Goal: Task Accomplishment & Management: Manage account settings

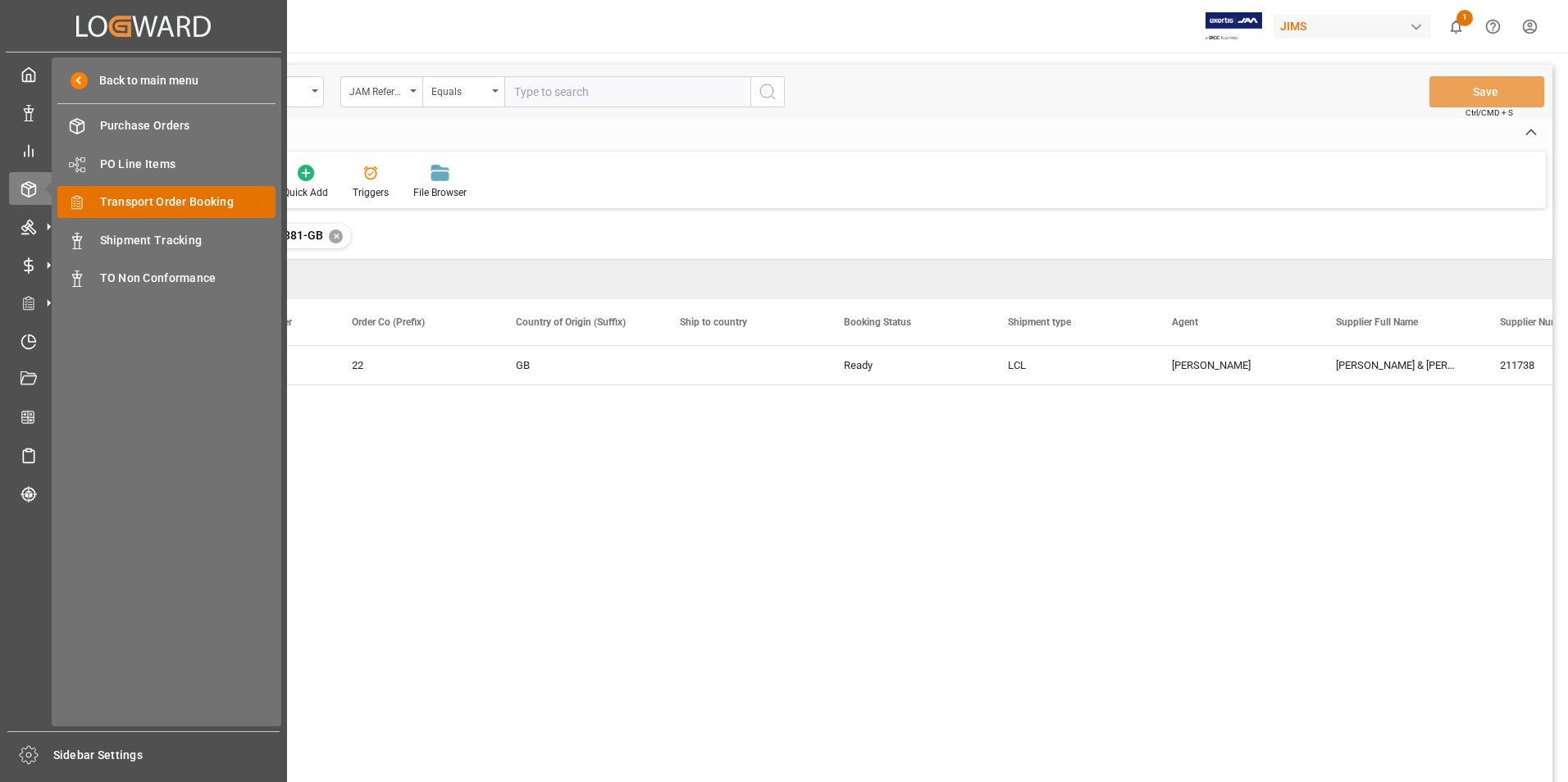
click at [194, 197] on span "Transport Order Booking" at bounding box center [188, 202] width 177 height 17
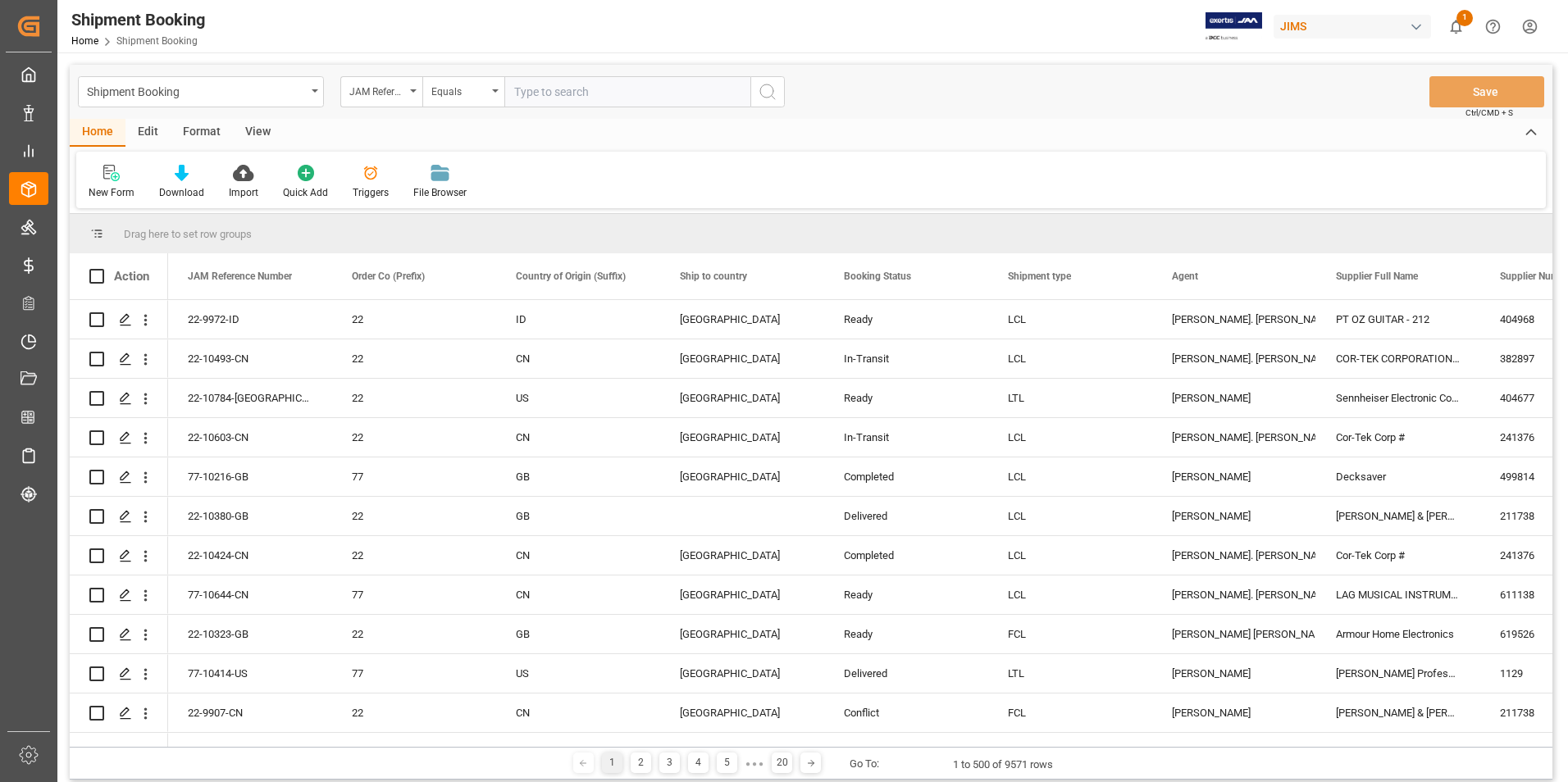
click at [590, 94] on input "text" at bounding box center [628, 92] width 246 height 31
paste input "77-10544-BE"
type input "77-10544-BE"
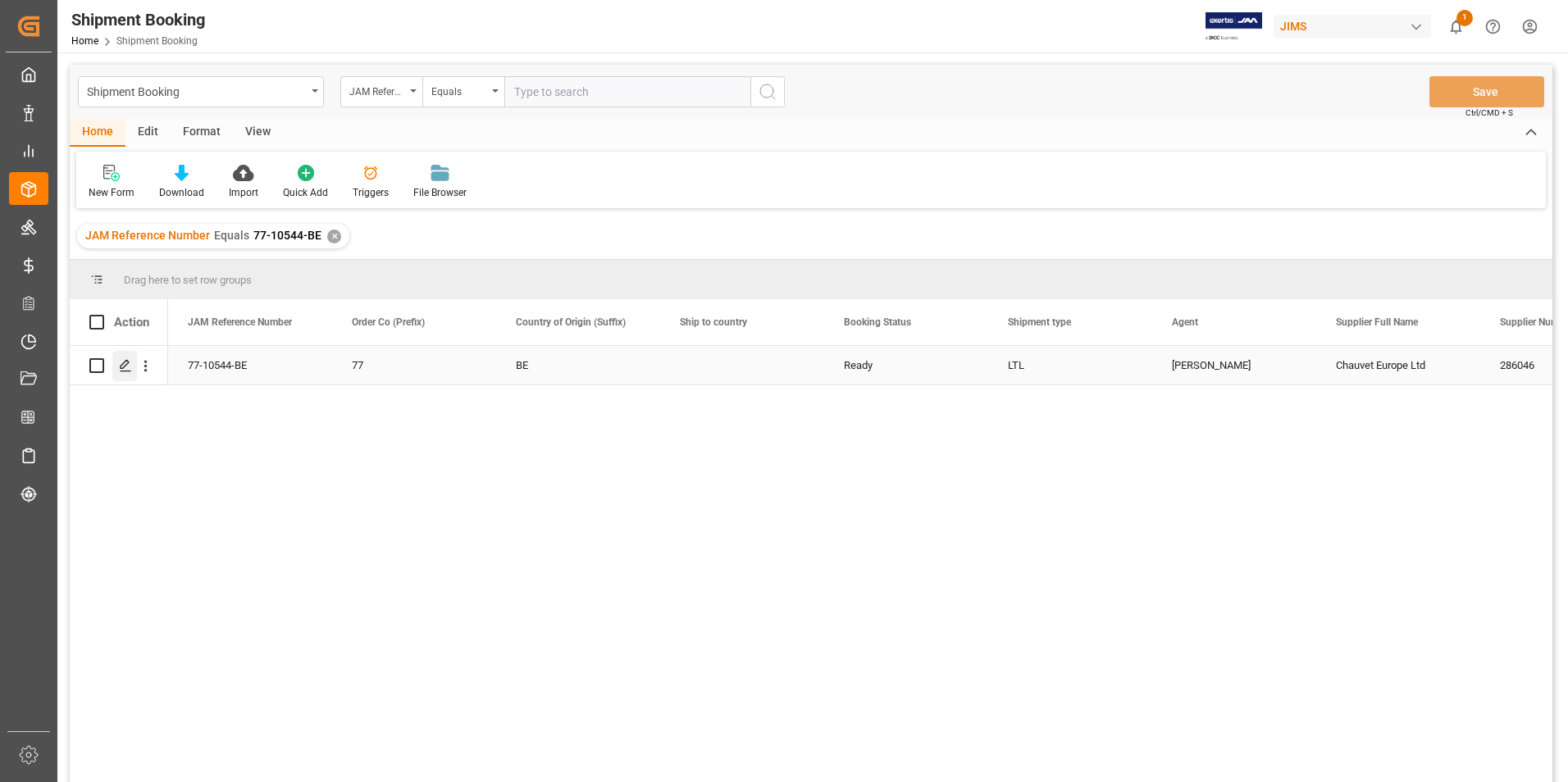
click at [121, 363] on icon "Press SPACE to select this row." at bounding box center [126, 366] width 14 height 14
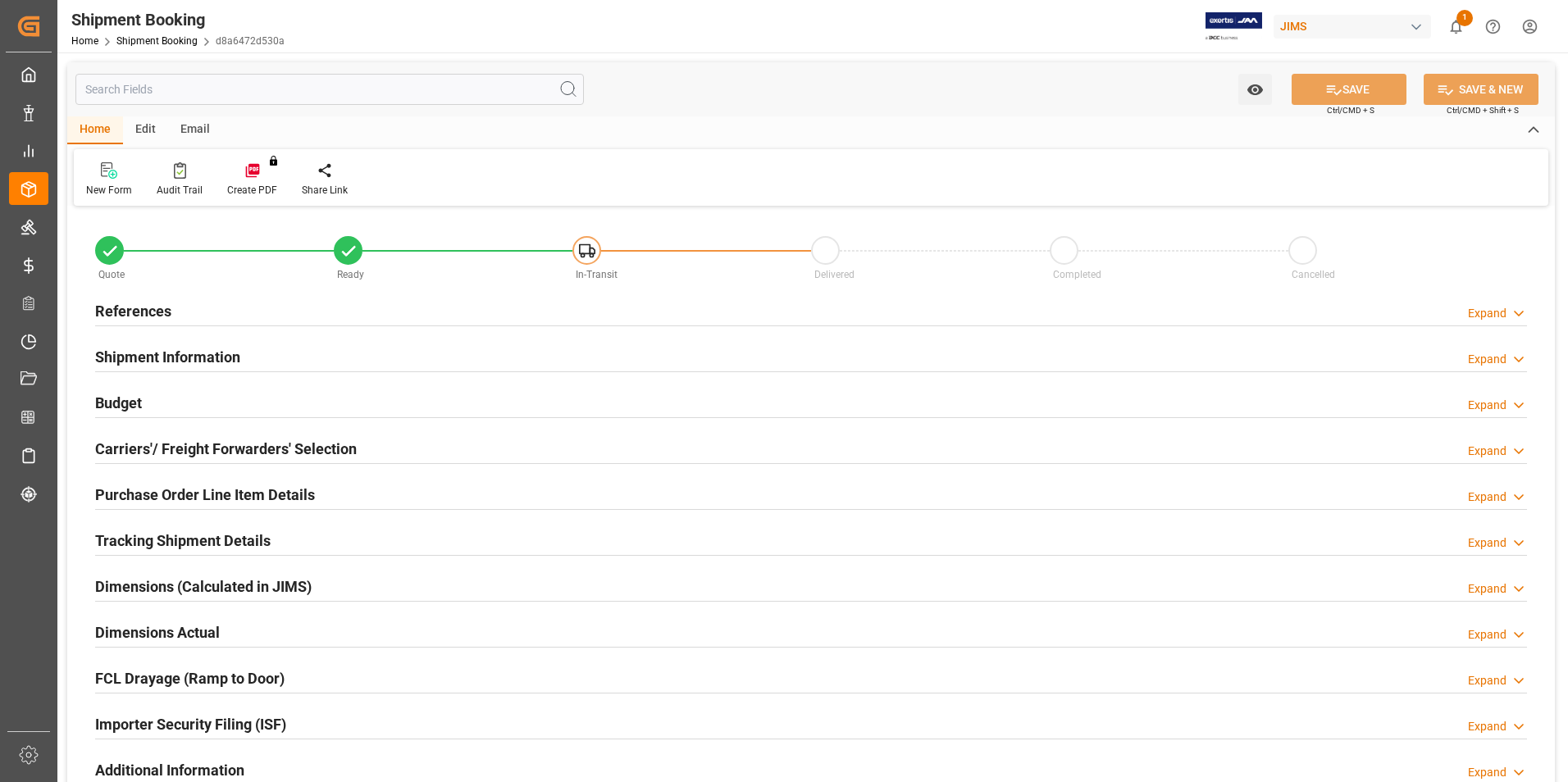
type input "30"
click at [153, 355] on h2 "Shipment Information" at bounding box center [168, 357] width 146 height 22
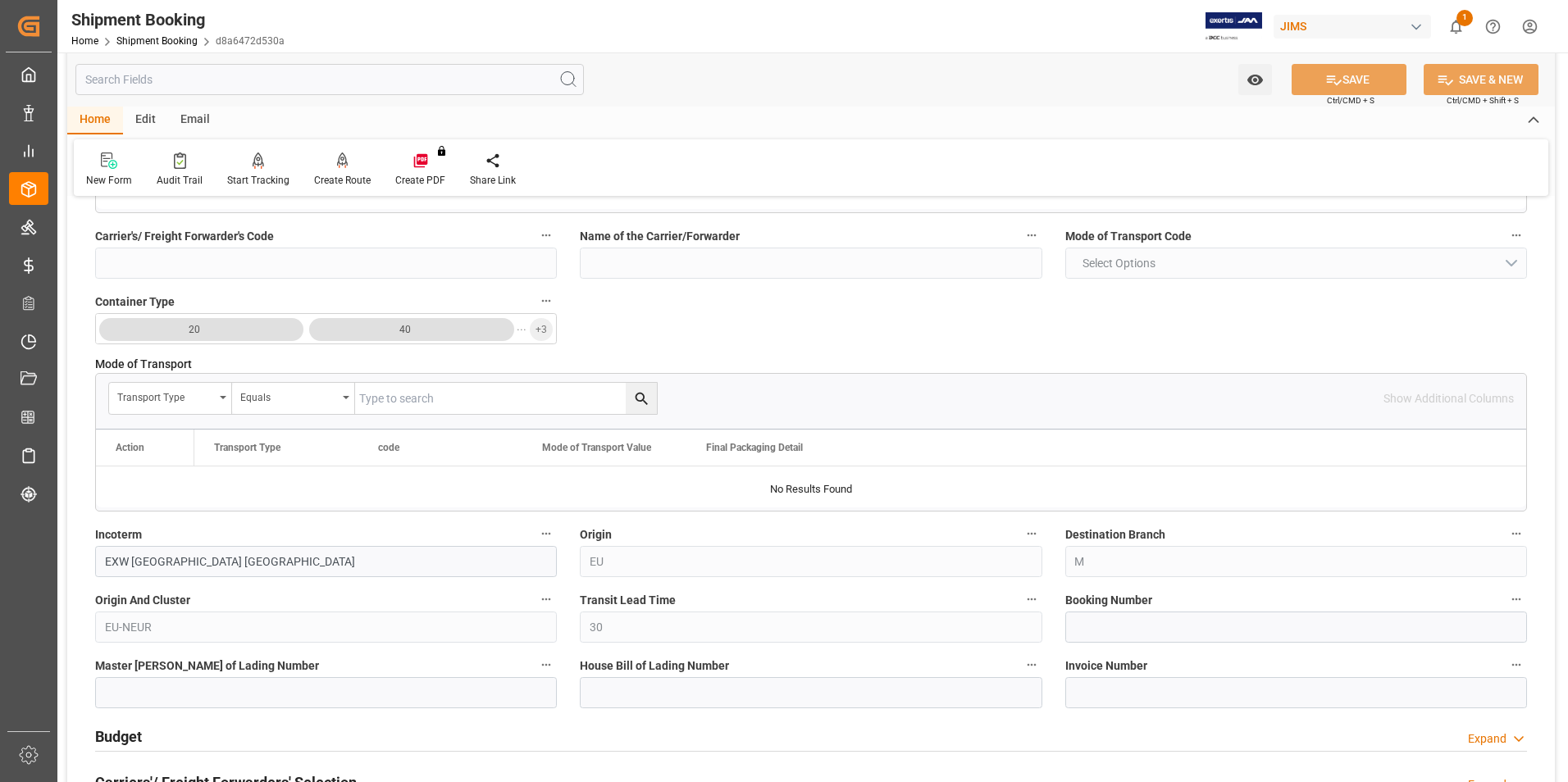
scroll to position [410, 0]
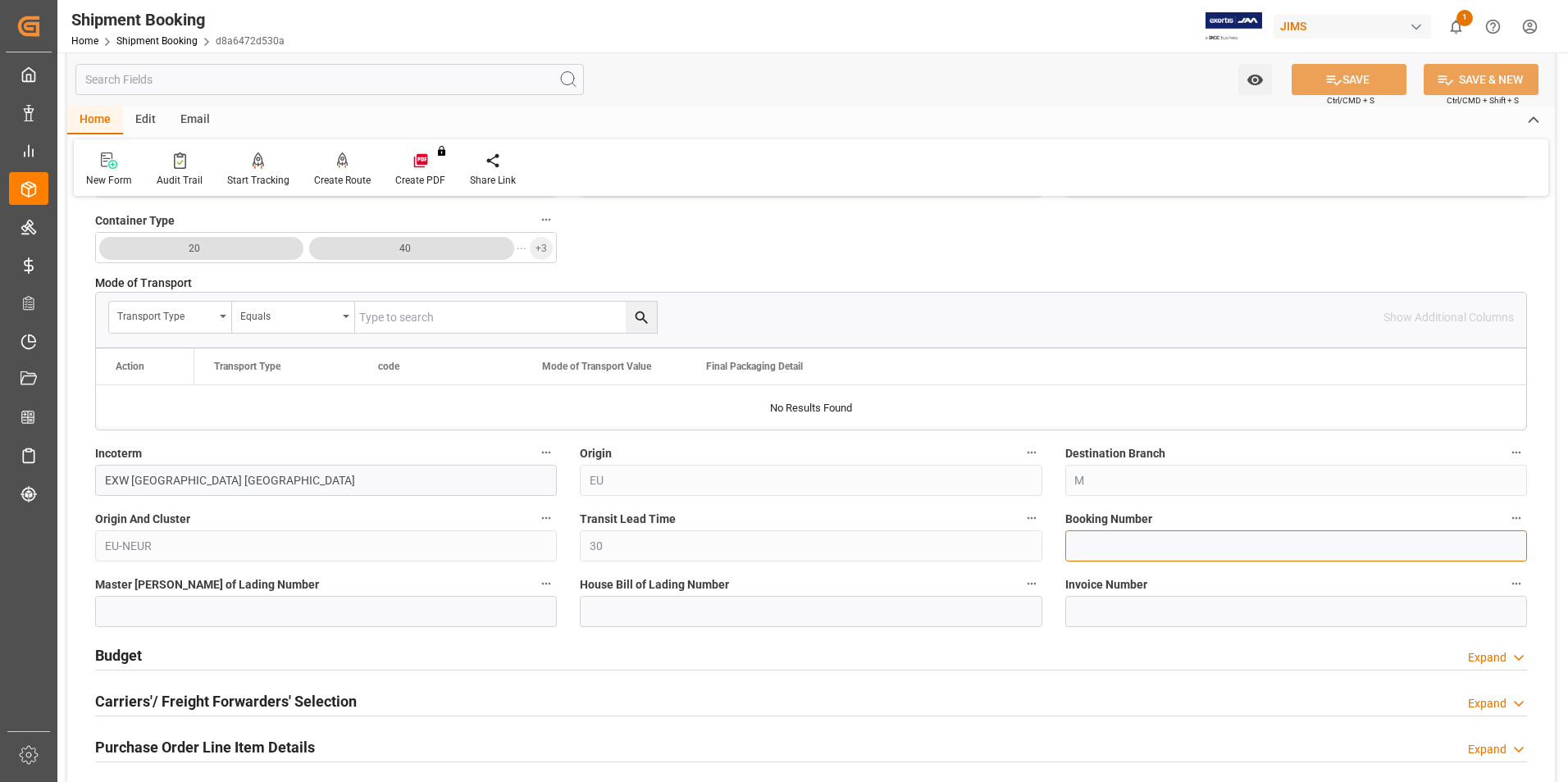
click at [1114, 550] on input at bounding box center [1296, 546] width 462 height 31
paste input "883822078712"
type input "883822078712"
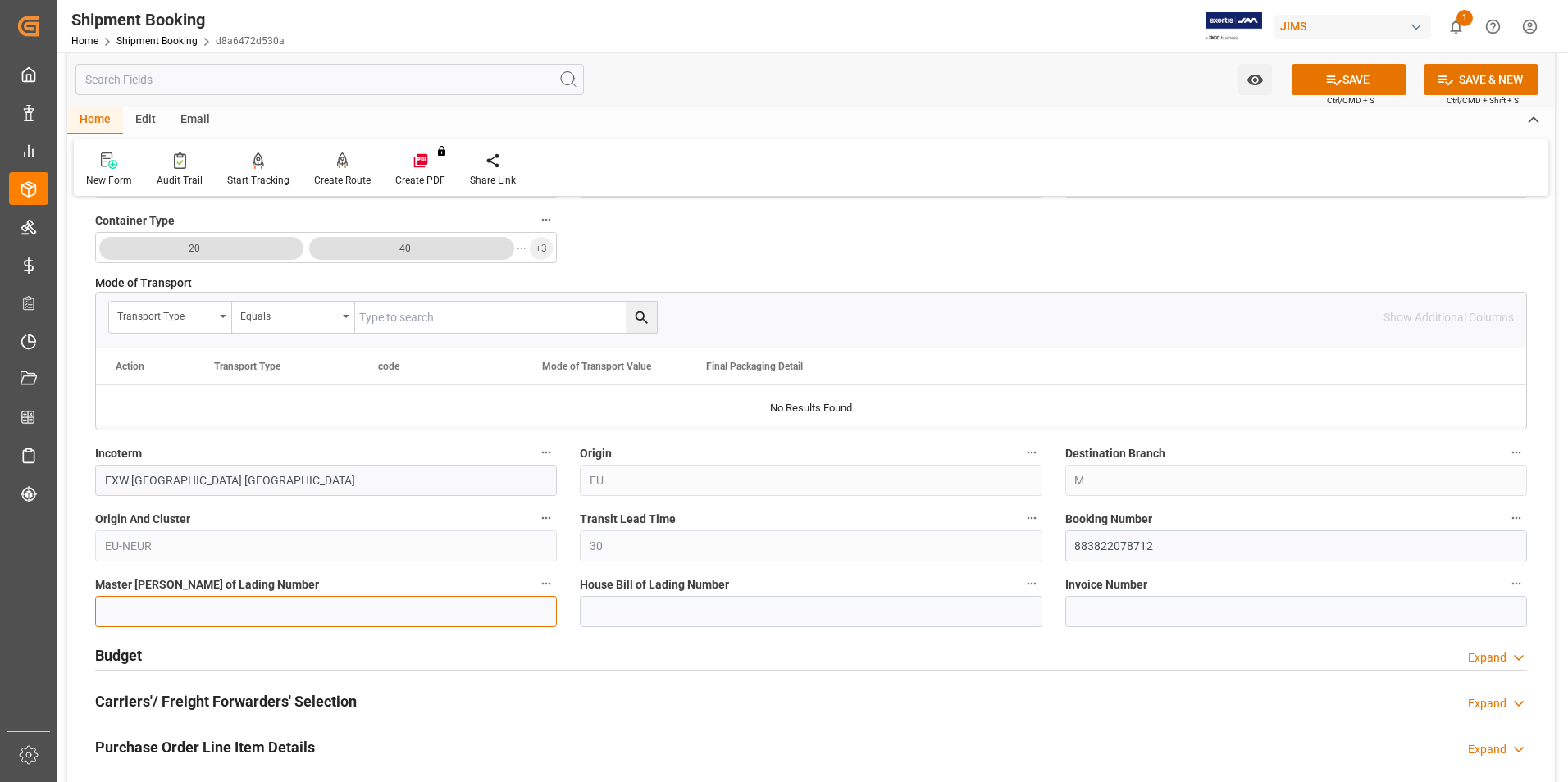
click at [320, 605] on input at bounding box center [326, 611] width 462 height 31
paste input "883822078712"
type input "883822078712"
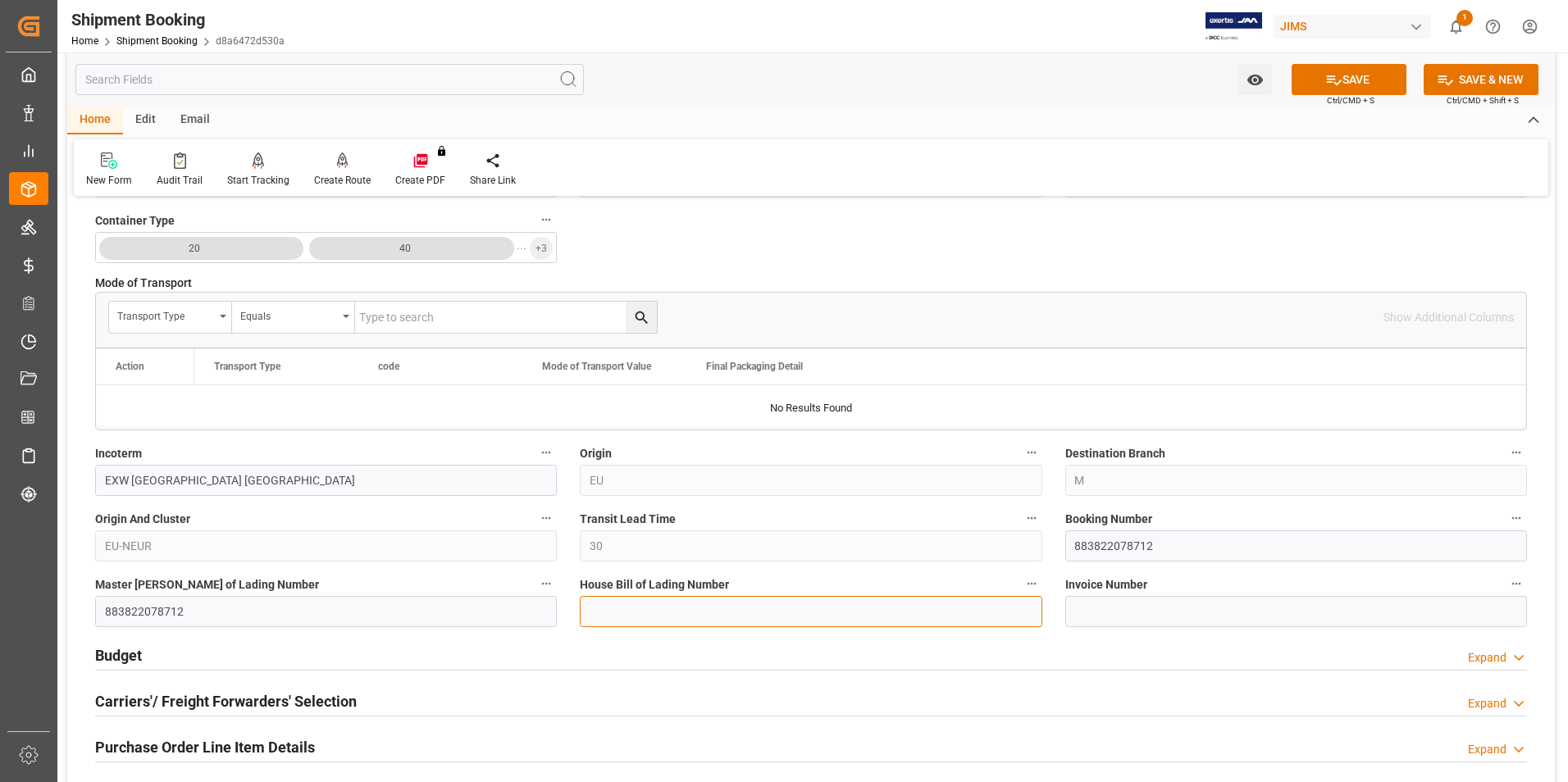
click at [627, 616] on input at bounding box center [810, 611] width 462 height 31
paste input "883822078712"
type input "883822078712"
click at [1339, 72] on button "SAVE" at bounding box center [1349, 80] width 114 height 31
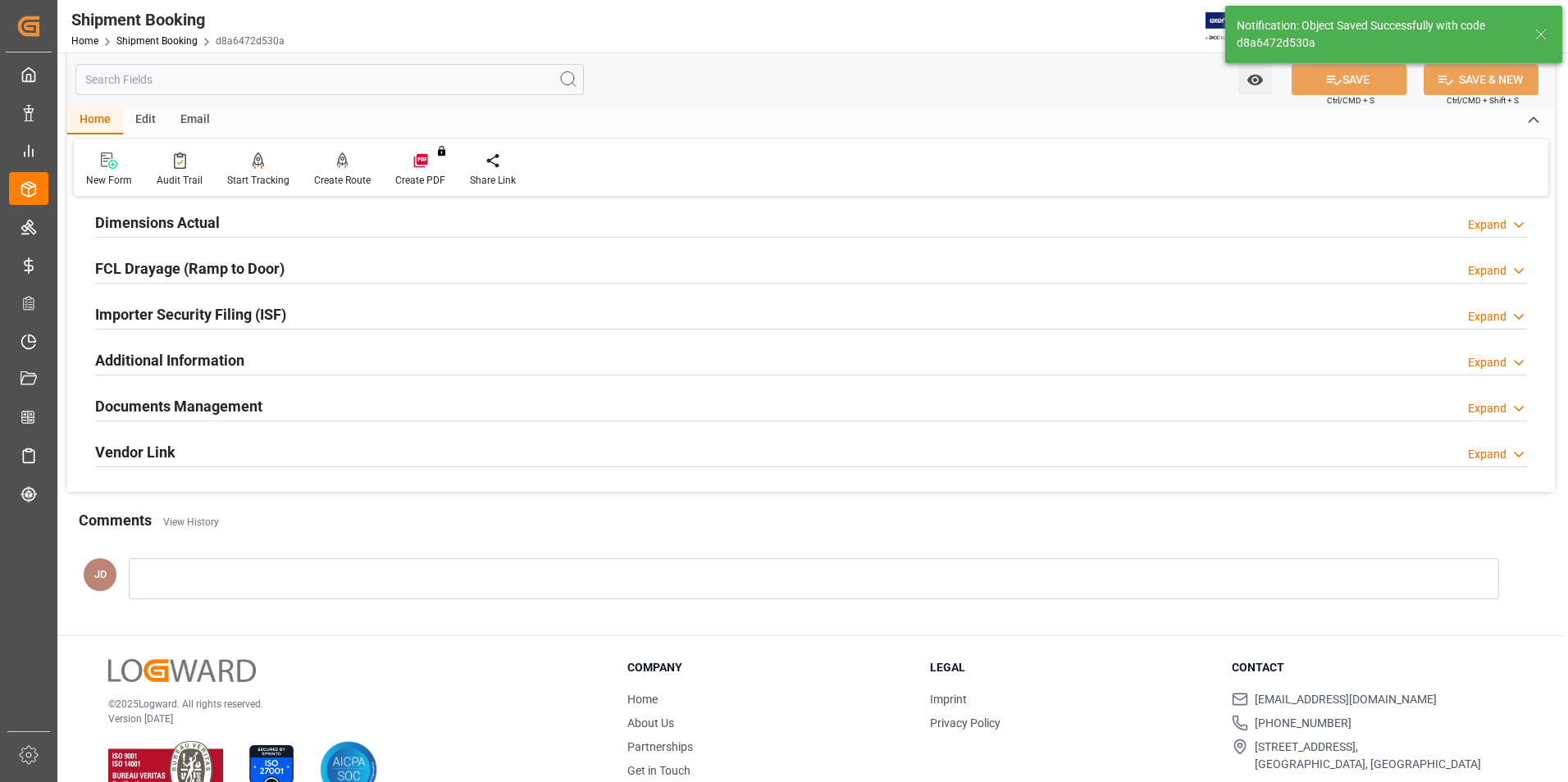
scroll to position [0, 0]
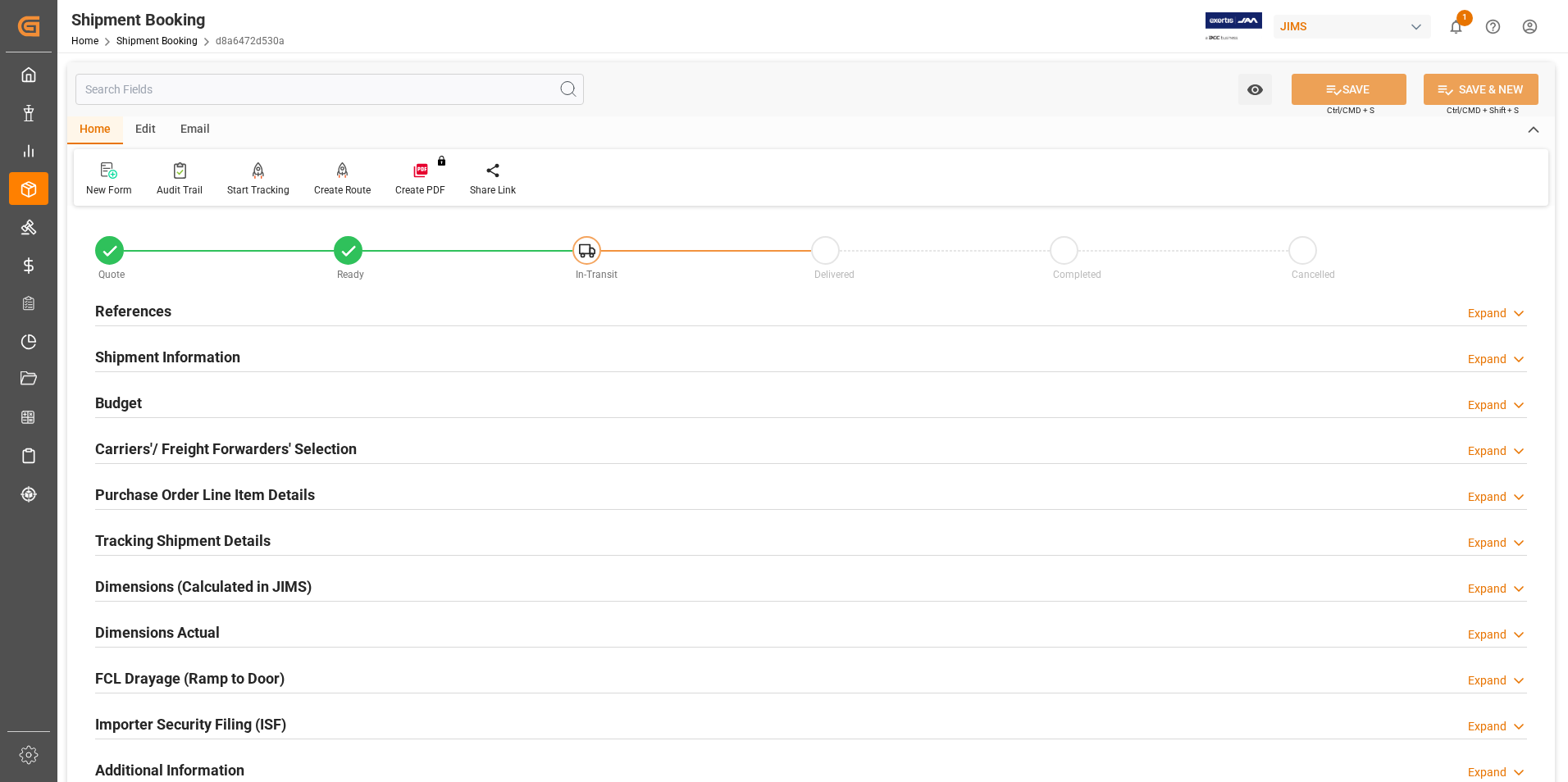
click at [114, 400] on h2 "Budget" at bounding box center [118, 403] width 47 height 22
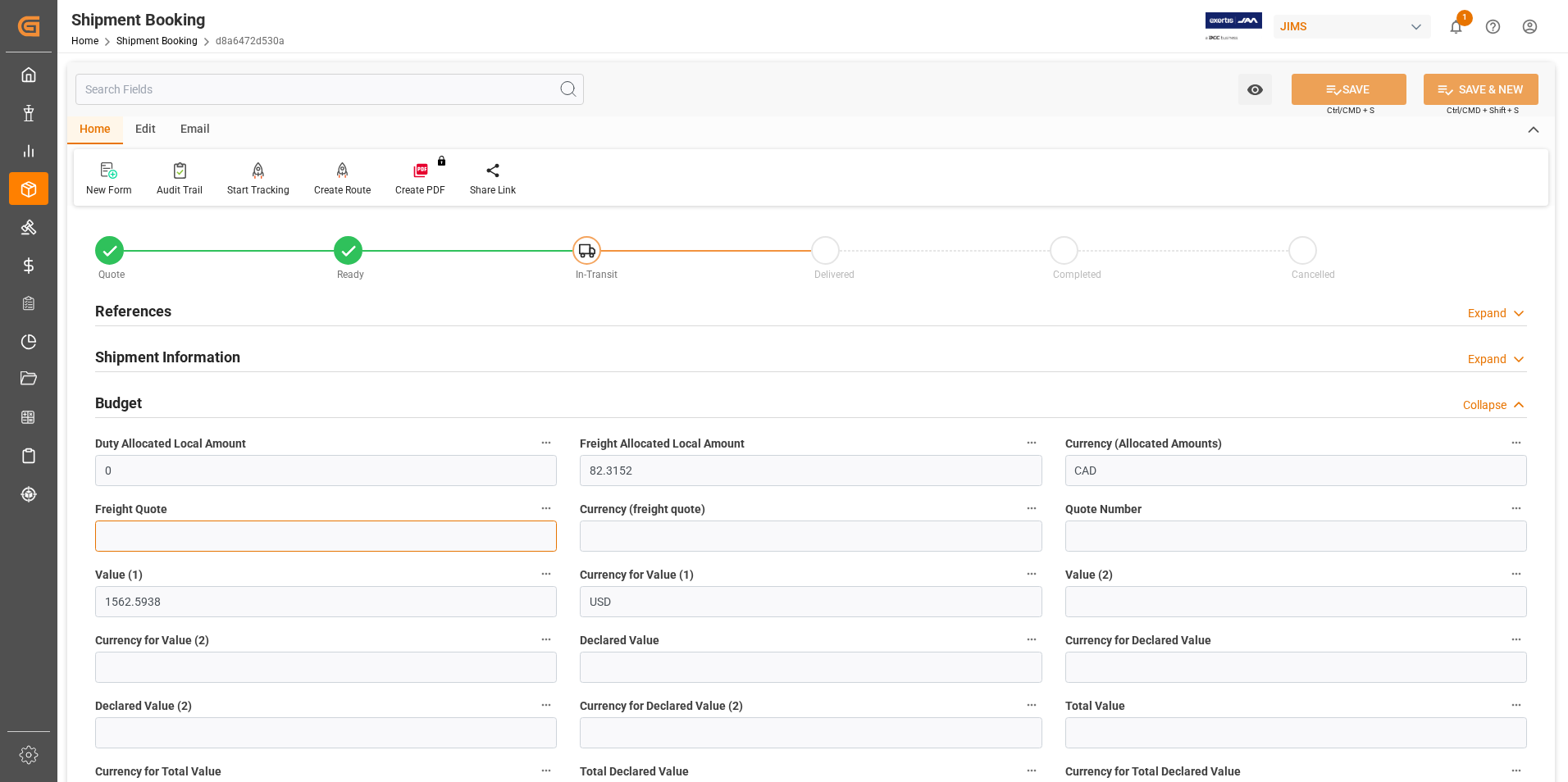
click at [156, 539] on input "text" at bounding box center [326, 537] width 462 height 31
type input "0"
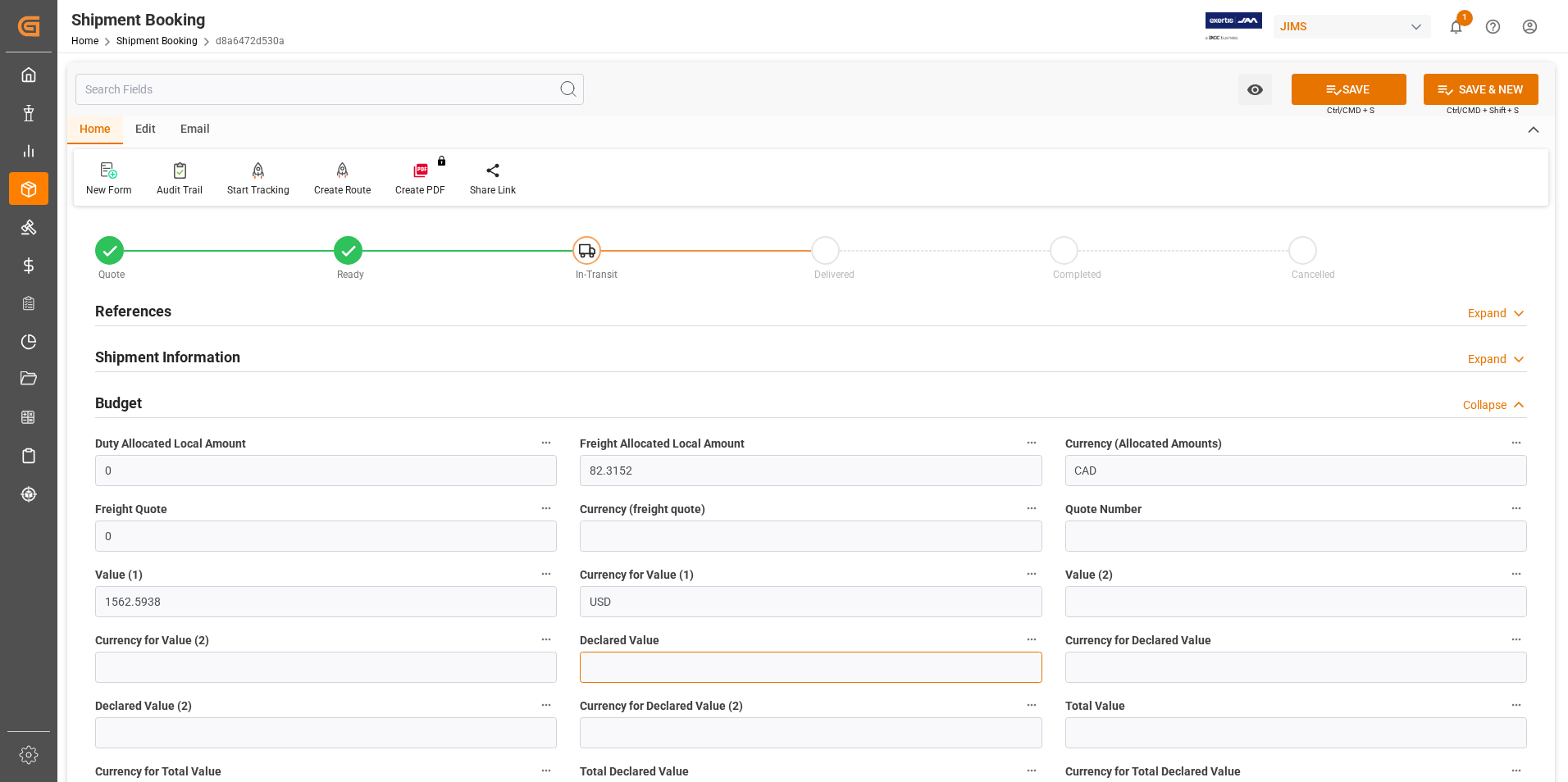
click at [618, 663] on input "text" at bounding box center [810, 668] width 462 height 31
click at [616, 673] on input "text" at bounding box center [810, 668] width 462 height 31
type input "1530.67"
drag, startPoint x: 1133, startPoint y: 669, endPoint x: 1066, endPoint y: 669, distance: 67.0
click at [1133, 669] on input at bounding box center [1296, 668] width 462 height 31
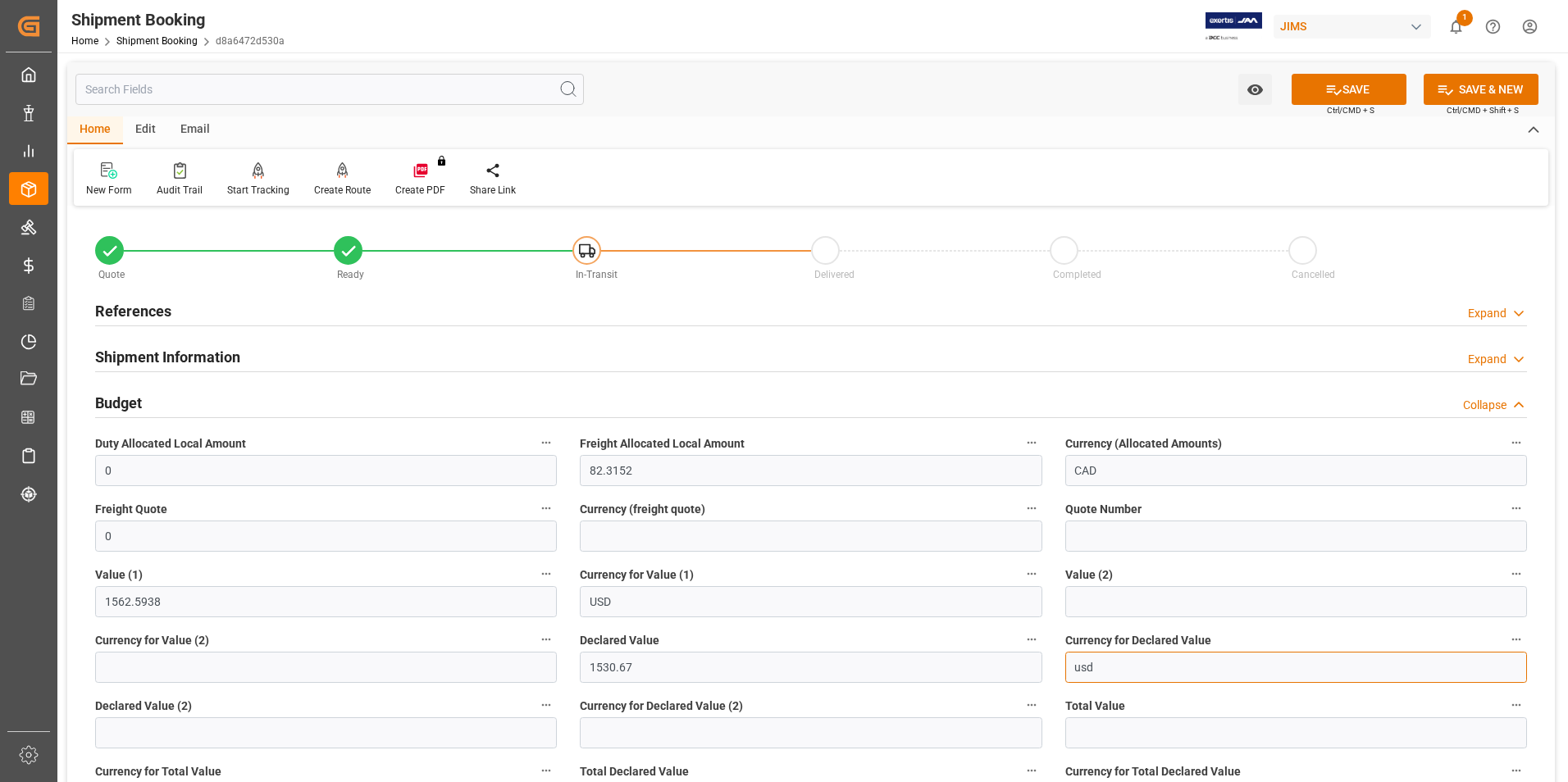
type input "USD"
click at [614, 666] on input "1530.67" at bounding box center [810, 668] width 462 height 31
type input "1531.67"
click at [1341, 93] on button "SAVE" at bounding box center [1349, 89] width 114 height 31
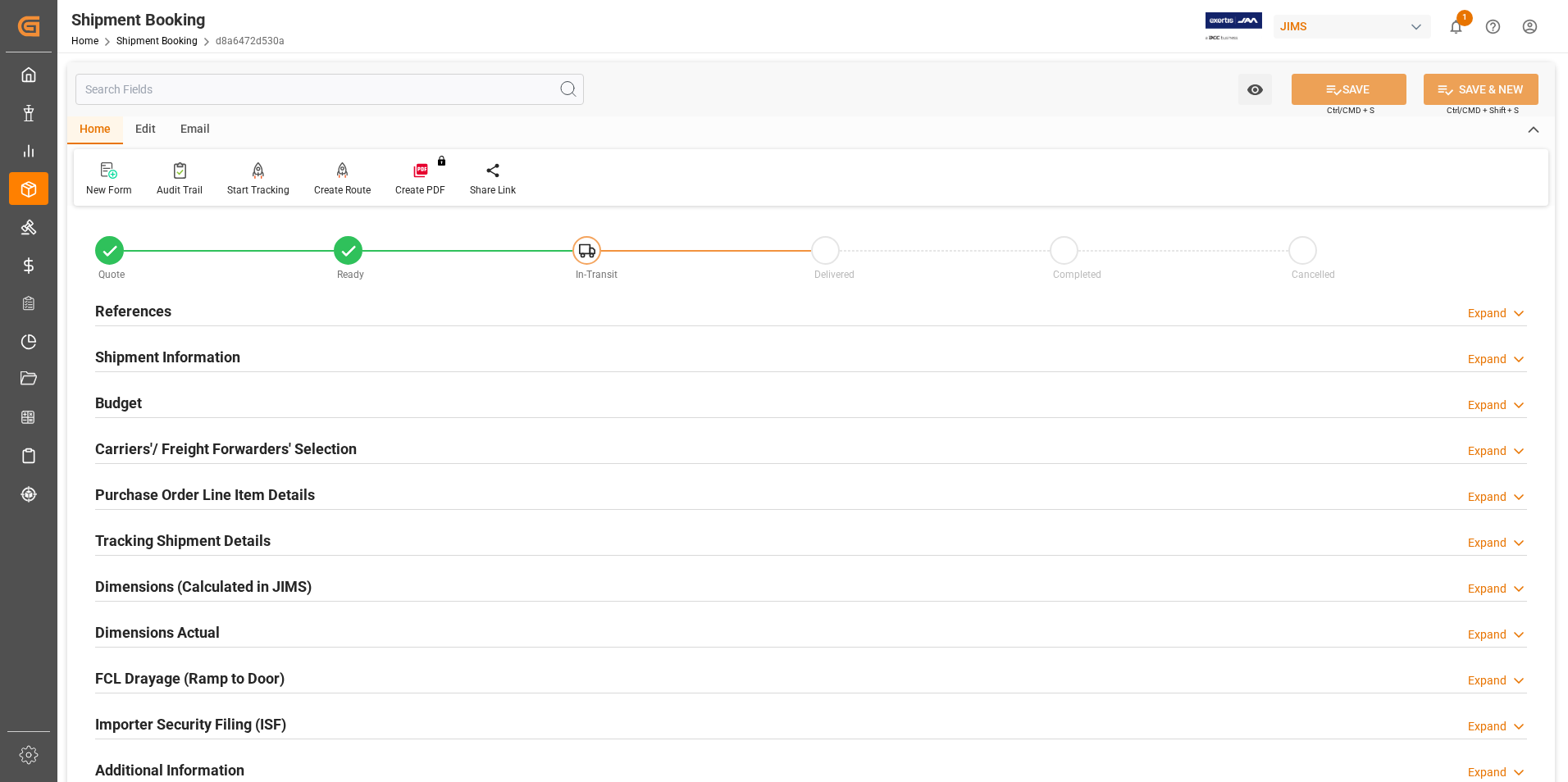
click at [141, 445] on h2 "Carriers'/ Freight Forwarders' Selection" at bounding box center [226, 448] width 262 height 22
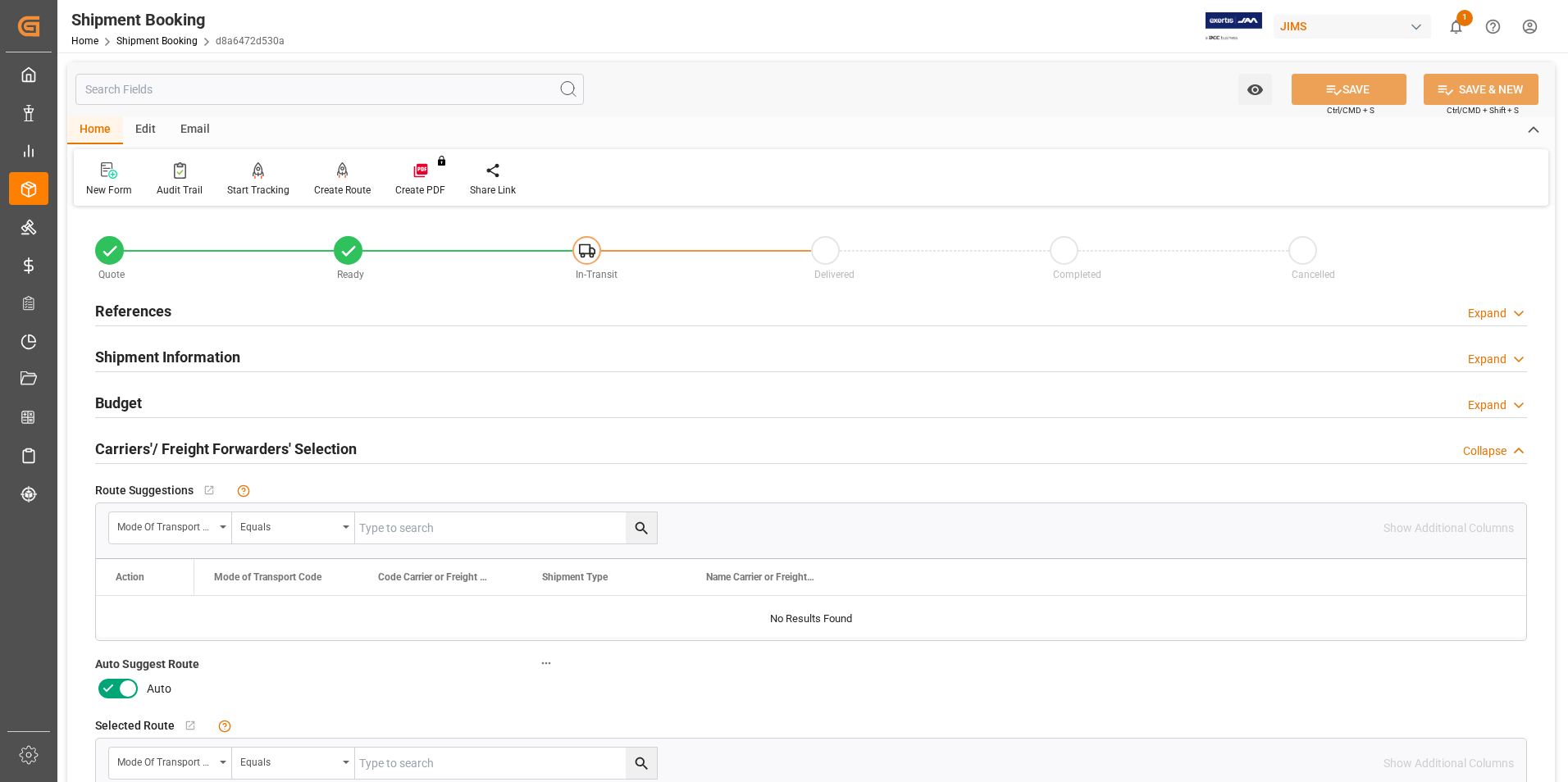
click at [119, 690] on icon at bounding box center [128, 689] width 19 height 19
click at [0, 0] on input "checkbox" at bounding box center [0, 0] width 0 height 0
click at [1352, 83] on button "SAVE" at bounding box center [1349, 89] width 114 height 31
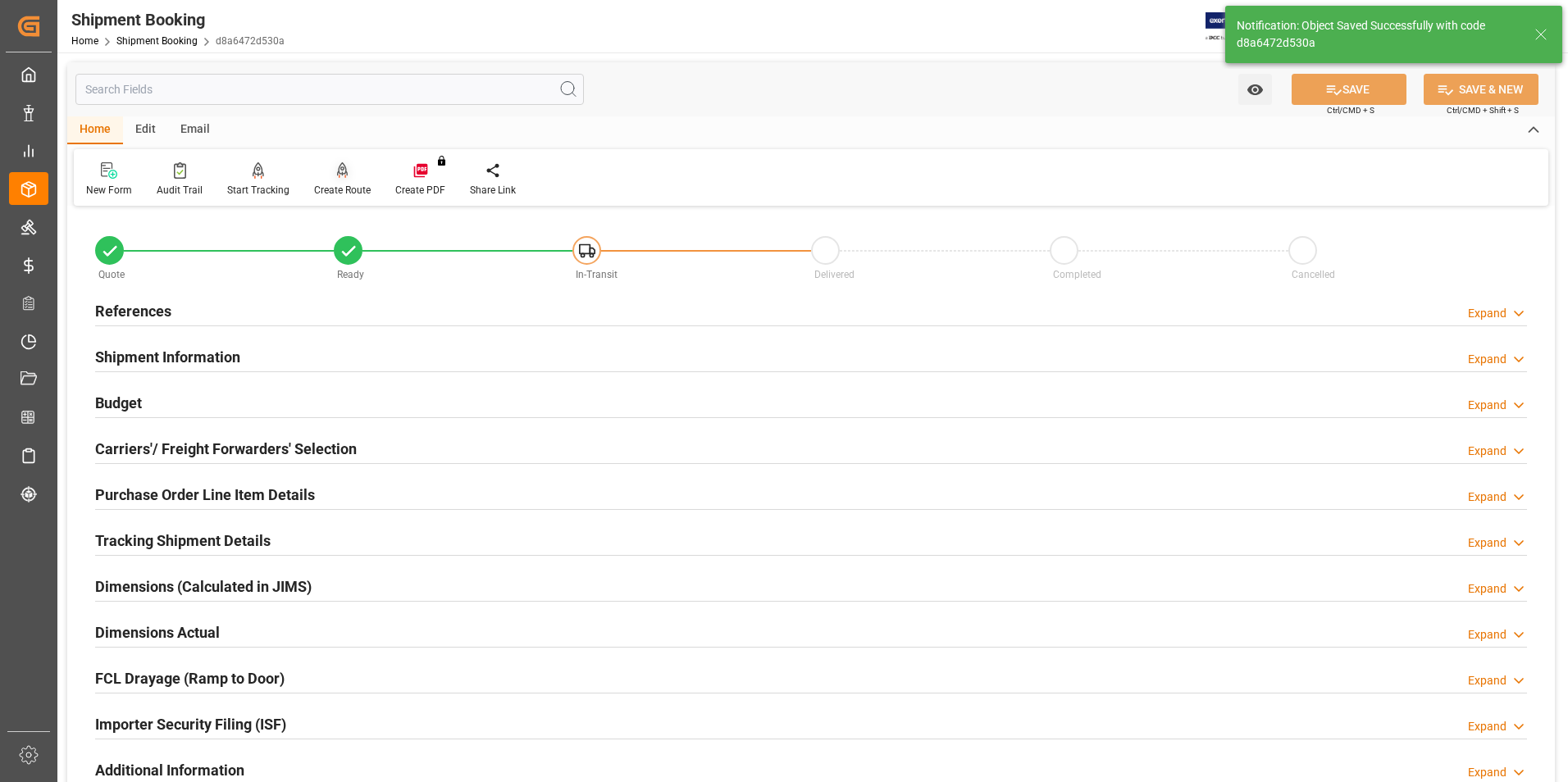
click at [345, 193] on div "Create Route" at bounding box center [343, 189] width 56 height 15
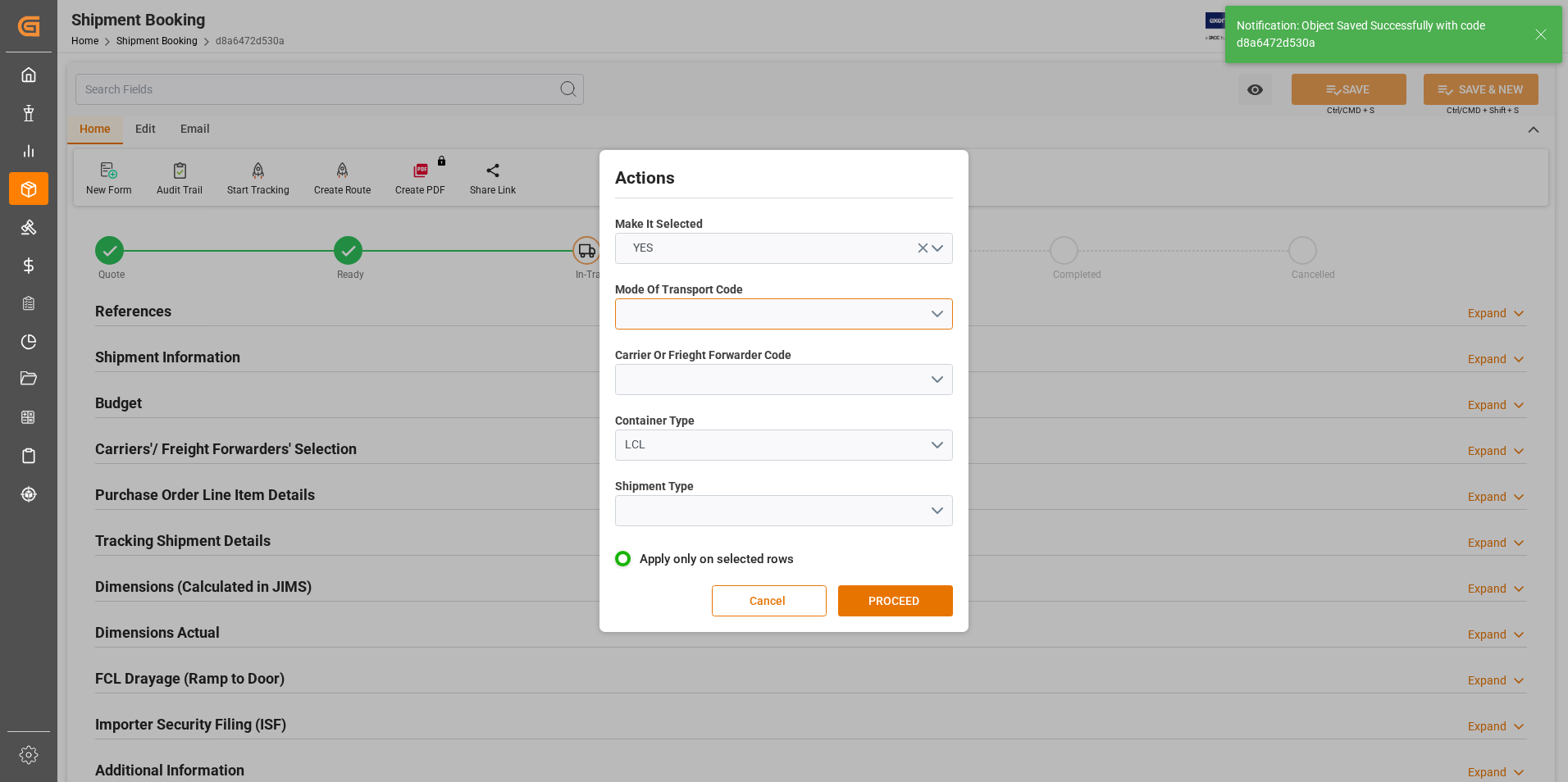
click at [682, 316] on button "open menu" at bounding box center [784, 314] width 338 height 31
click at [691, 354] on div "2- COURIER AIR" at bounding box center [784, 352] width 336 height 34
click at [705, 385] on button "open menu" at bounding box center [784, 379] width 338 height 31
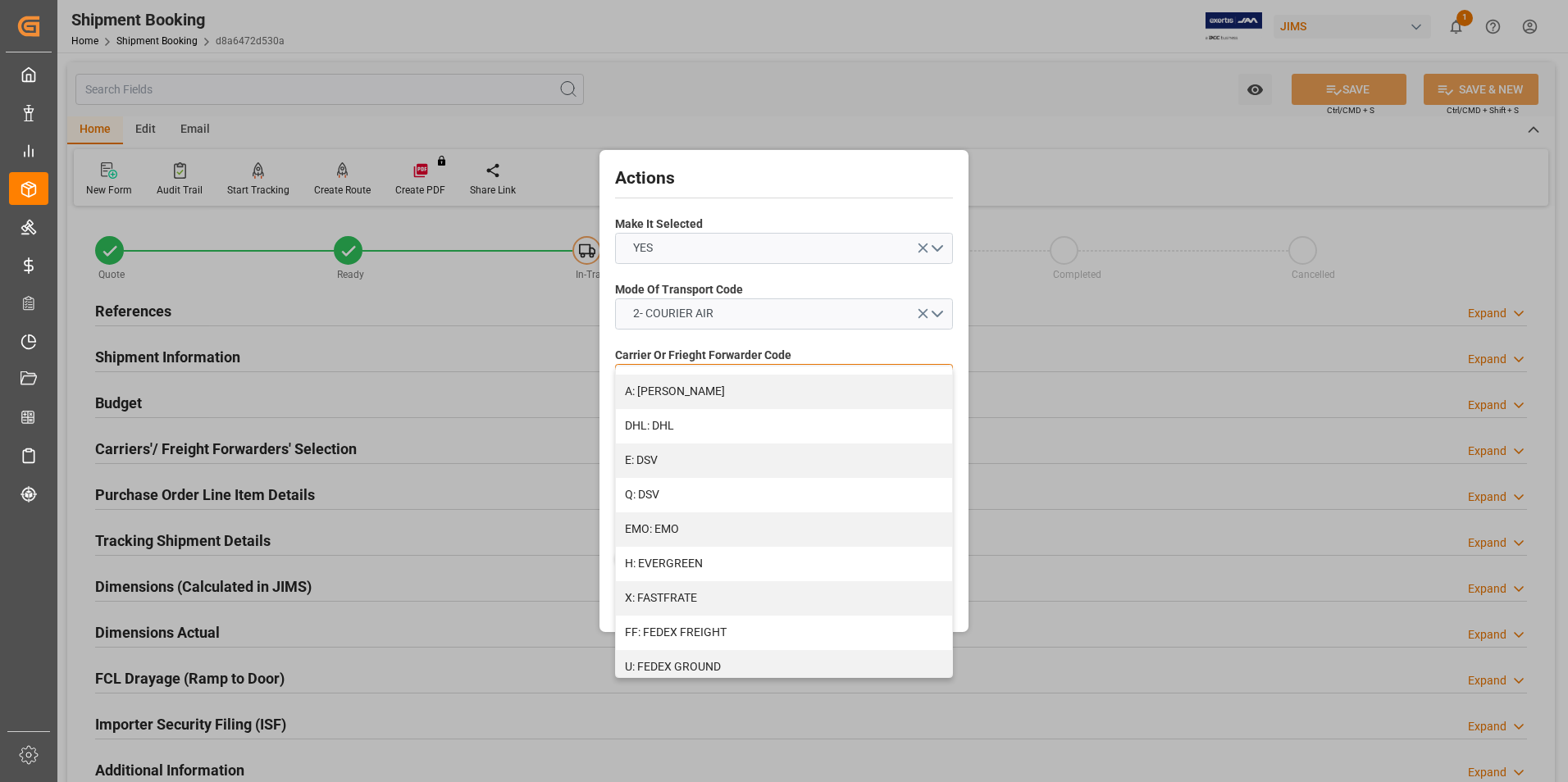
scroll to position [410, 0]
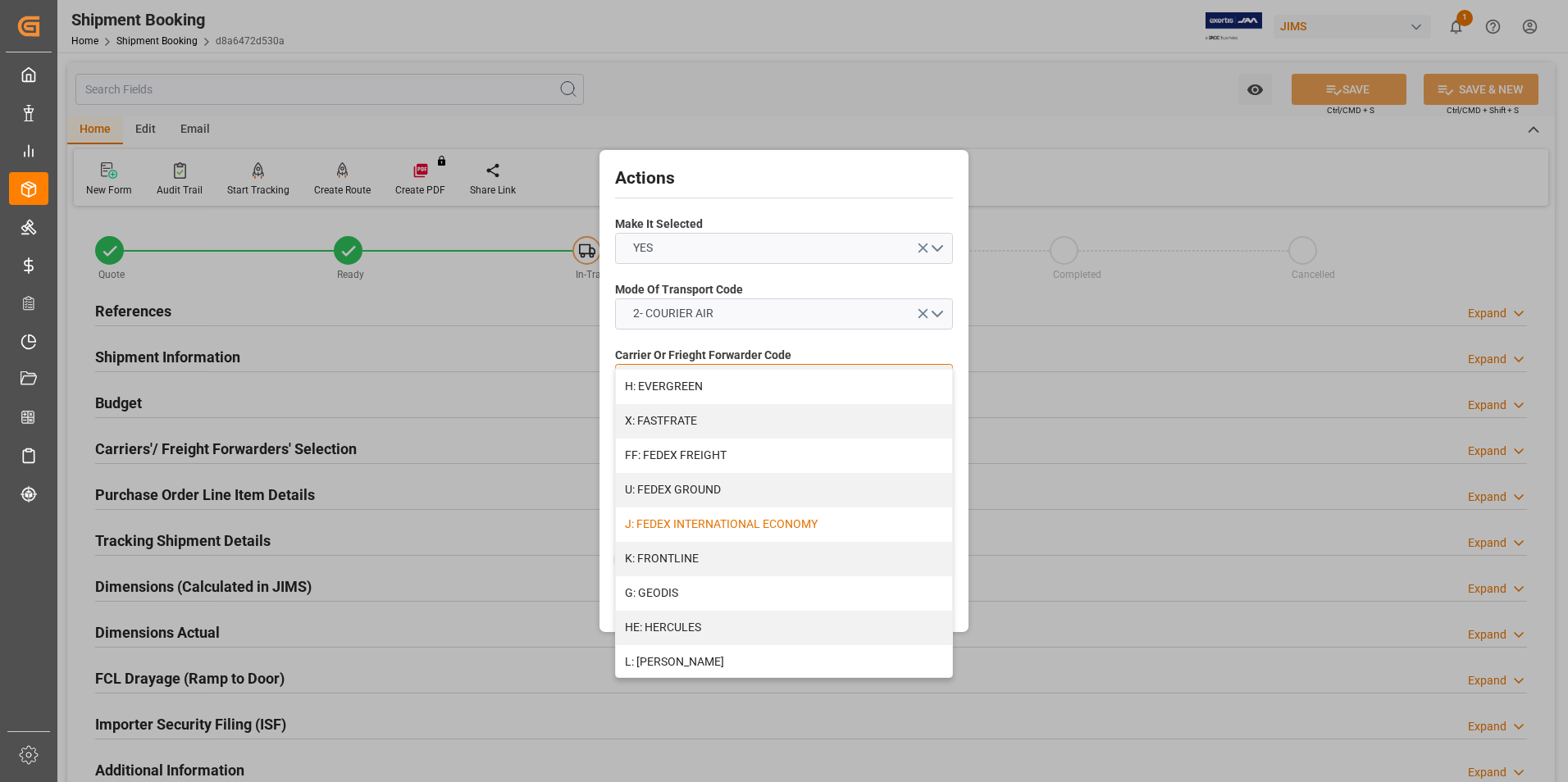
click at [704, 521] on div "J: FEDEX INTERNATIONAL ECONOMY" at bounding box center [784, 524] width 336 height 34
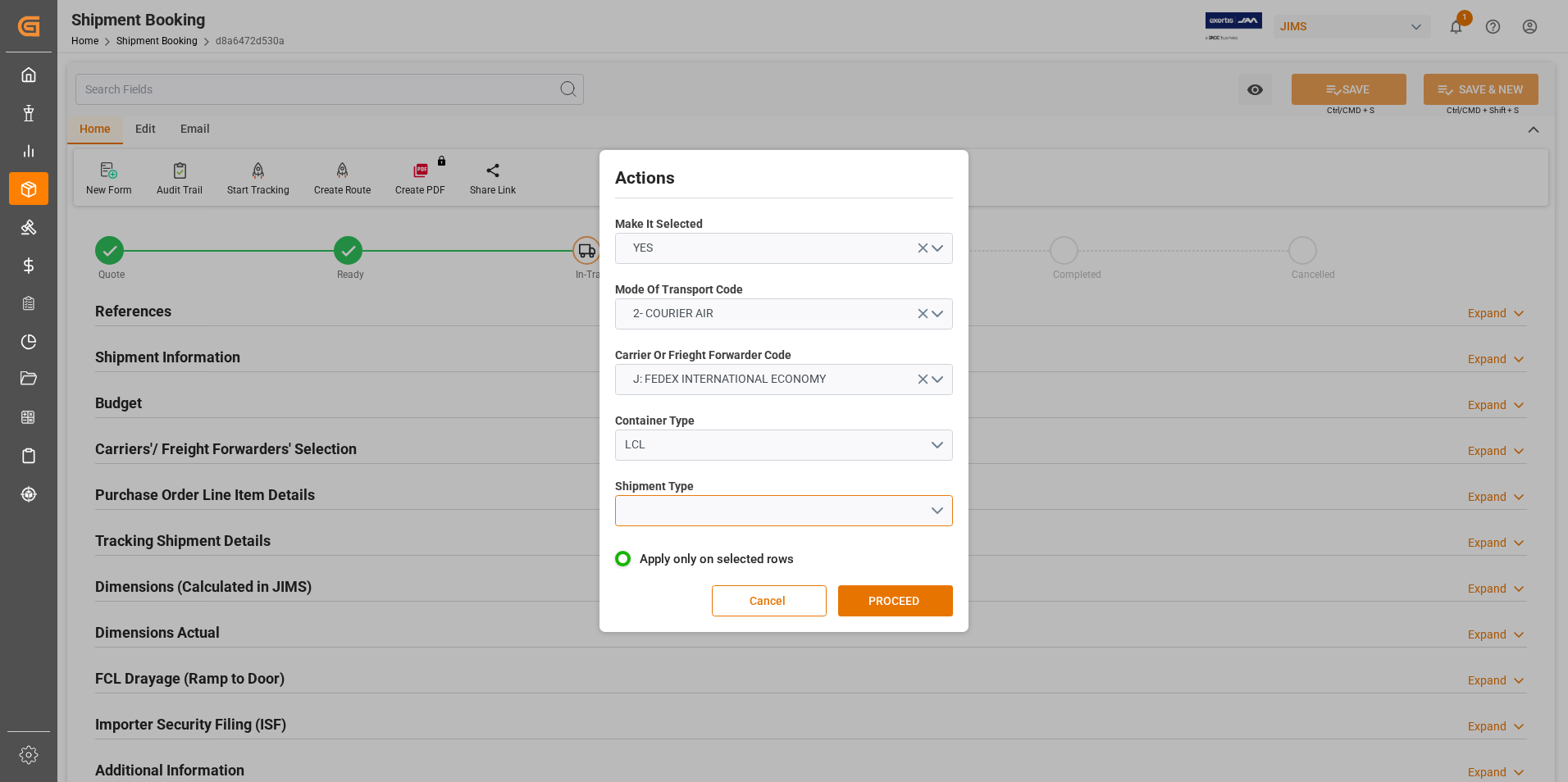
click at [748, 510] on button "open menu" at bounding box center [784, 510] width 338 height 31
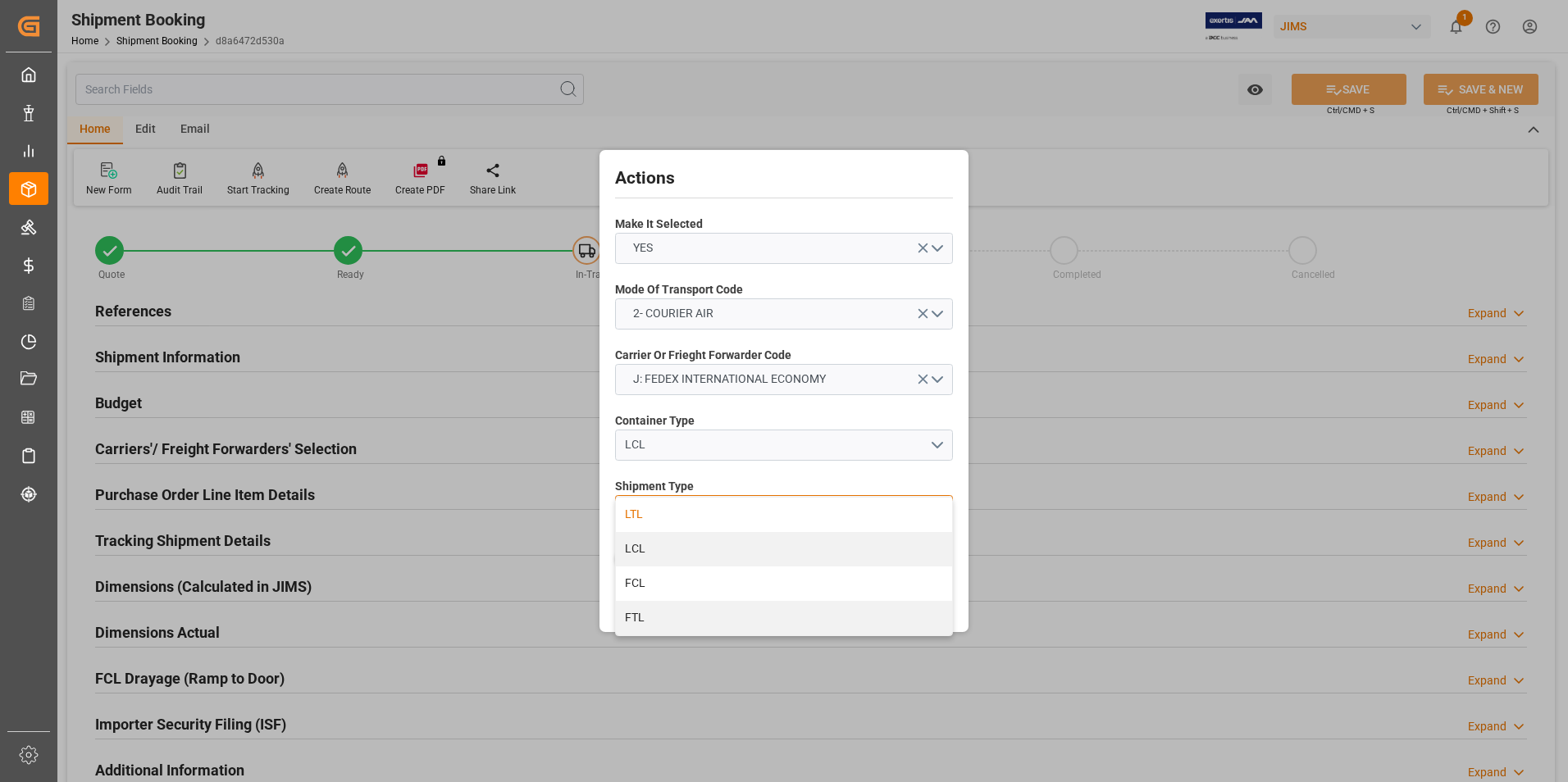
click at [716, 519] on div "LTL" at bounding box center [784, 514] width 336 height 34
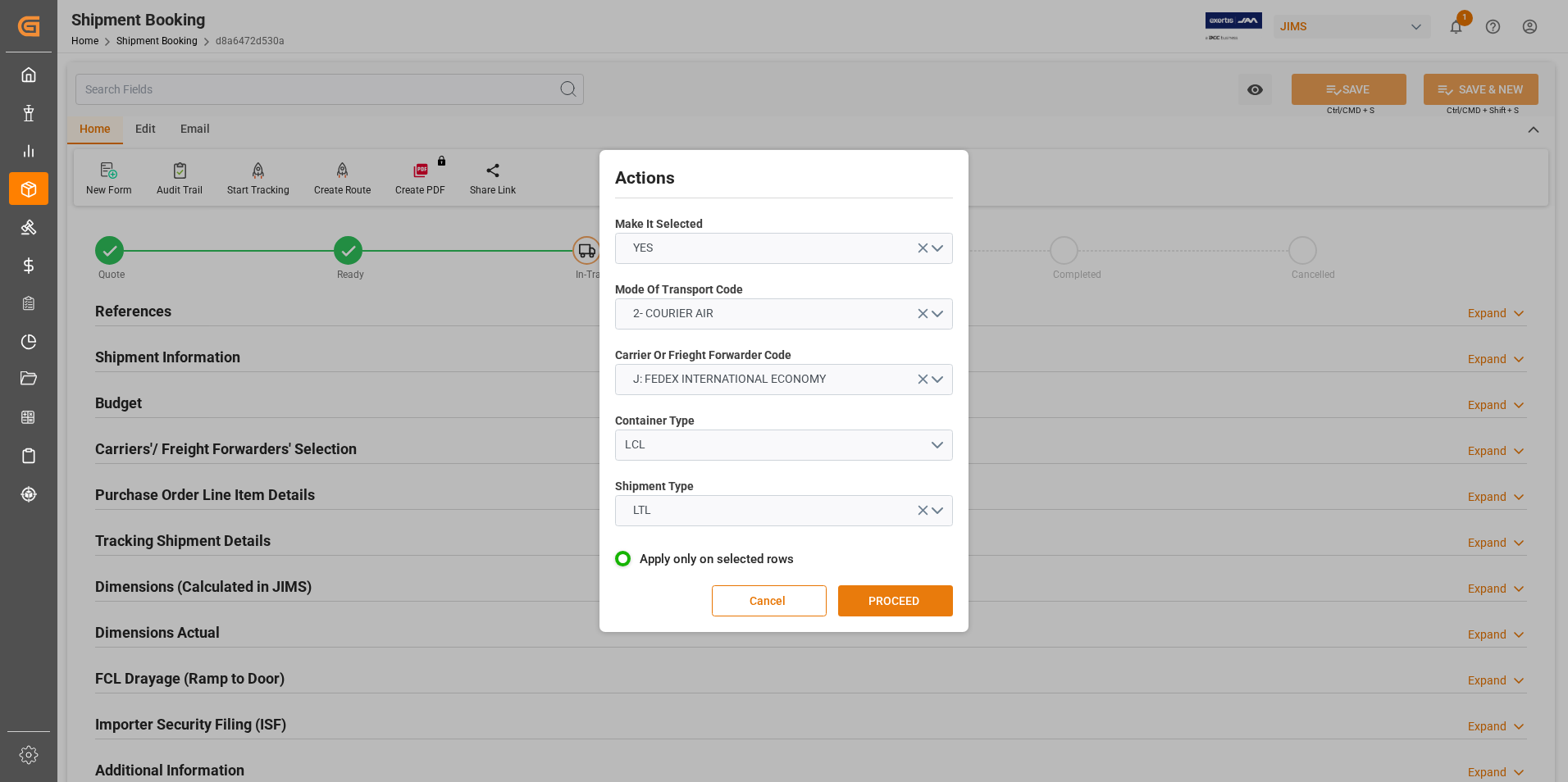
click at [897, 598] on button "PROCEED" at bounding box center [896, 601] width 114 height 31
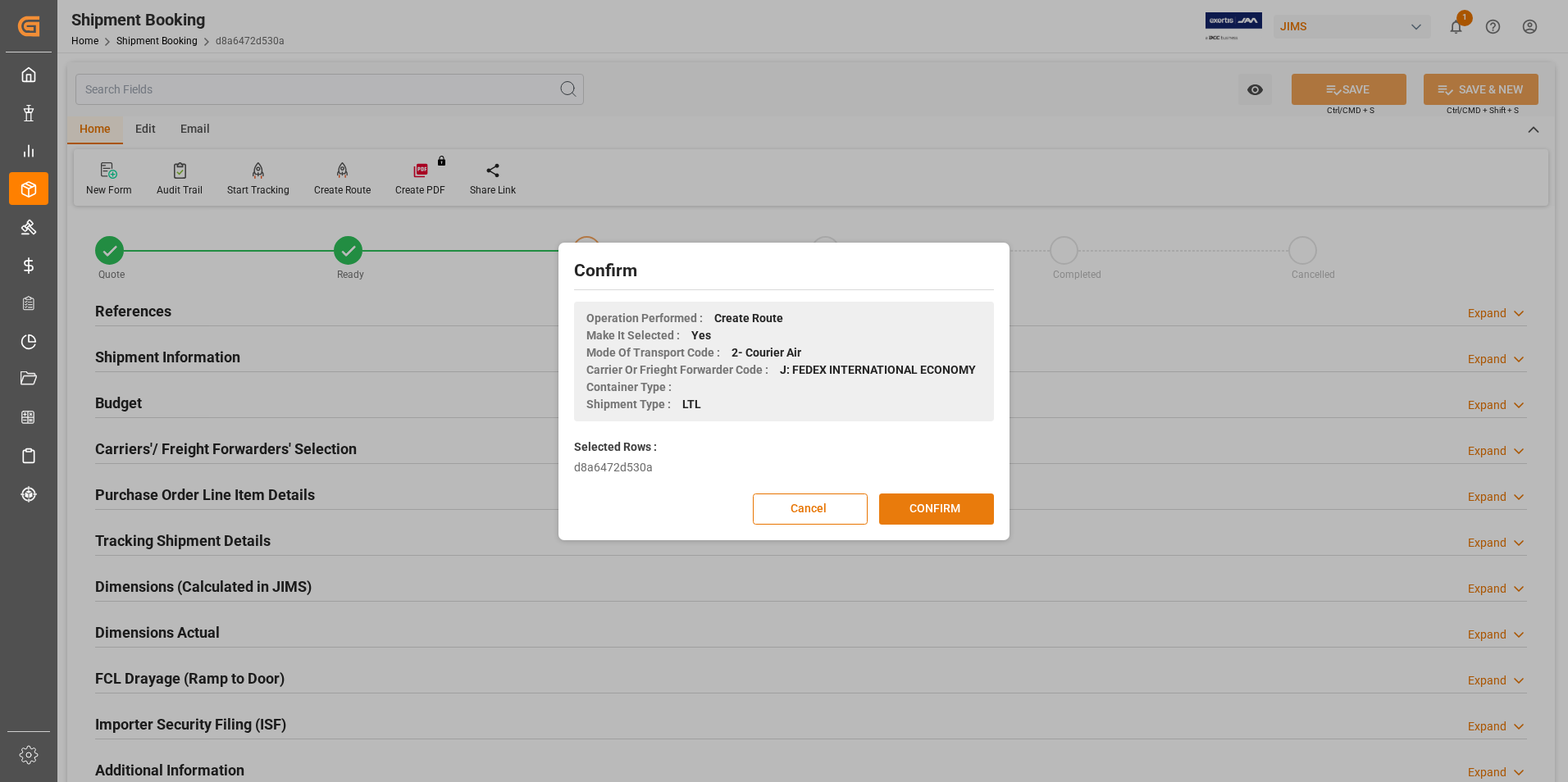
click at [916, 517] on button "CONFIRM" at bounding box center [936, 509] width 114 height 31
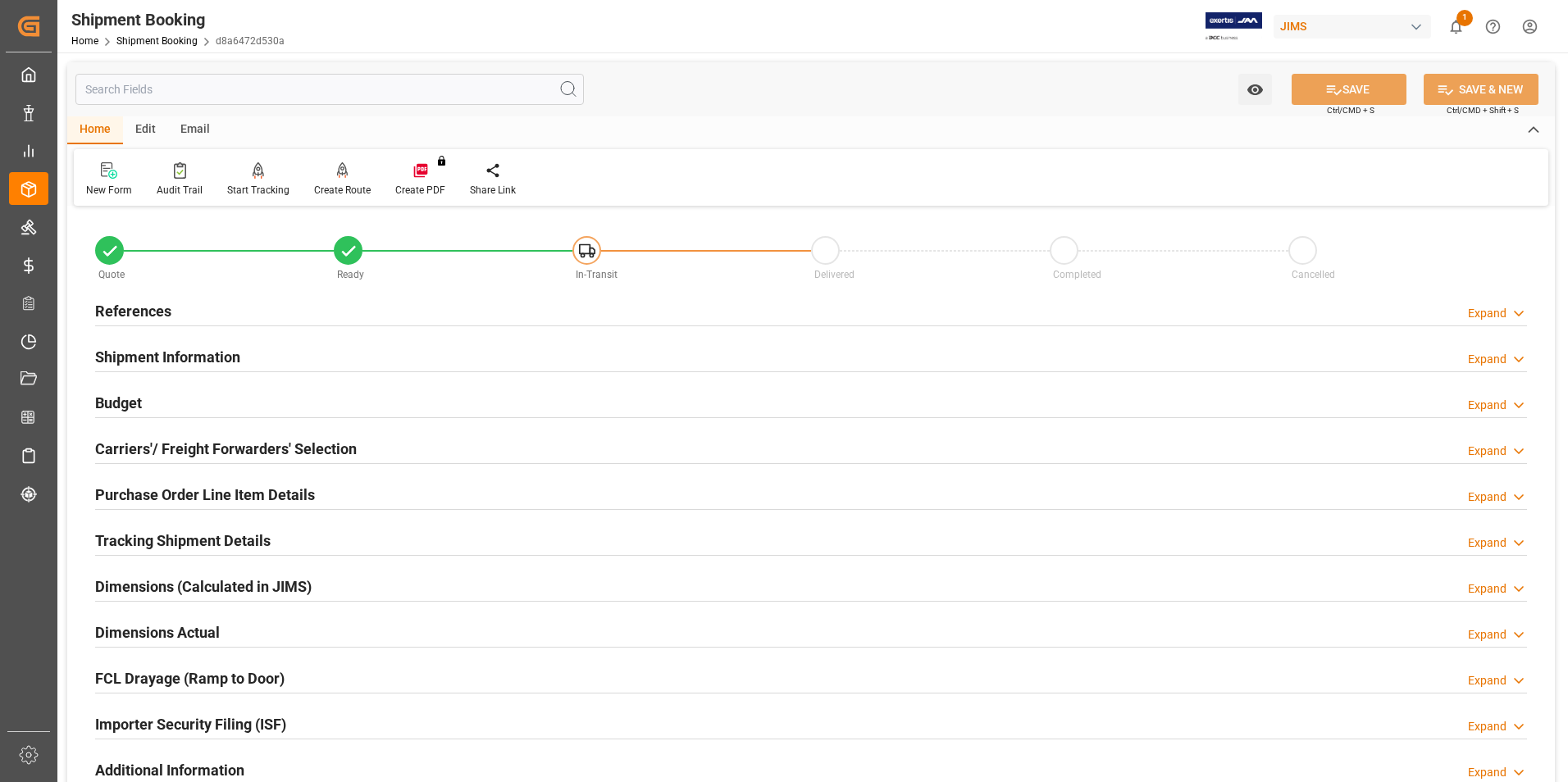
click at [145, 627] on h2 "Dimensions Actual" at bounding box center [157, 633] width 124 height 22
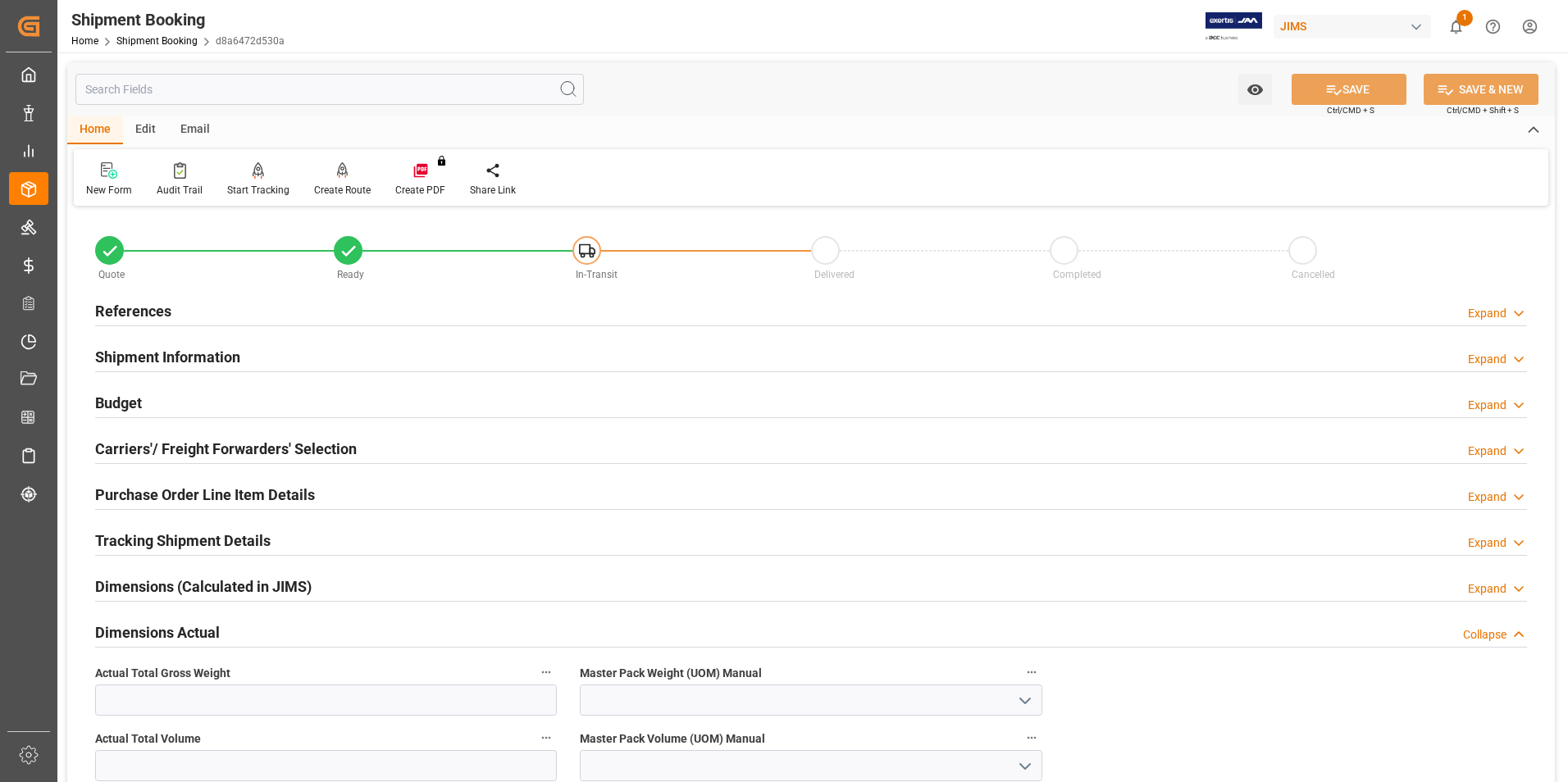
scroll to position [82, 0]
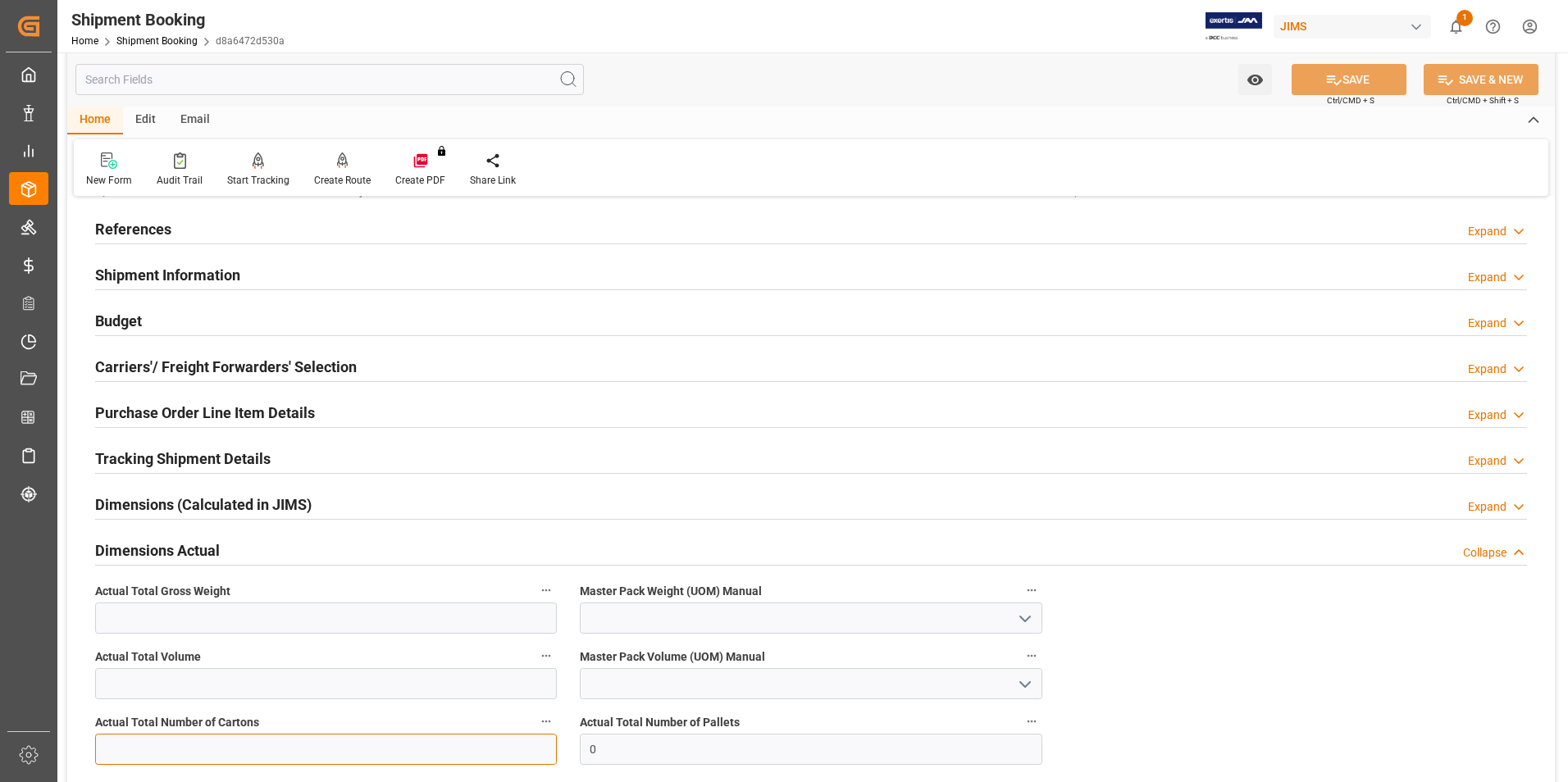
click at [162, 738] on input "text" at bounding box center [326, 749] width 462 height 31
type input "1"
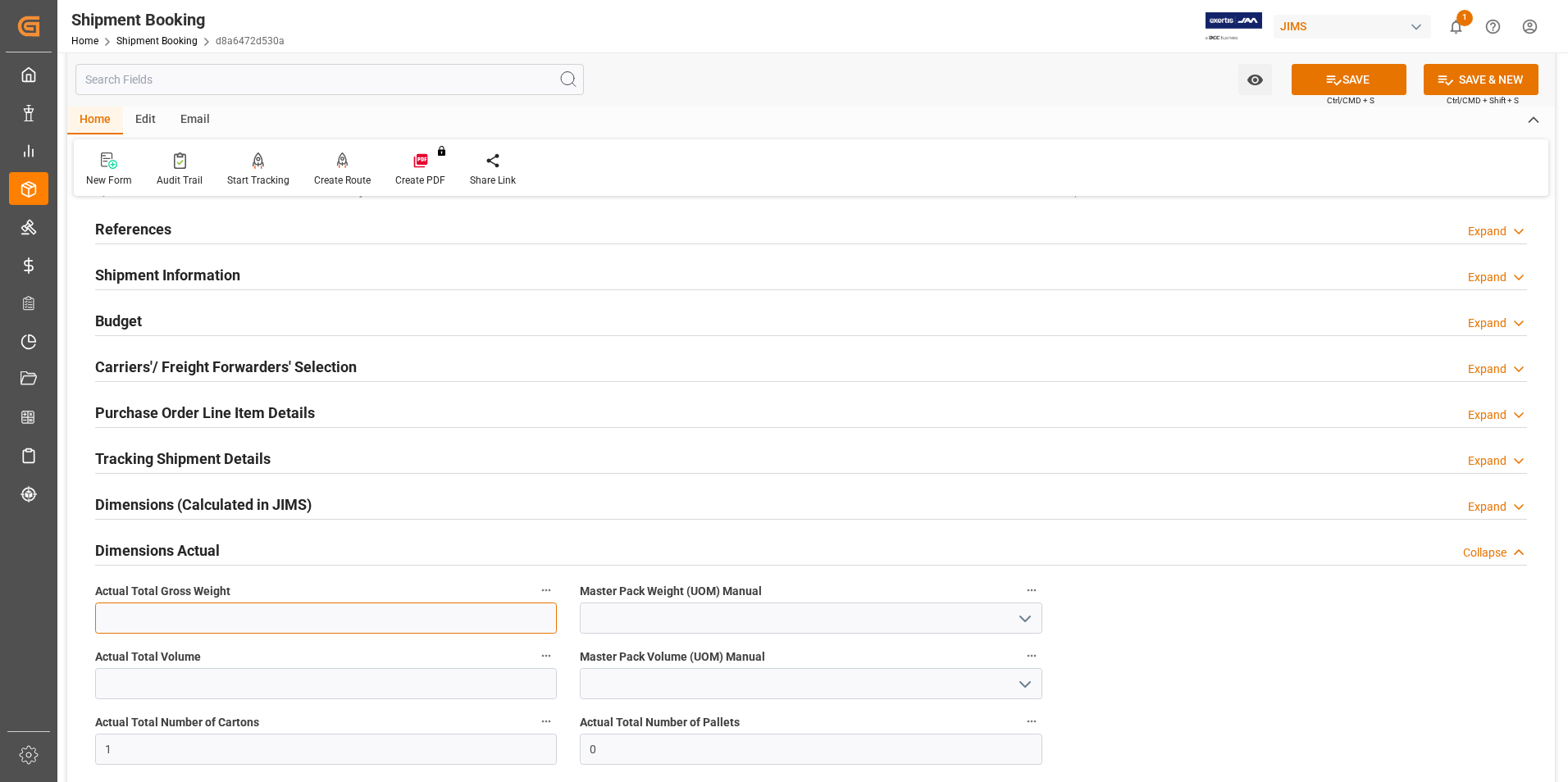
click at [113, 623] on input "text" at bounding box center [326, 618] width 462 height 31
type input "11.66"
click at [632, 617] on input at bounding box center [810, 618] width 462 height 31
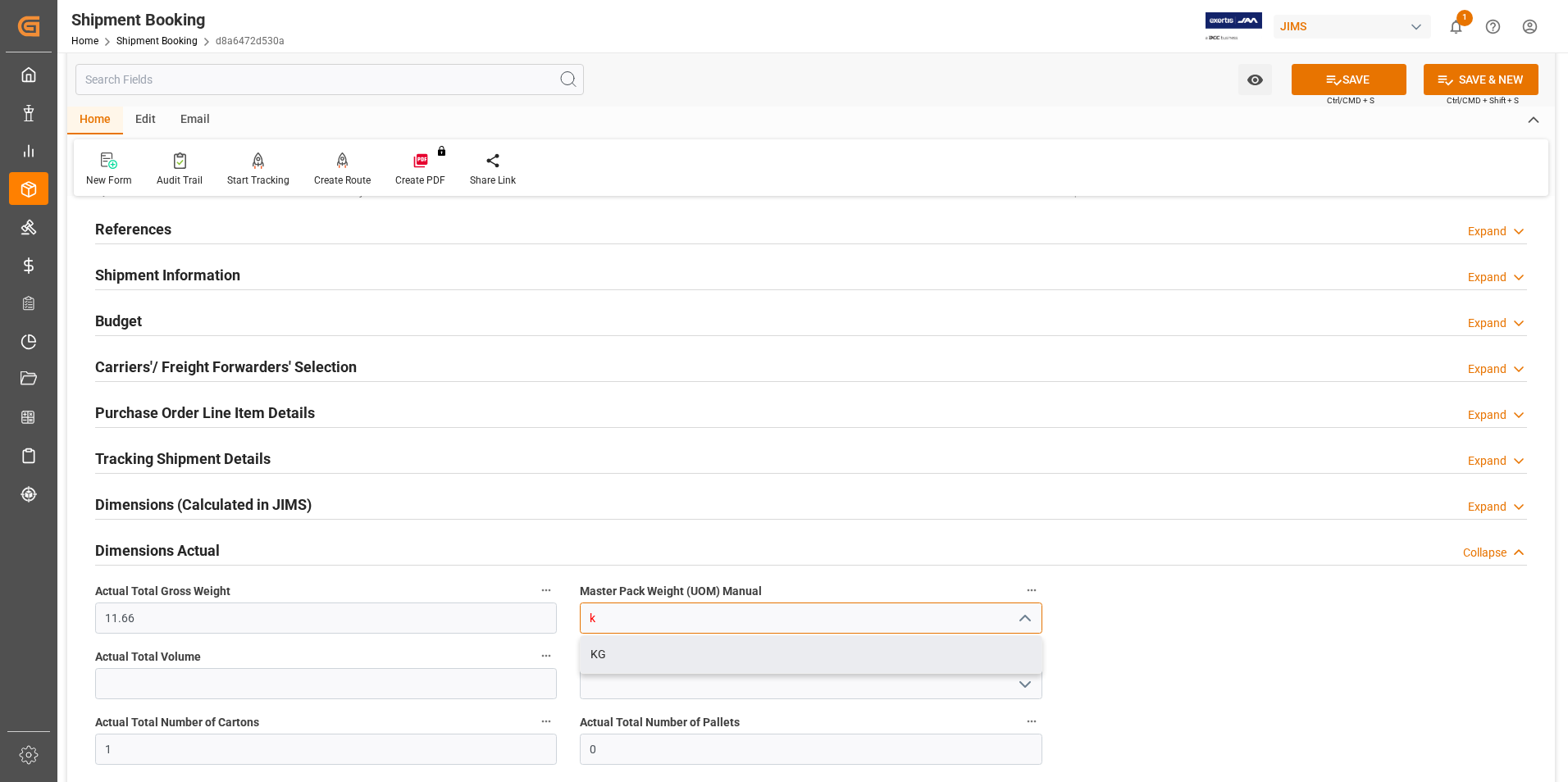
drag, startPoint x: 645, startPoint y: 642, endPoint x: 961, endPoint y: 481, distance: 354.7
click at [646, 642] on div "KG" at bounding box center [810, 655] width 460 height 37
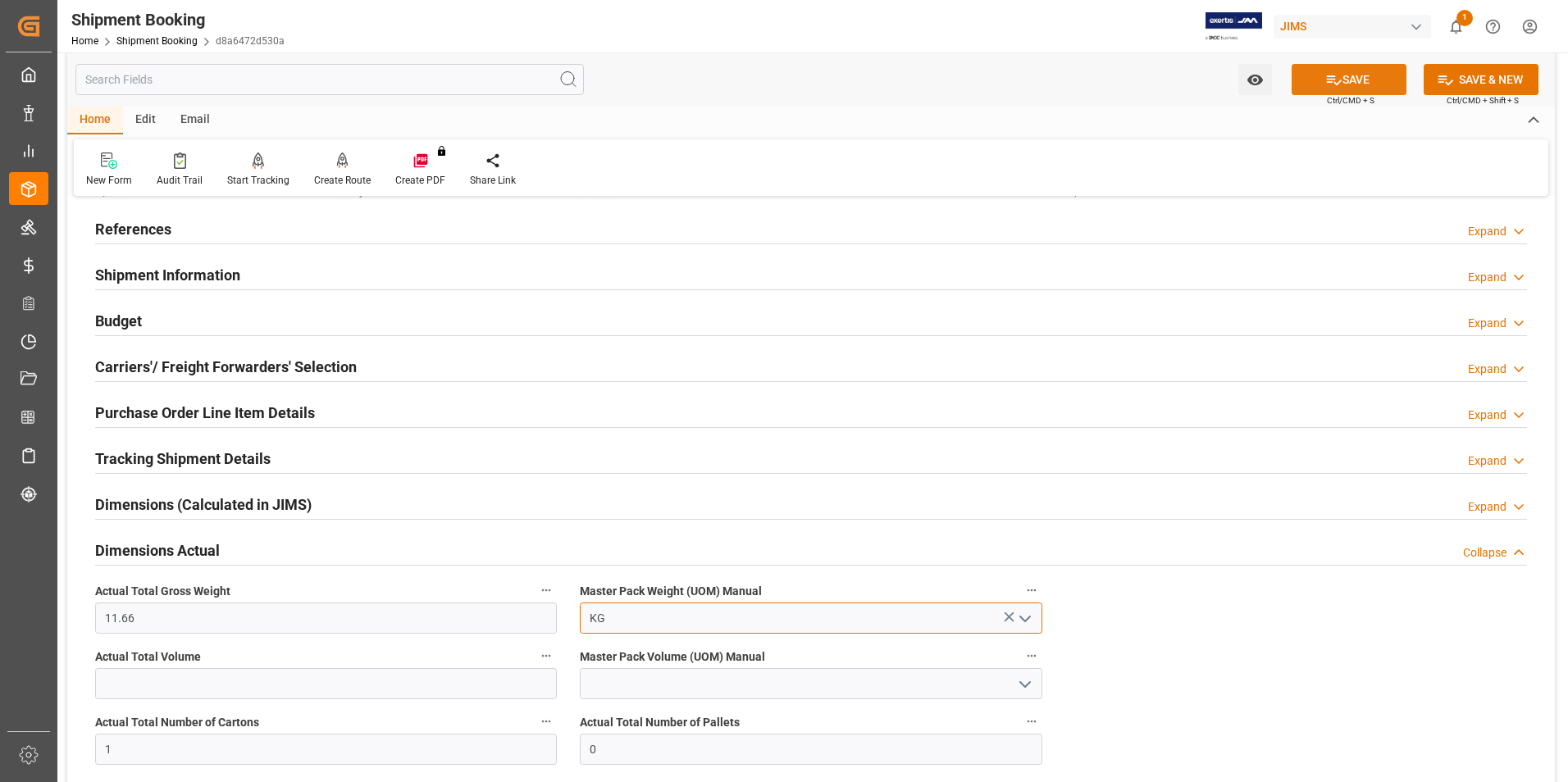
type input "KG"
click at [1344, 86] on button "SAVE" at bounding box center [1349, 80] width 114 height 31
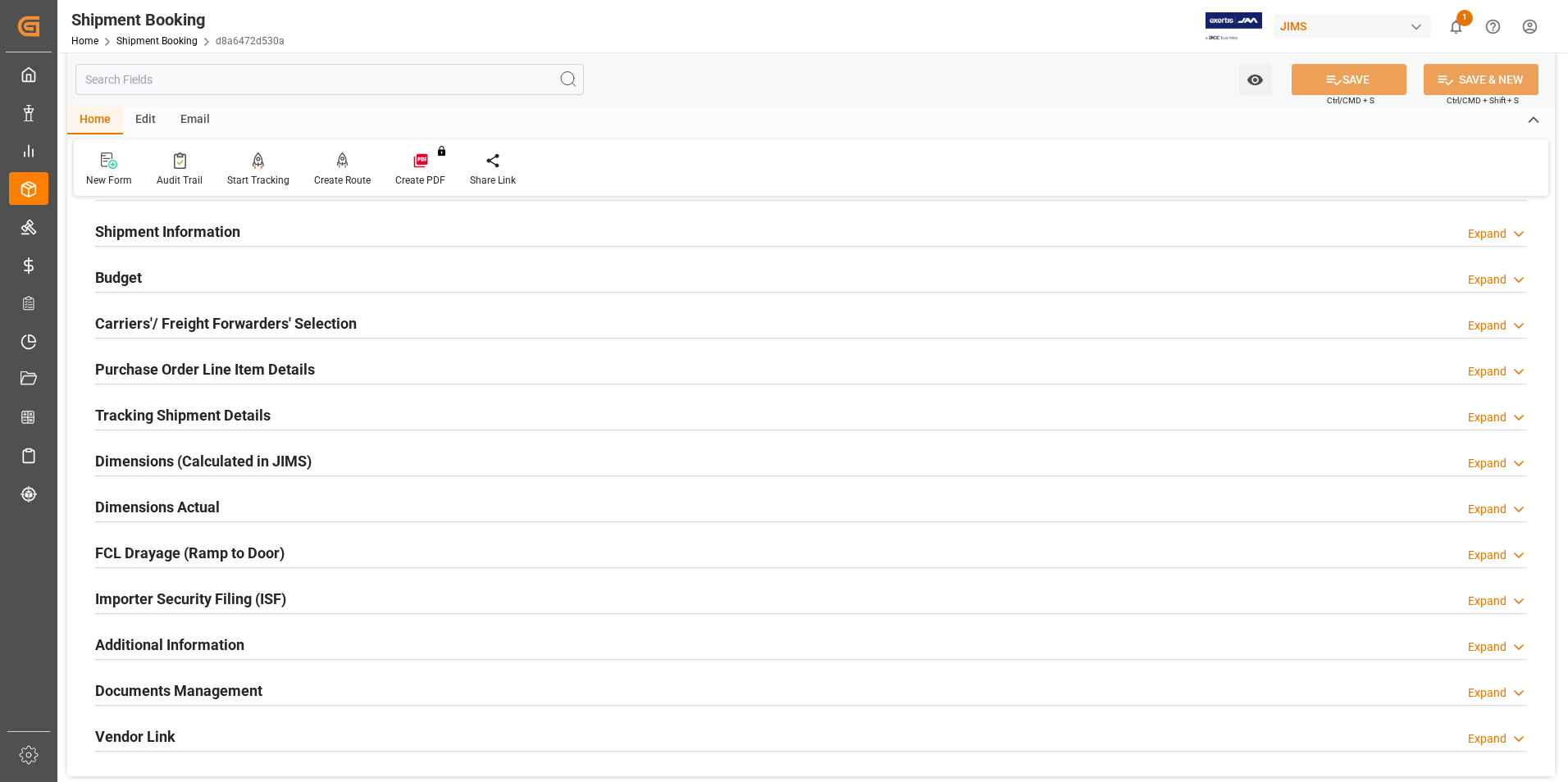
scroll to position [164, 0]
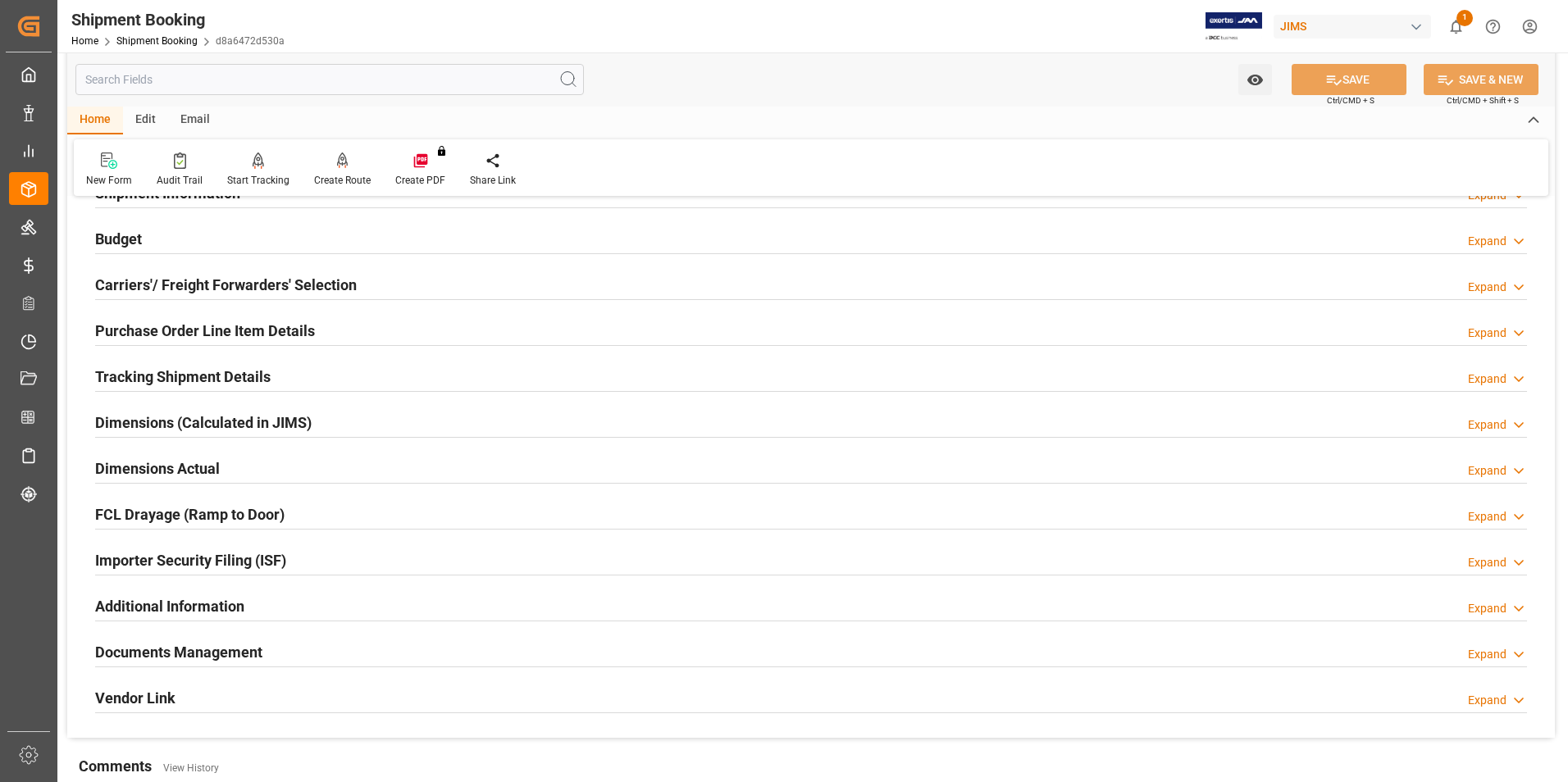
click at [127, 379] on h2 "Tracking Shipment Details" at bounding box center [182, 376] width 176 height 22
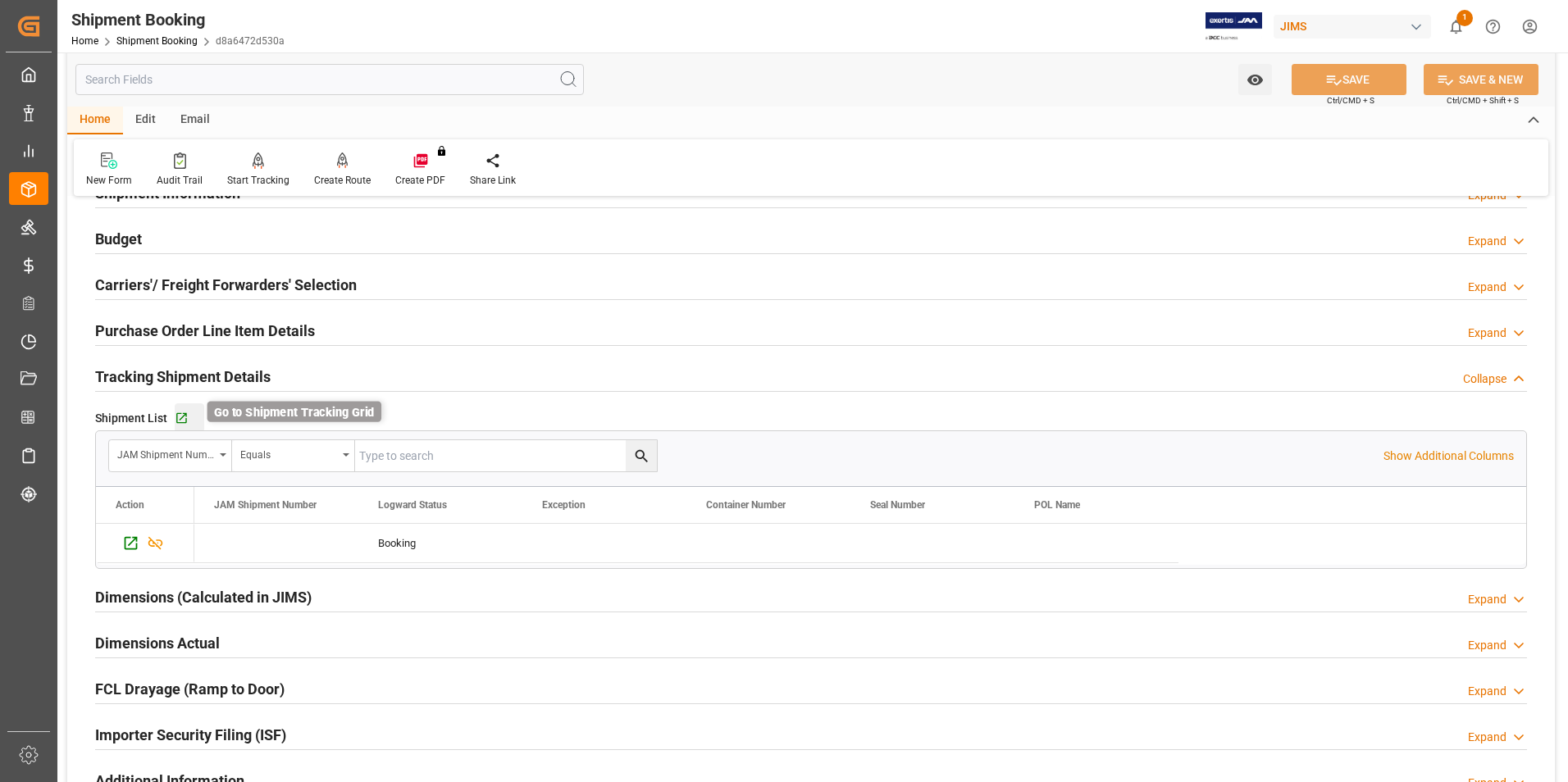
click at [178, 415] on icon "button" at bounding box center [181, 418] width 14 height 14
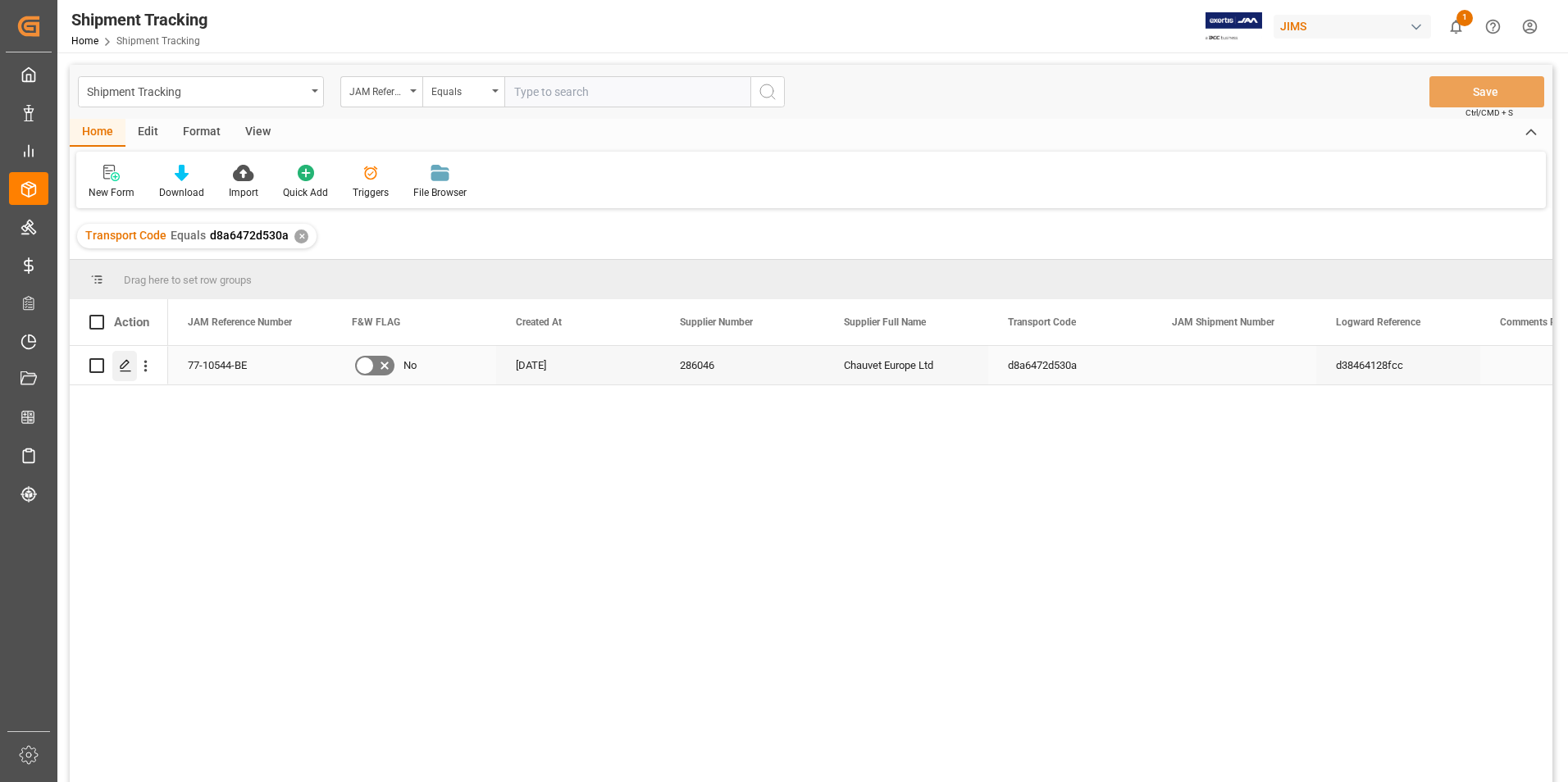
click at [131, 365] on icon "Press SPACE to select this row." at bounding box center [126, 366] width 14 height 14
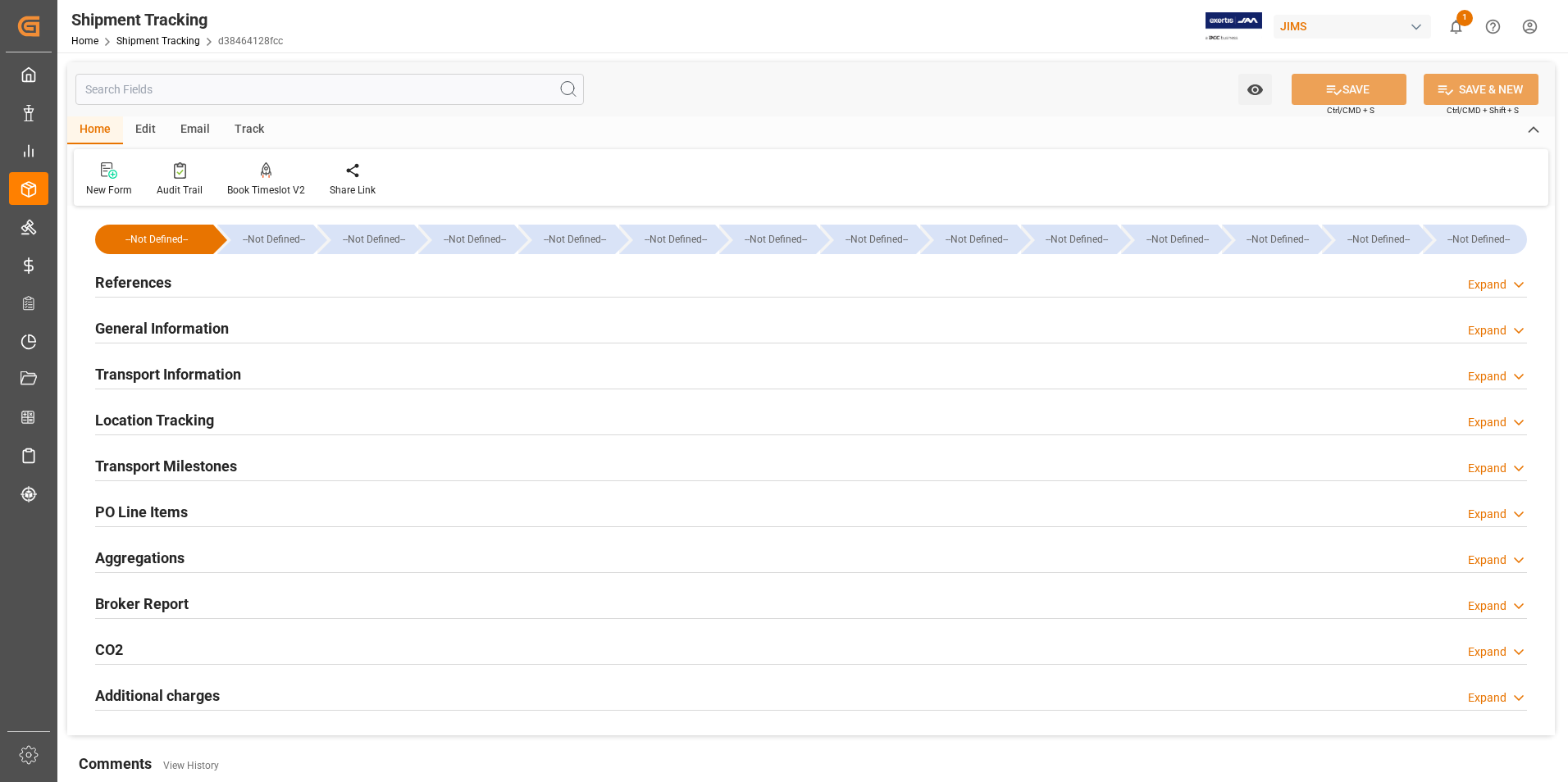
click at [150, 279] on h2 "References" at bounding box center [133, 282] width 77 height 22
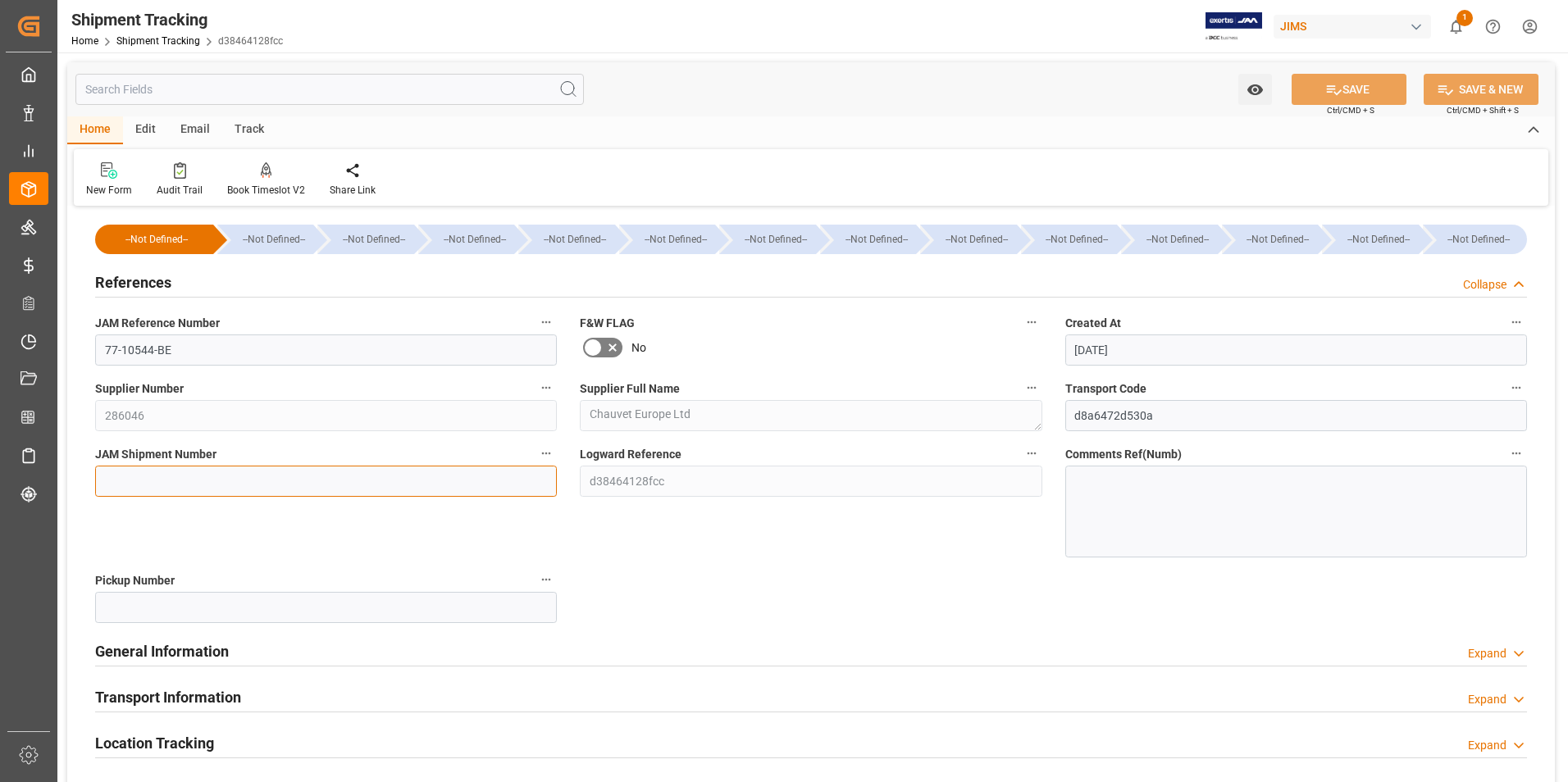
click at [198, 487] on input at bounding box center [326, 481] width 462 height 31
type input "72782"
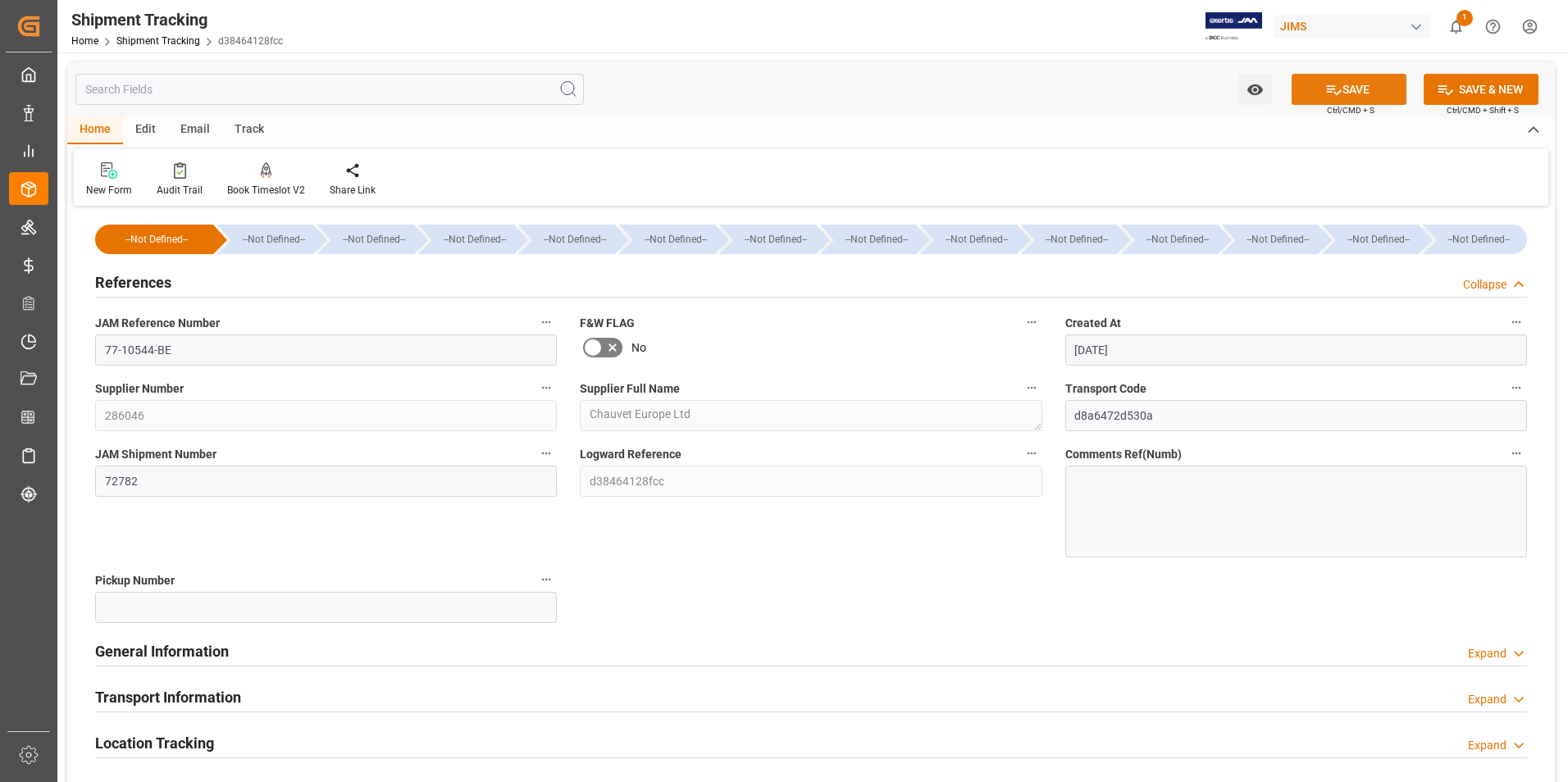
click at [1361, 89] on button "SAVE" at bounding box center [1349, 89] width 114 height 31
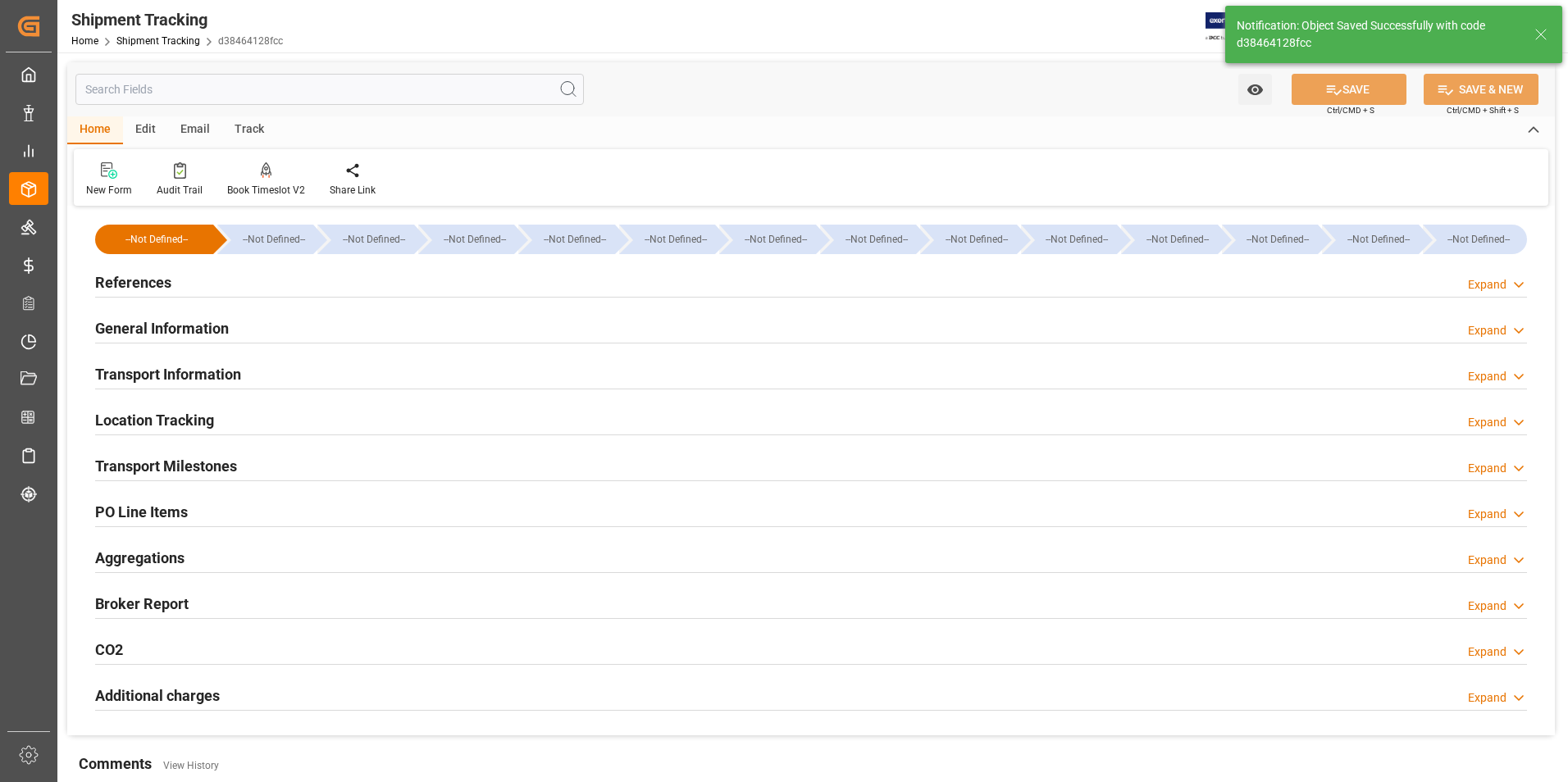
click at [195, 374] on h2 "Transport Information" at bounding box center [168, 374] width 146 height 22
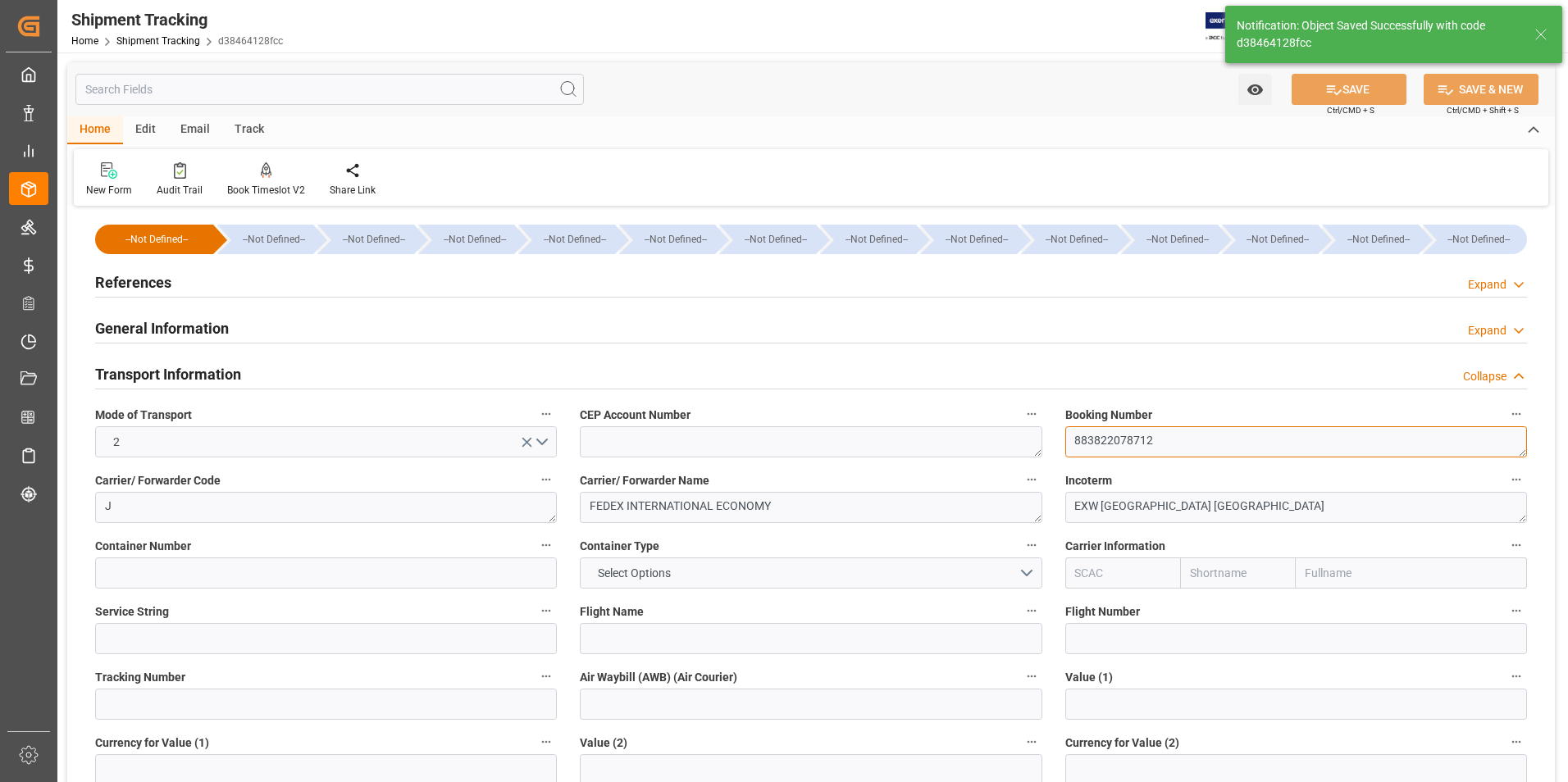
drag, startPoint x: 1163, startPoint y: 443, endPoint x: 1006, endPoint y: 455, distance: 157.5
click at [1006, 455] on div "--Not Defined-- --Not Defined-- --Not Defined-- --Not Defined-- --Not Defined--…" at bounding box center [810, 767] width 1487 height 1115
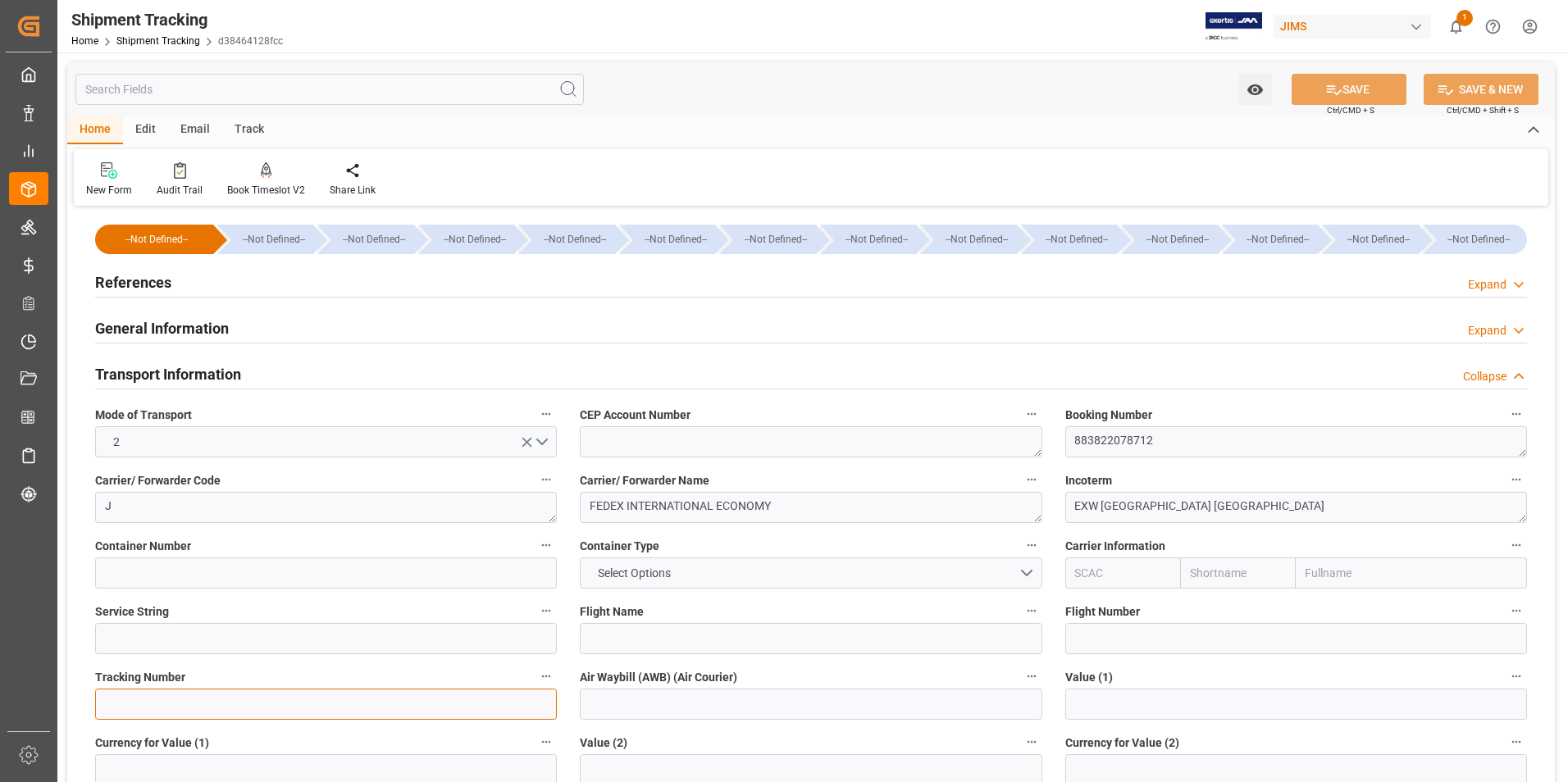
click at [209, 711] on input at bounding box center [326, 704] width 462 height 31
paste input "883822078712"
type input "883822078712"
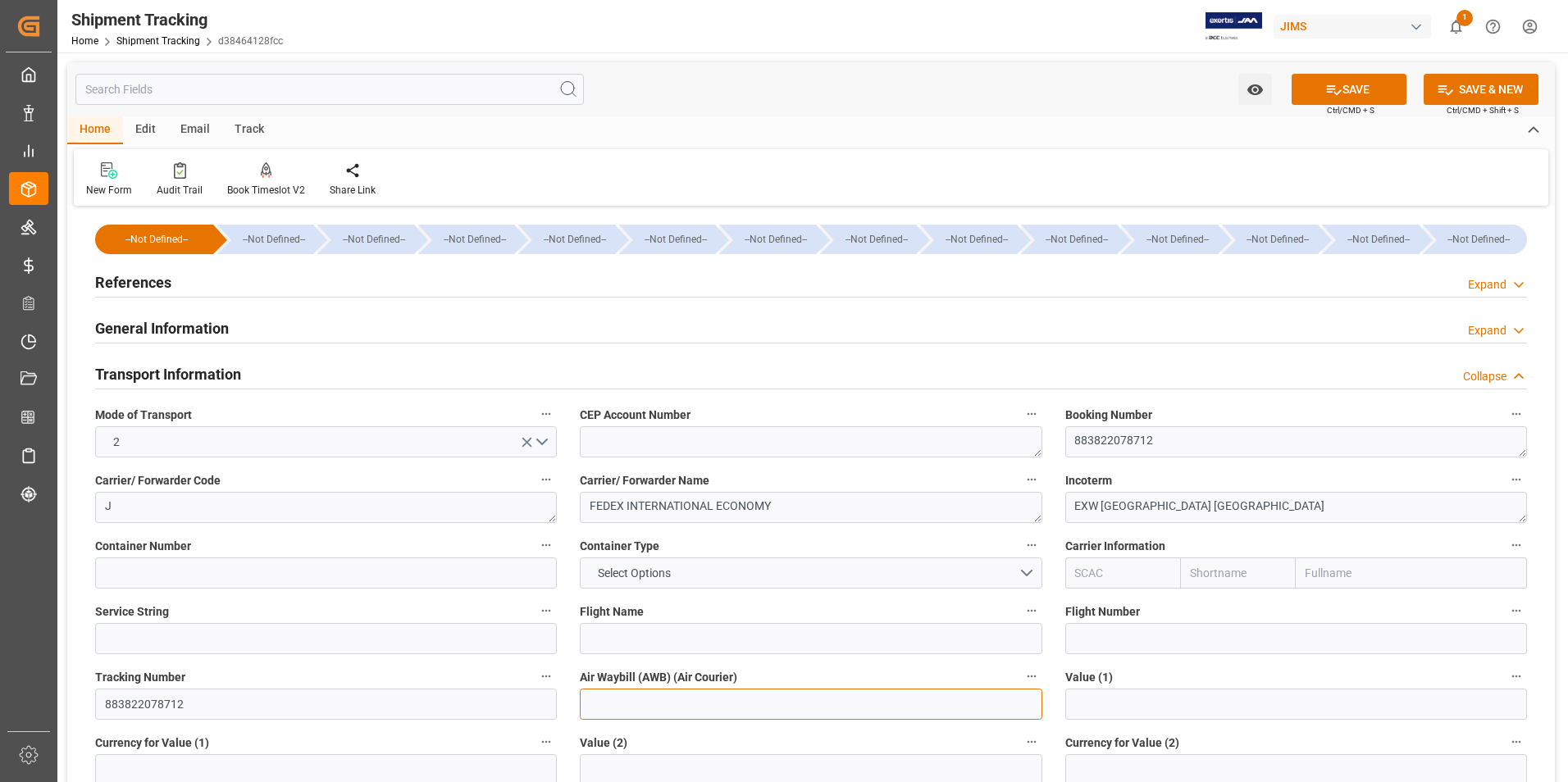
click at [608, 702] on input at bounding box center [810, 704] width 462 height 31
paste input "883822078712"
type input "883822078712"
click at [1328, 78] on button "SAVE" at bounding box center [1349, 89] width 114 height 31
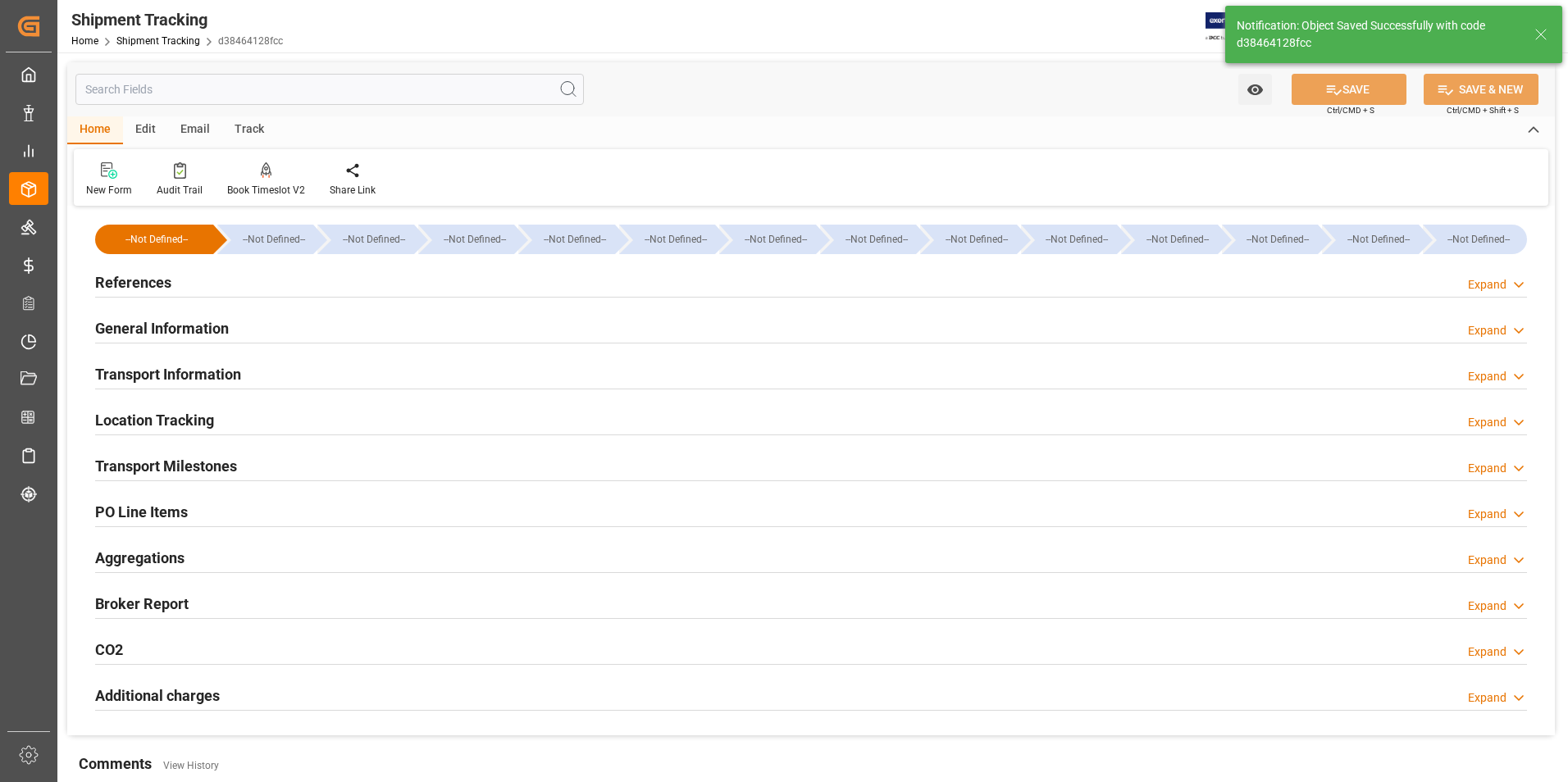
click at [172, 464] on h2 "Transport Milestones" at bounding box center [166, 466] width 142 height 22
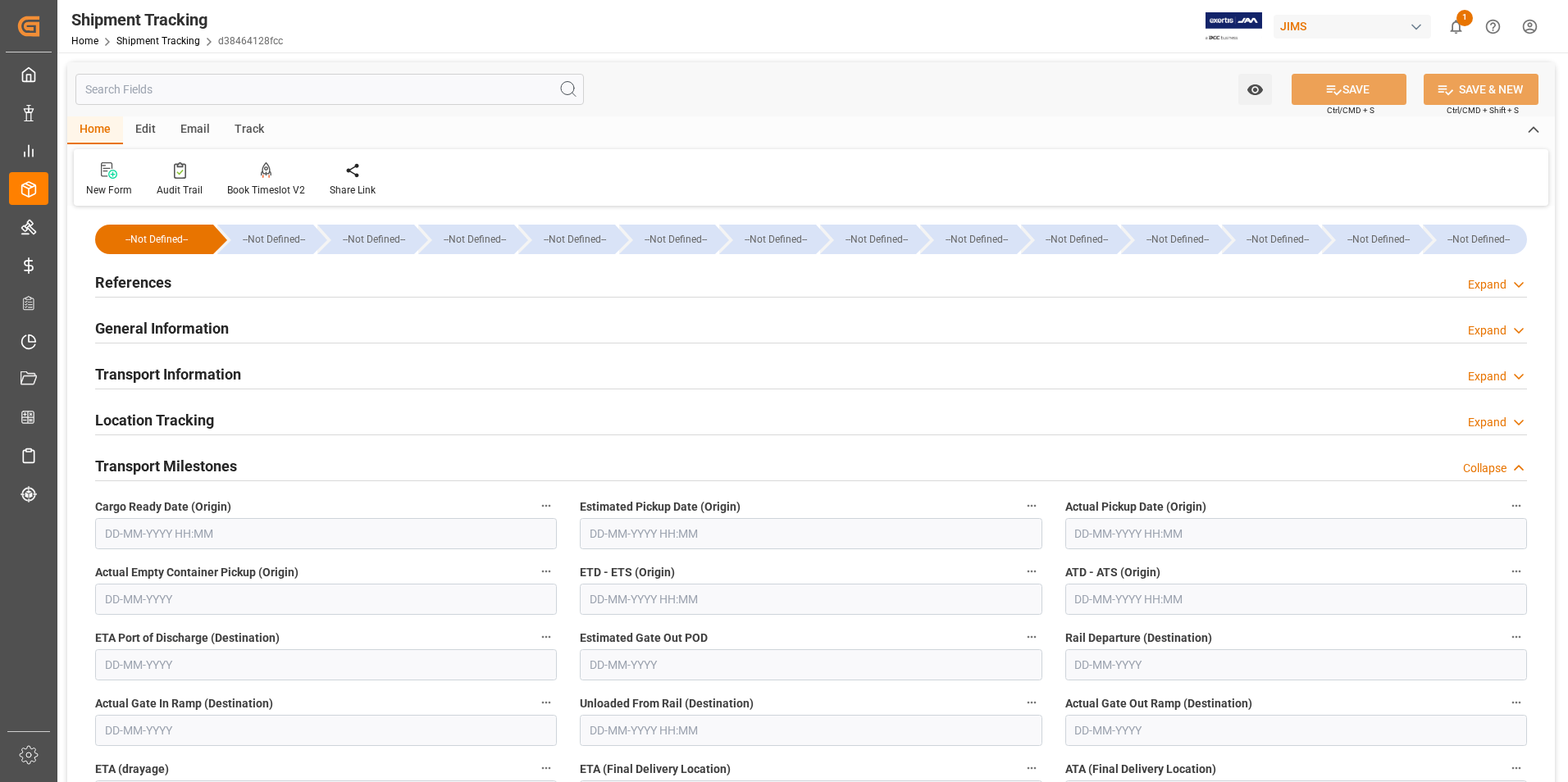
click at [1126, 537] on input "text" at bounding box center [1296, 534] width 462 height 31
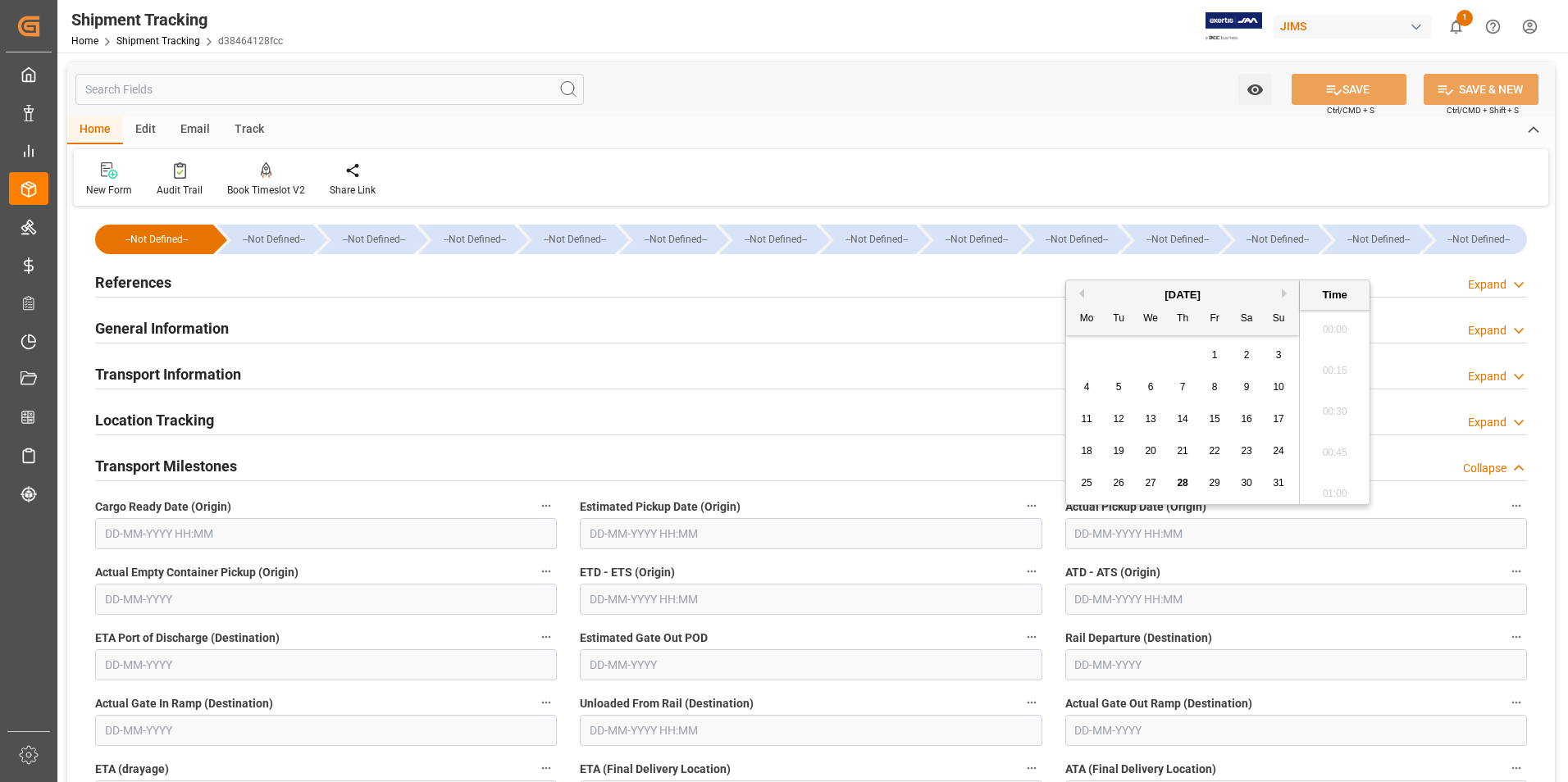
scroll to position [2261, 0]
click at [781, 601] on input "text" at bounding box center [810, 600] width 462 height 31
type input "25-08-2025 00:00"
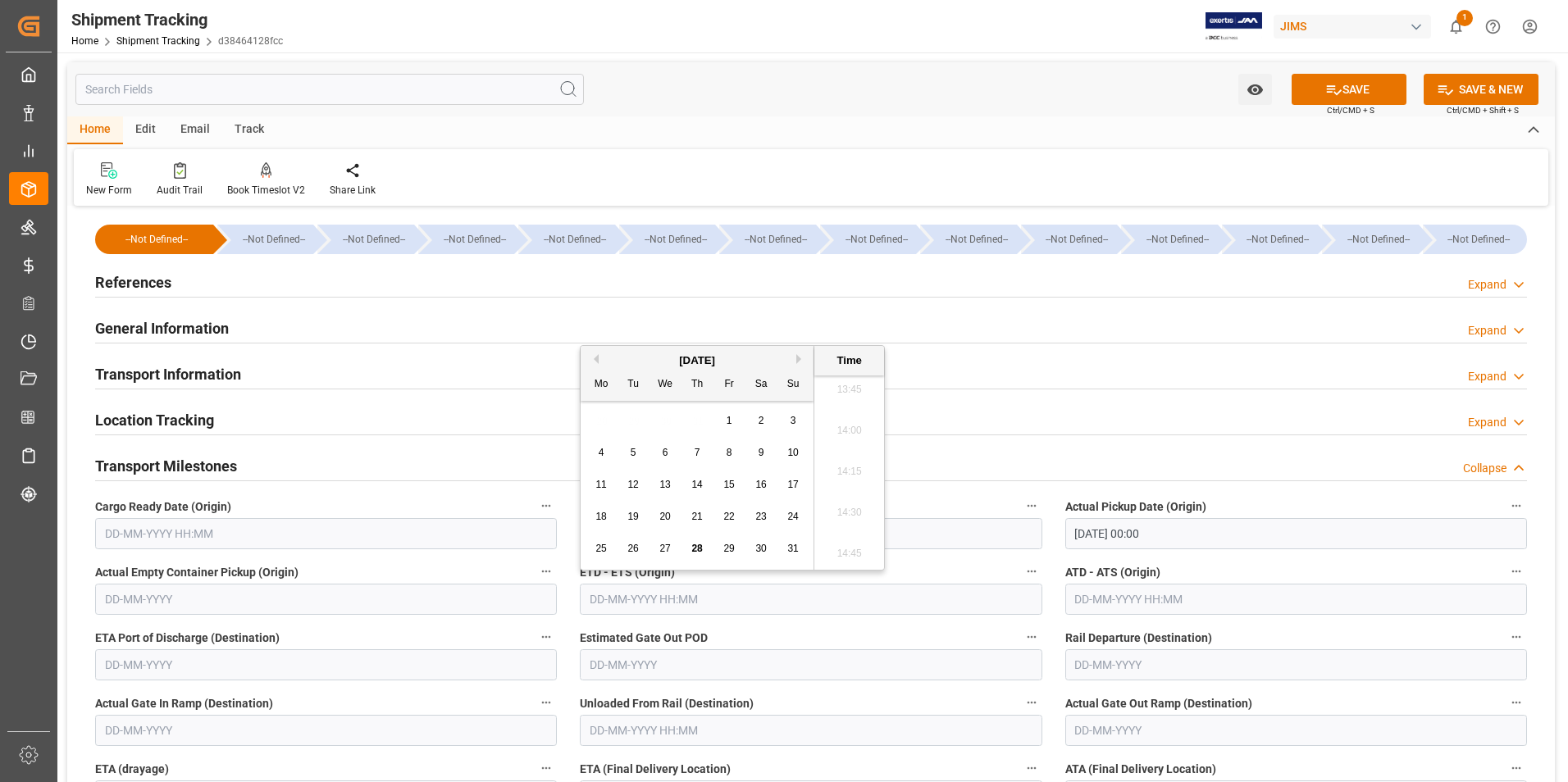
click at [601, 547] on span "25" at bounding box center [600, 548] width 11 height 12
type input "25-08-2025 00:00"
click at [1107, 603] on input "text" at bounding box center [1296, 600] width 462 height 31
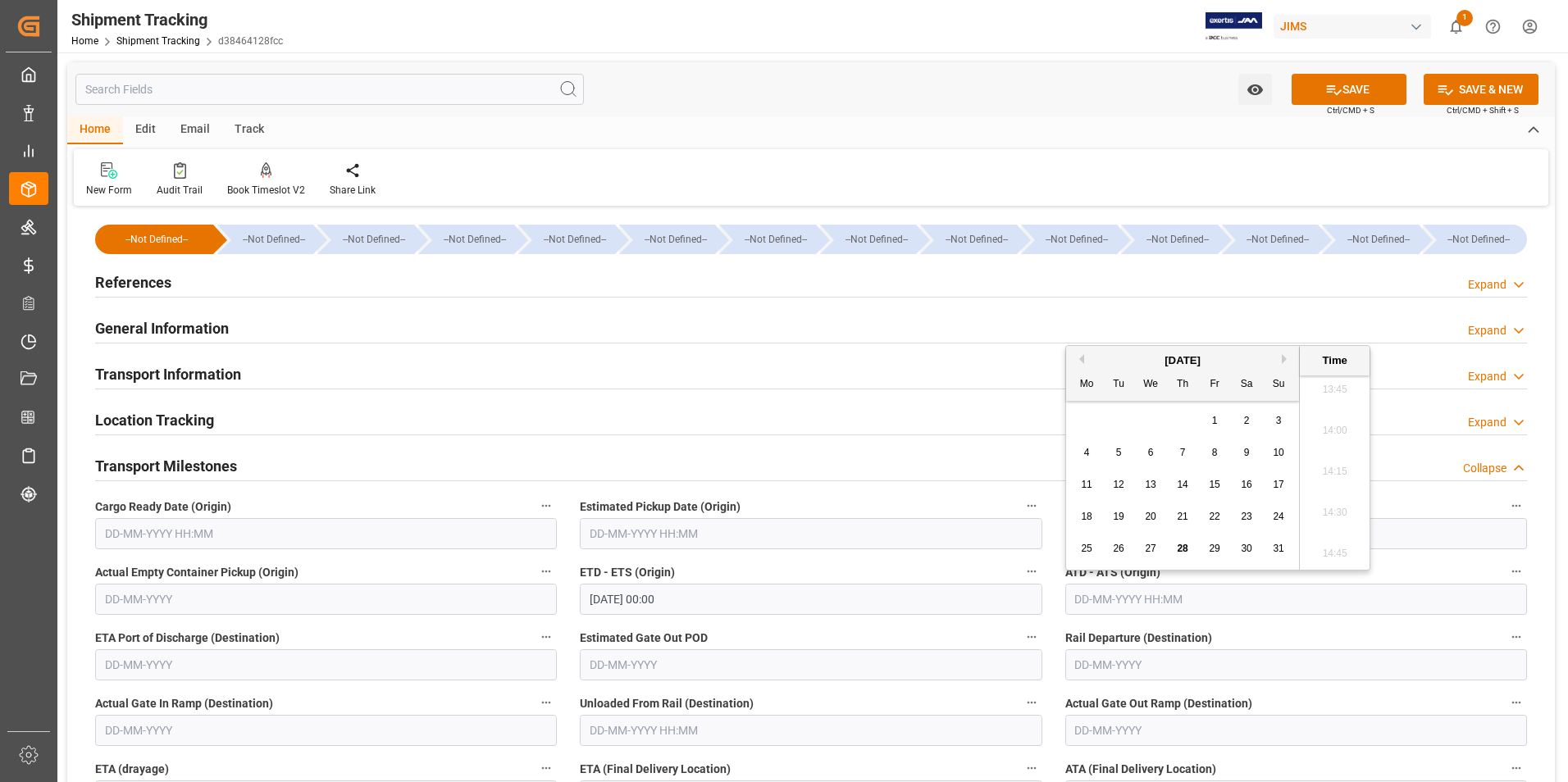
click at [1088, 549] on span "25" at bounding box center [1086, 548] width 11 height 12
type input "25-08-2025 00:00"
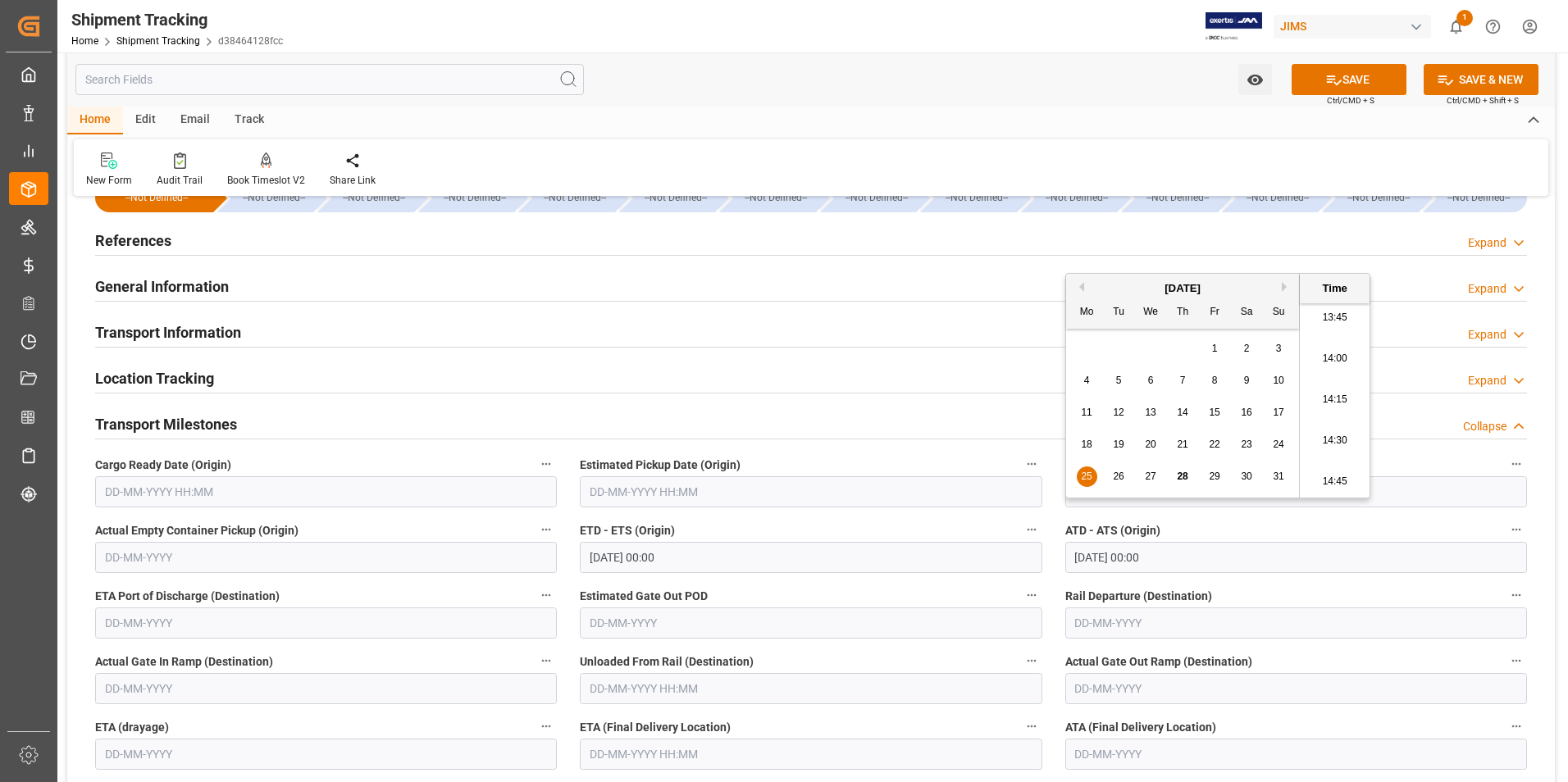
scroll to position [82, 0]
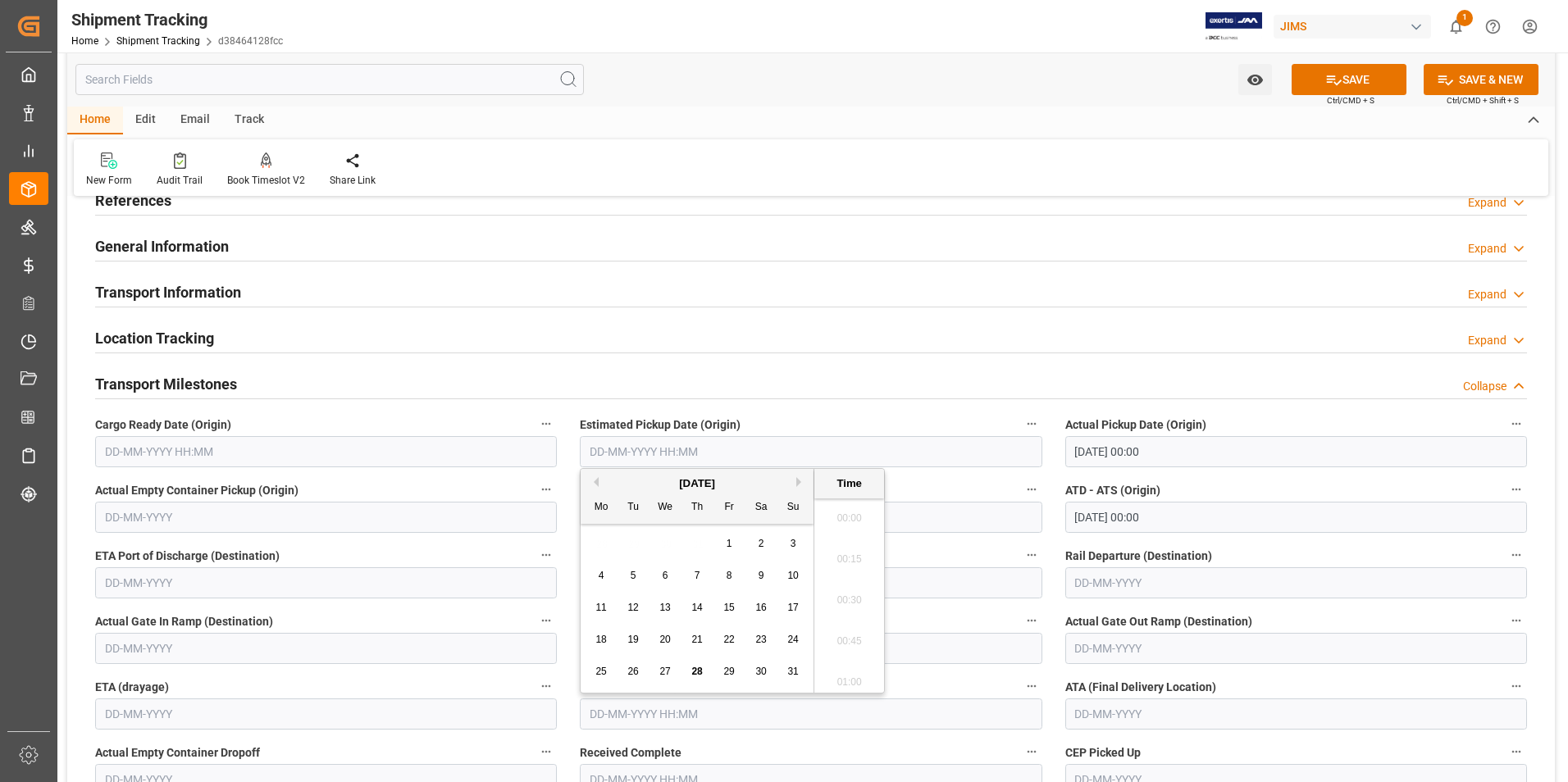
click at [620, 715] on input "text" at bounding box center [810, 714] width 462 height 31
click at [586, 601] on div "11 12 13 14 15 16 17" at bounding box center [697, 600] width 224 height 32
click at [732, 664] on span "29" at bounding box center [728, 664] width 11 height 12
type input "29-08-2025 00:00"
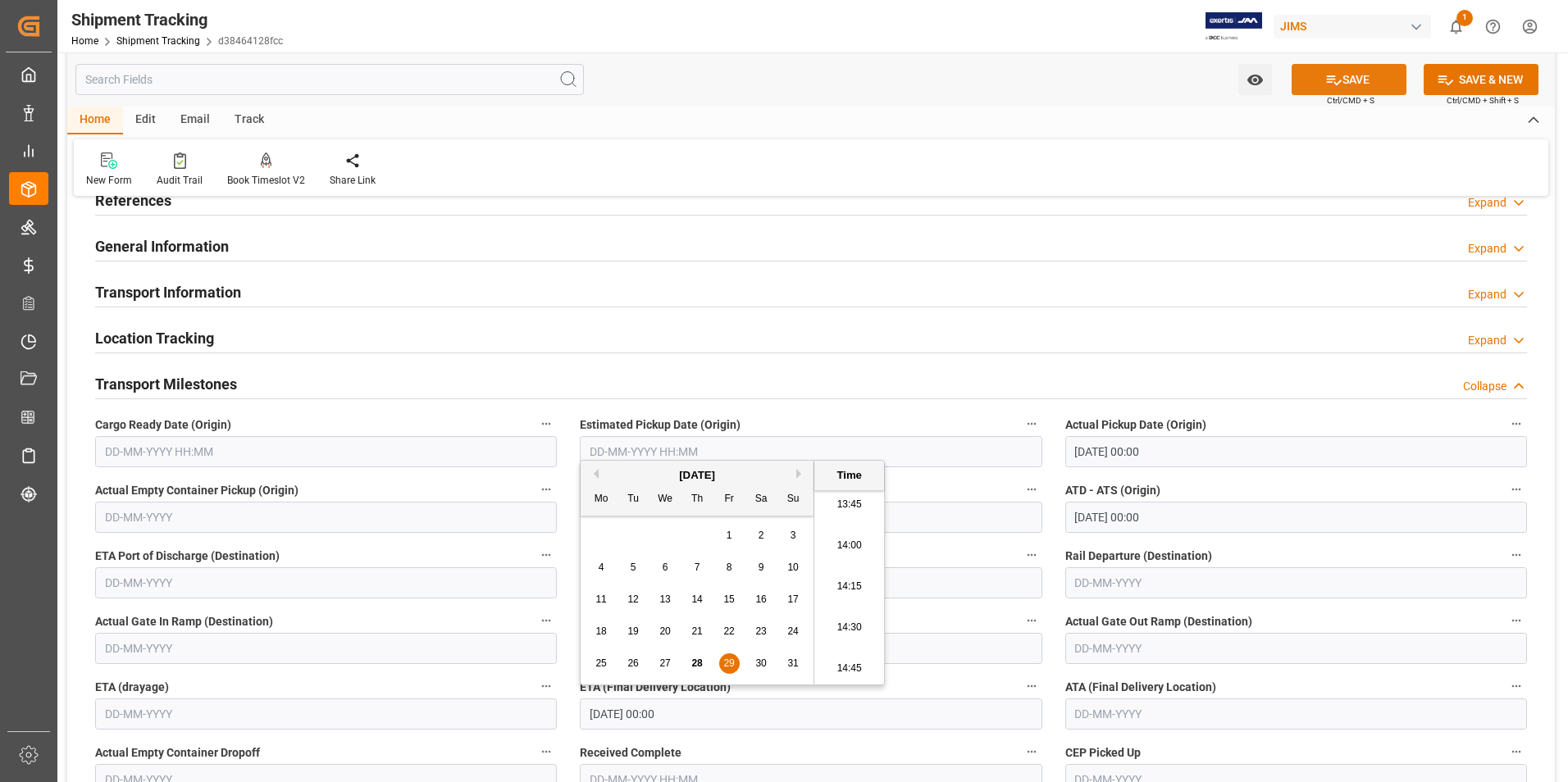
click at [1345, 81] on button "SAVE" at bounding box center [1349, 80] width 114 height 31
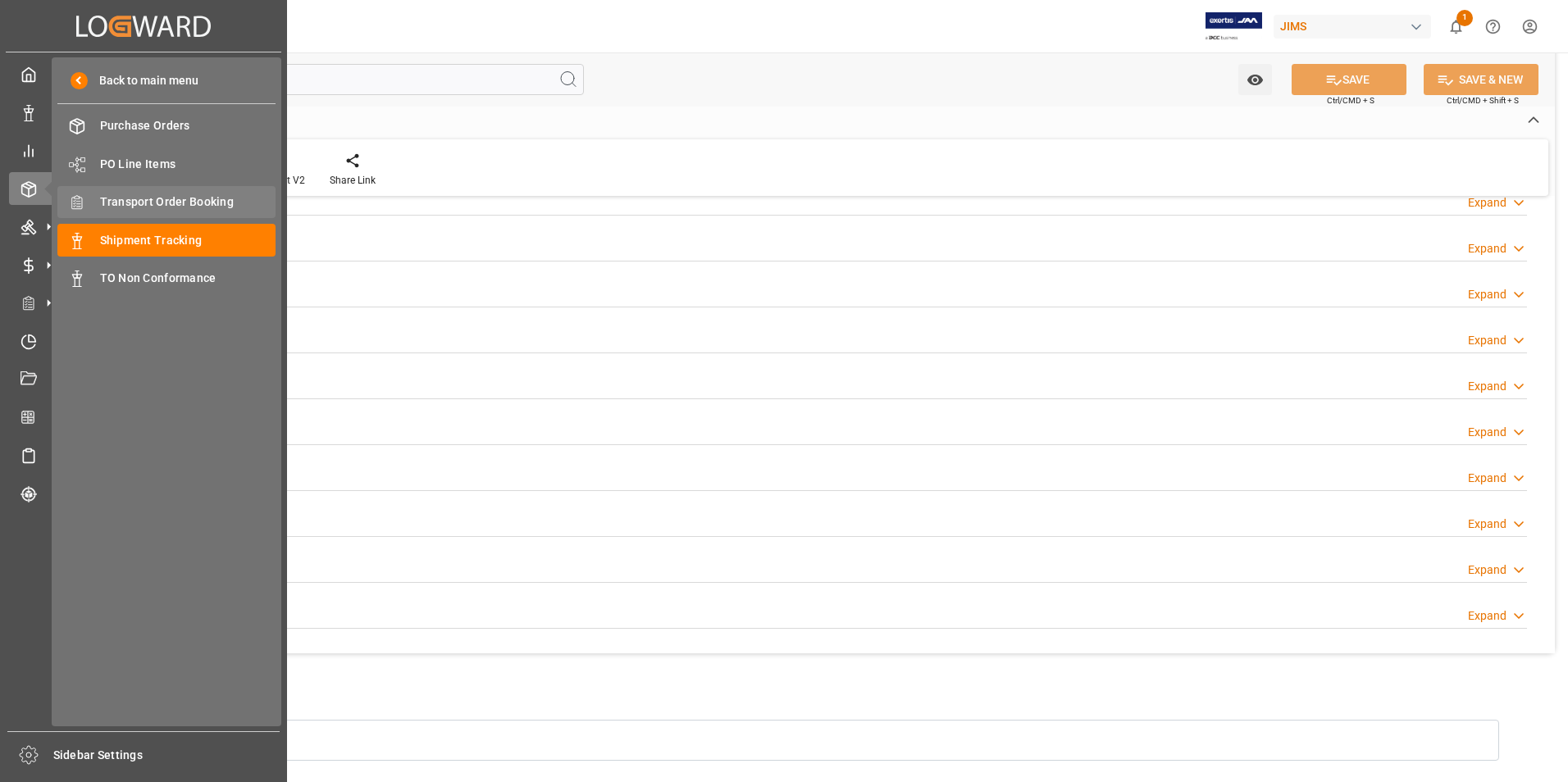
click at [169, 201] on span "Transport Order Booking" at bounding box center [188, 202] width 177 height 17
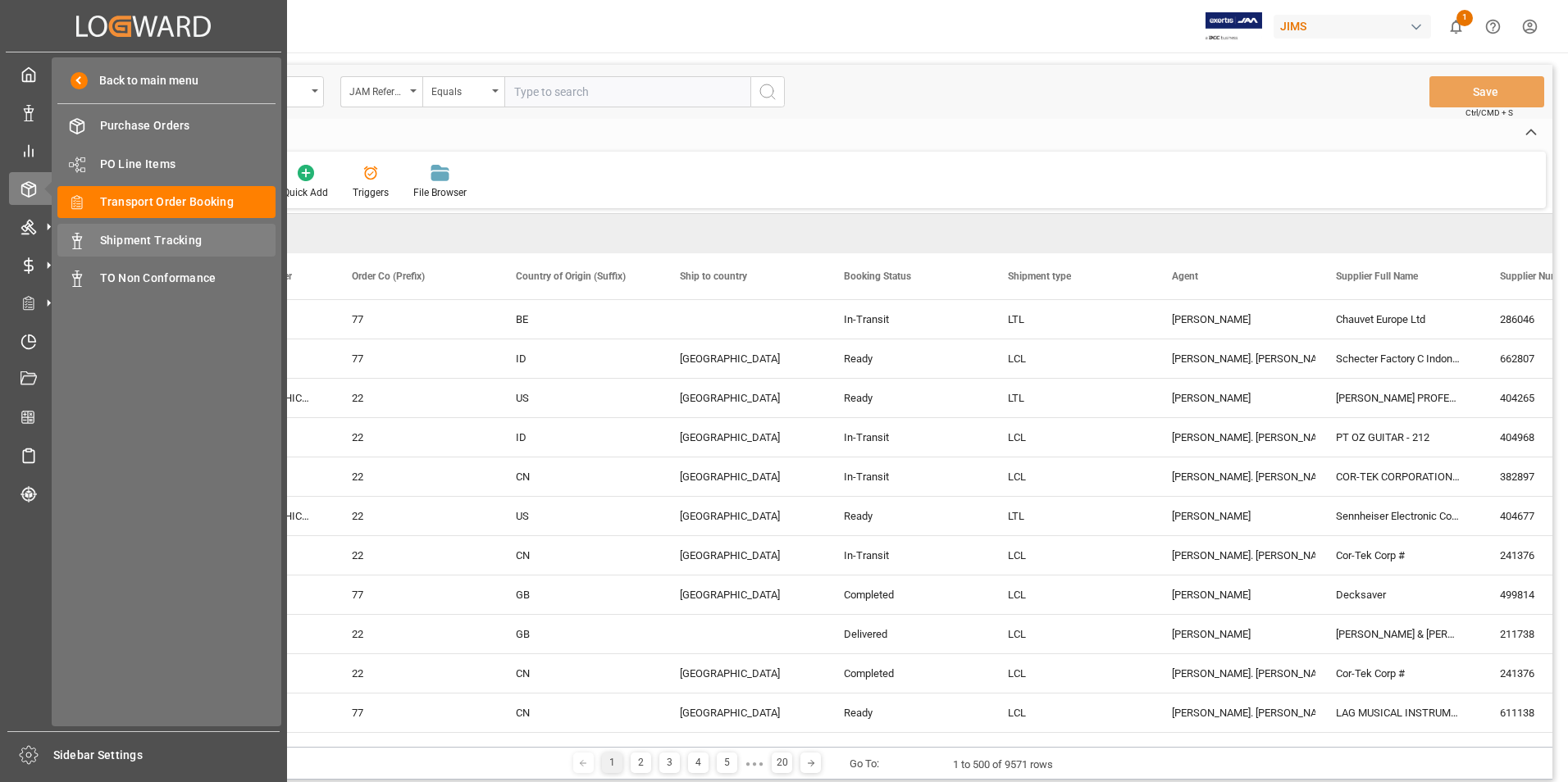
click at [167, 240] on span "Shipment Tracking" at bounding box center [188, 241] width 177 height 17
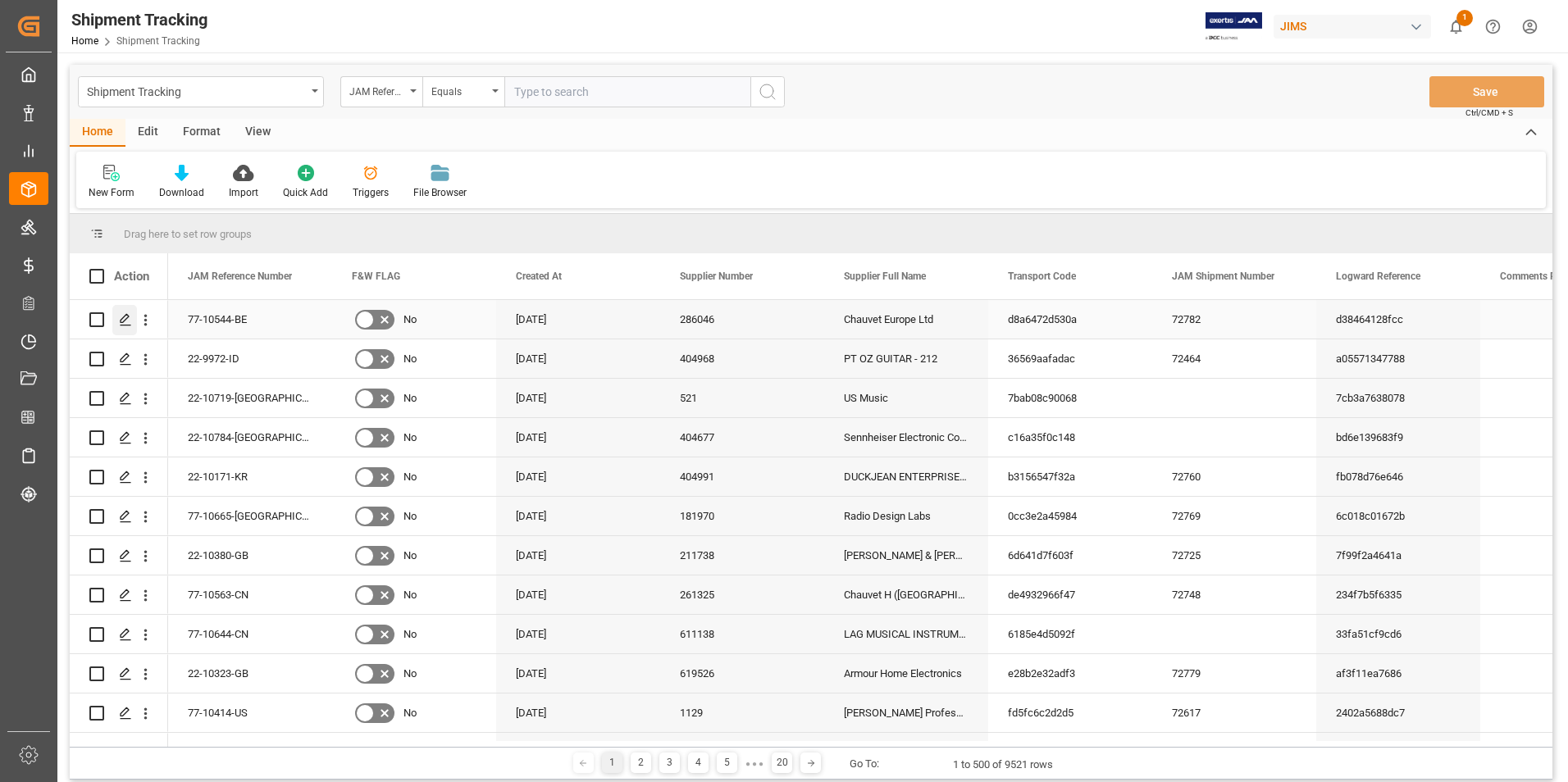
click at [127, 320] on icon "Press SPACE to select this row." at bounding box center [126, 320] width 14 height 14
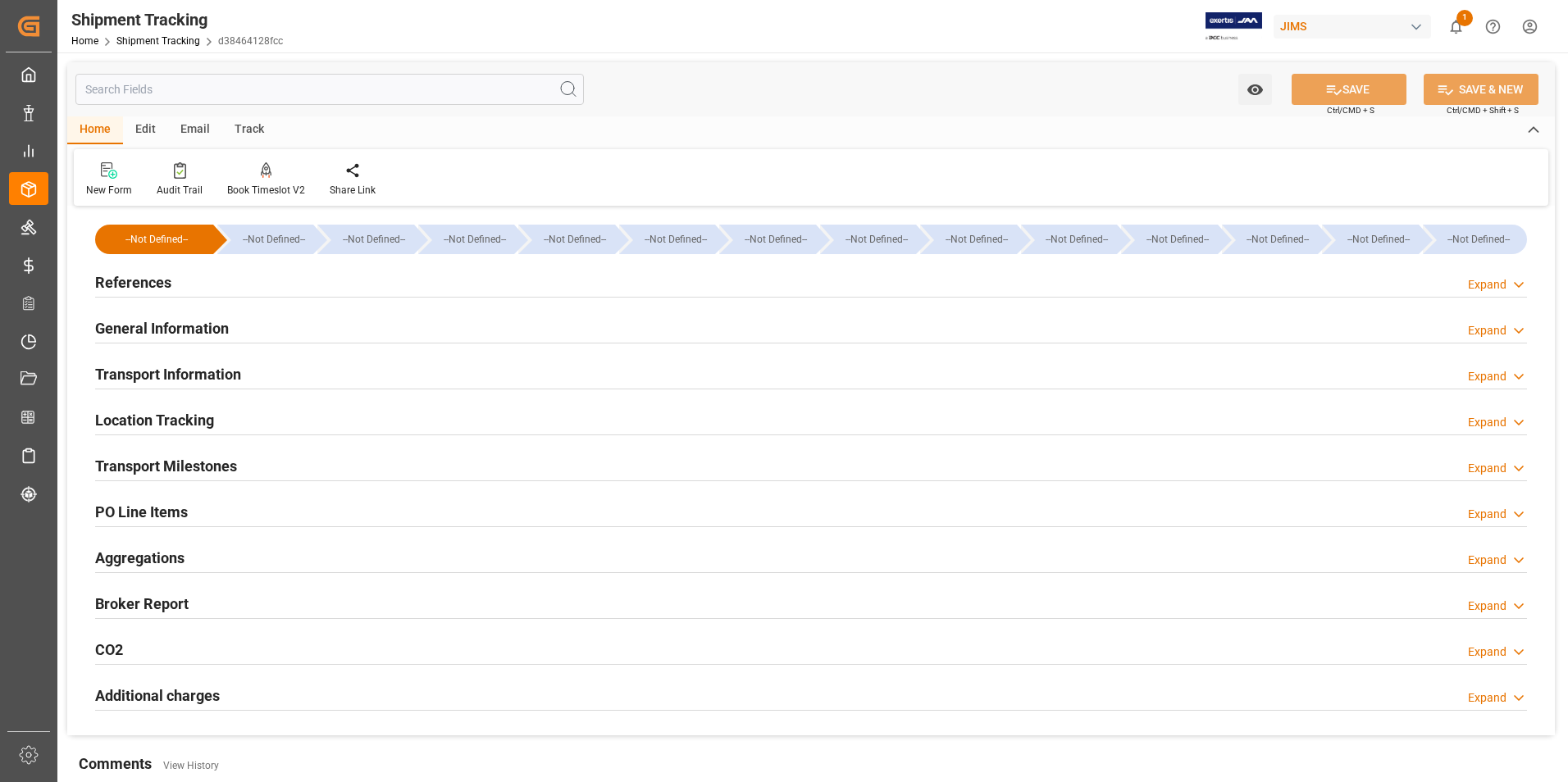
click at [147, 317] on h2 "General Information" at bounding box center [162, 328] width 134 height 22
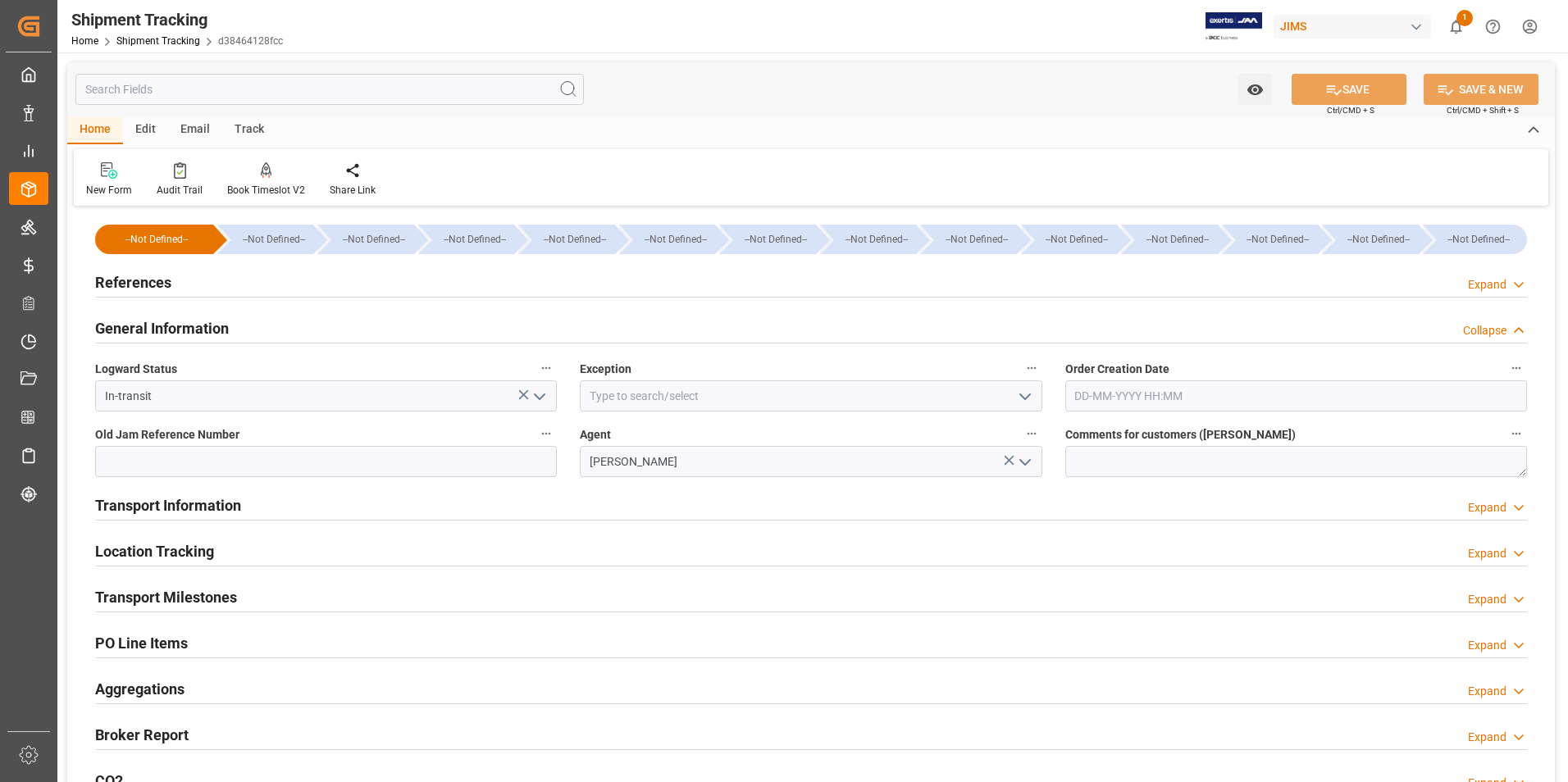
click at [539, 398] on polyline "open menu" at bounding box center [539, 396] width 10 height 5
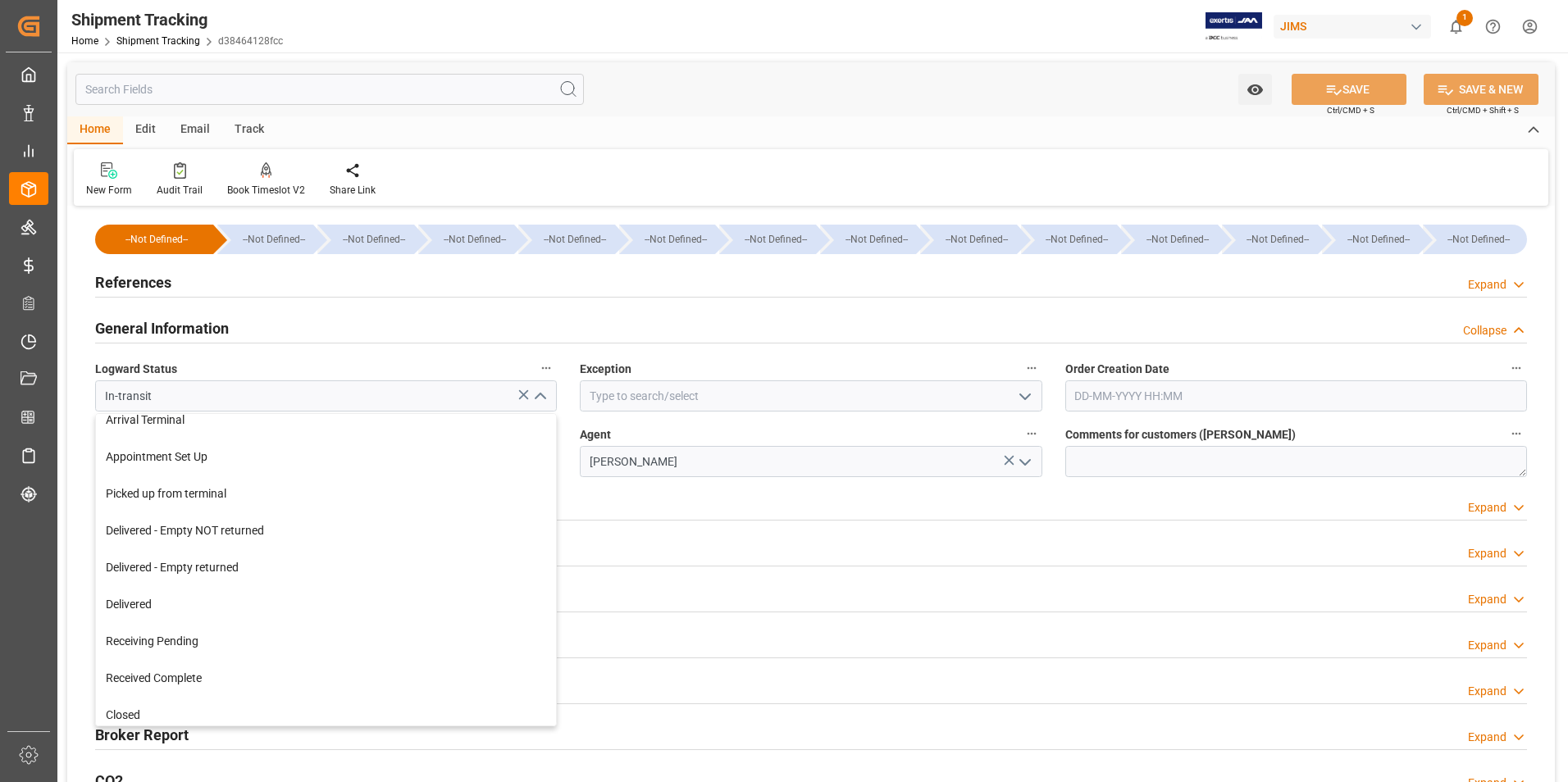
scroll to position [246, 0]
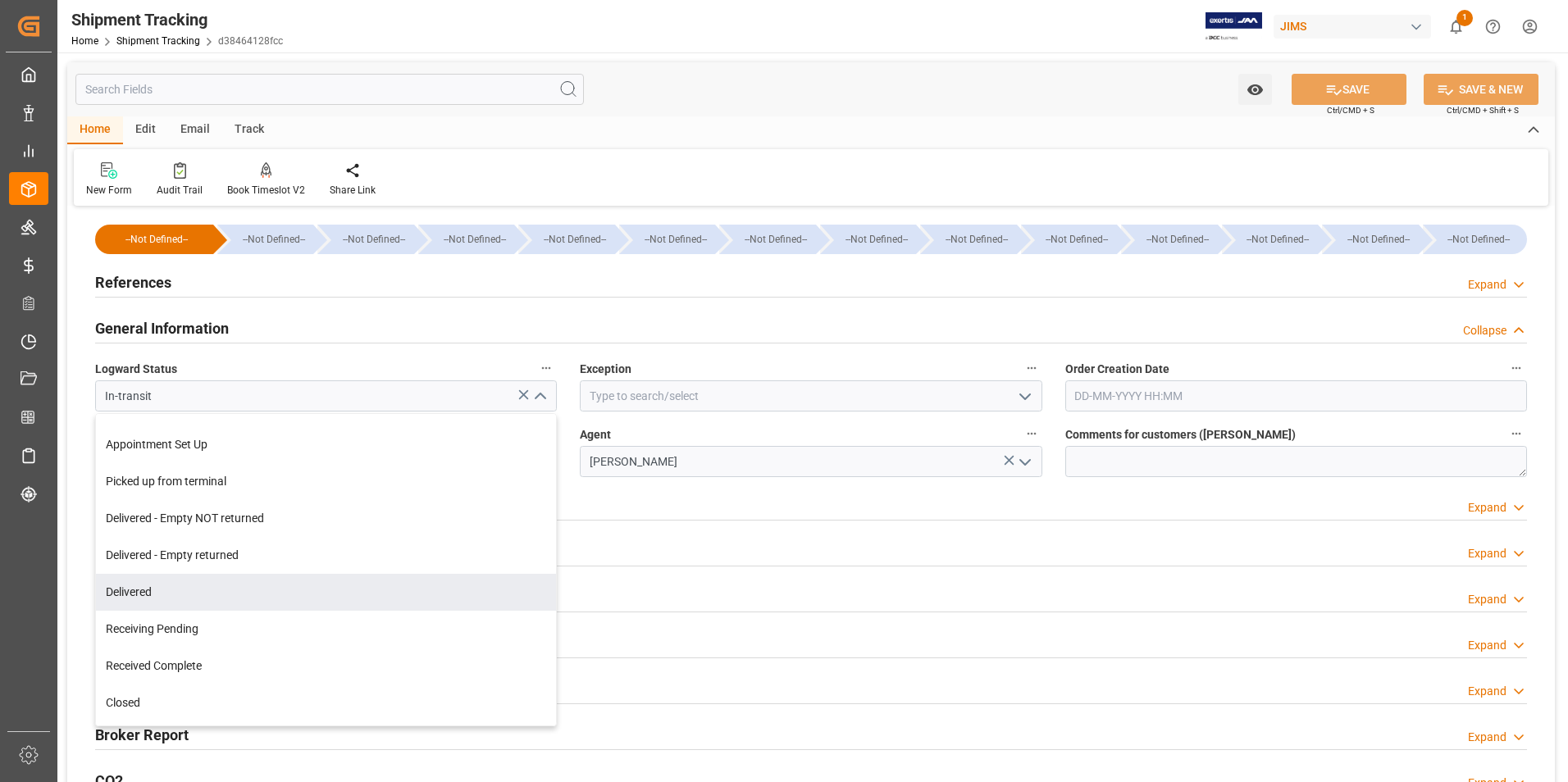
click at [278, 590] on div "Delivered" at bounding box center [326, 593] width 460 height 37
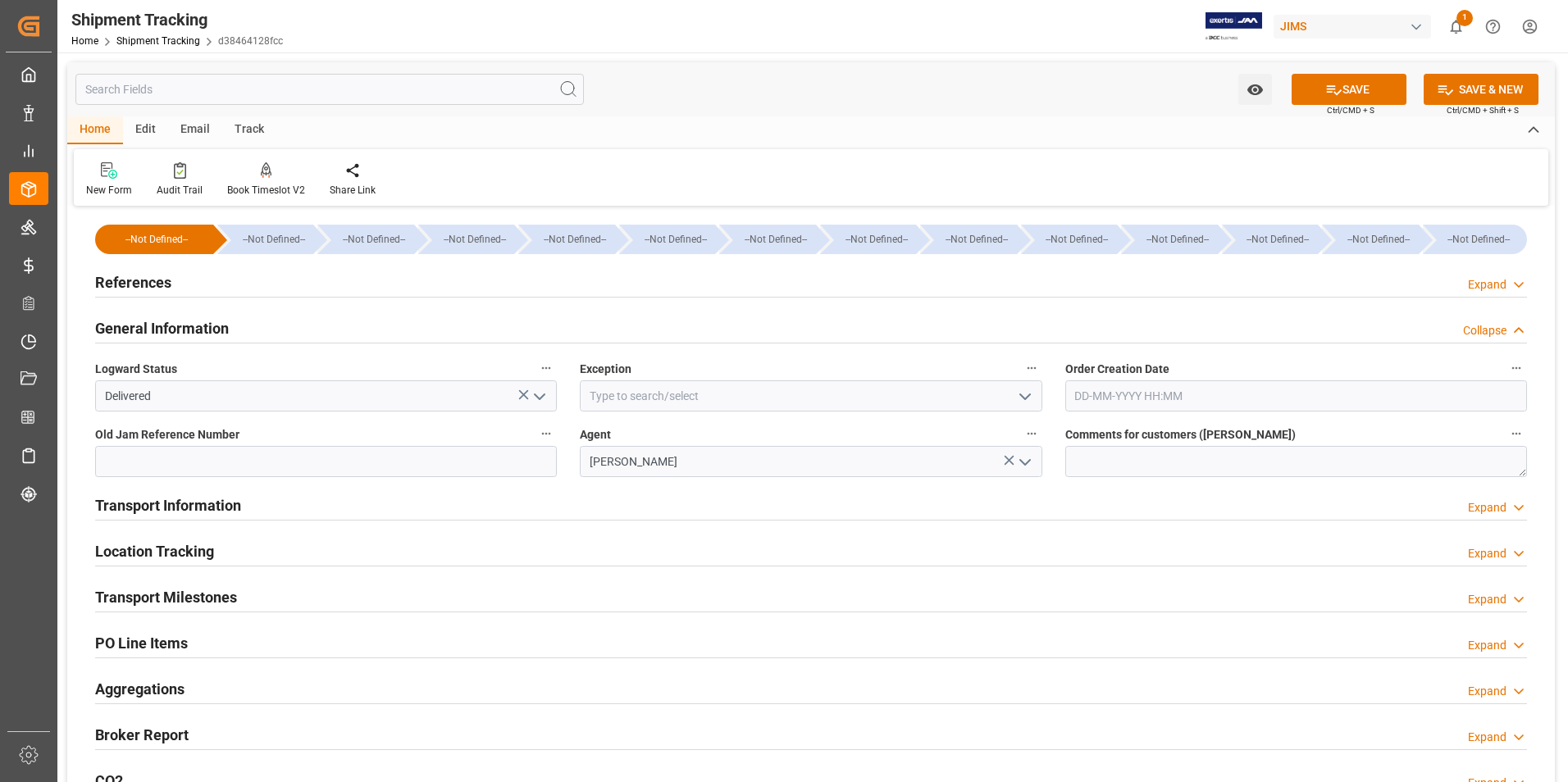
type input "Delivered"
click at [765, 405] on input at bounding box center [810, 396] width 462 height 31
click at [1025, 399] on polyline "open menu" at bounding box center [1025, 396] width 10 height 5
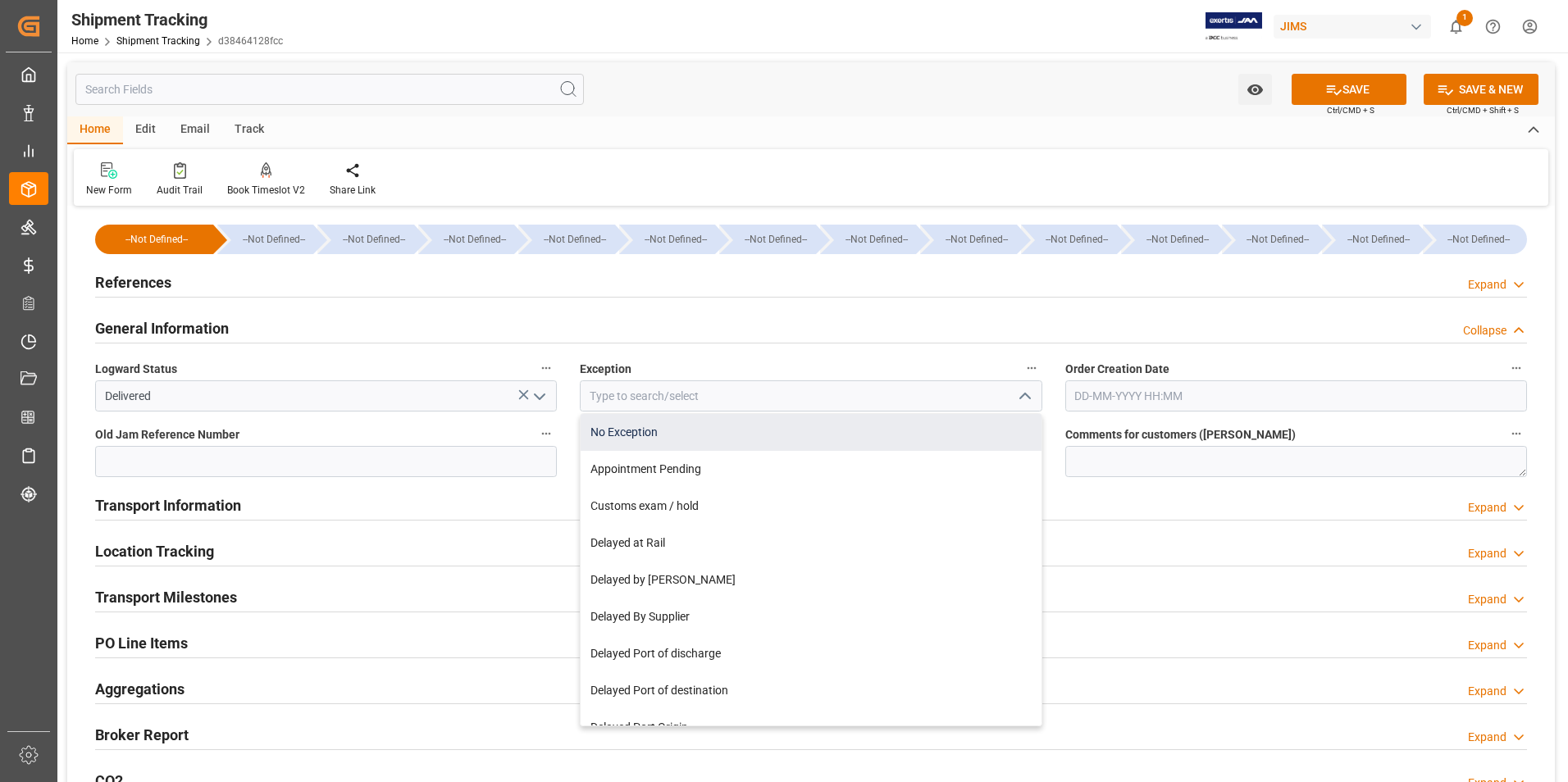
click at [769, 437] on div "No Exception" at bounding box center [810, 433] width 460 height 37
type input "No Exception"
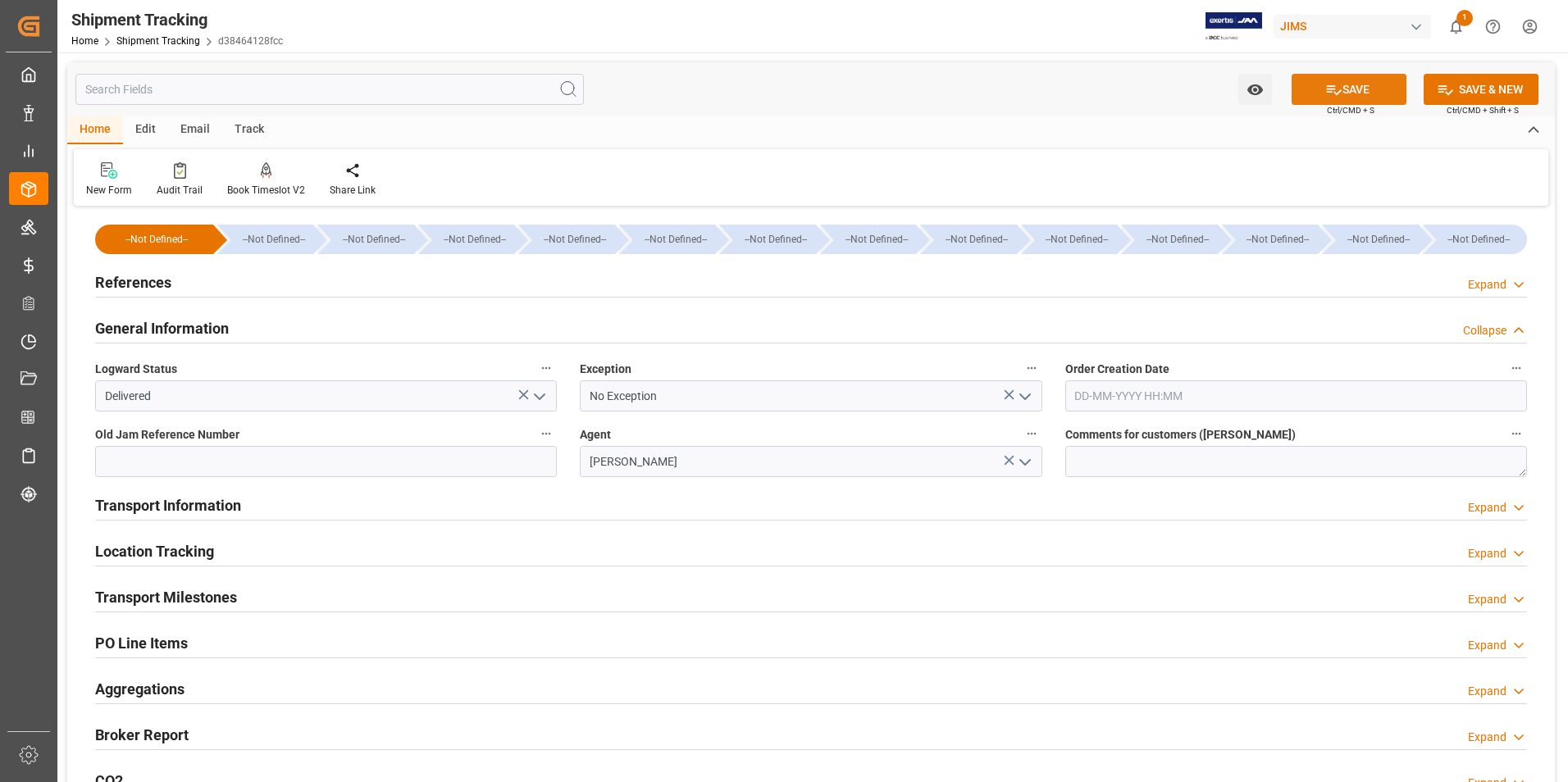
click at [1323, 80] on button "SAVE" at bounding box center [1349, 89] width 114 height 31
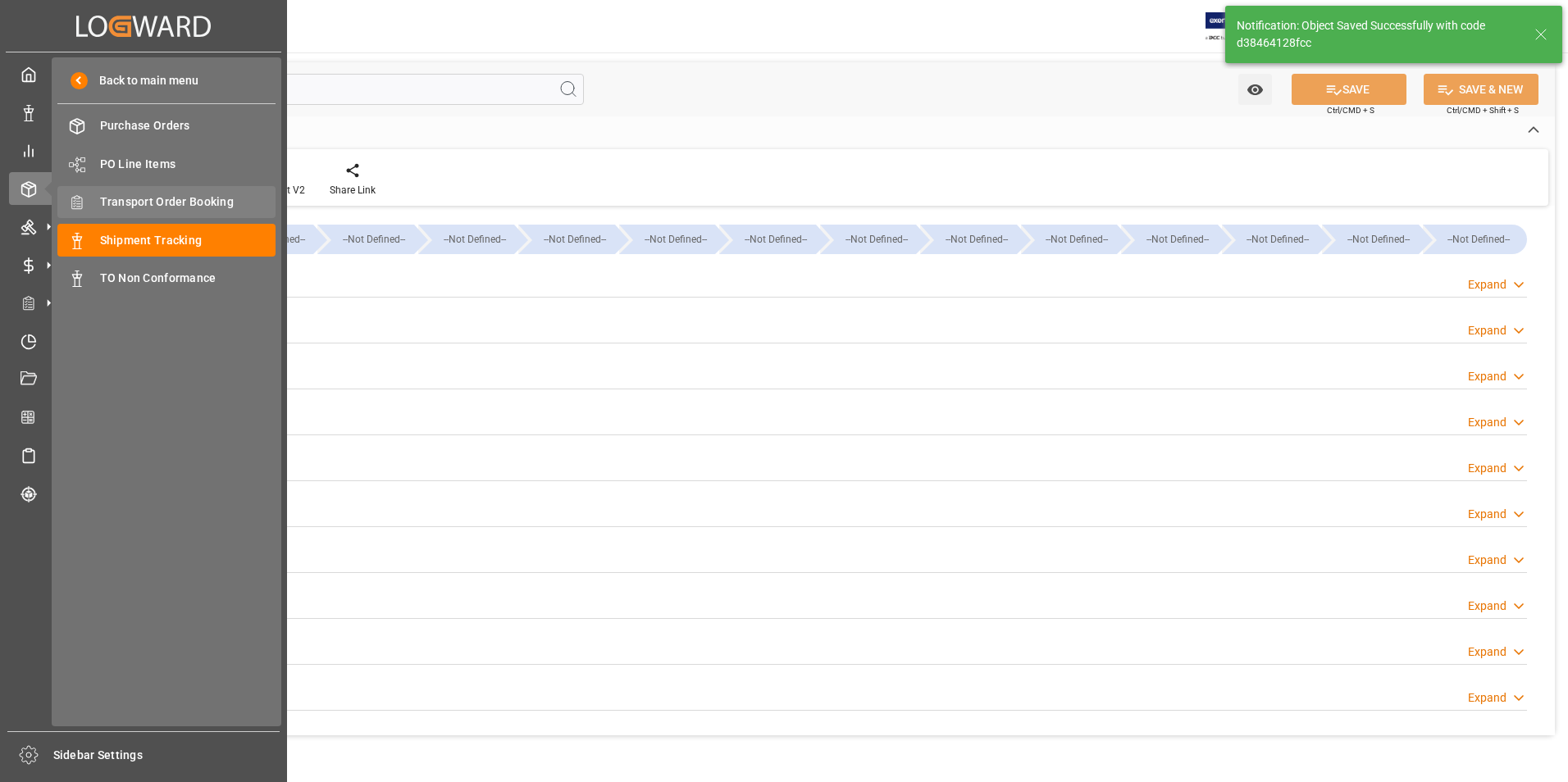
click at [214, 197] on span "Transport Order Booking" at bounding box center [188, 202] width 177 height 17
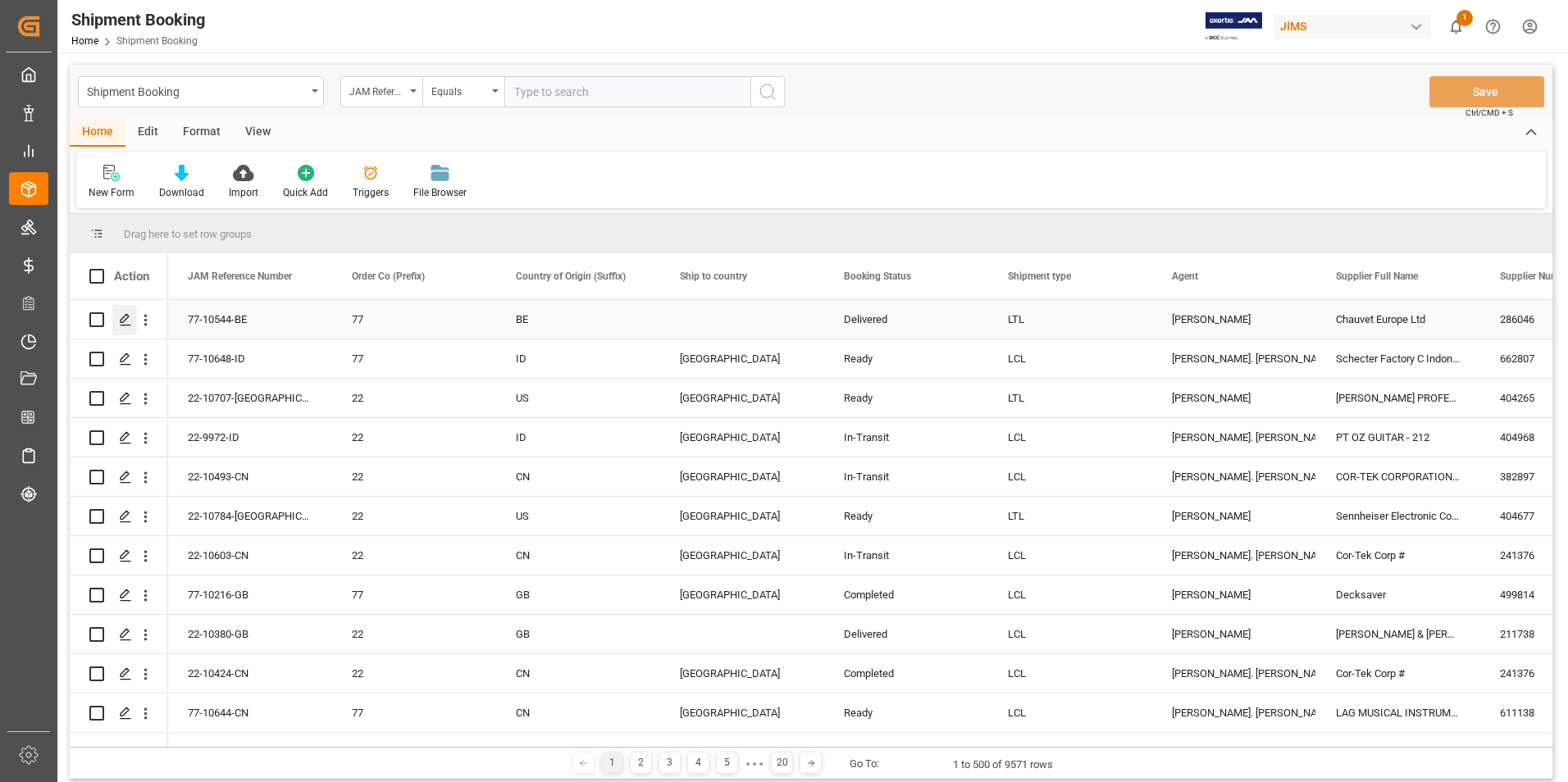
click at [121, 316] on icon "Press SPACE to select this row." at bounding box center [126, 320] width 14 height 14
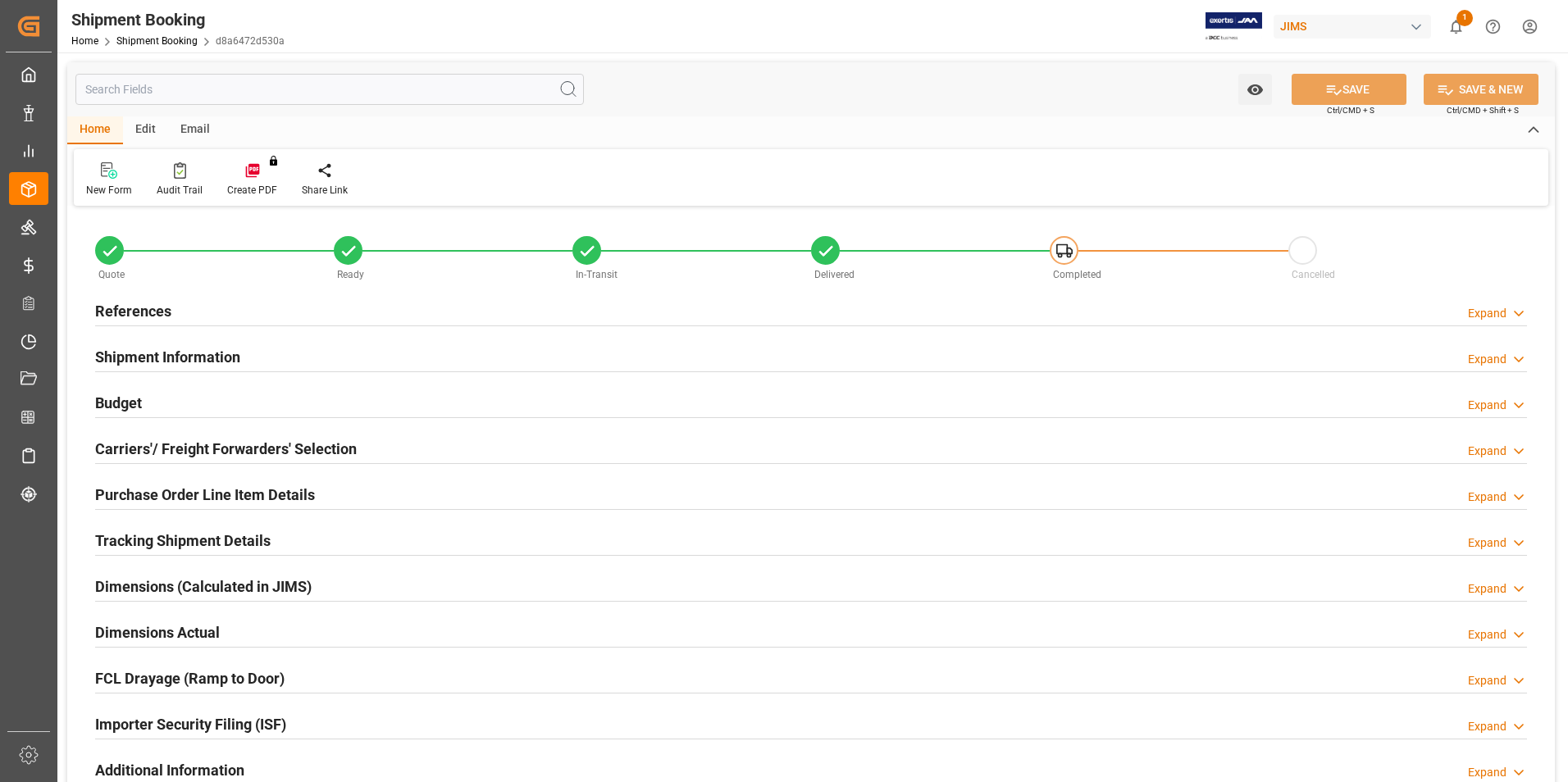
type input "28"
click at [147, 485] on h2 "Purchase Order Line Item Details" at bounding box center [205, 495] width 219 height 22
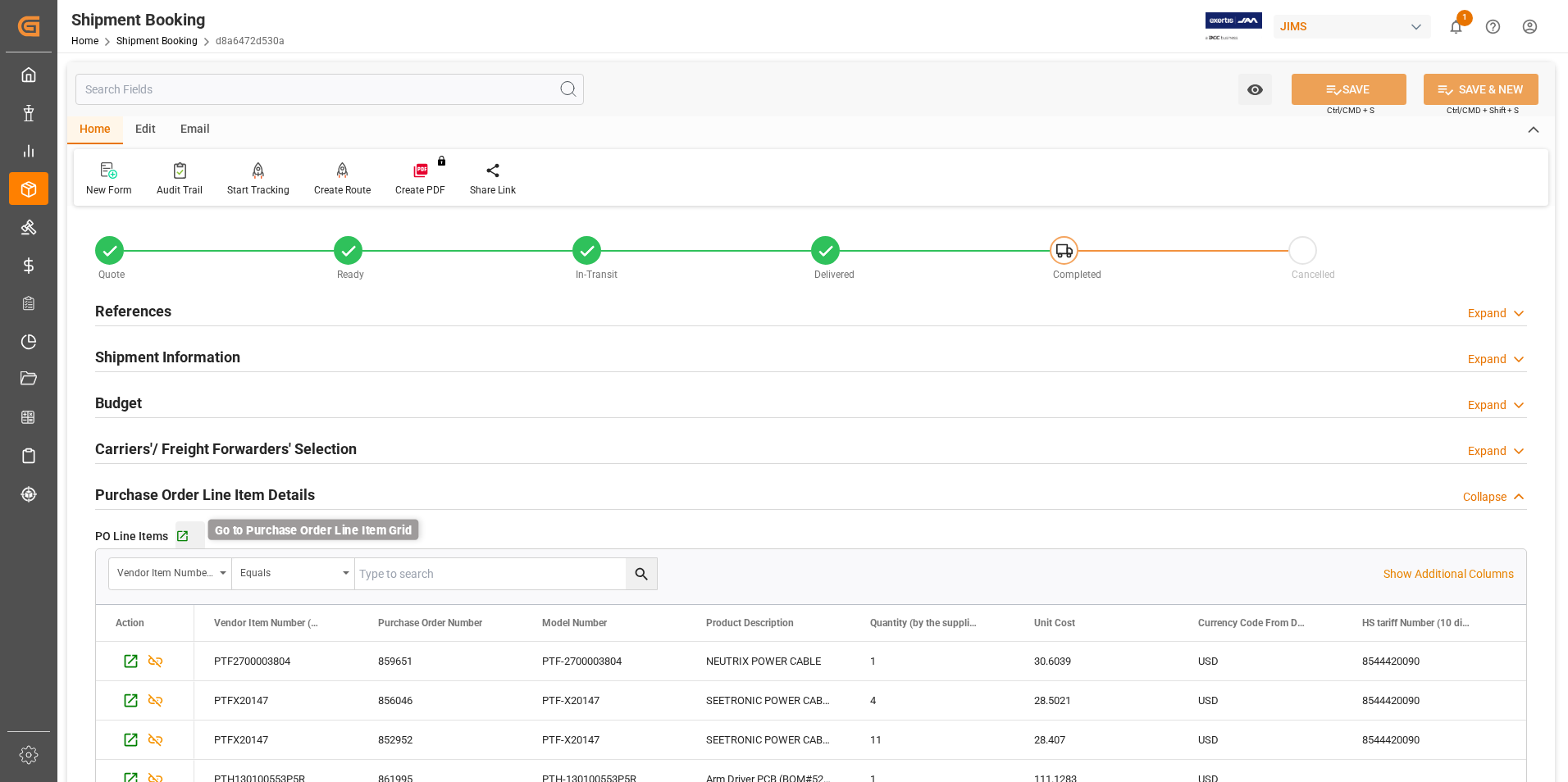
click at [180, 533] on icon "button" at bounding box center [182, 537] width 14 height 14
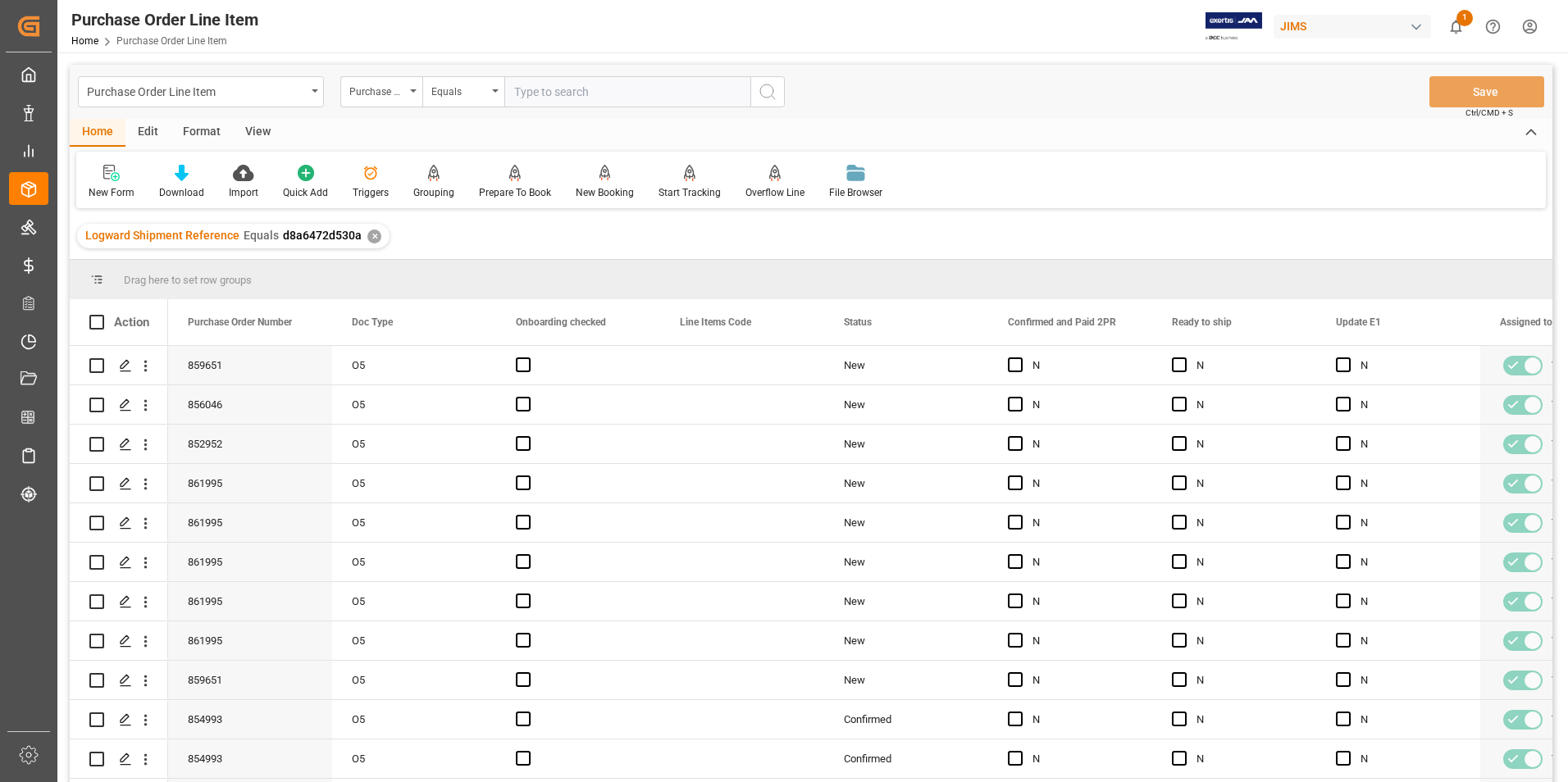
click at [245, 130] on div "View" at bounding box center [258, 133] width 50 height 28
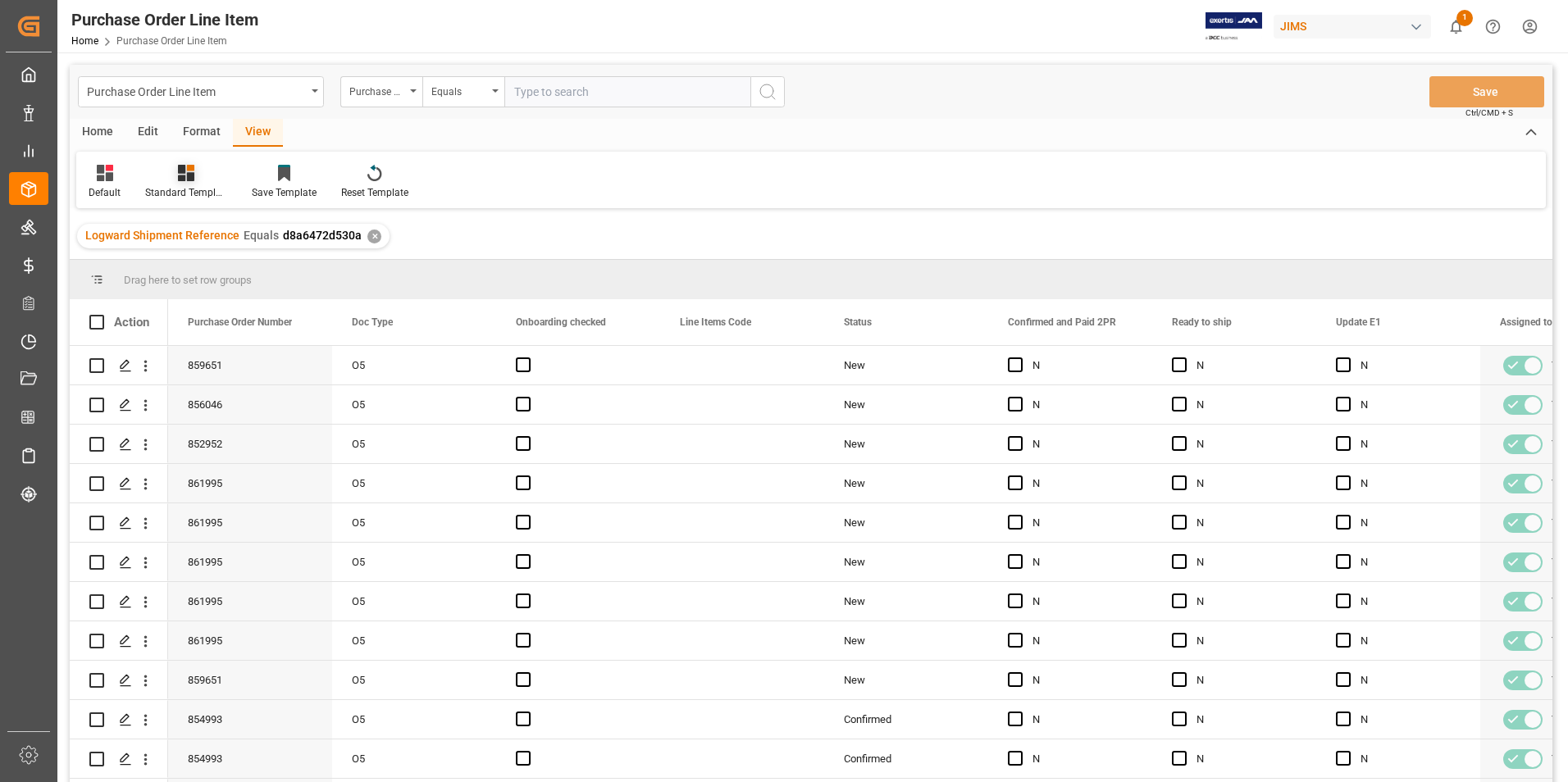
click at [195, 188] on div "Standard Templates" at bounding box center [186, 192] width 82 height 15
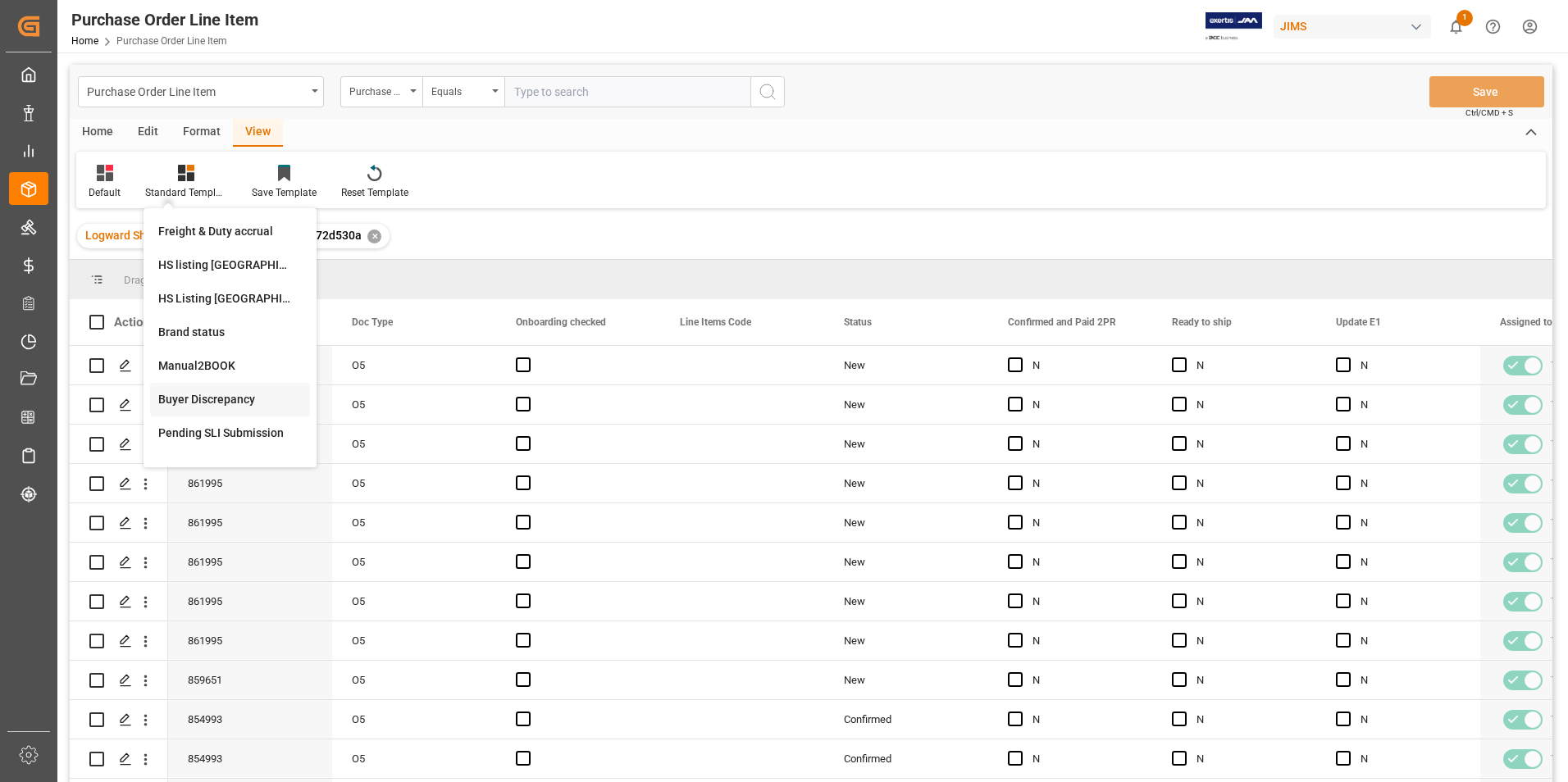
click at [230, 396] on div "Buyer Discrepancy" at bounding box center [230, 400] width 144 height 17
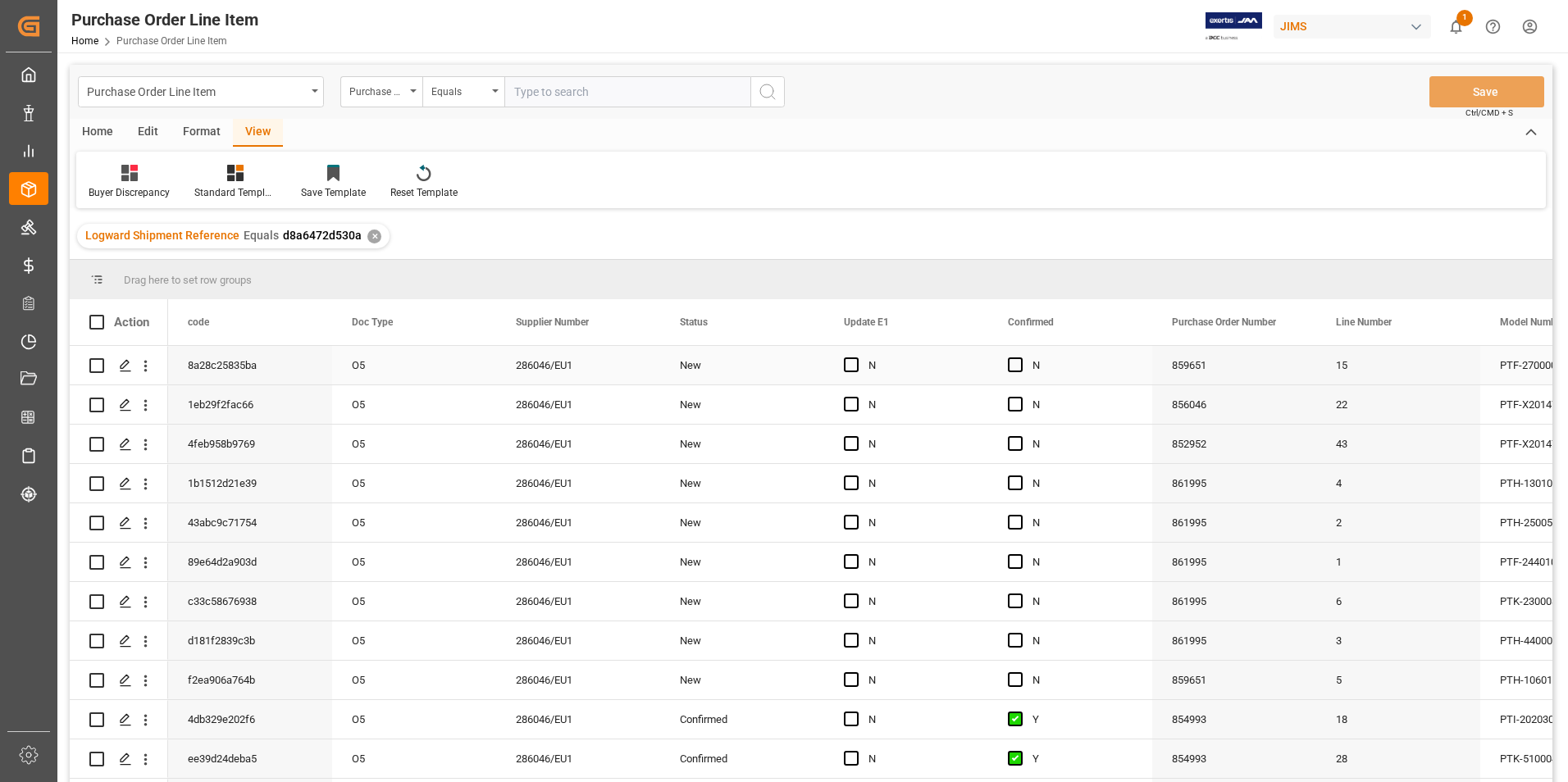
click at [410, 375] on div "O5" at bounding box center [413, 366] width 164 height 39
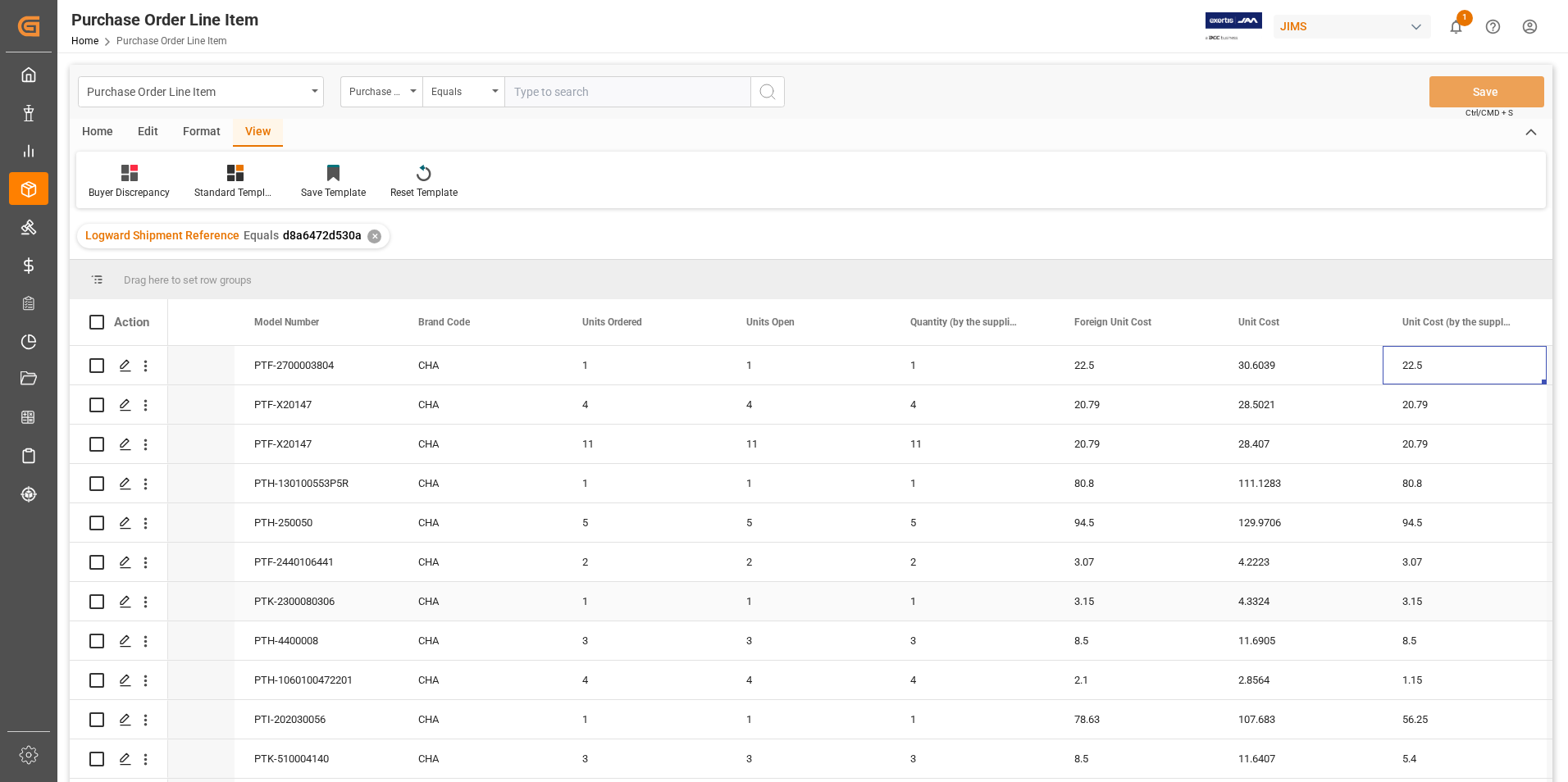
scroll to position [82, 0]
click at [1128, 602] on div "2.1" at bounding box center [1136, 599] width 164 height 39
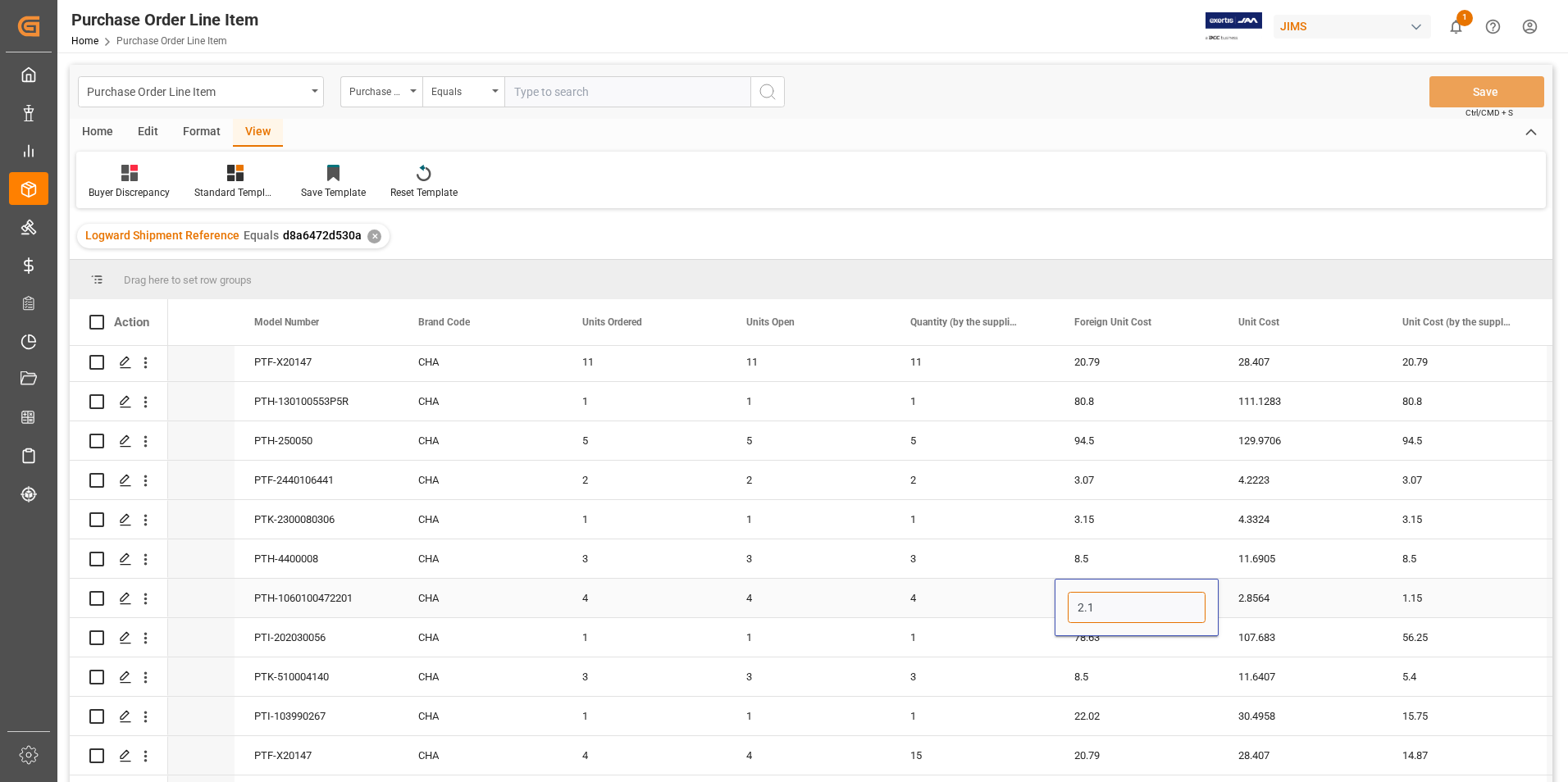
click at [1128, 601] on input "2.1" at bounding box center [1136, 607] width 138 height 31
click at [1453, 604] on div "1.15" at bounding box center [1464, 599] width 164 height 39
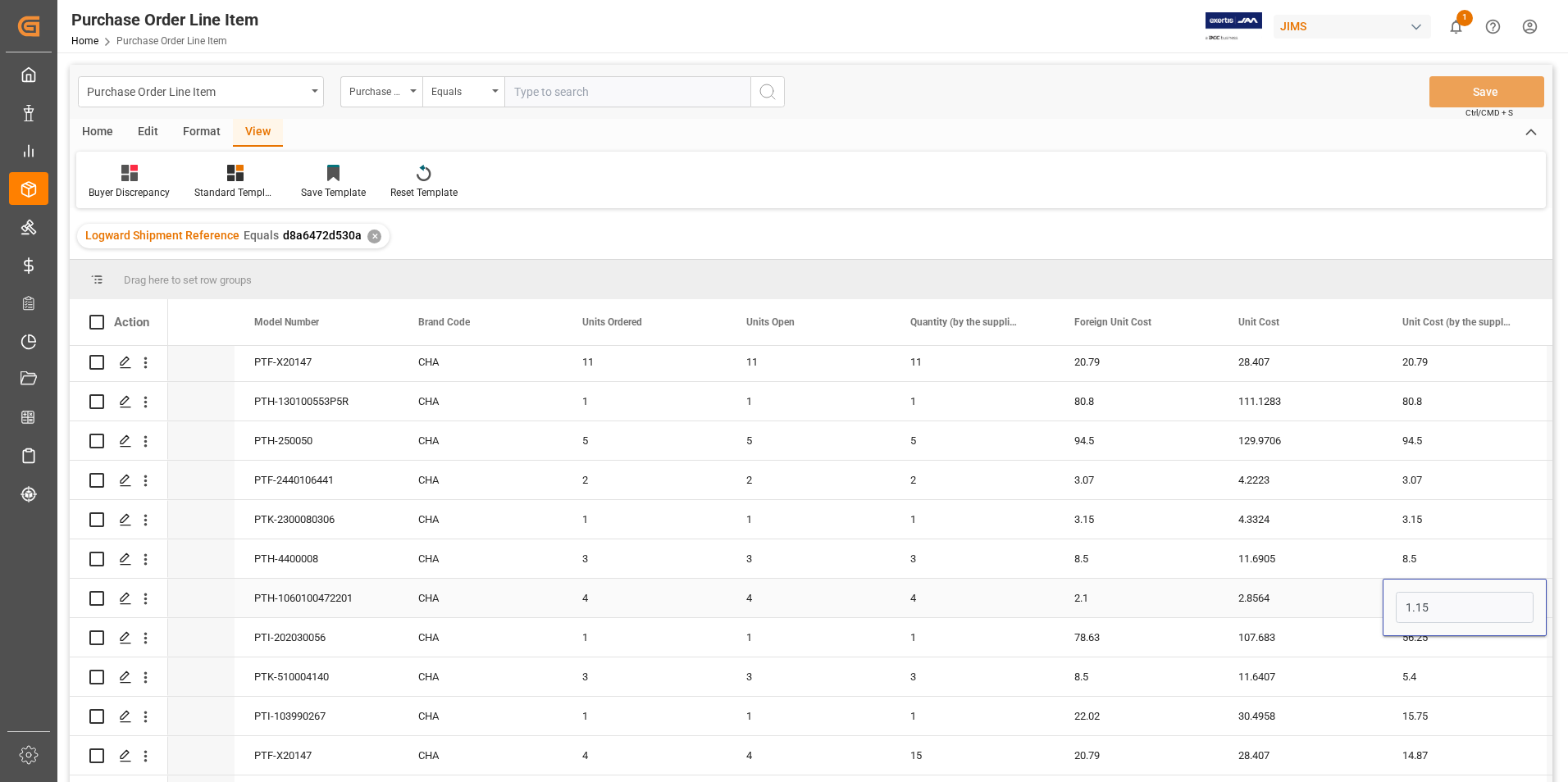
click at [1453, 604] on input "1.15" at bounding box center [1464, 607] width 138 height 31
type input "2.1"
click at [1133, 645] on div "78.63" at bounding box center [1136, 637] width 164 height 39
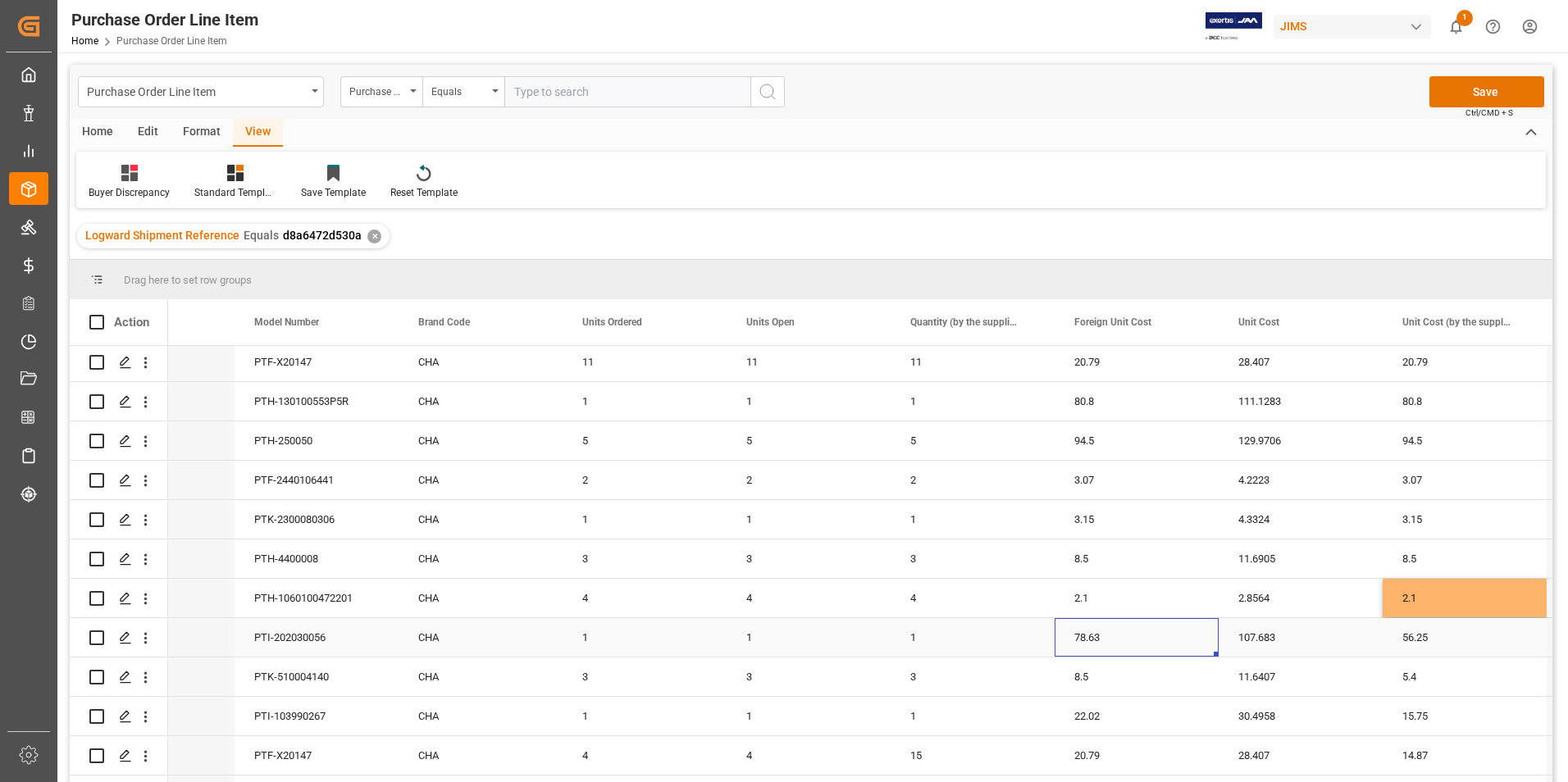
click at [1133, 645] on div "78.63" at bounding box center [1136, 637] width 164 height 39
click at [1133, 645] on input "78.63" at bounding box center [1136, 647] width 138 height 31
click at [1450, 633] on div "56.25" at bounding box center [1464, 637] width 164 height 39
click at [1450, 633] on input "56.25" at bounding box center [1464, 647] width 138 height 31
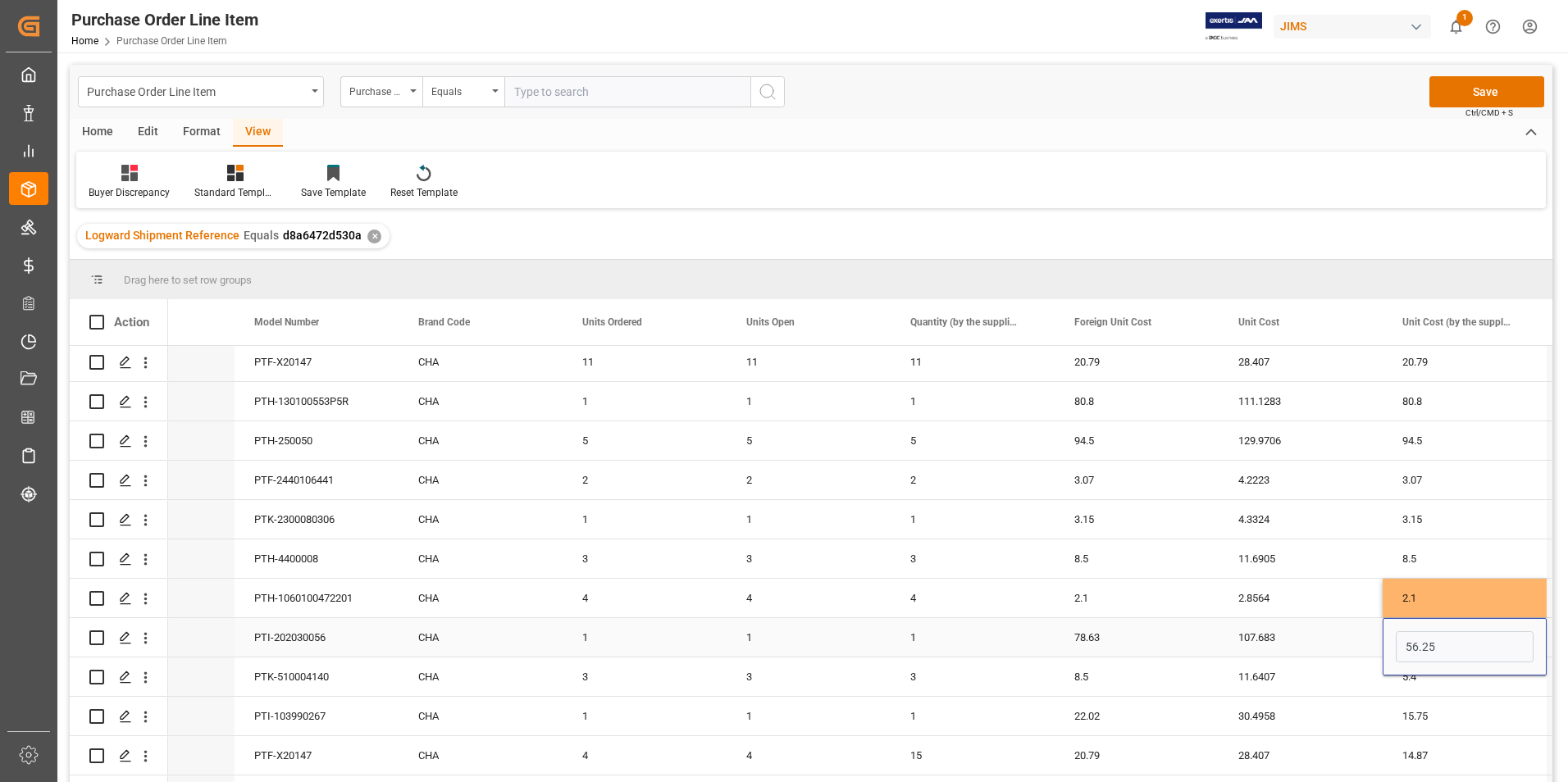
click at [1456, 635] on input "56.25" at bounding box center [1464, 647] width 138 height 31
type input "78.63"
click at [1140, 680] on div "8.5" at bounding box center [1136, 677] width 164 height 39
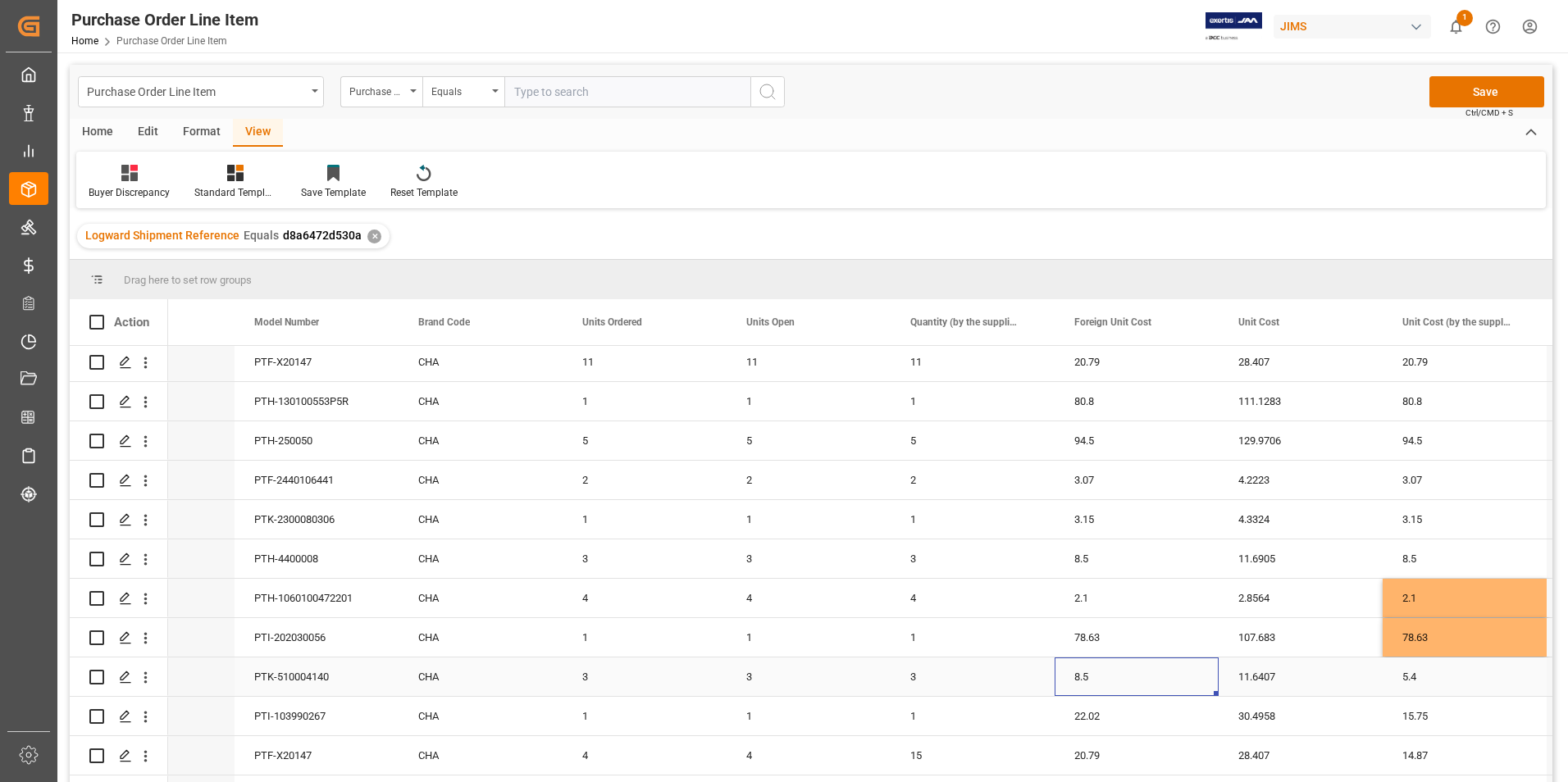
click at [1140, 680] on div "8.5" at bounding box center [1136, 677] width 164 height 39
click at [1452, 684] on div "5.4" at bounding box center [1464, 677] width 164 height 39
click at [1451, 683] on input "5.4" at bounding box center [1464, 686] width 138 height 31
type input "8.5"
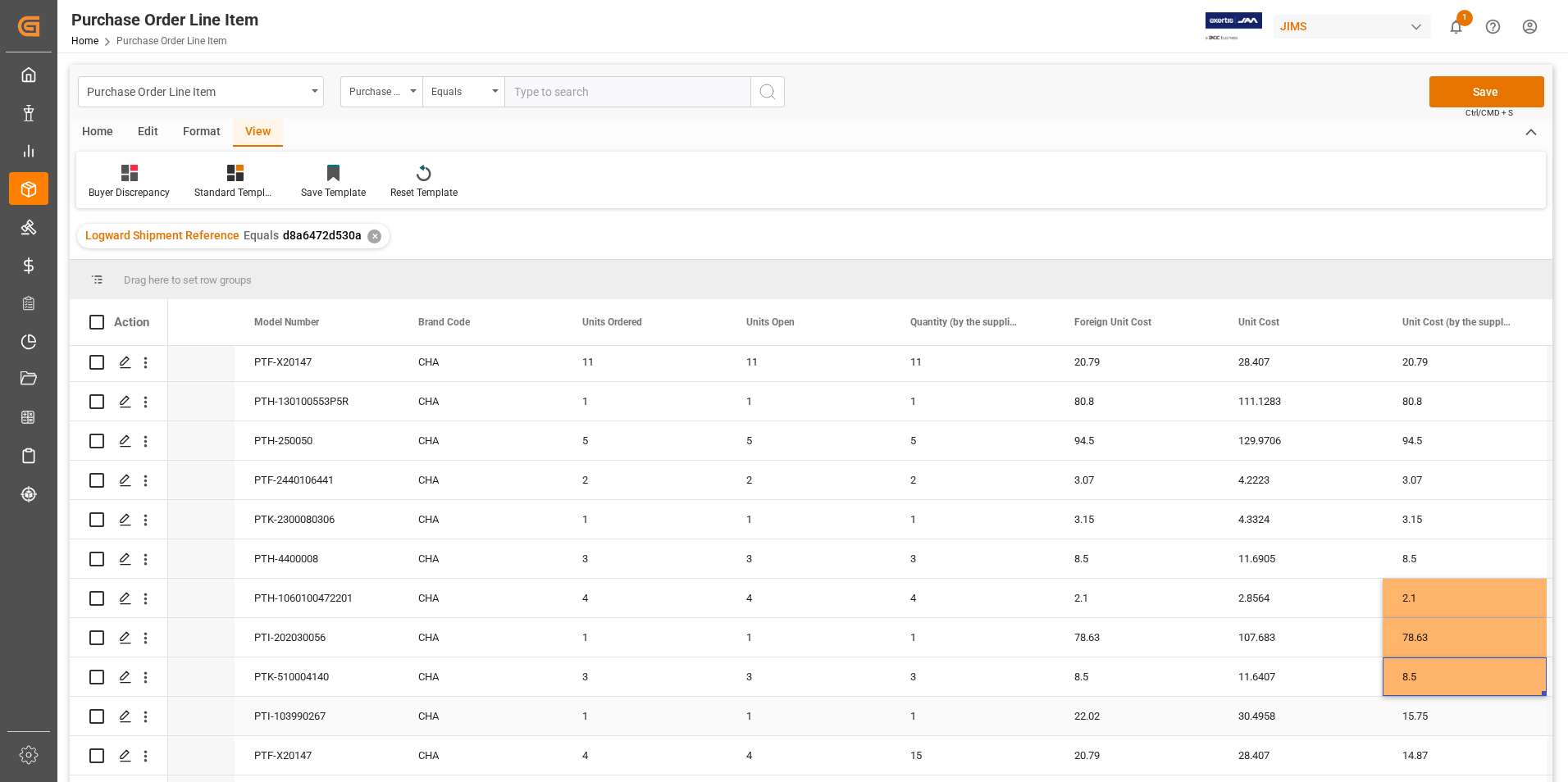
click at [1122, 716] on div "22.02" at bounding box center [1136, 716] width 164 height 39
click at [1122, 716] on input "22.02" at bounding box center [1136, 726] width 138 height 31
click at [1459, 722] on div "15.75" at bounding box center [1464, 716] width 164 height 39
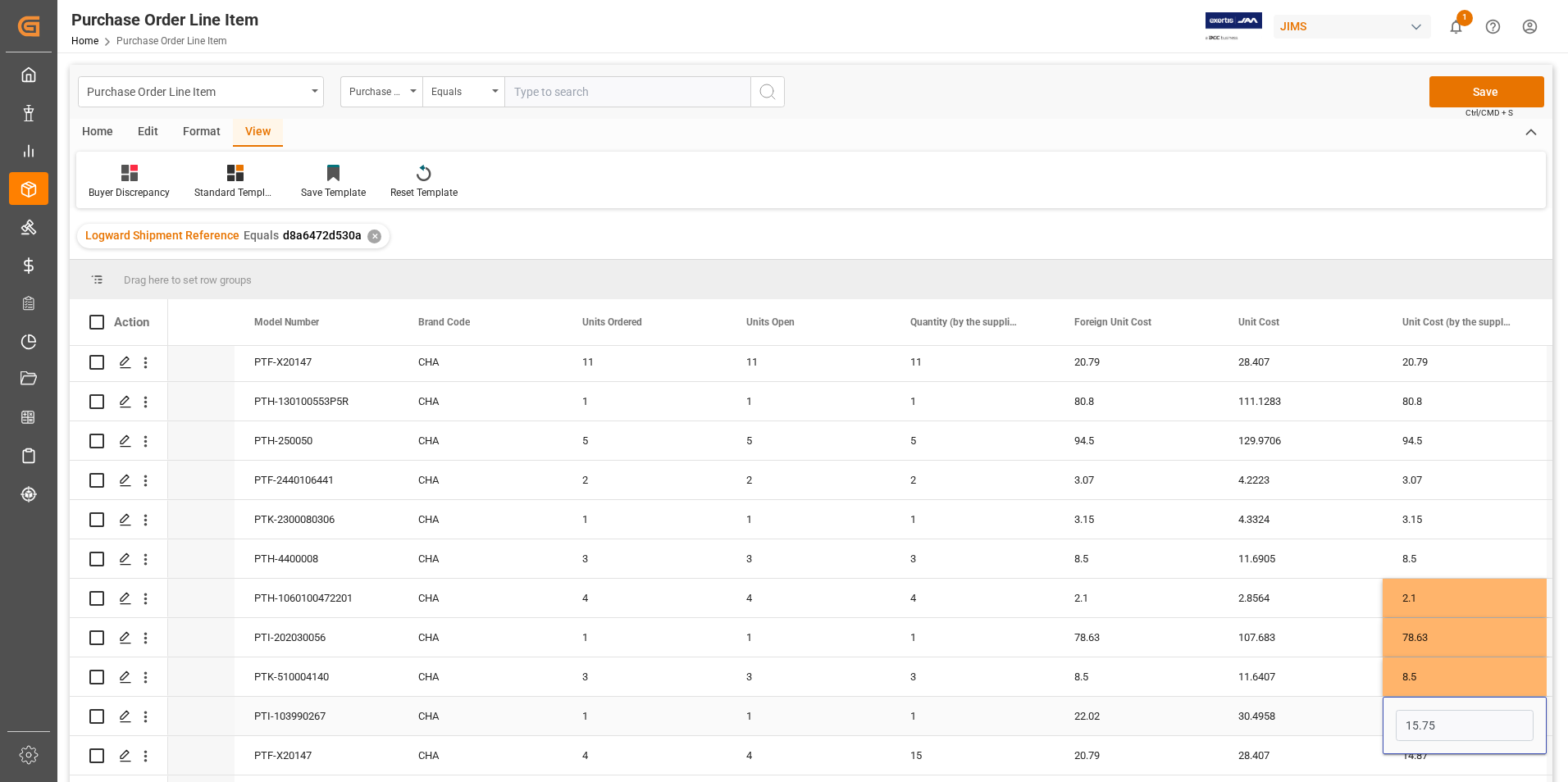
type input "22.02"
click at [1123, 749] on div "20.79" at bounding box center [1136, 756] width 164 height 39
click at [1123, 749] on div "20.79" at bounding box center [1136, 765] width 164 height 57
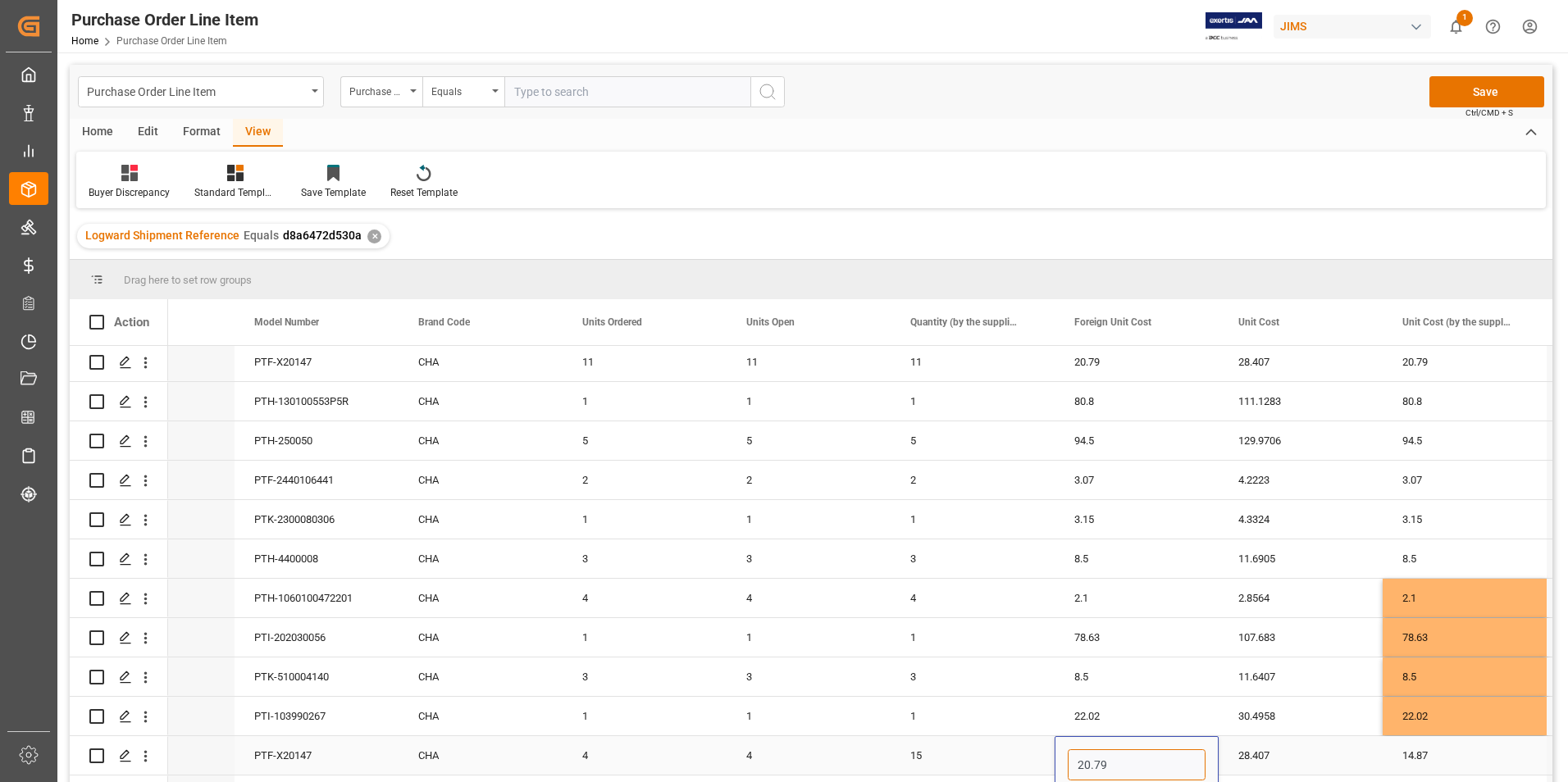
click at [1115, 754] on input "20.79" at bounding box center [1136, 765] width 138 height 31
click at [1114, 761] on input "20.79" at bounding box center [1136, 765] width 138 height 31
click at [1436, 763] on div "14.87" at bounding box center [1464, 756] width 164 height 39
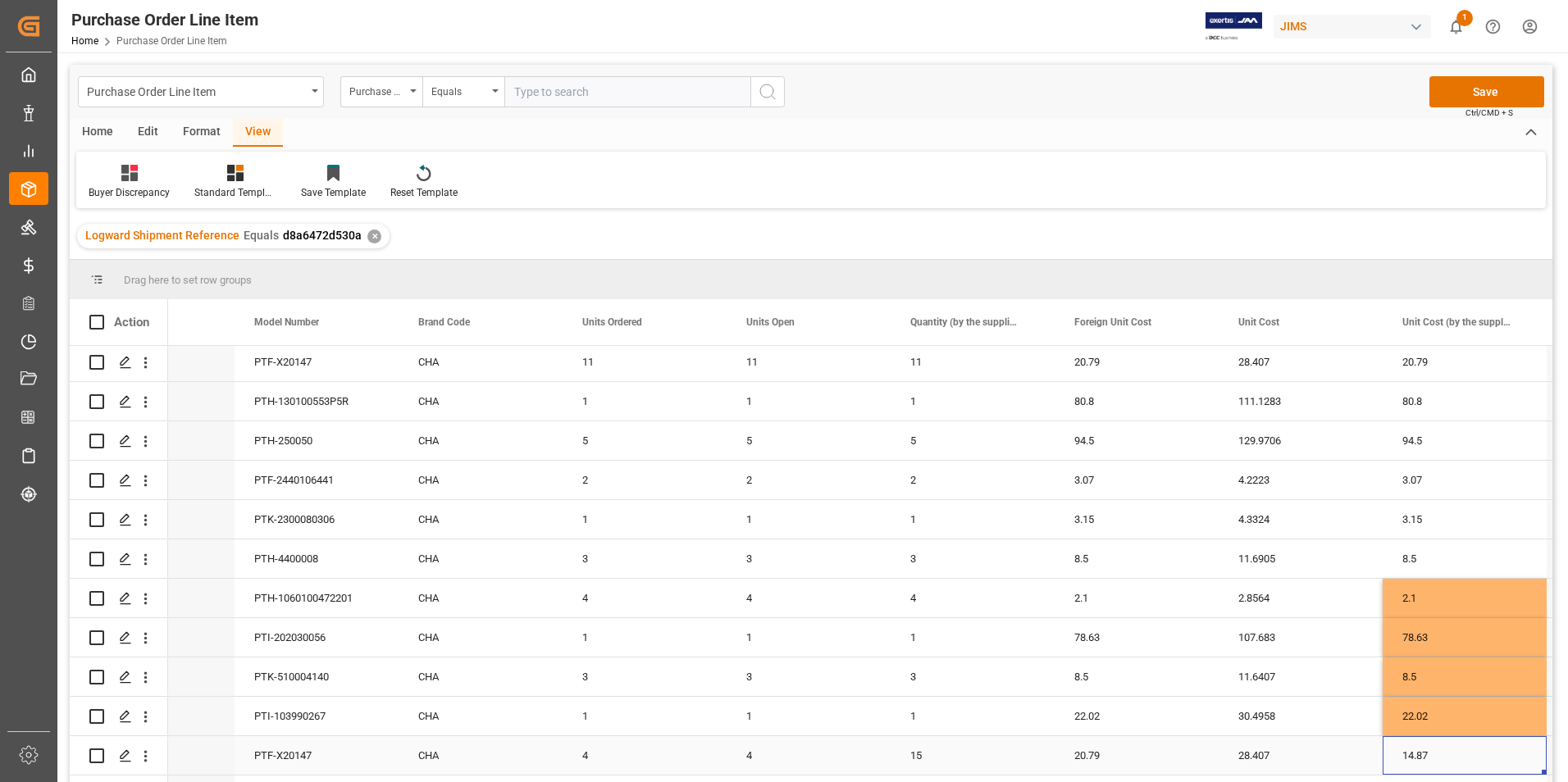
click at [1436, 763] on div "14.87" at bounding box center [1464, 756] width 164 height 39
click at [1436, 763] on input "14.87" at bounding box center [1464, 765] width 138 height 31
type input "20.79"
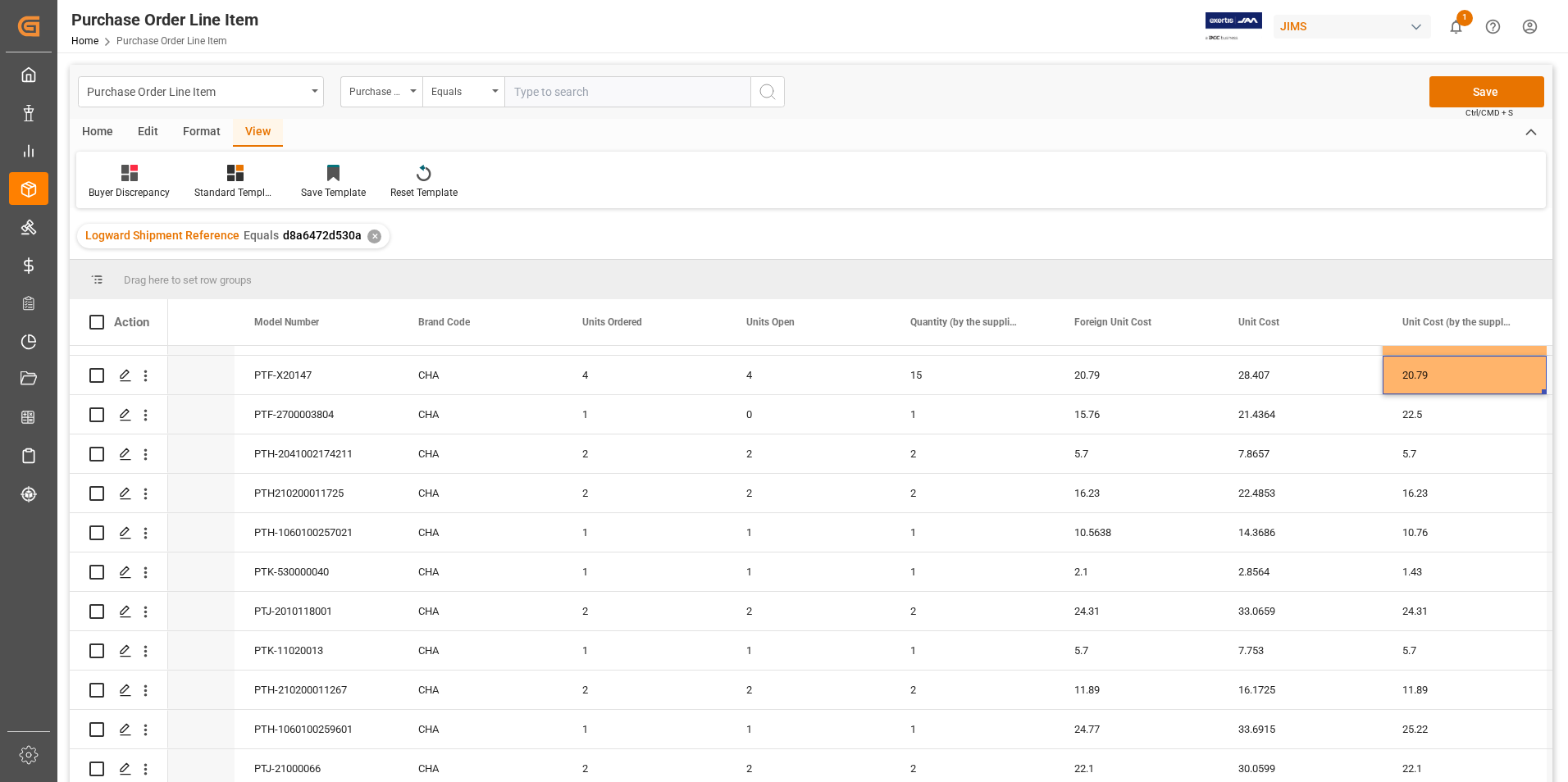
scroll to position [492, 0]
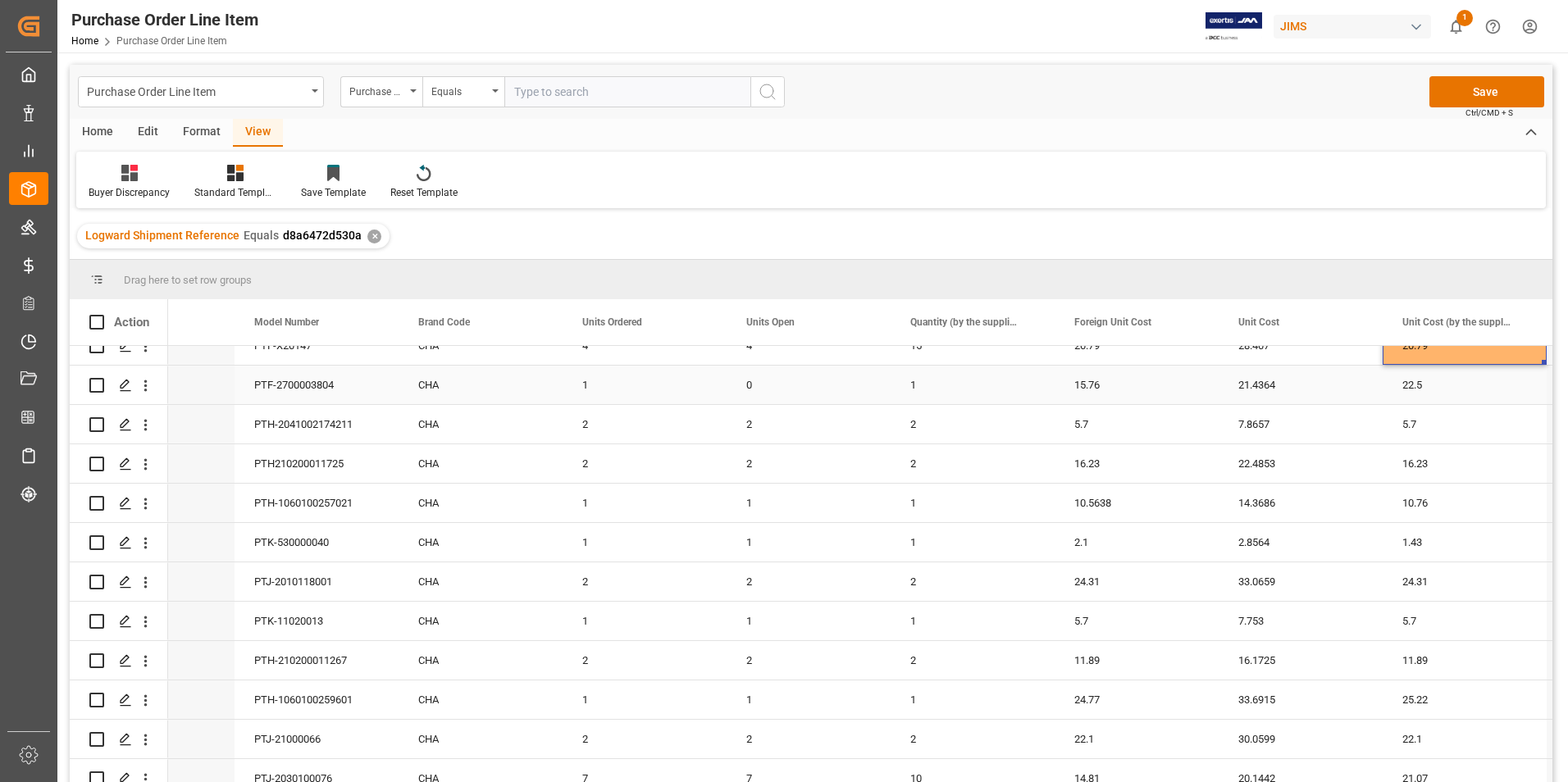
click at [1126, 385] on div "15.76" at bounding box center [1136, 385] width 164 height 39
click at [1126, 385] on input "15.76" at bounding box center [1136, 394] width 138 height 31
click at [1445, 387] on div "22.5" at bounding box center [1464, 385] width 164 height 39
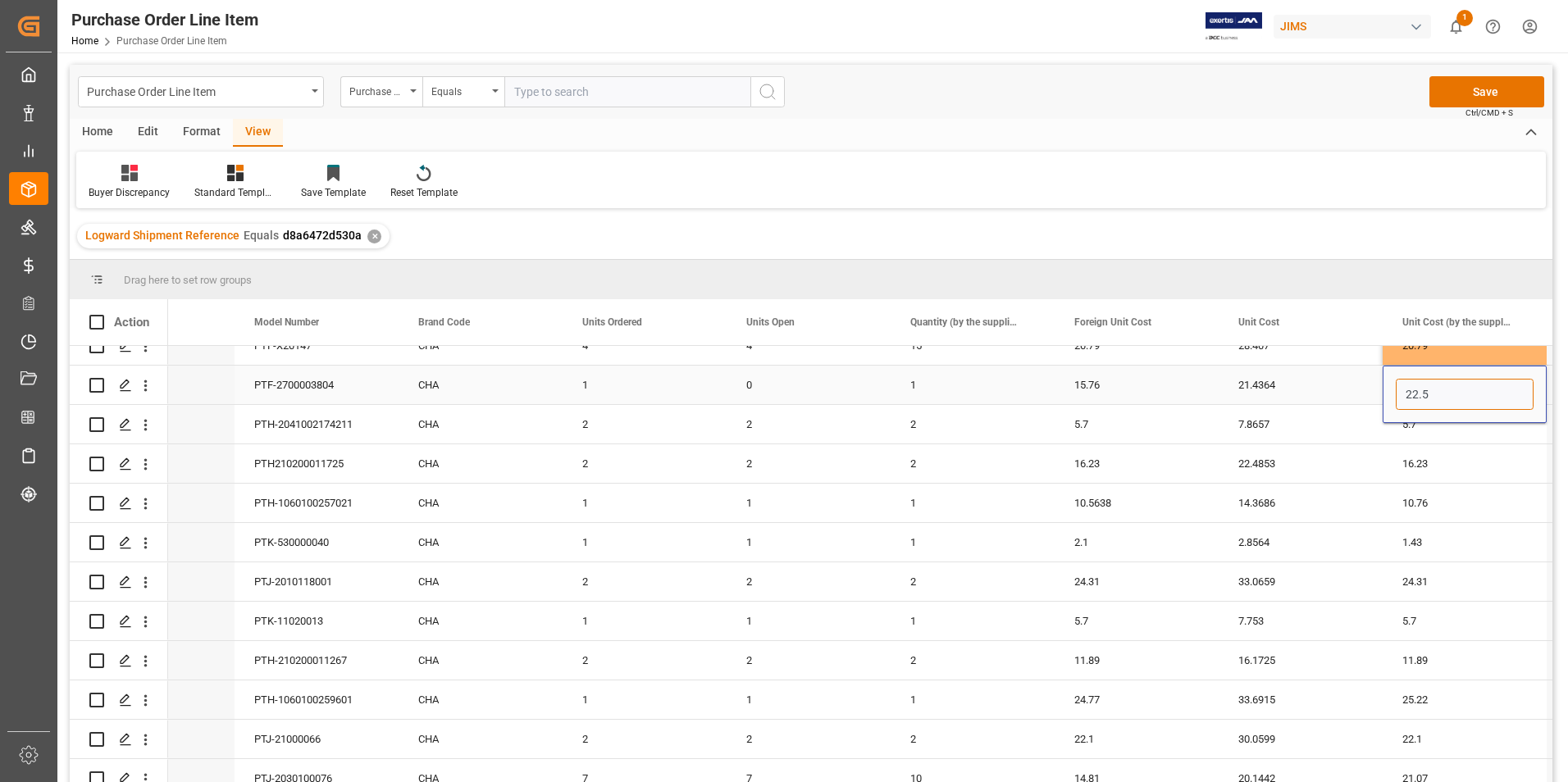
click at [1445, 387] on input "22.5" at bounding box center [1464, 394] width 138 height 31
paste input "15.76"
type input "15.76"
click at [1178, 505] on div "10.5638" at bounding box center [1136, 504] width 164 height 39
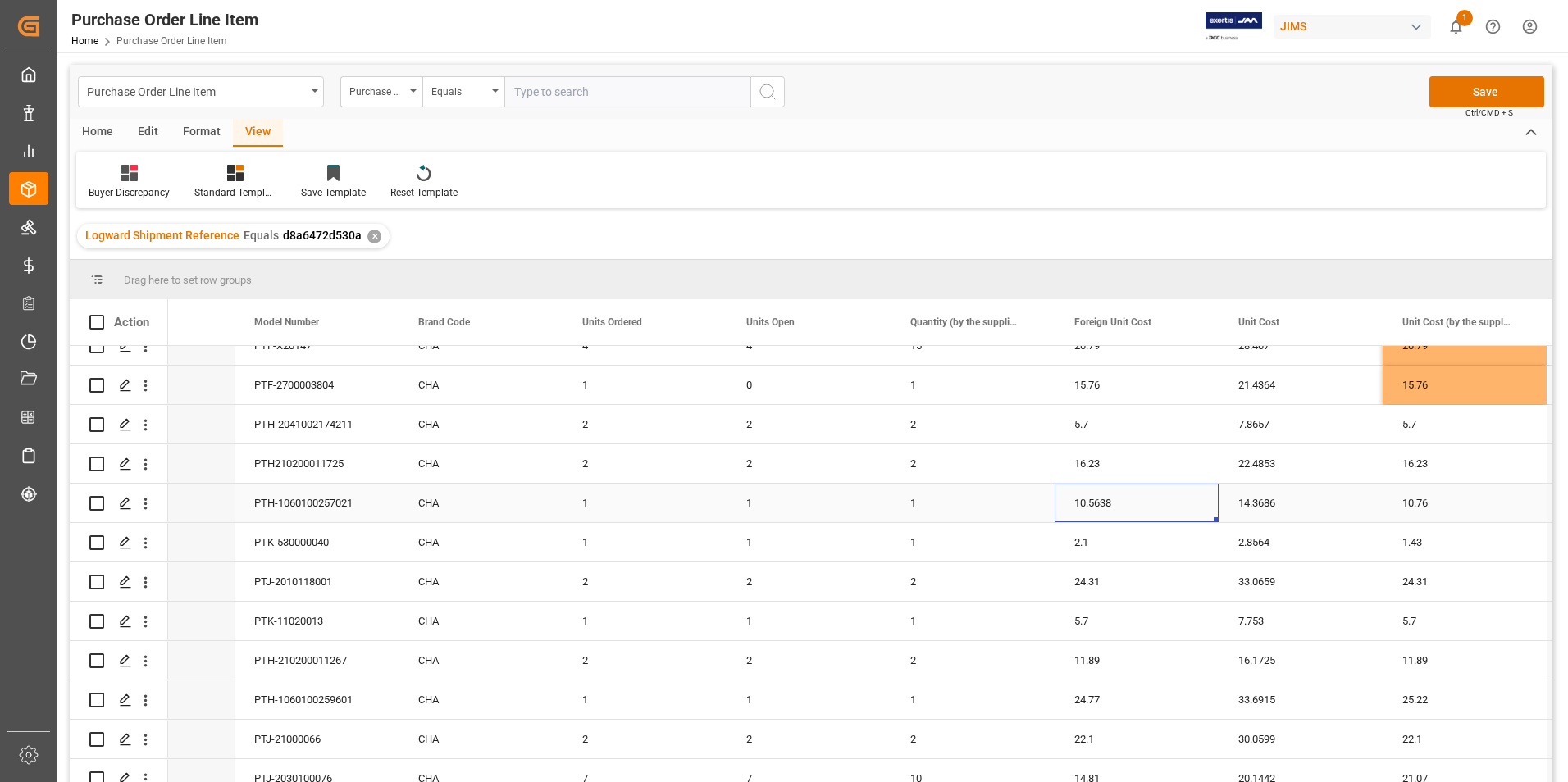
click at [1178, 505] on div "10.5638" at bounding box center [1136, 504] width 164 height 39
click at [1178, 505] on input "10.5638" at bounding box center [1136, 512] width 138 height 31
click at [1452, 503] on div "10.76" at bounding box center [1464, 504] width 164 height 39
type input "10.5638"
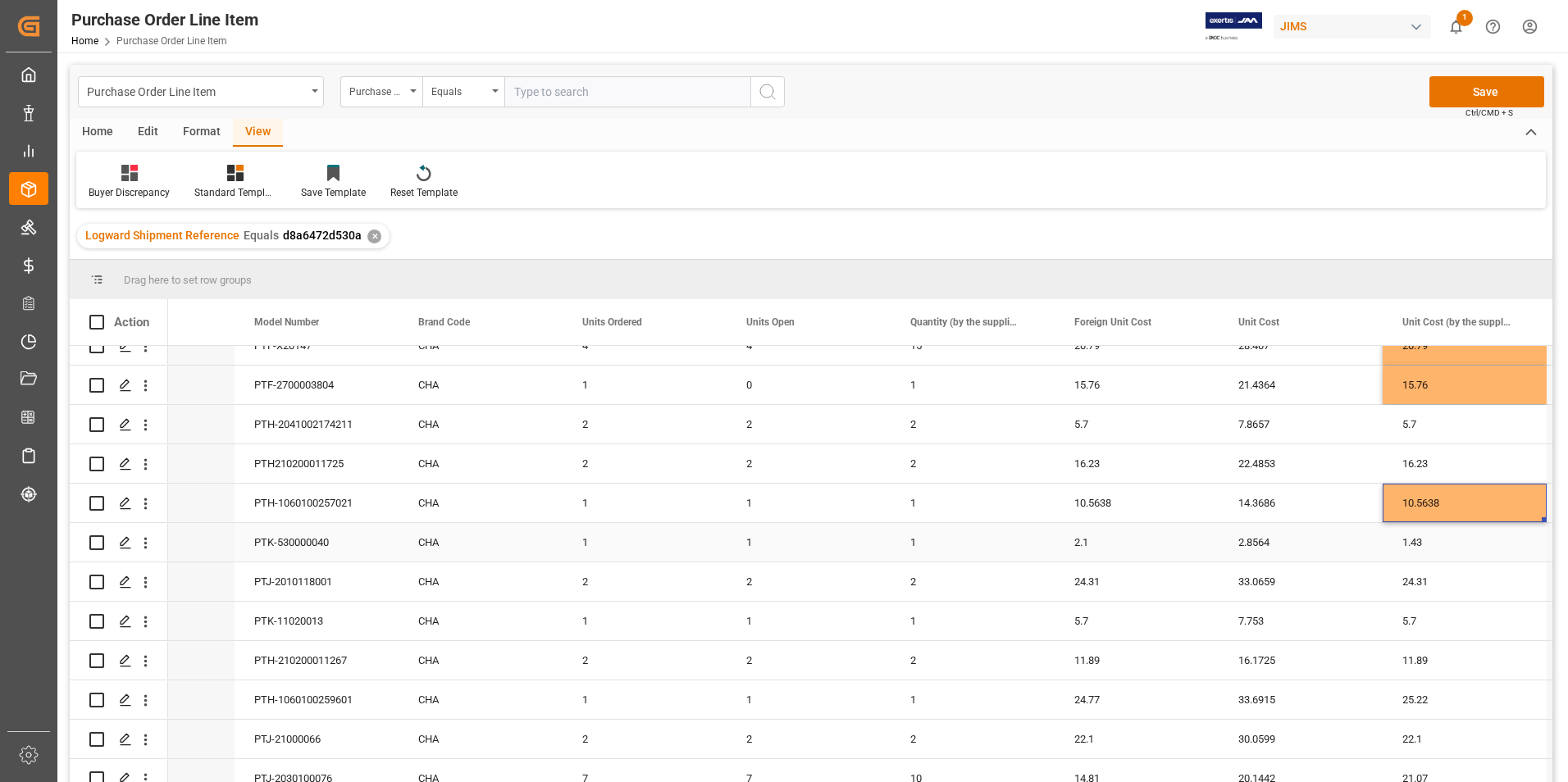
click at [1134, 537] on div "2.1" at bounding box center [1136, 542] width 164 height 39
click at [1134, 537] on input "2.1" at bounding box center [1136, 552] width 138 height 31
click at [1471, 543] on div "1.43" at bounding box center [1464, 542] width 164 height 39
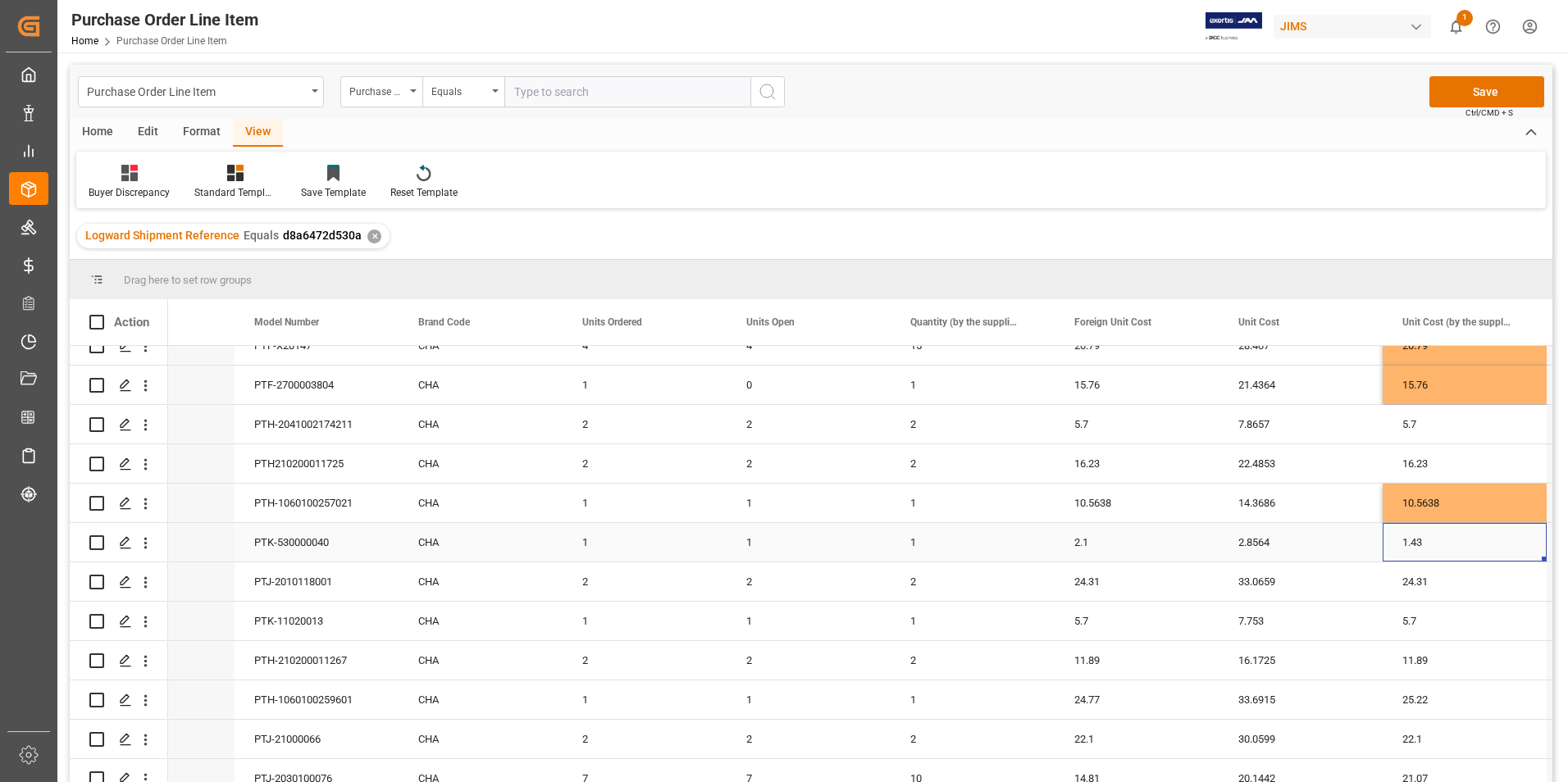
click at [1471, 543] on div "1.43" at bounding box center [1464, 542] width 164 height 39
click at [1471, 543] on input "1.43" at bounding box center [1464, 552] width 138 height 31
type input "2.1"
click at [1161, 707] on div "24.77" at bounding box center [1136, 700] width 164 height 39
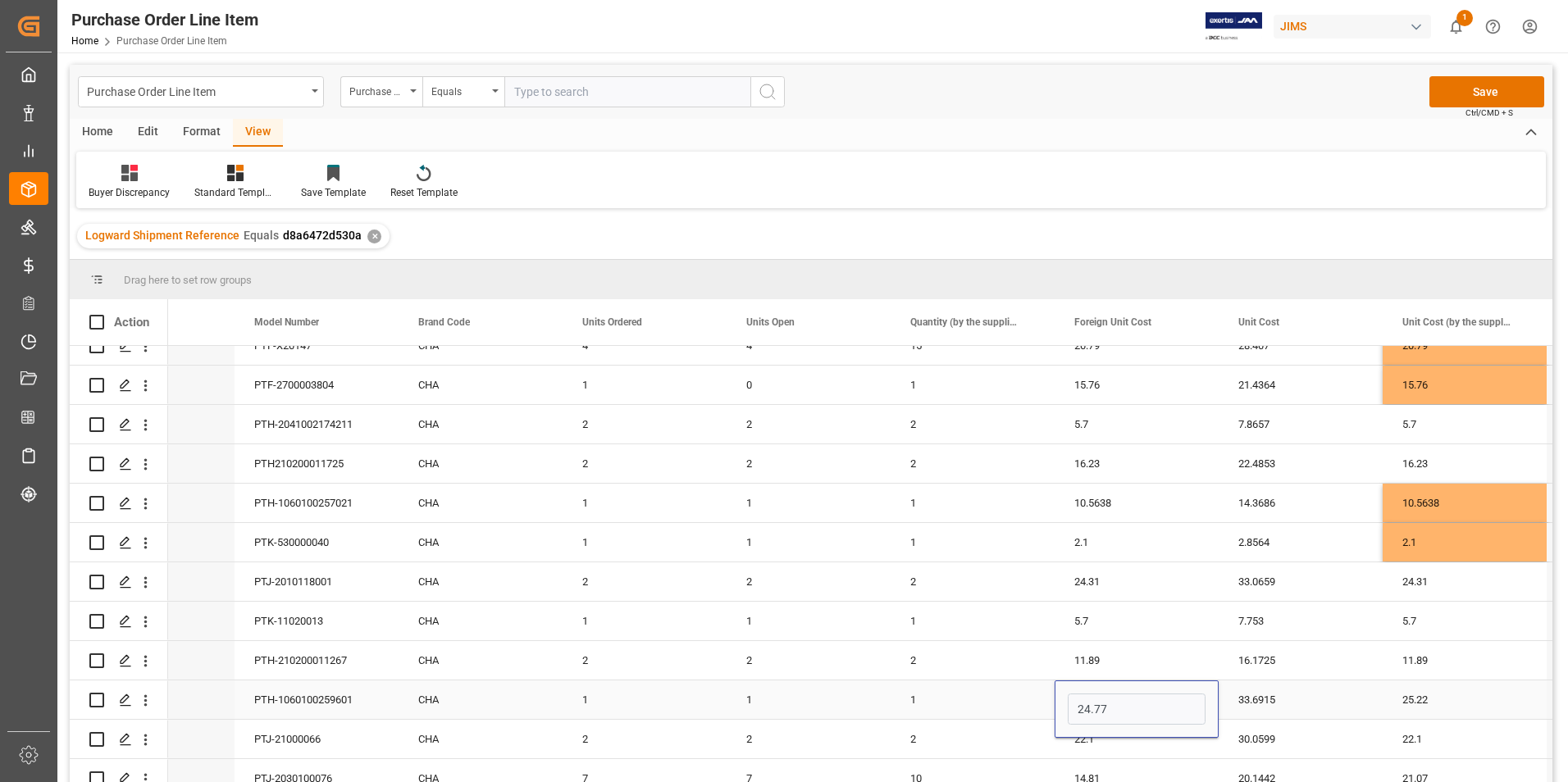
click at [1161, 707] on input "24.77" at bounding box center [1136, 709] width 138 height 31
click at [1462, 691] on div "25.22" at bounding box center [1464, 700] width 164 height 39
click at [1462, 691] on div "25.22" at bounding box center [1464, 708] width 164 height 57
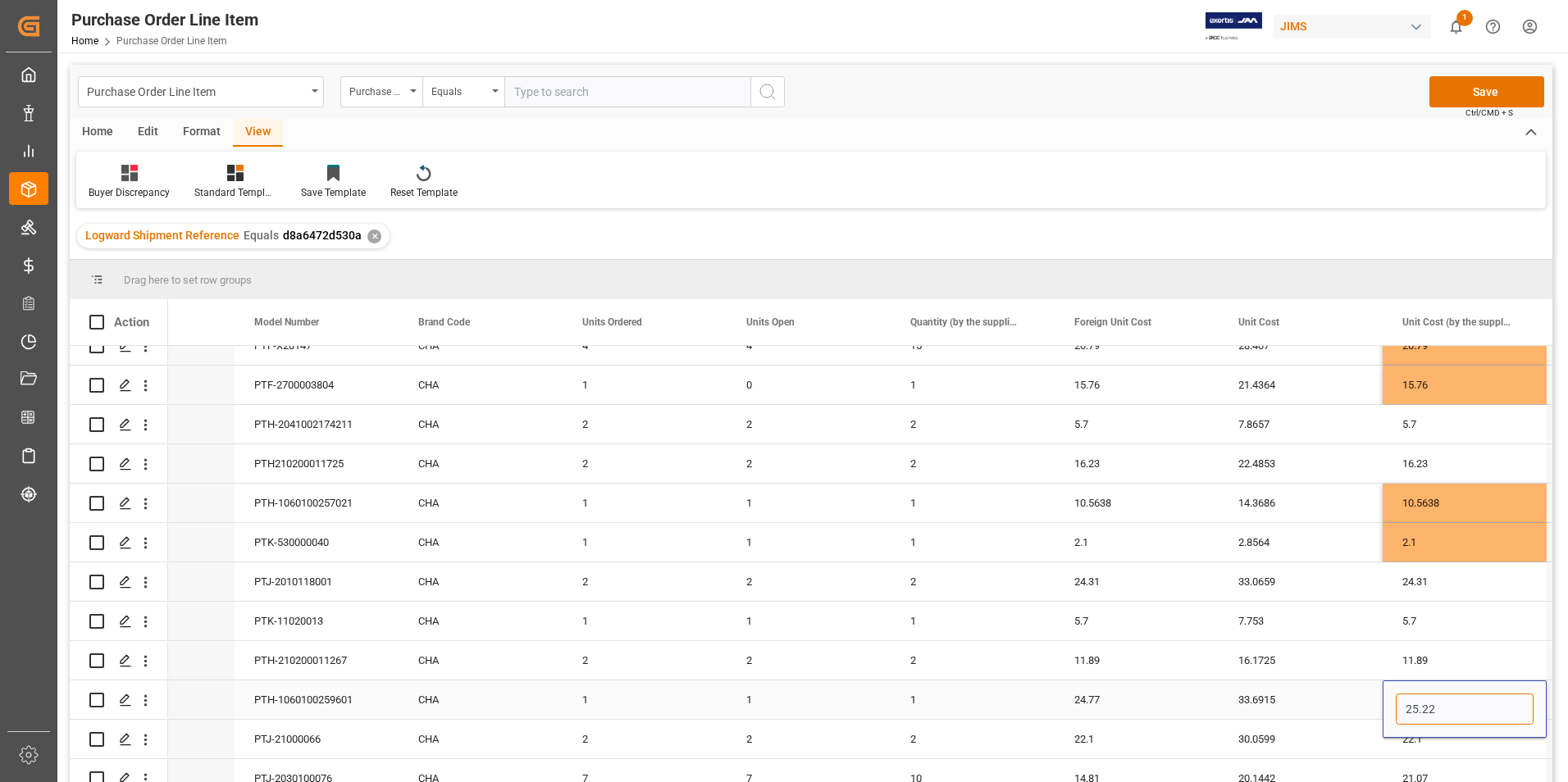
click at [1451, 715] on input "25.22" at bounding box center [1464, 709] width 138 height 31
paste input "4.77"
type input "24.77"
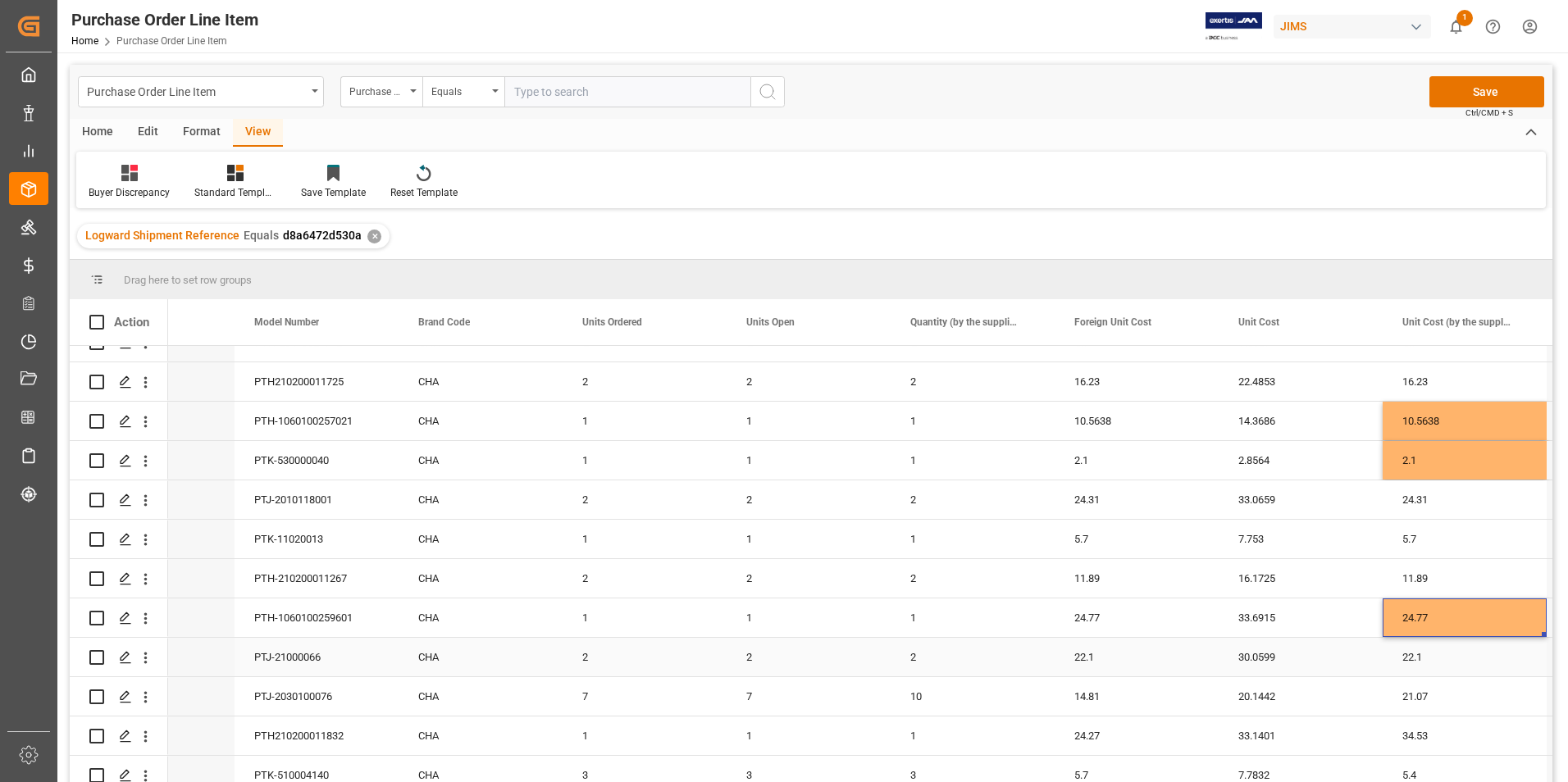
scroll to position [656, 0]
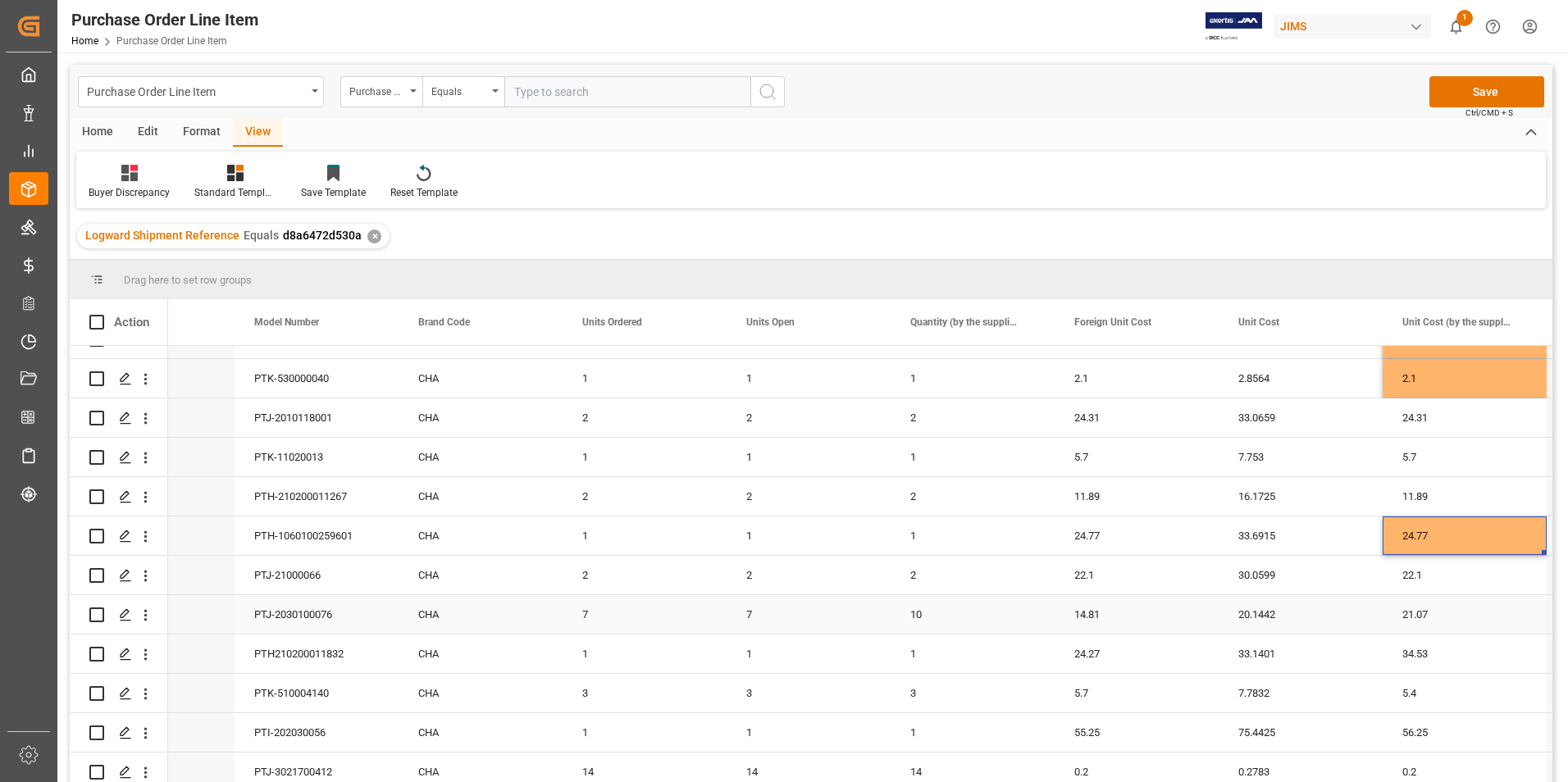
click at [1140, 615] on div "14.81" at bounding box center [1136, 614] width 164 height 39
click at [1140, 615] on input "14.81" at bounding box center [1136, 624] width 138 height 31
click at [1458, 618] on div "21.07" at bounding box center [1464, 614] width 164 height 39
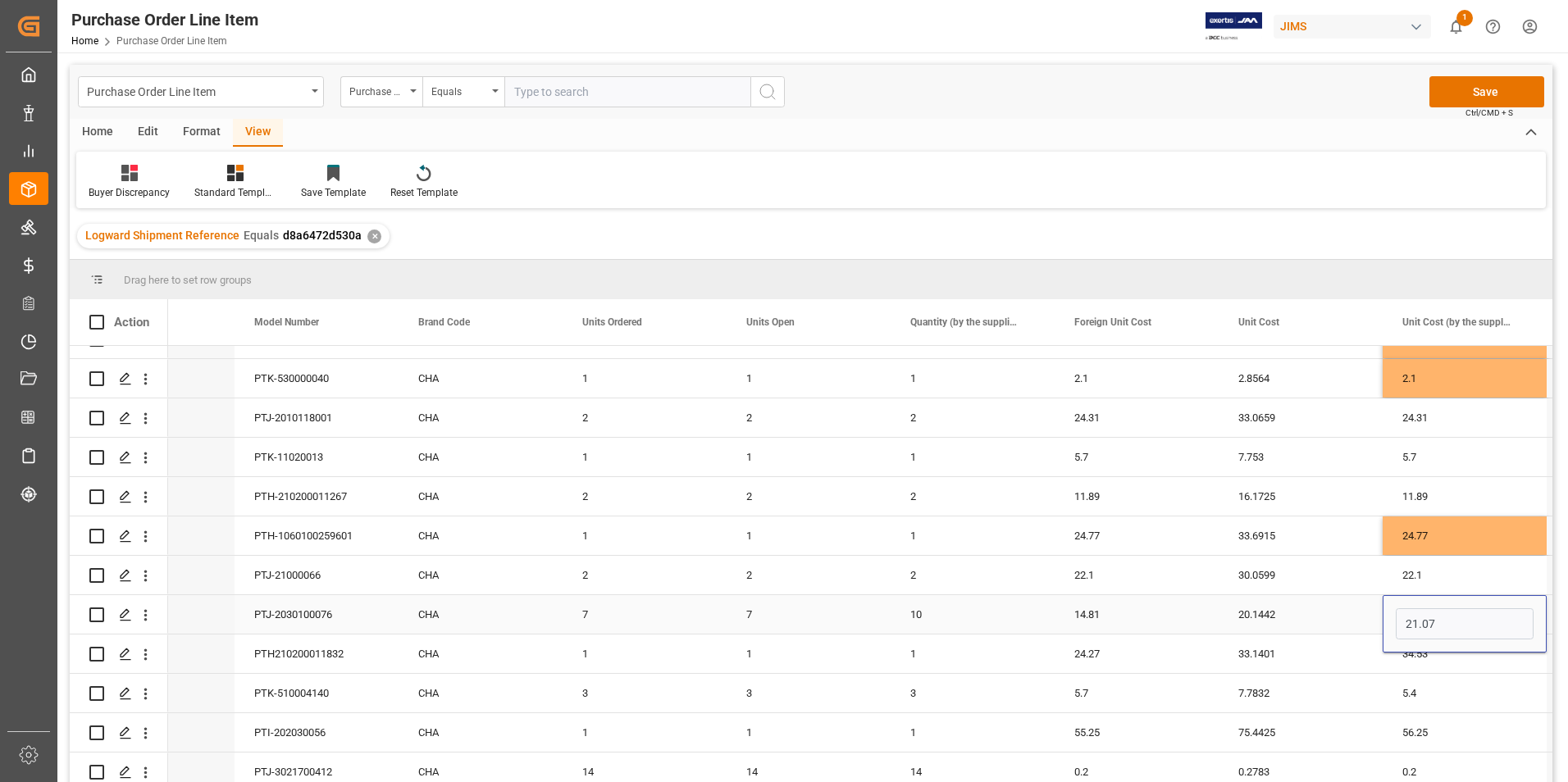
click at [1458, 618] on input "21.07" at bounding box center [1464, 624] width 138 height 31
type input "14.81"
click at [1166, 652] on div "24.27" at bounding box center [1136, 654] width 164 height 39
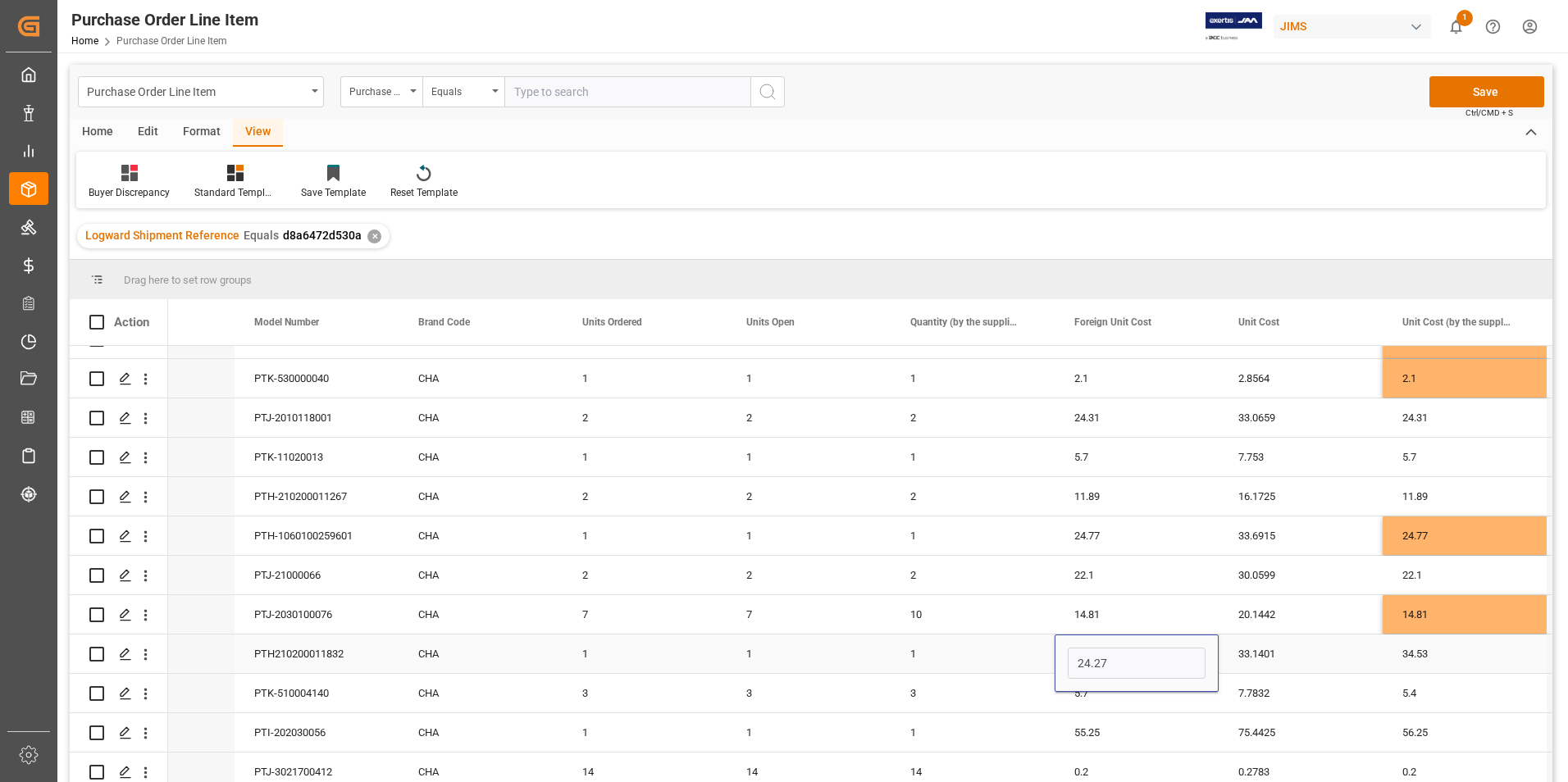
click at [1454, 664] on div "34.53" at bounding box center [1464, 654] width 164 height 39
click at [1454, 664] on input "34.53" at bounding box center [1464, 664] width 138 height 31
type input "24.27"
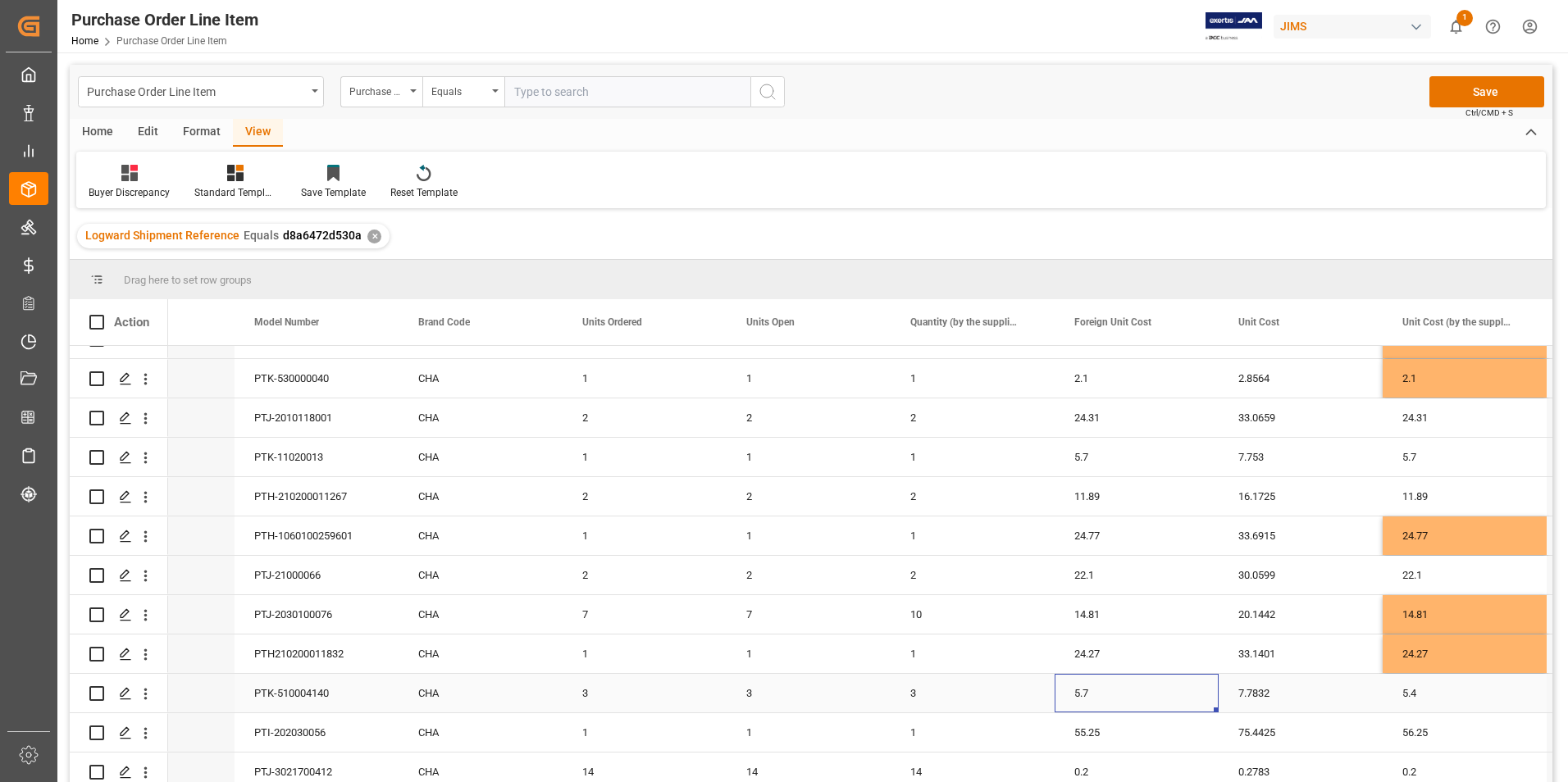
click at [1112, 689] on div "5.7" at bounding box center [1136, 694] width 164 height 39
click at [1112, 689] on input "5.7" at bounding box center [1136, 702] width 138 height 31
click at [1453, 701] on div "5.4" at bounding box center [1464, 694] width 164 height 39
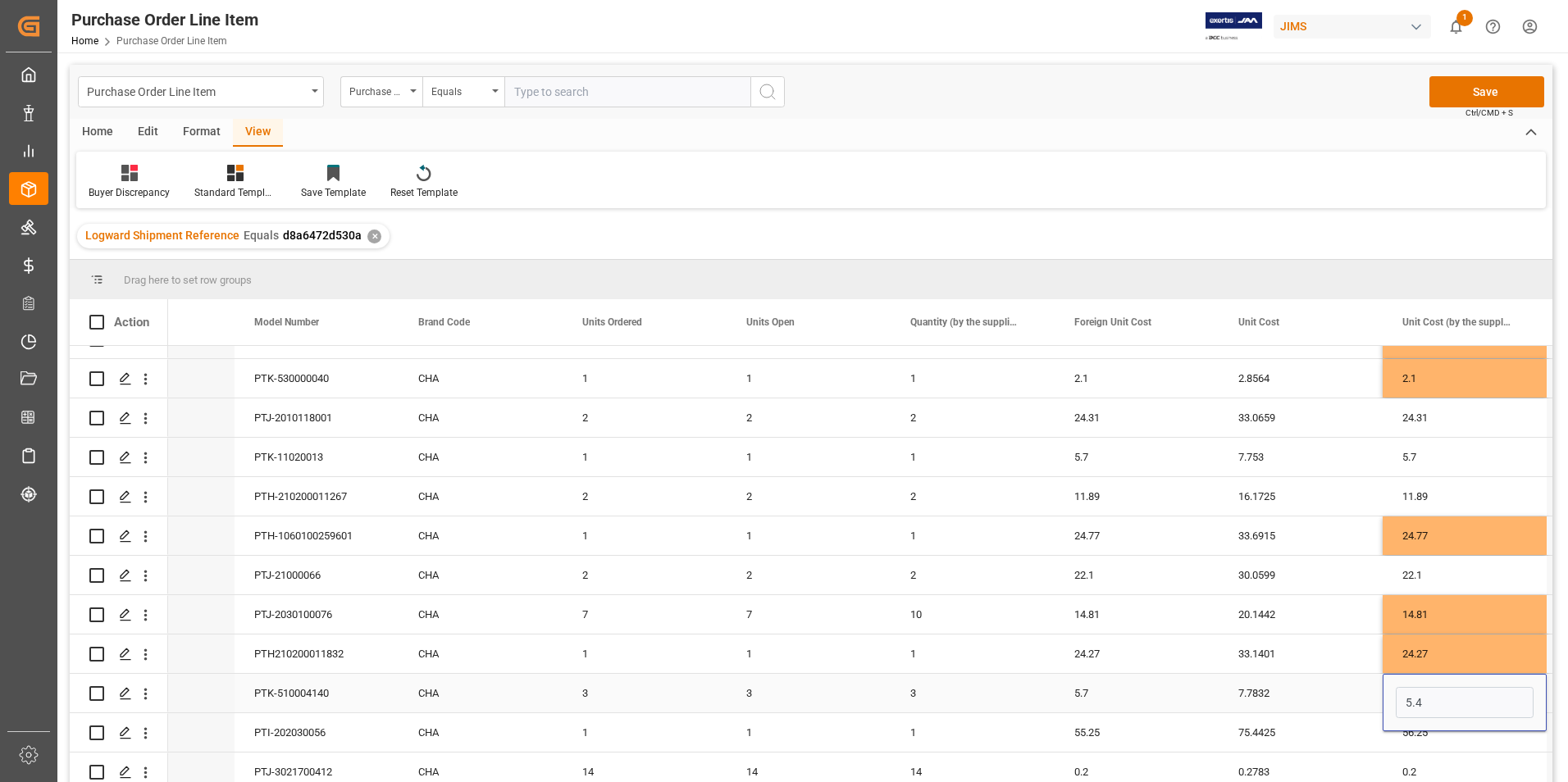
click at [1453, 701] on input "5.4" at bounding box center [1464, 702] width 138 height 31
type input "5.7"
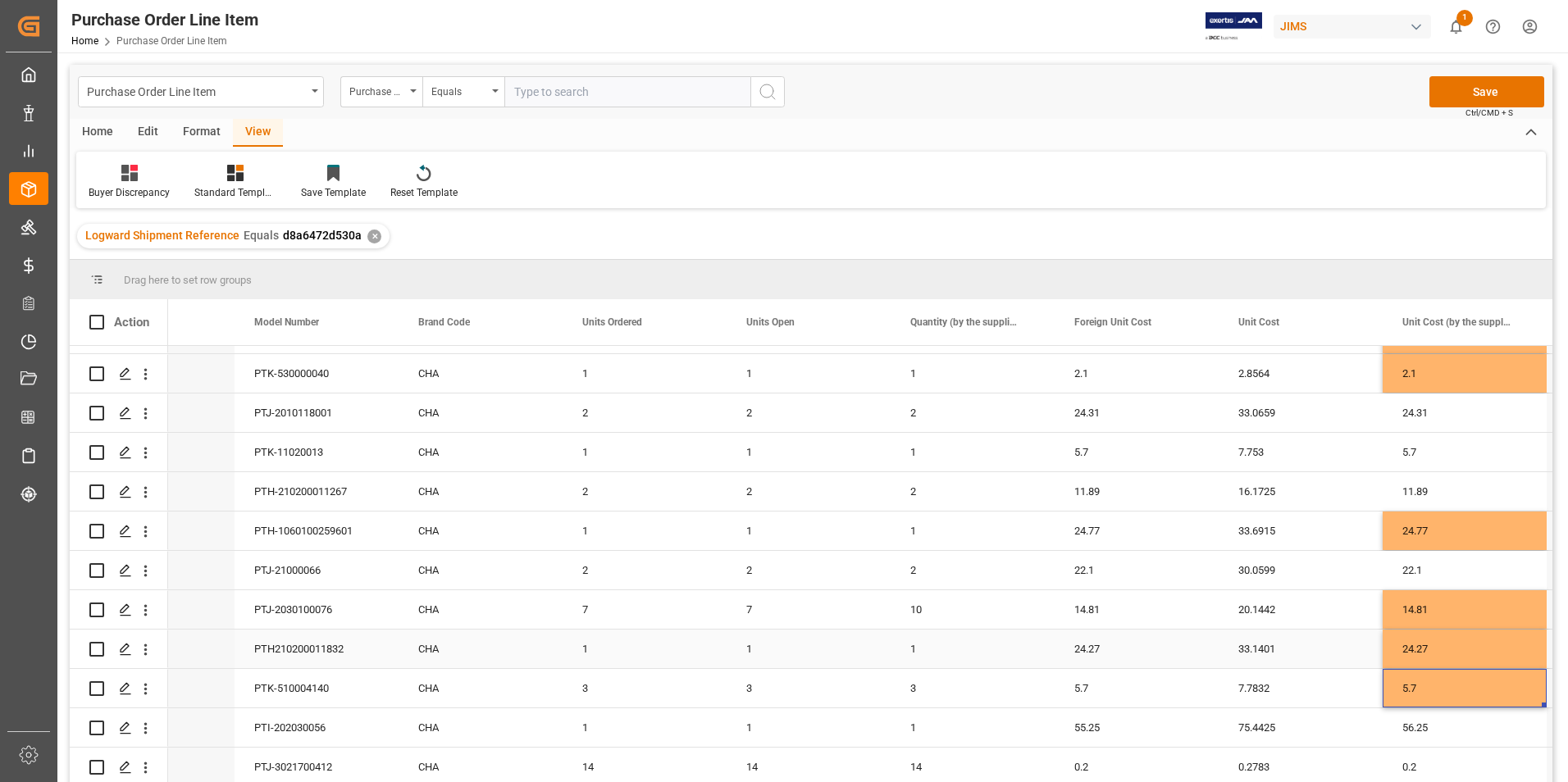
scroll to position [667, 0]
click at [1142, 722] on div "55.25" at bounding box center [1136, 728] width 164 height 39
click at [1142, 722] on input "55.25" at bounding box center [1136, 737] width 138 height 31
click at [1447, 721] on div "56.25" at bounding box center [1464, 728] width 164 height 39
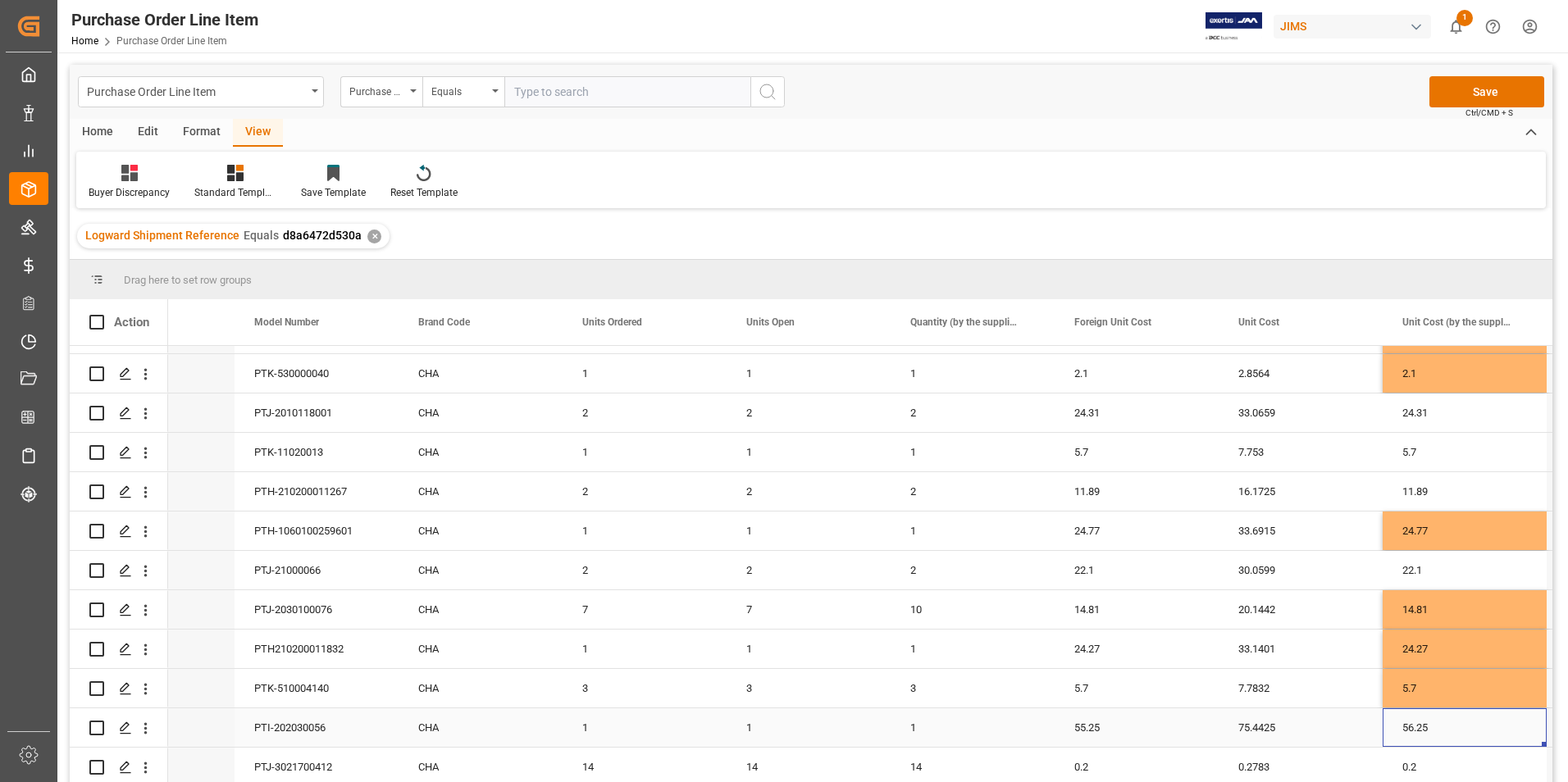
click at [1447, 721] on div "56.25" at bounding box center [1464, 728] width 164 height 39
type input "55.25"
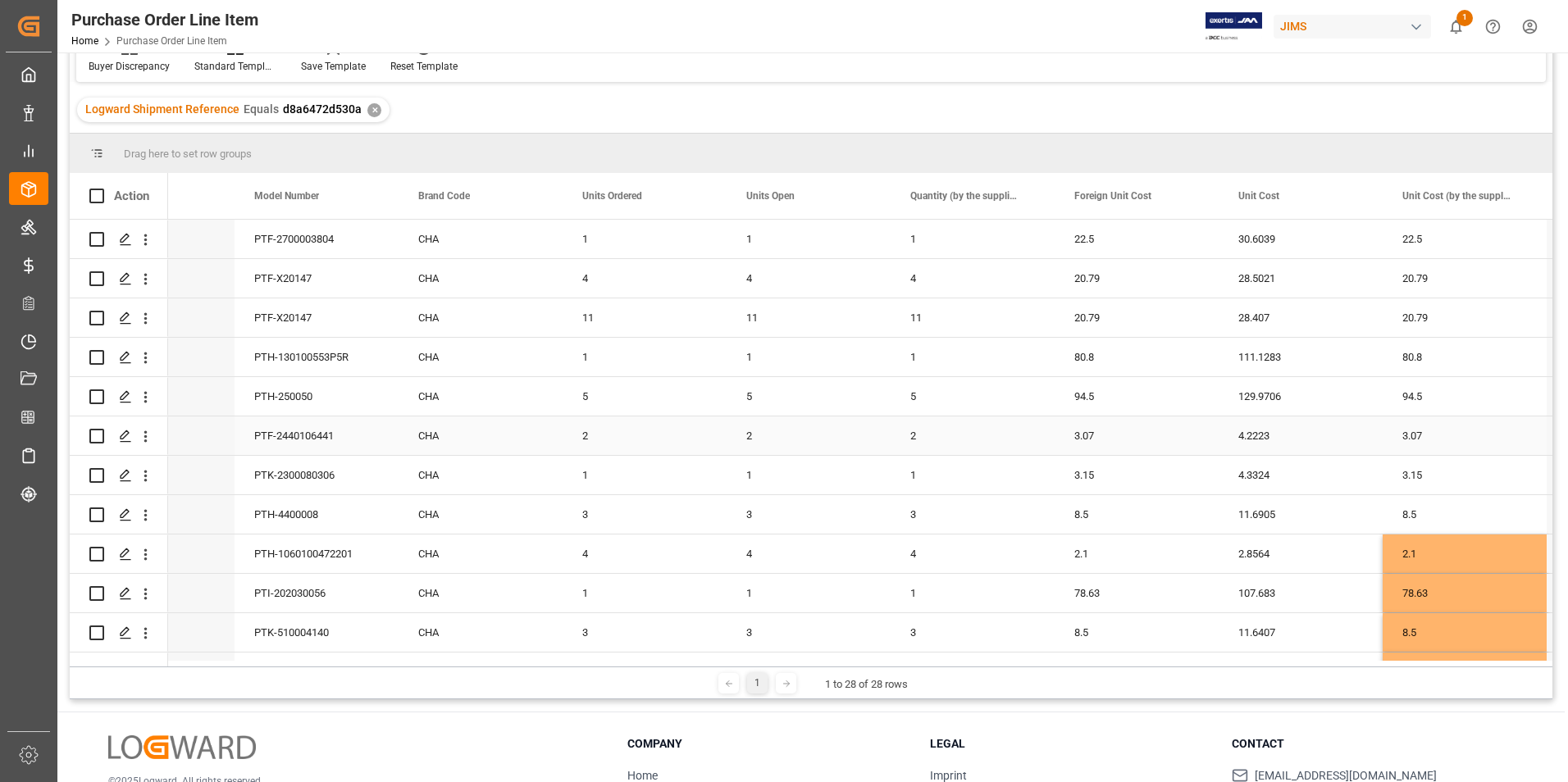
scroll to position [0, 0]
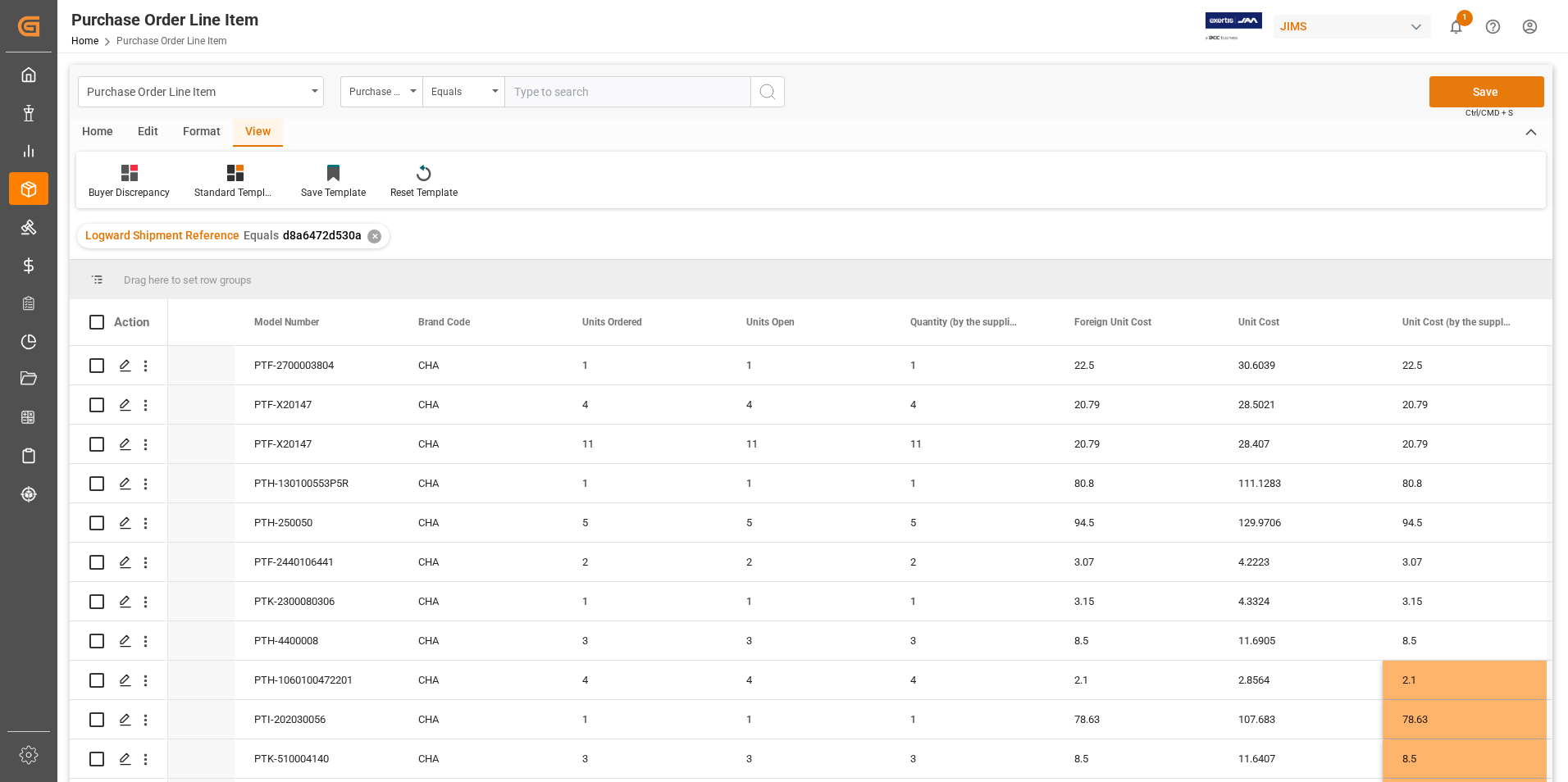
click at [1484, 85] on button "Save" at bounding box center [1486, 92] width 114 height 31
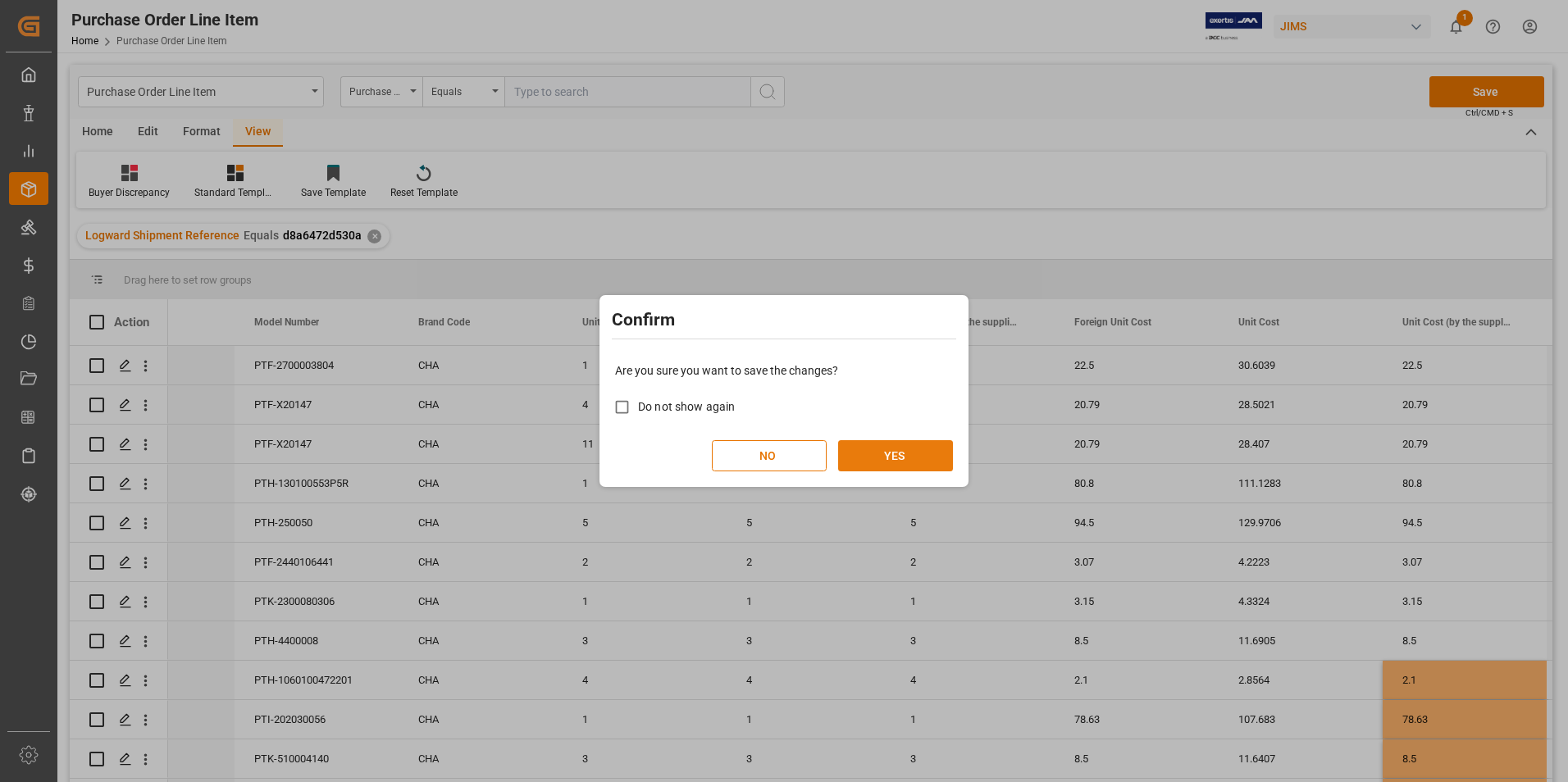
click at [870, 452] on button "YES" at bounding box center [896, 456] width 114 height 31
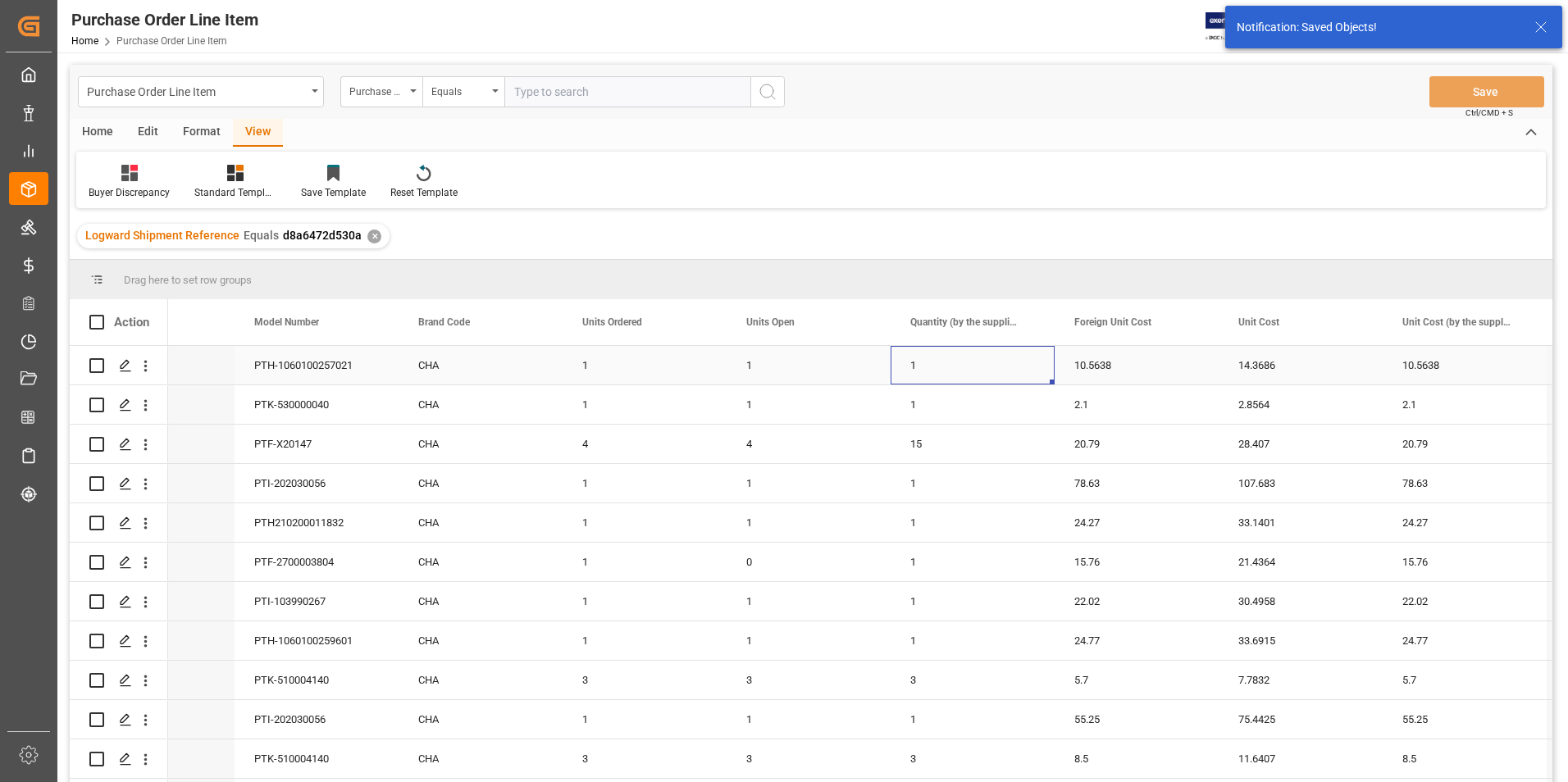
click at [1037, 368] on div "1" at bounding box center [972, 366] width 164 height 39
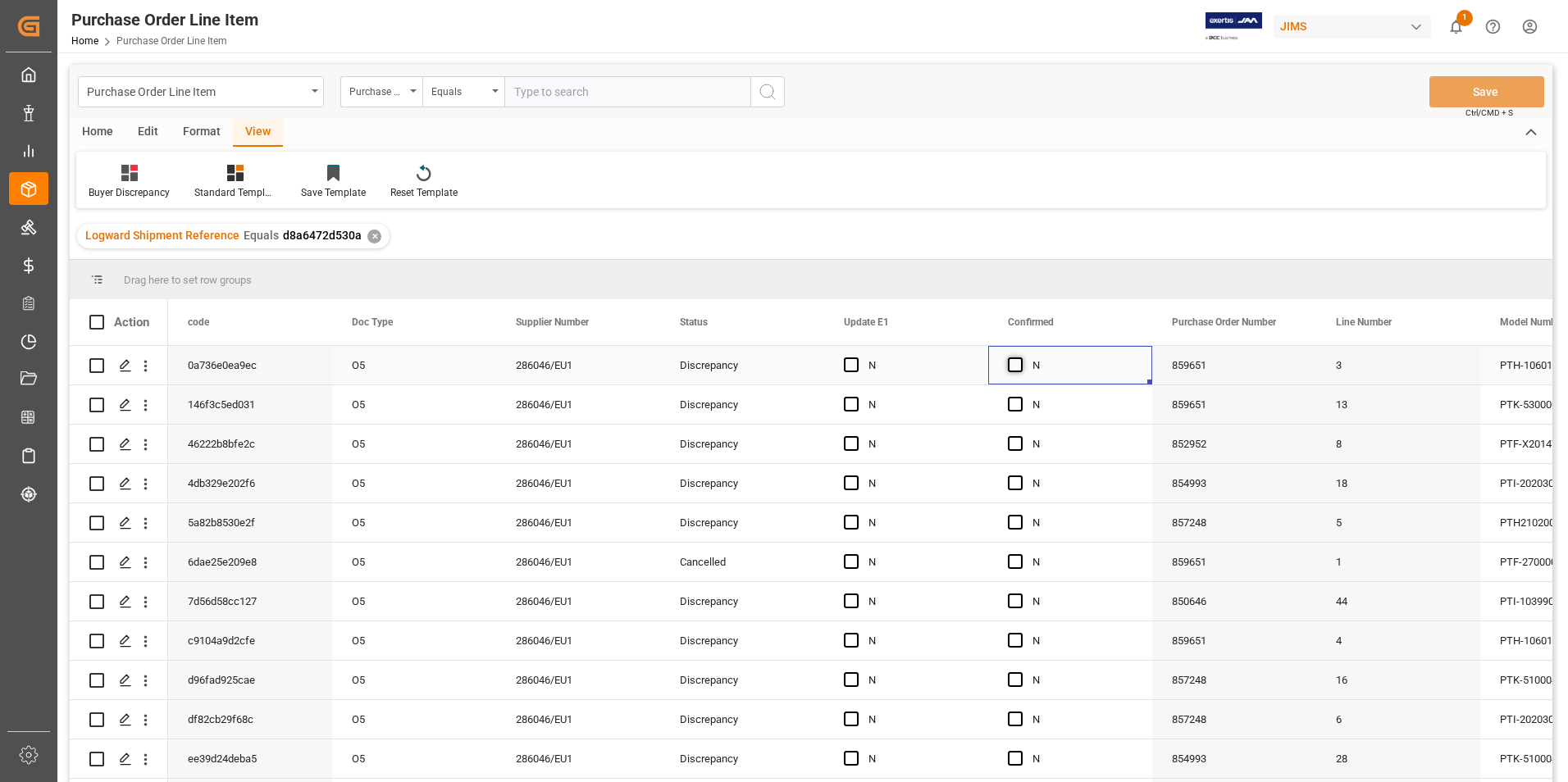
click at [1016, 364] on span "Press SPACE to select this row." at bounding box center [1015, 364] width 15 height 15
click at [1020, 357] on input "Press SPACE to select this row." at bounding box center [1020, 357] width 0 height 0
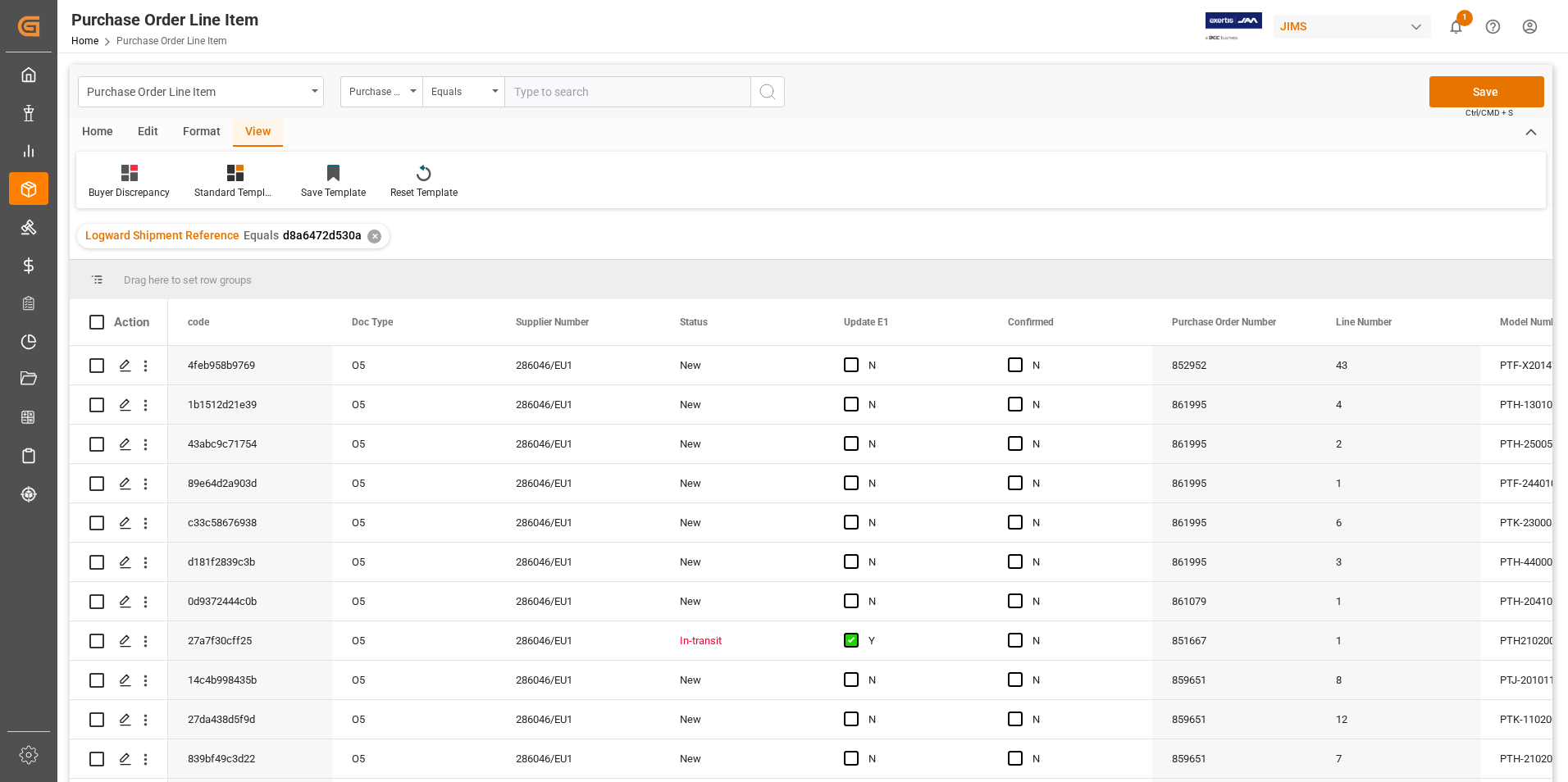
scroll to position [667, 0]
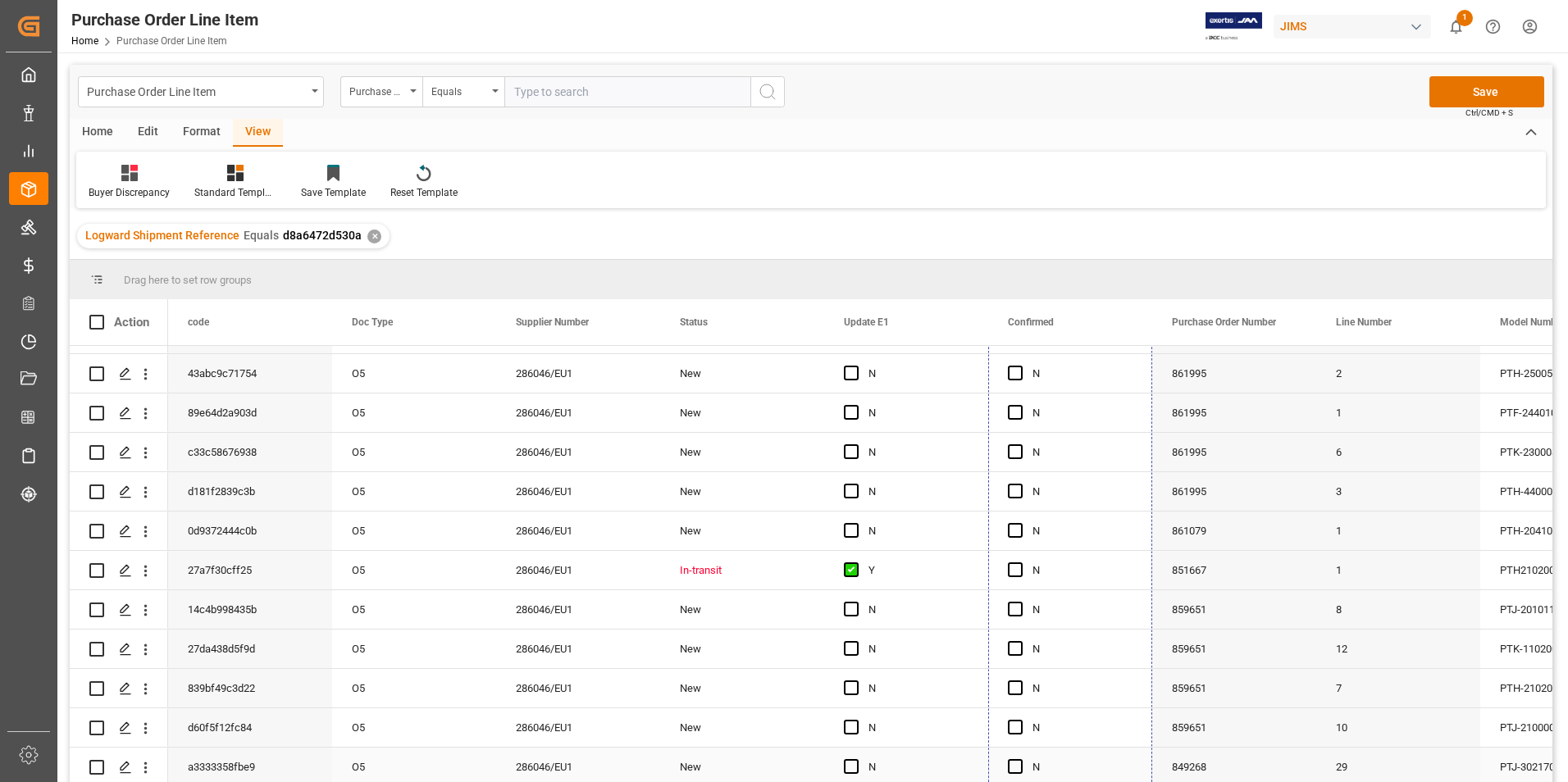
drag, startPoint x: 1149, startPoint y: 381, endPoint x: 1114, endPoint y: 766, distance: 386.6
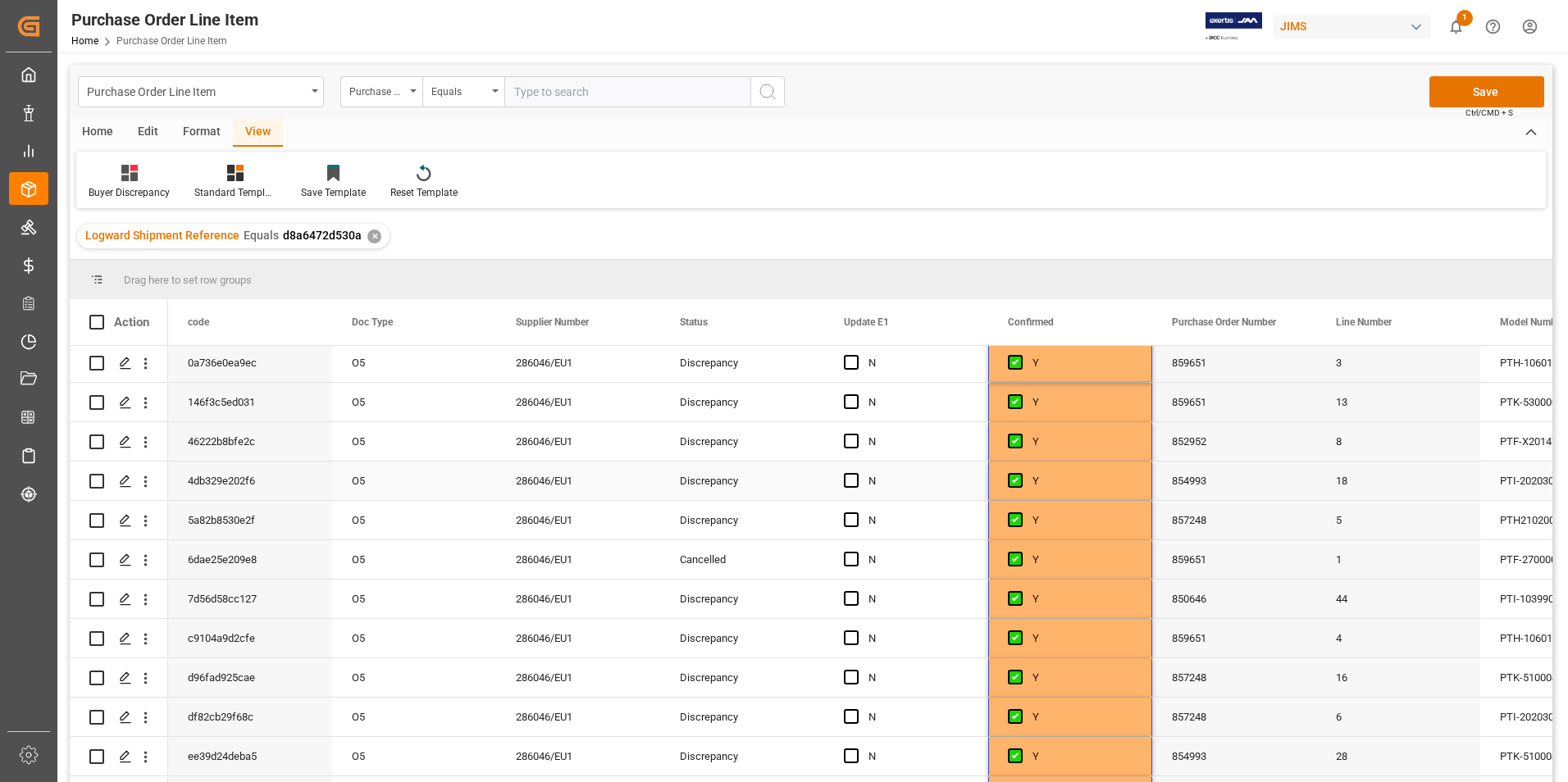
scroll to position [0, 0]
click at [849, 360] on span "Press SPACE to select this row." at bounding box center [851, 364] width 15 height 15
click at [856, 357] on input "Press SPACE to select this row." at bounding box center [856, 357] width 0 height 0
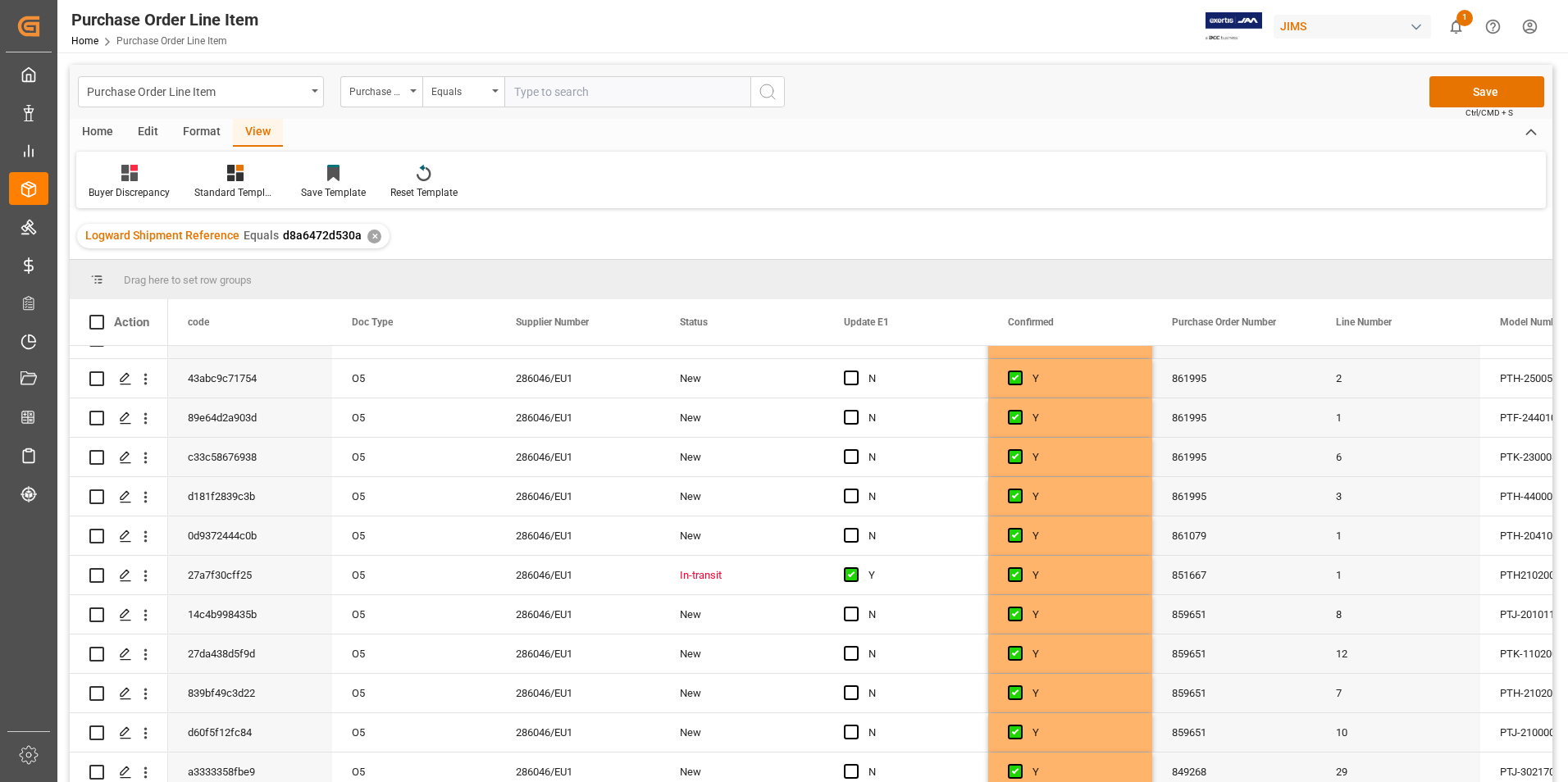
scroll to position [667, 0]
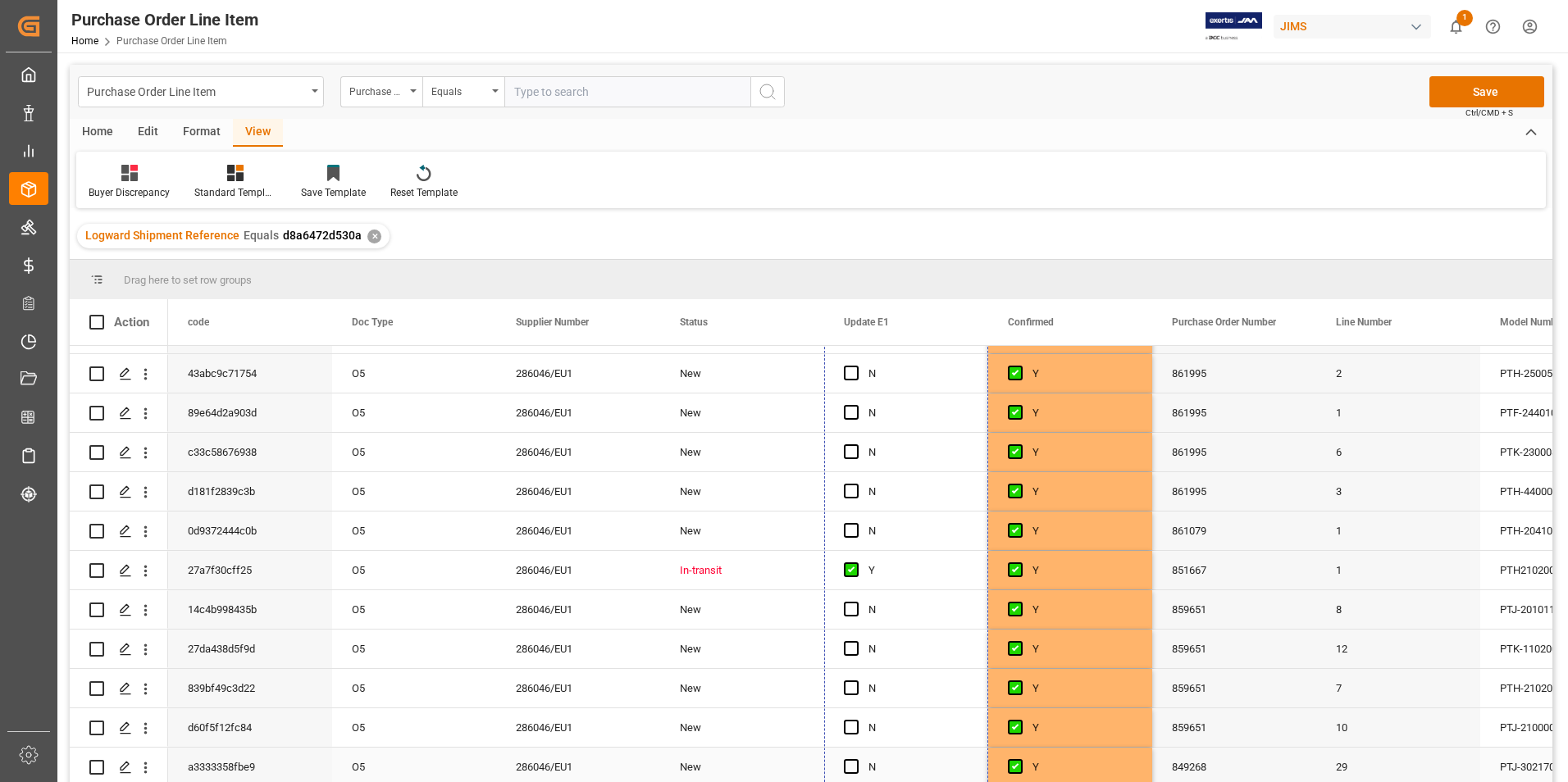
drag, startPoint x: 985, startPoint y: 383, endPoint x: 954, endPoint y: 768, distance: 386.2
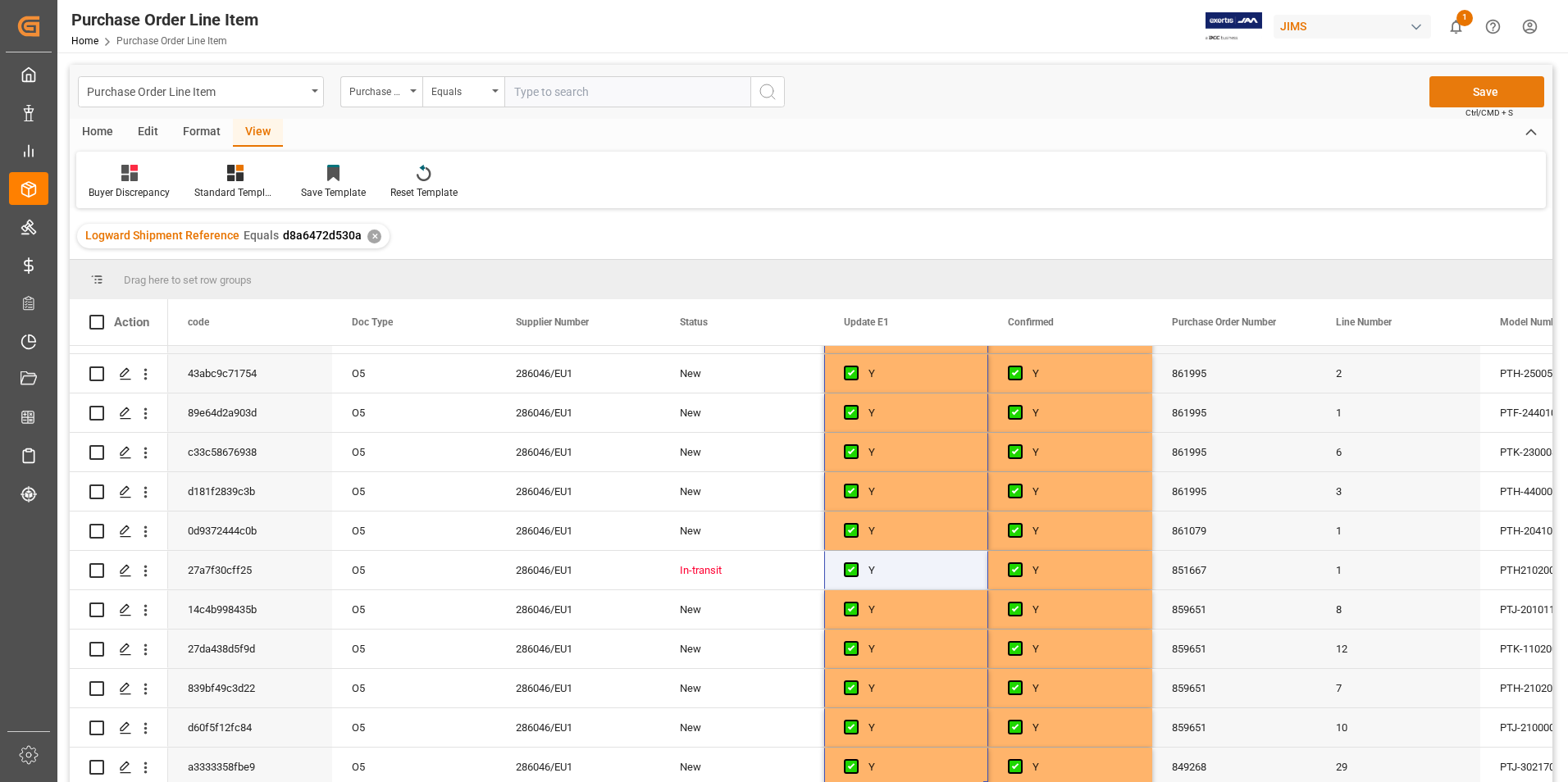
click at [1474, 93] on button "Save" at bounding box center [1486, 92] width 114 height 31
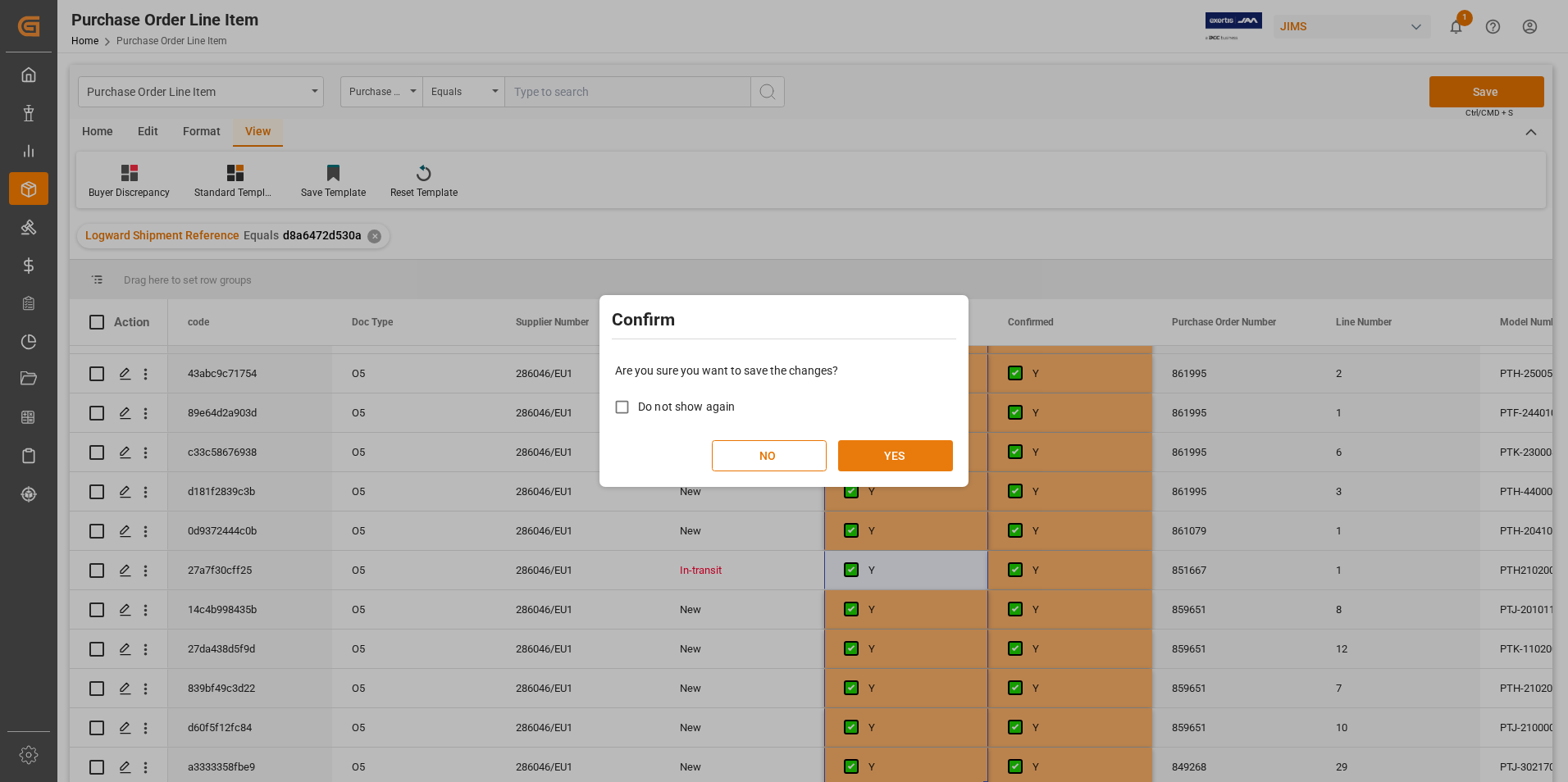
click at [866, 459] on button "YES" at bounding box center [896, 456] width 114 height 31
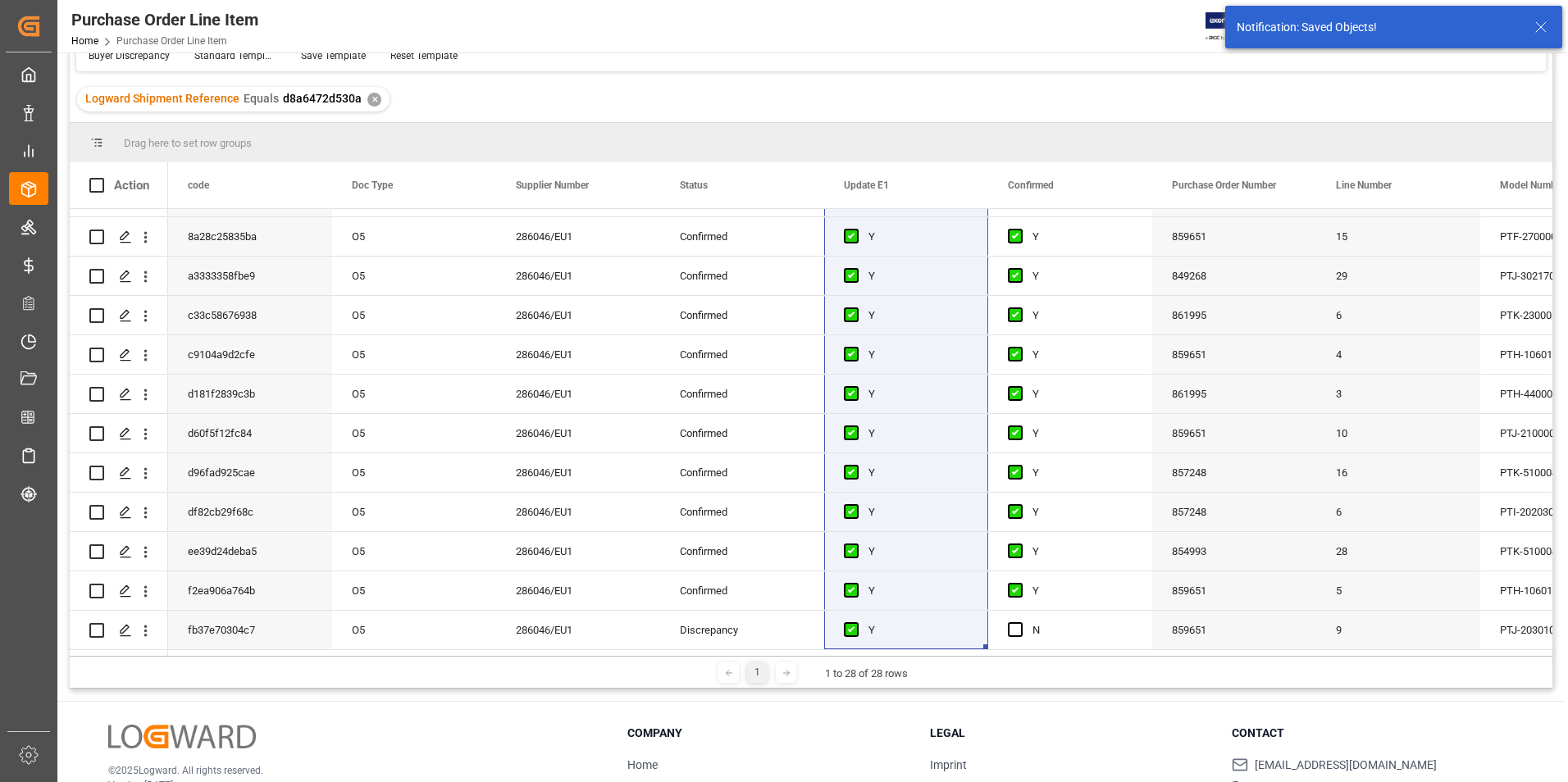
scroll to position [292, 0]
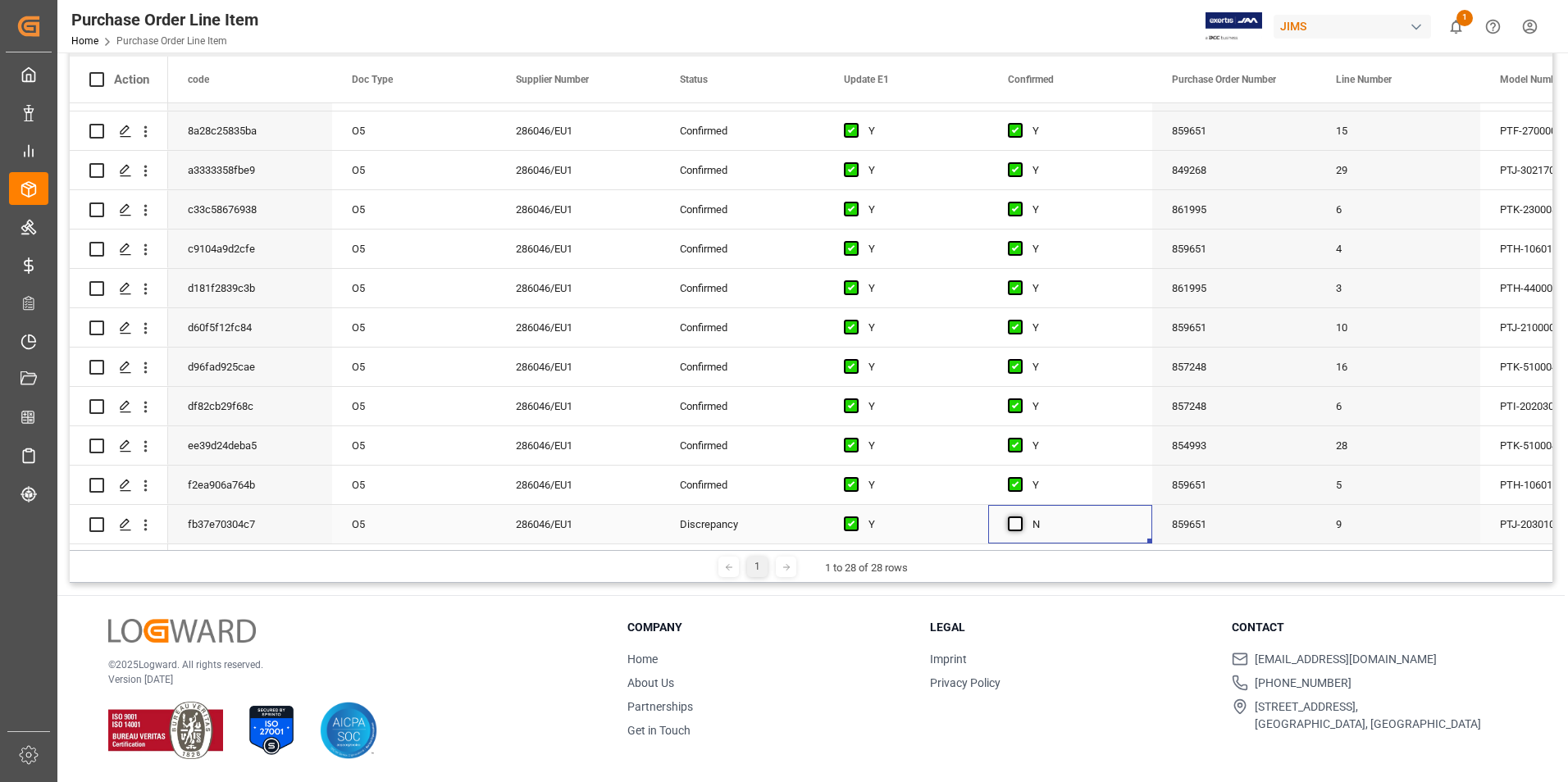
click at [1013, 517] on span "Press SPACE to select this row." at bounding box center [1015, 523] width 15 height 15
click at [1020, 516] on input "Press SPACE to select this row." at bounding box center [1020, 516] width 0 height 0
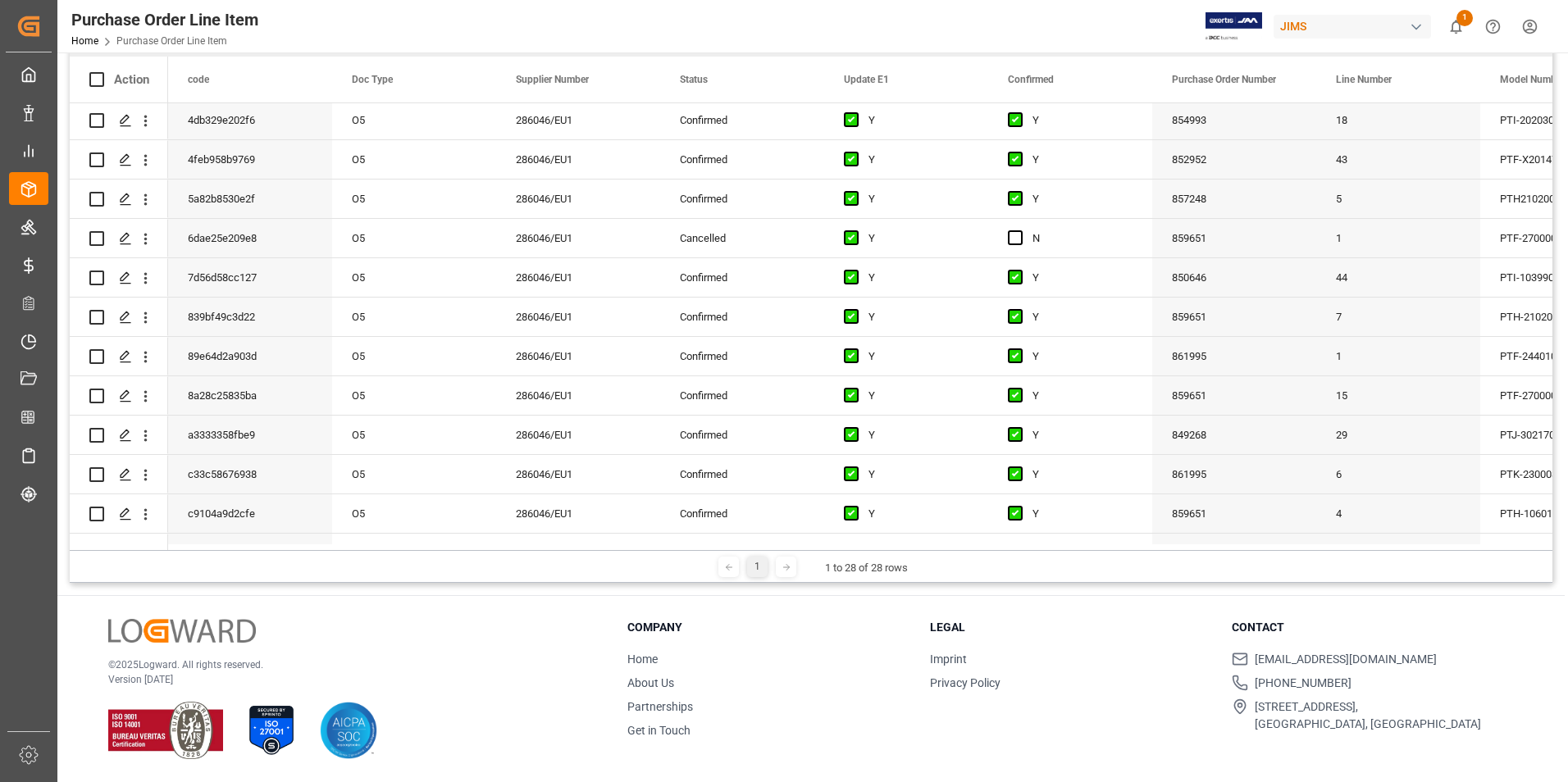
scroll to position [339, 0]
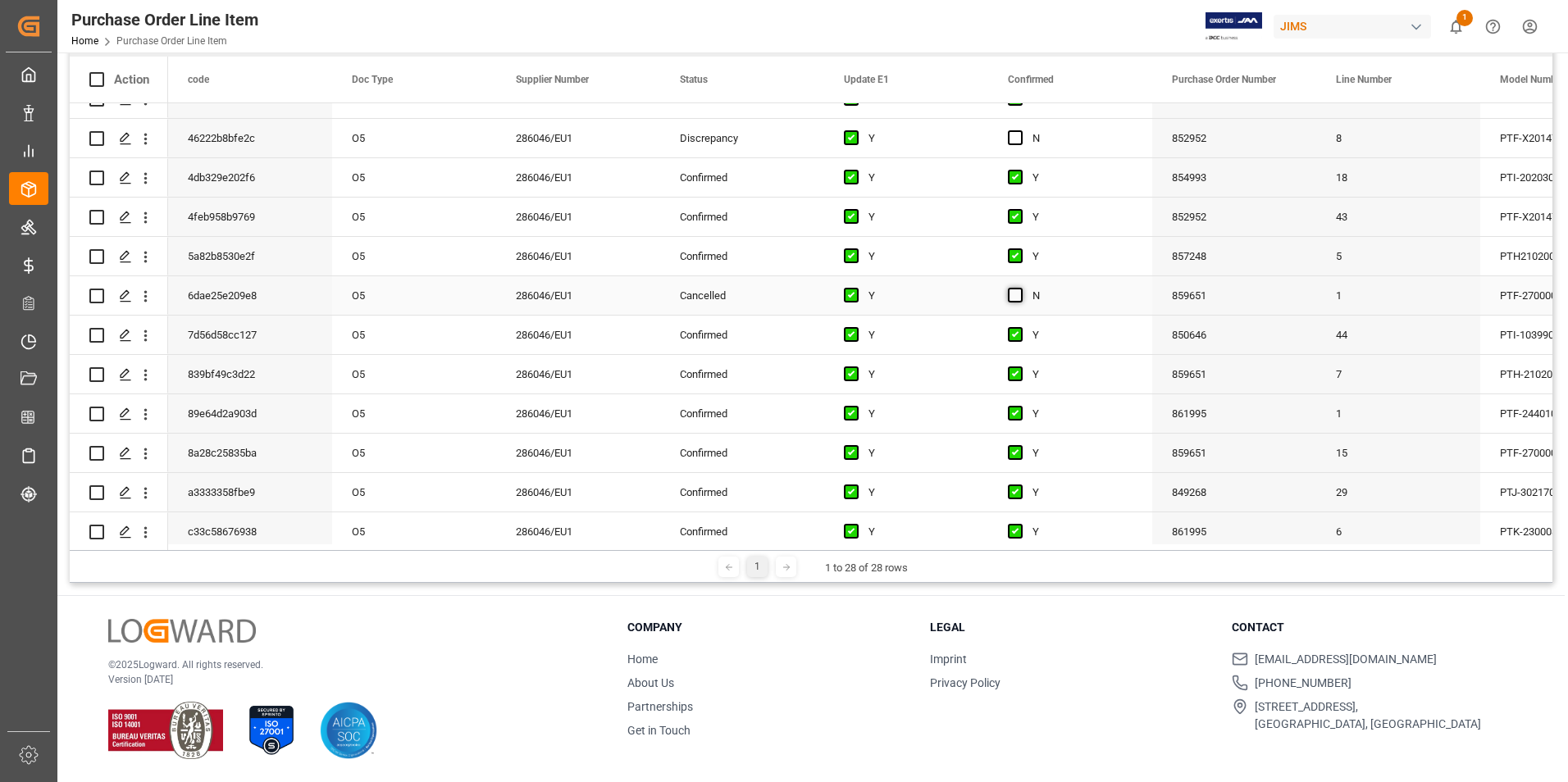
drag, startPoint x: 1015, startPoint y: 296, endPoint x: 954, endPoint y: 351, distance: 82.1
click at [1015, 296] on span "Press SPACE to select this row." at bounding box center [1015, 295] width 15 height 15
click at [1020, 288] on input "Press SPACE to select this row." at bounding box center [1020, 288] width 0 height 0
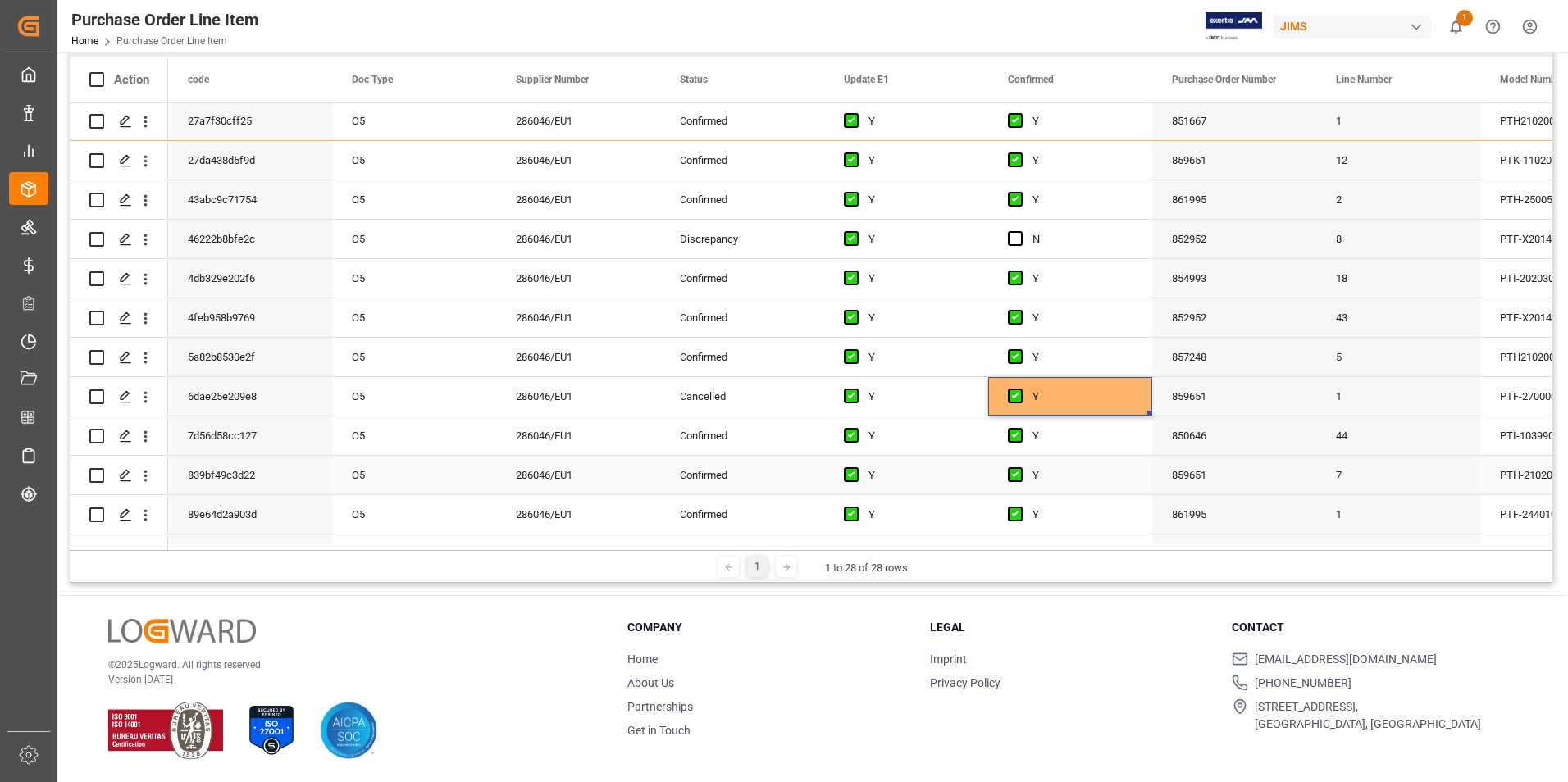
scroll to position [175, 0]
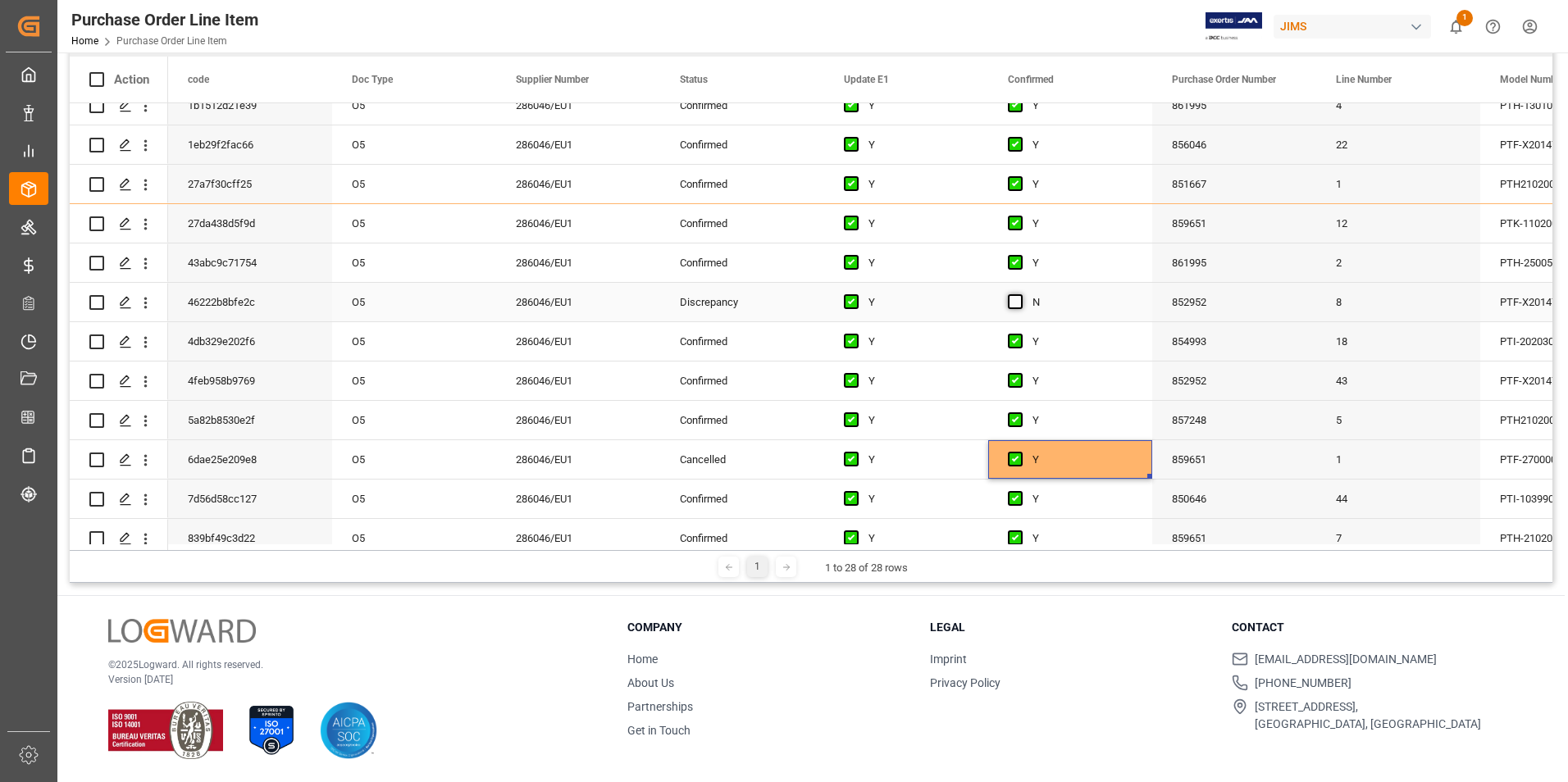
click at [1013, 303] on span "Press SPACE to select this row." at bounding box center [1015, 301] width 15 height 15
click at [1020, 294] on input "Press SPACE to select this row." at bounding box center [1020, 294] width 0 height 0
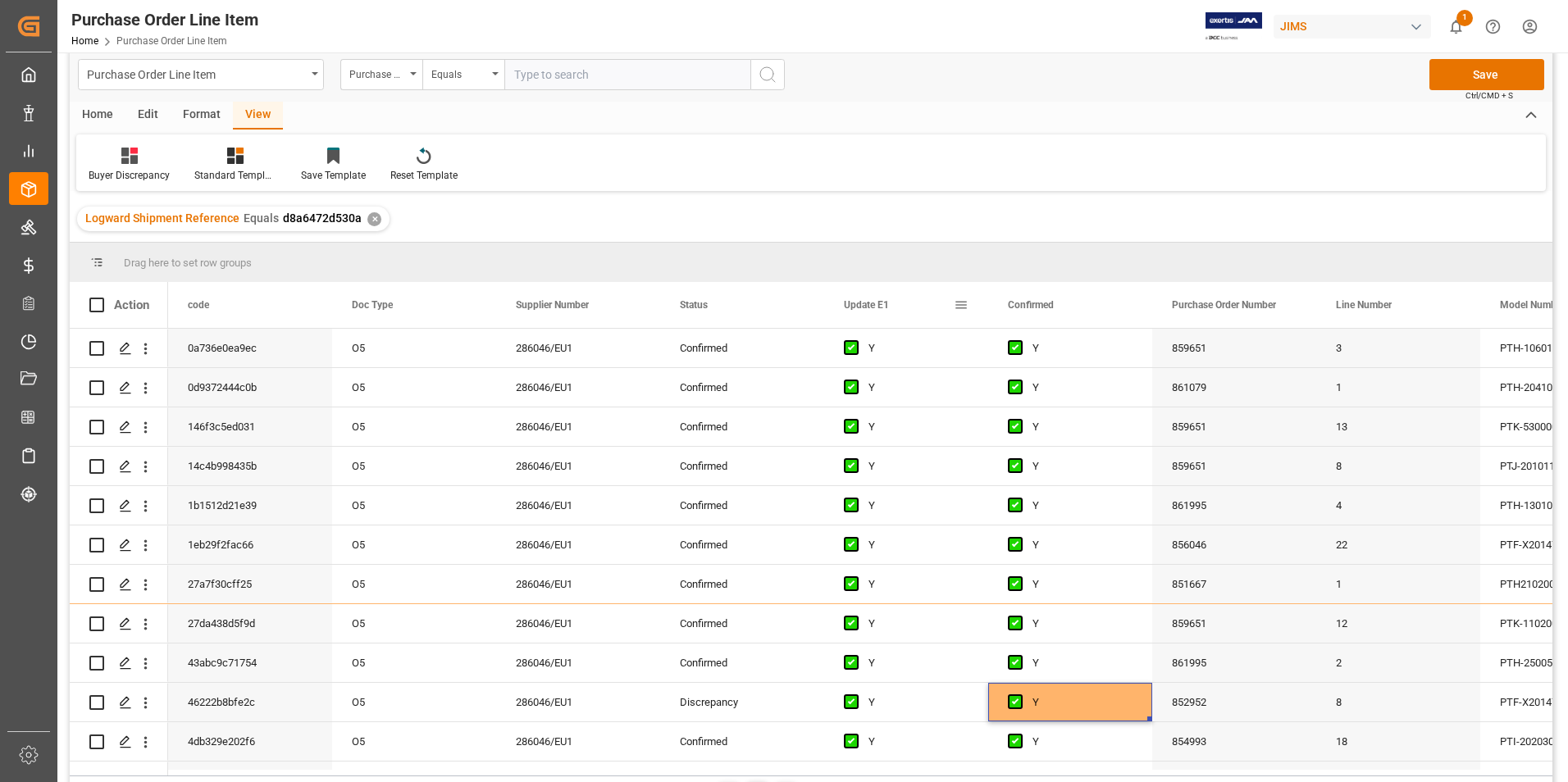
scroll to position [0, 0]
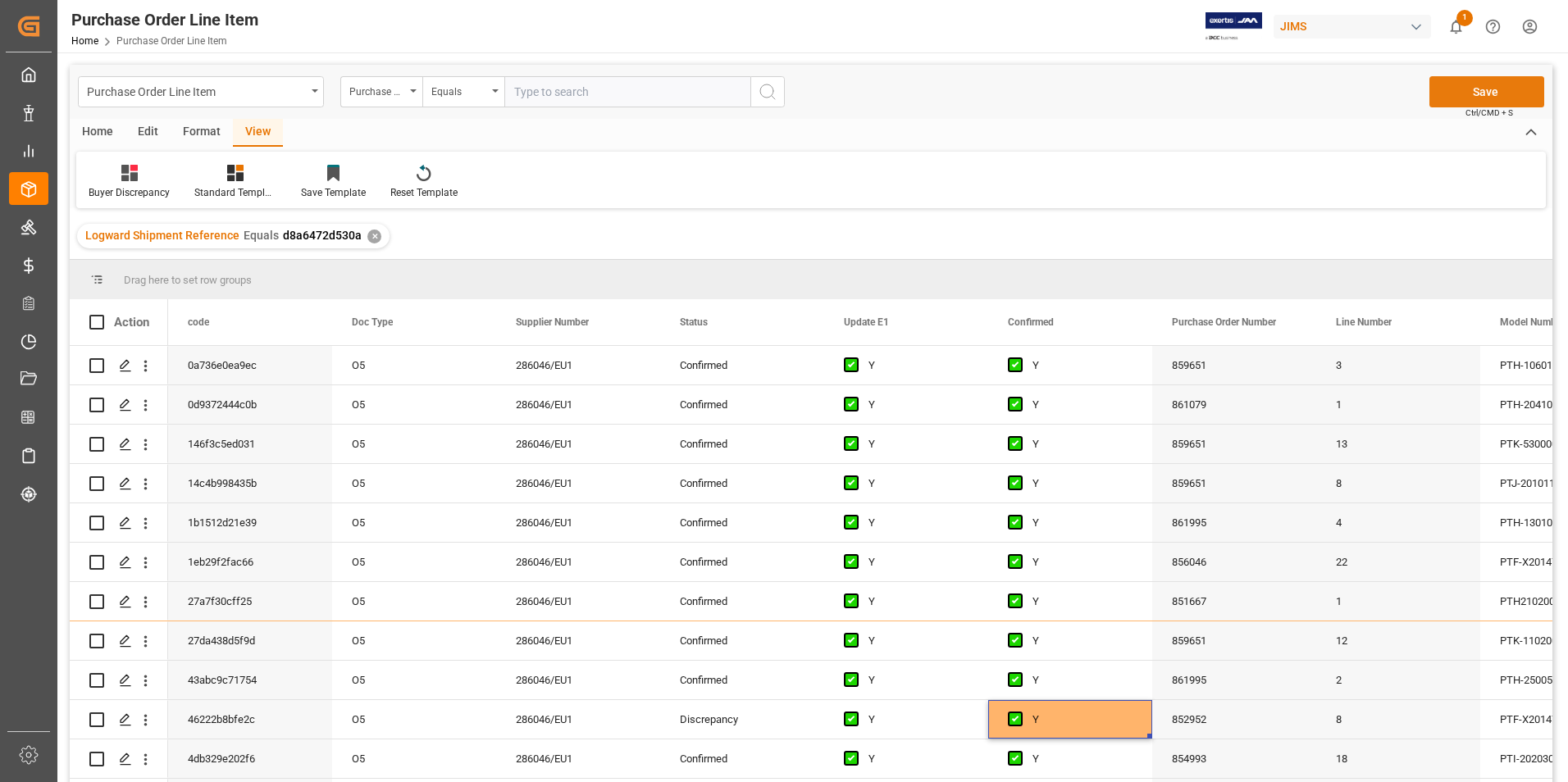
click at [1453, 88] on button "Save" at bounding box center [1486, 92] width 114 height 31
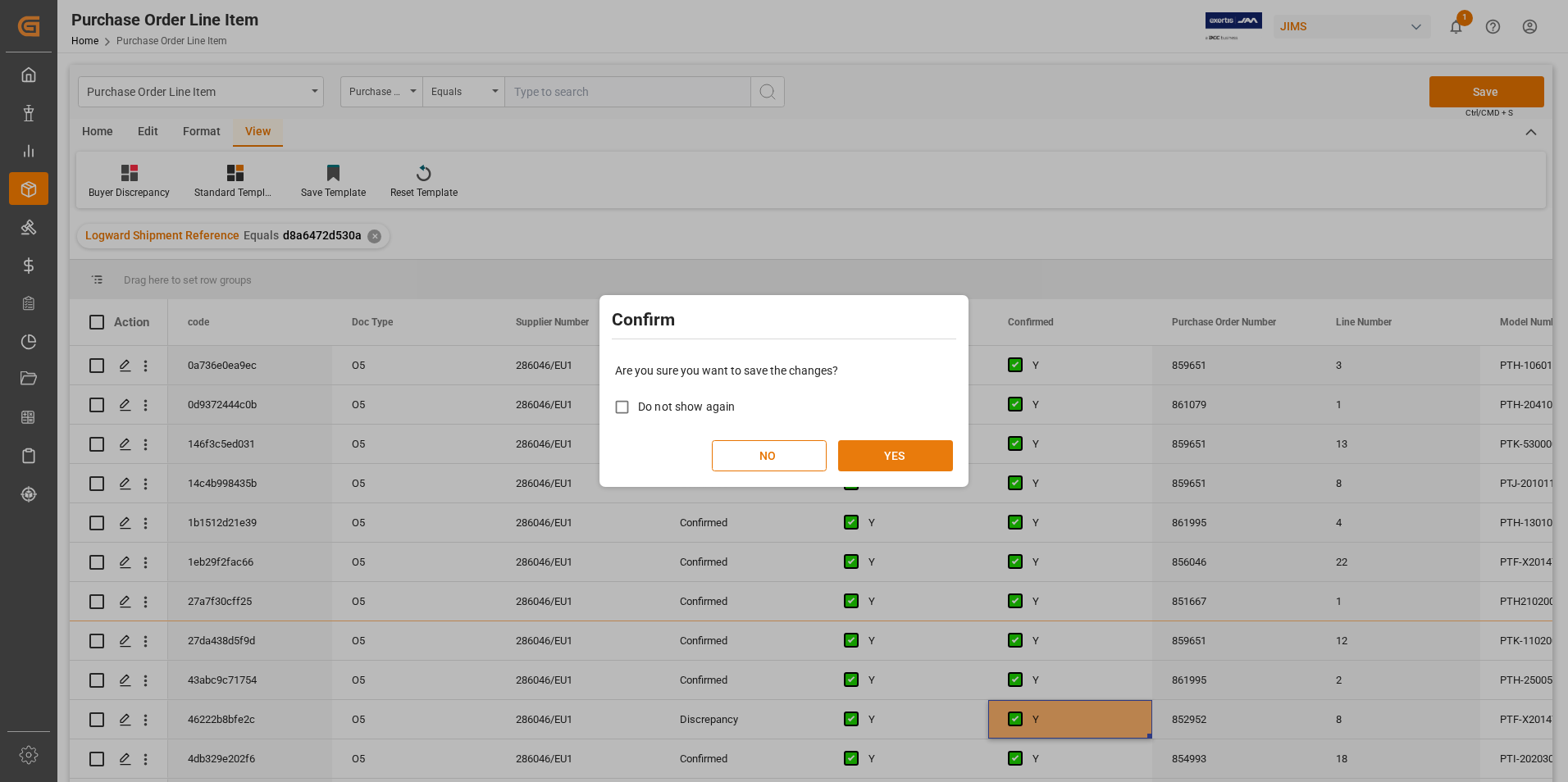
click at [881, 466] on button "YES" at bounding box center [896, 456] width 114 height 31
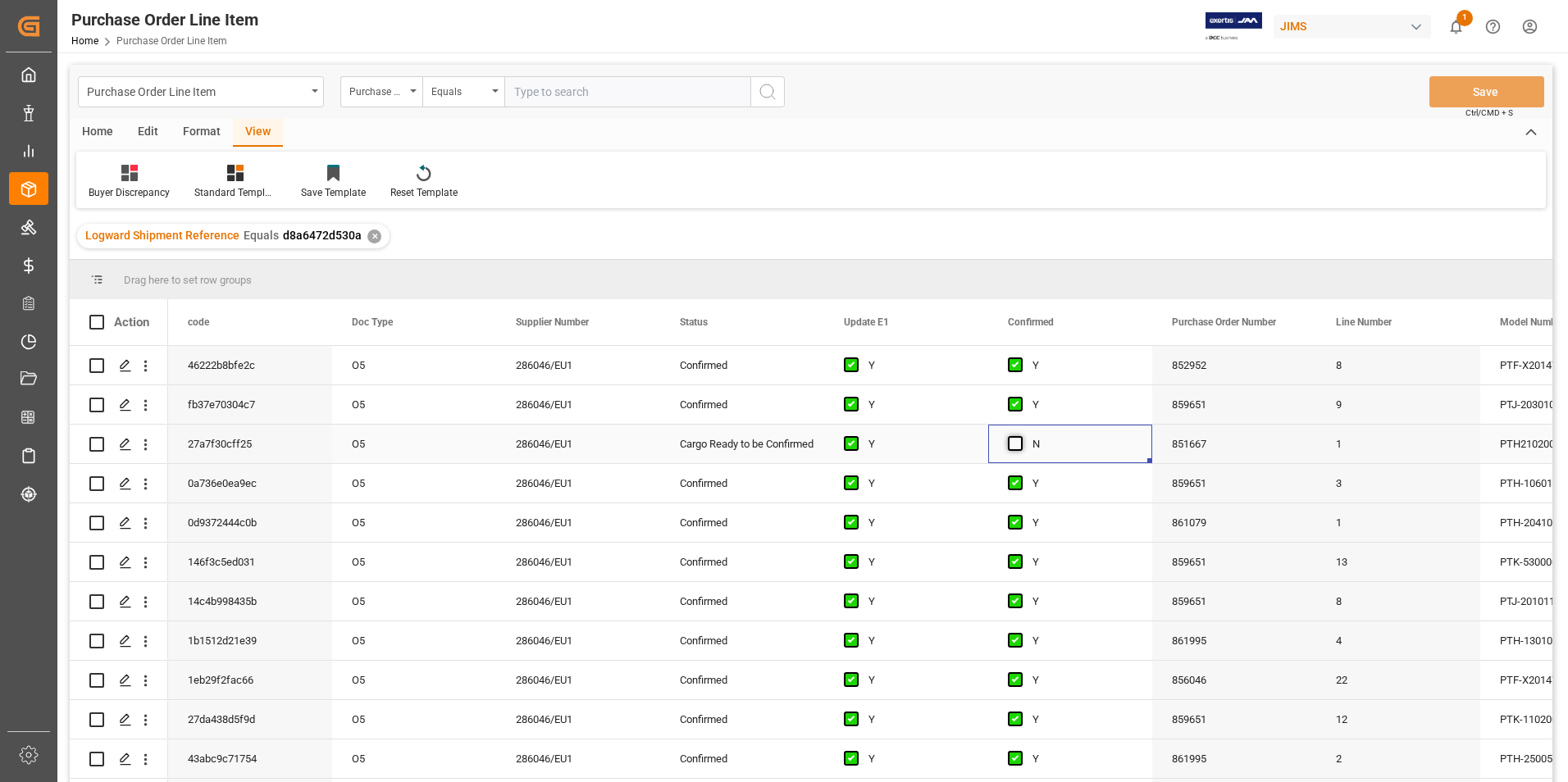
click at [1019, 446] on span "Press SPACE to select this row." at bounding box center [1015, 443] width 15 height 15
click at [1020, 437] on input "Press SPACE to select this row." at bounding box center [1020, 437] width 0 height 0
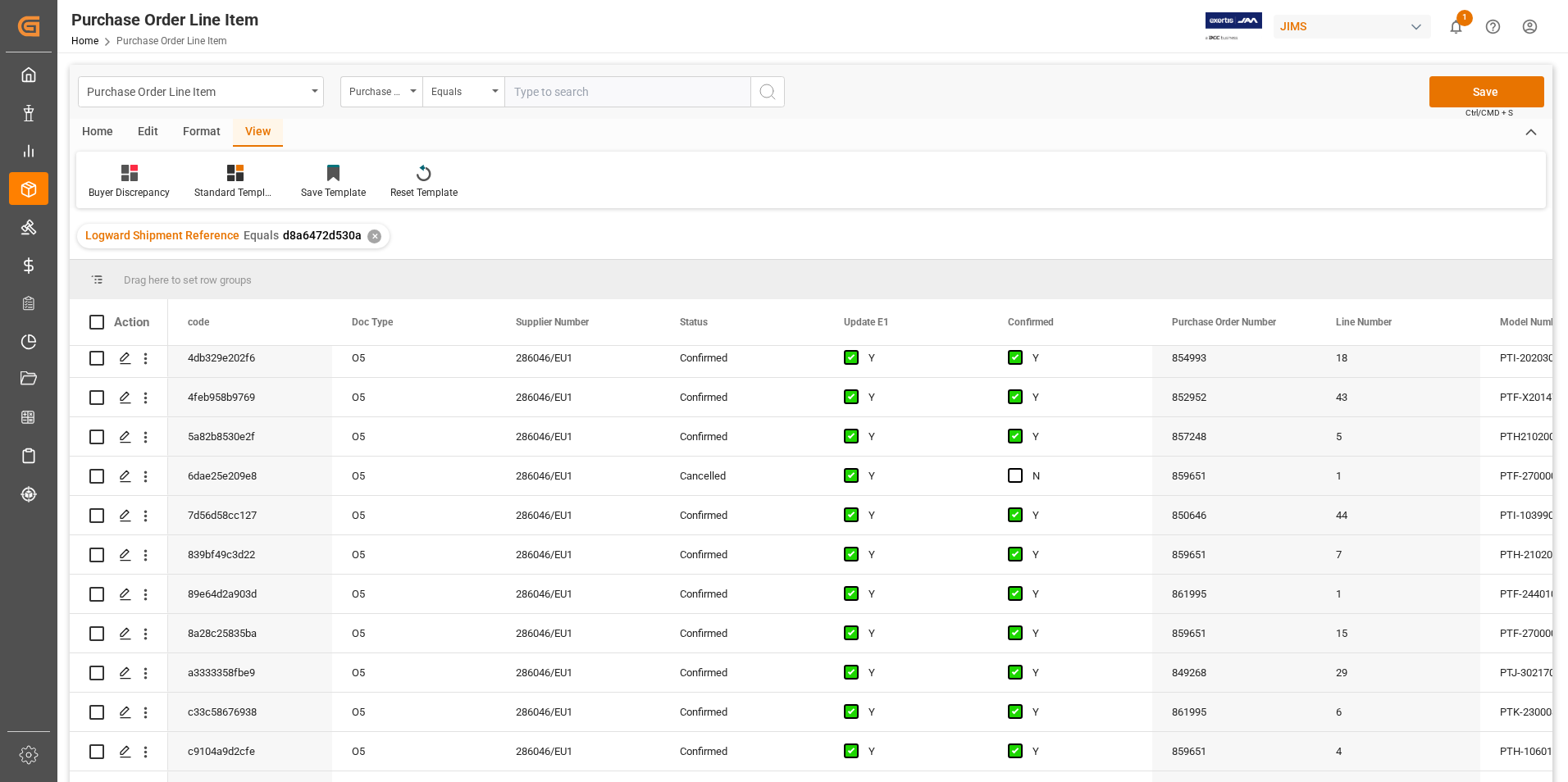
scroll to position [492, 0]
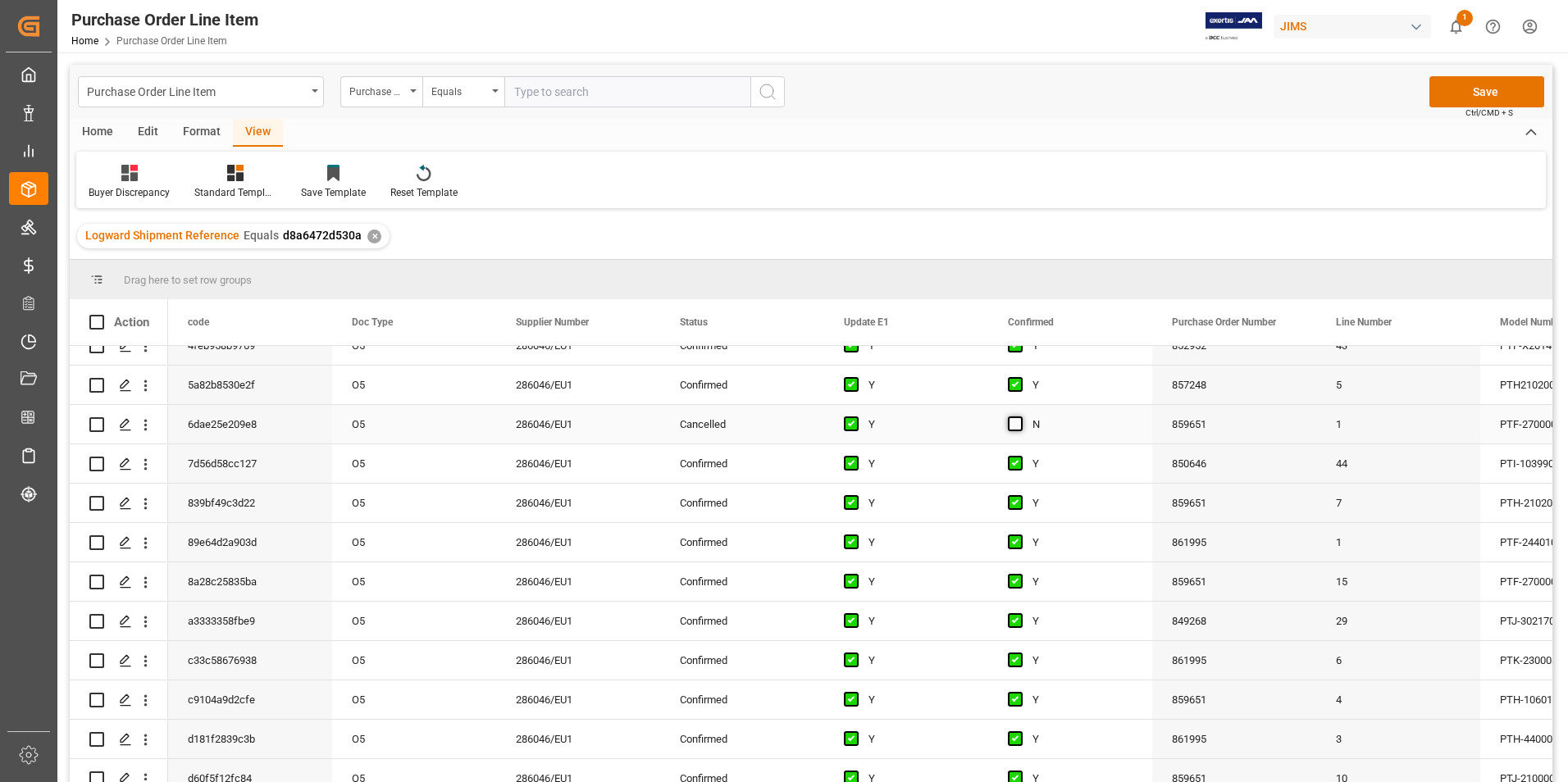
click at [1010, 425] on span "Press SPACE to select this row." at bounding box center [1015, 423] width 15 height 15
click at [1020, 416] on input "Press SPACE to select this row." at bounding box center [1020, 416] width 0 height 0
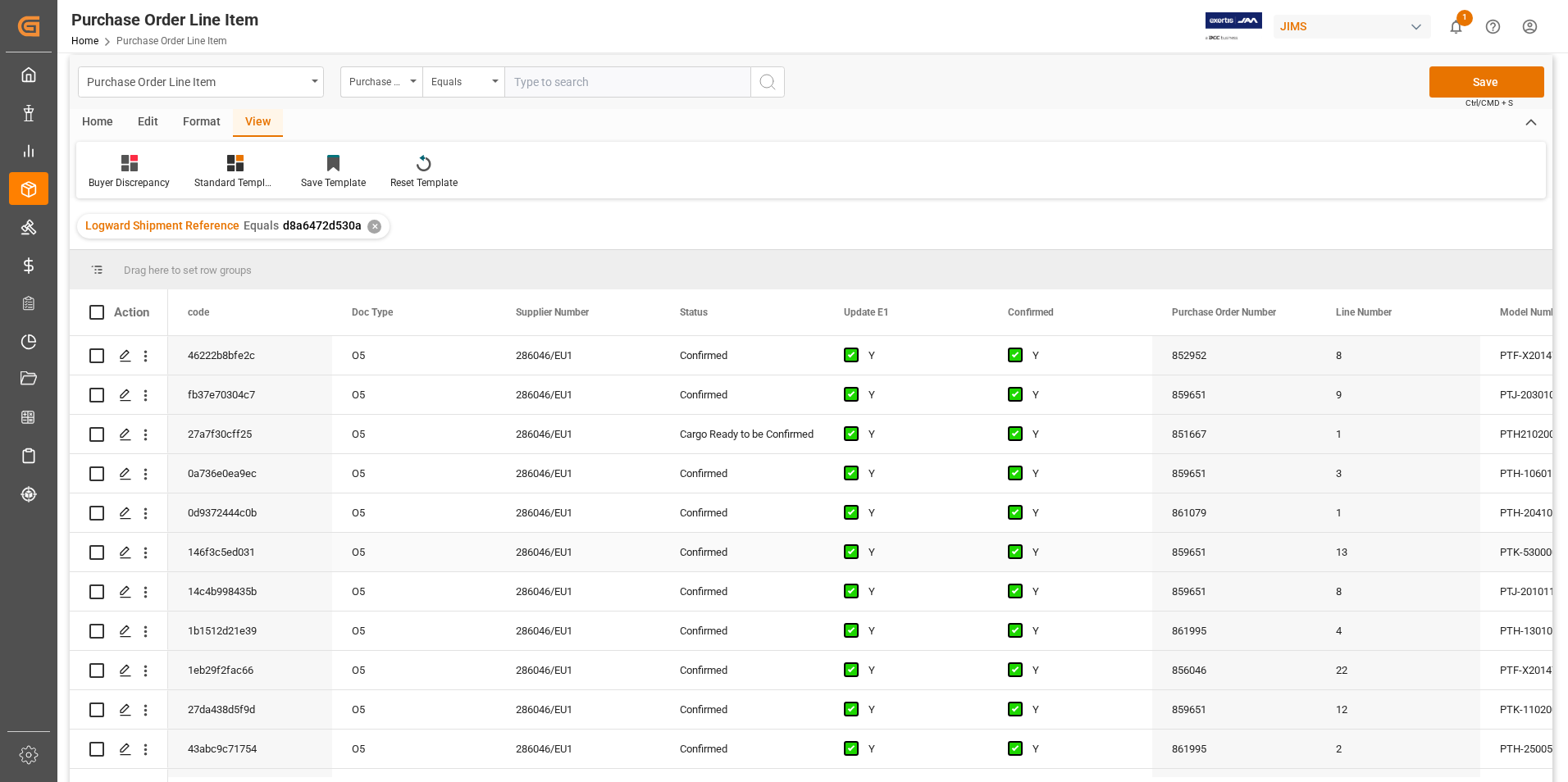
scroll to position [0, 0]
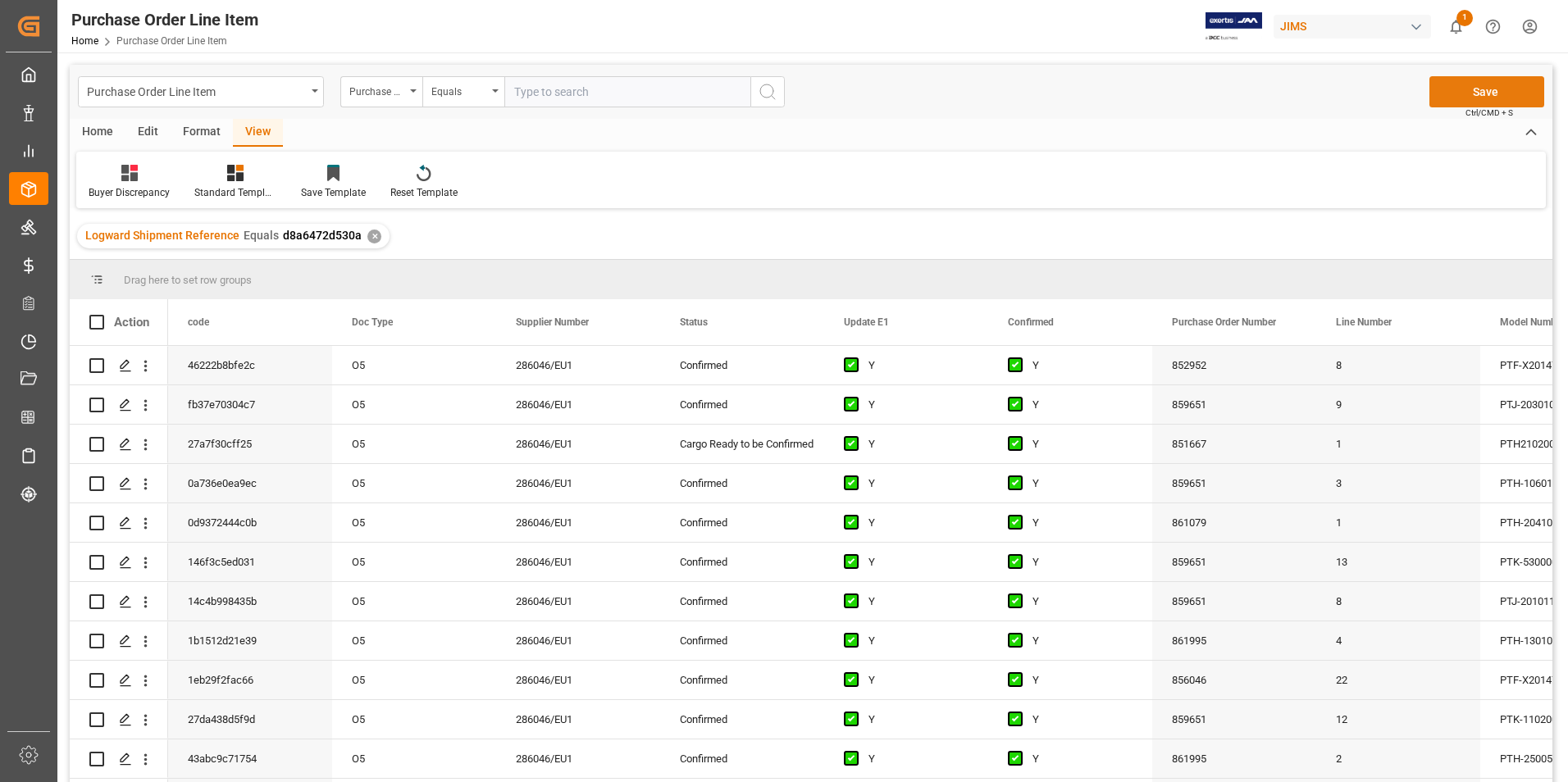
click at [1473, 97] on button "Save" at bounding box center [1486, 92] width 114 height 31
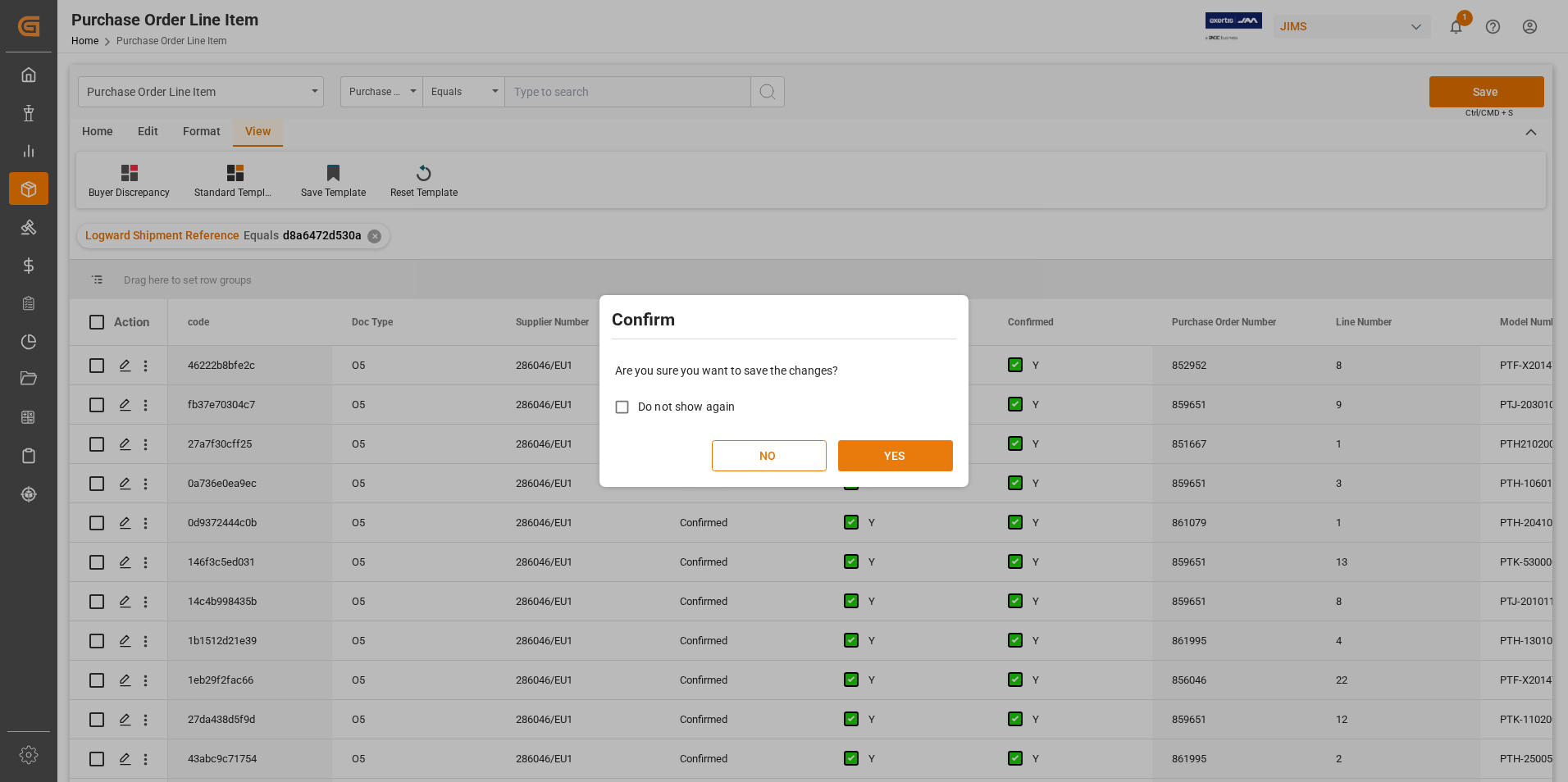
click at [893, 454] on button "YES" at bounding box center [896, 456] width 114 height 31
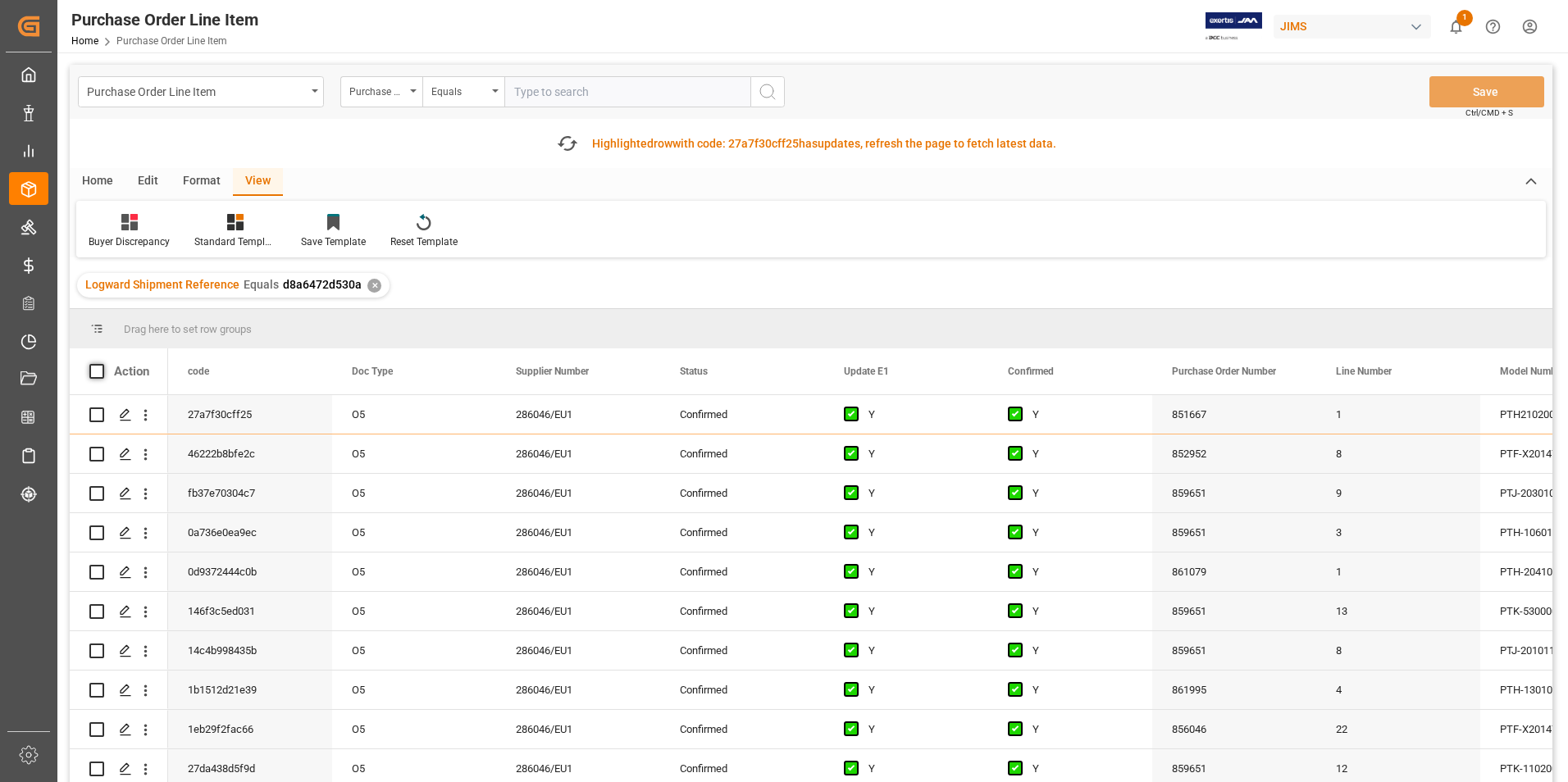
click at [93, 371] on span at bounding box center [96, 371] width 15 height 15
click at [102, 364] on input "checkbox" at bounding box center [102, 364] width 0 height 0
checkbox input "true"
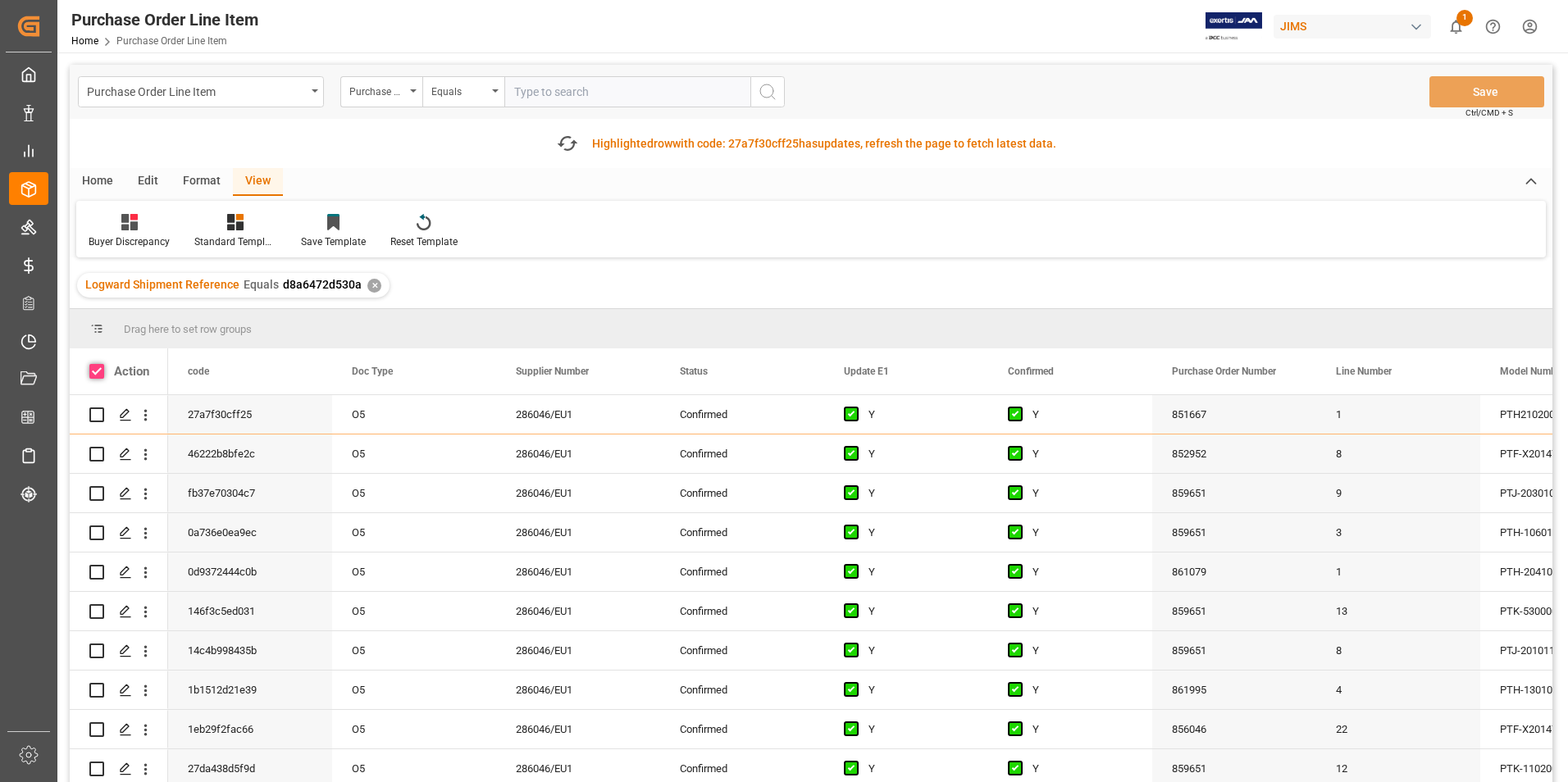
checkbox input "true"
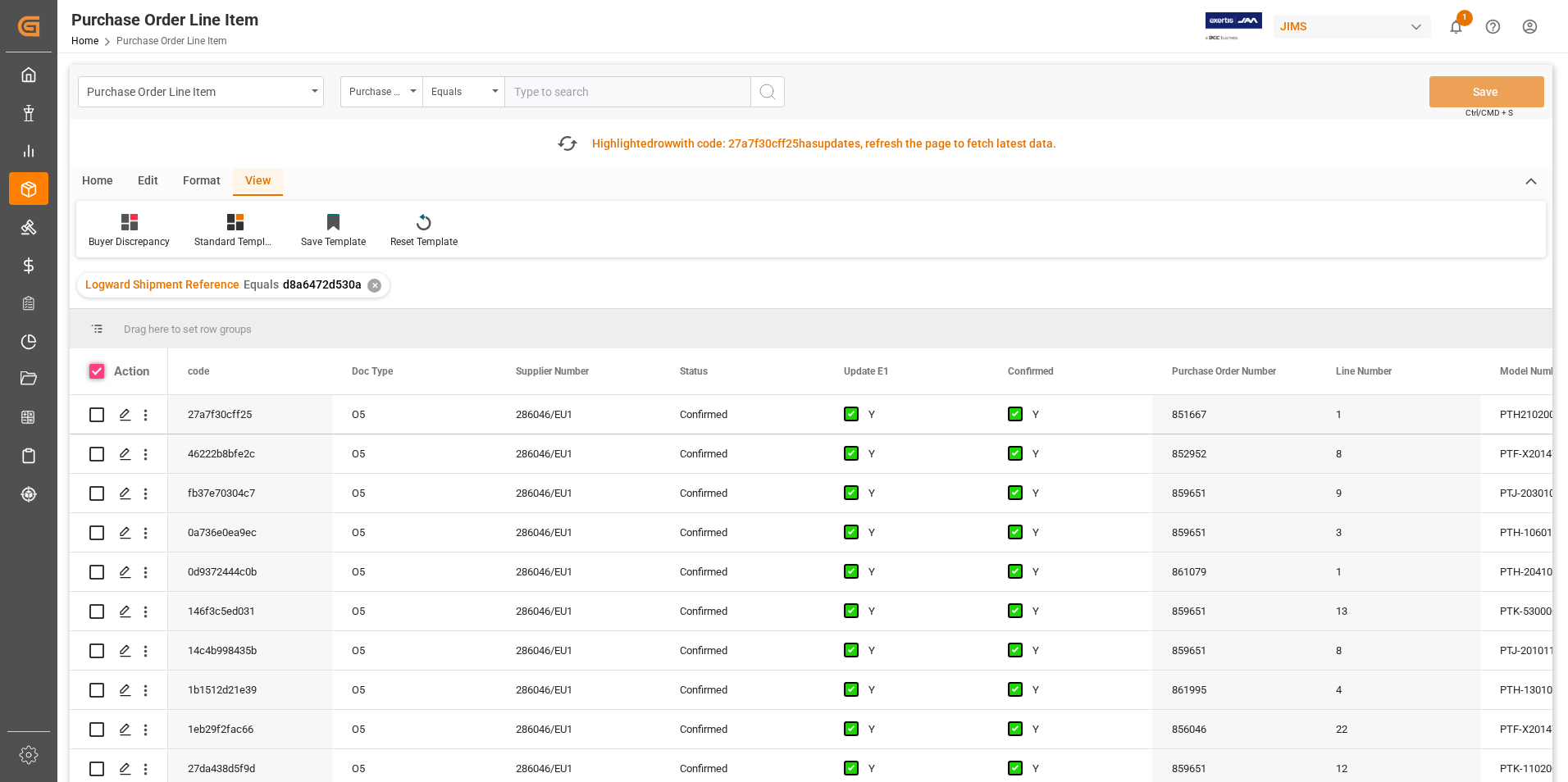
checkbox input "true"
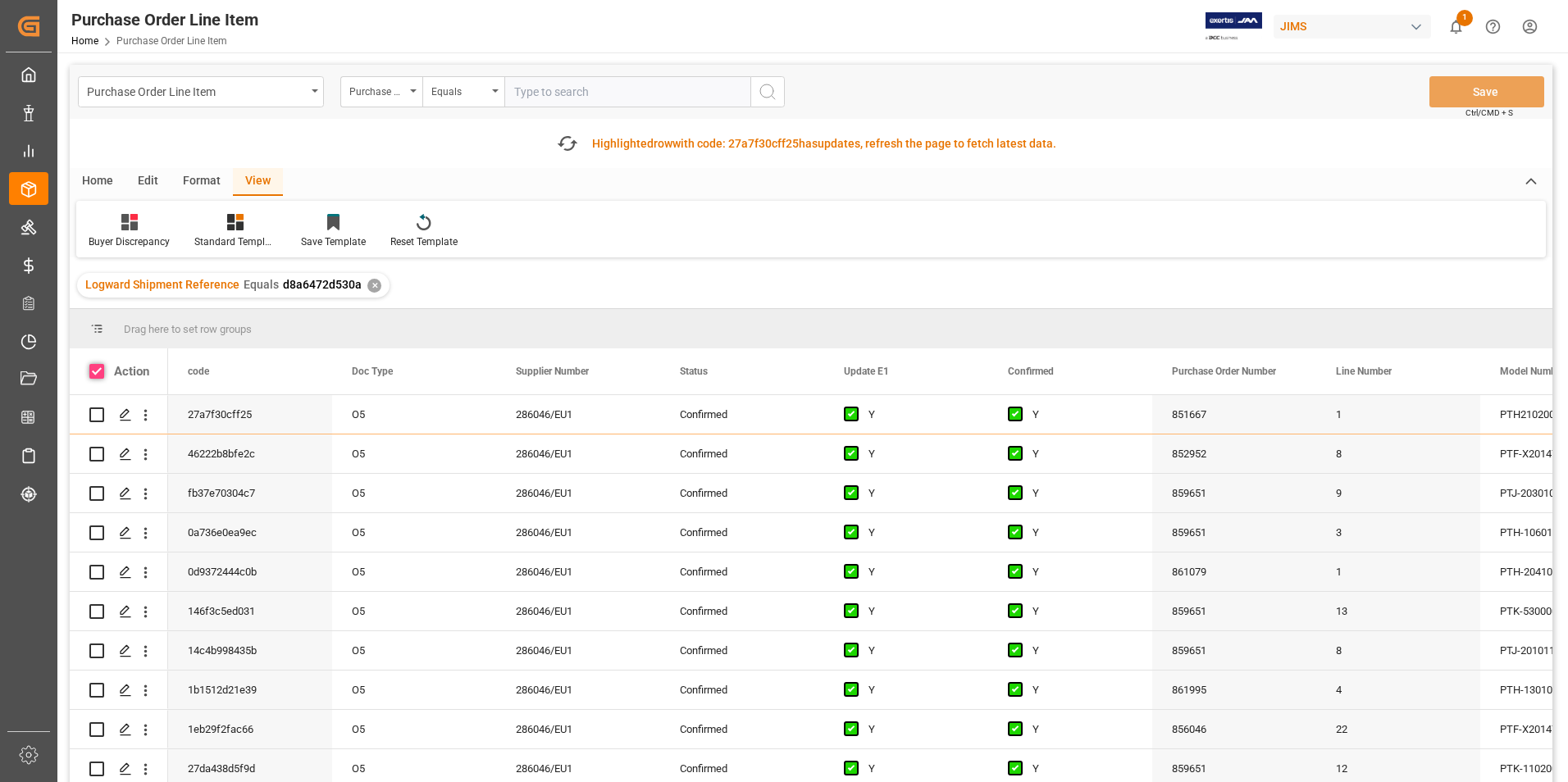
checkbox input "true"
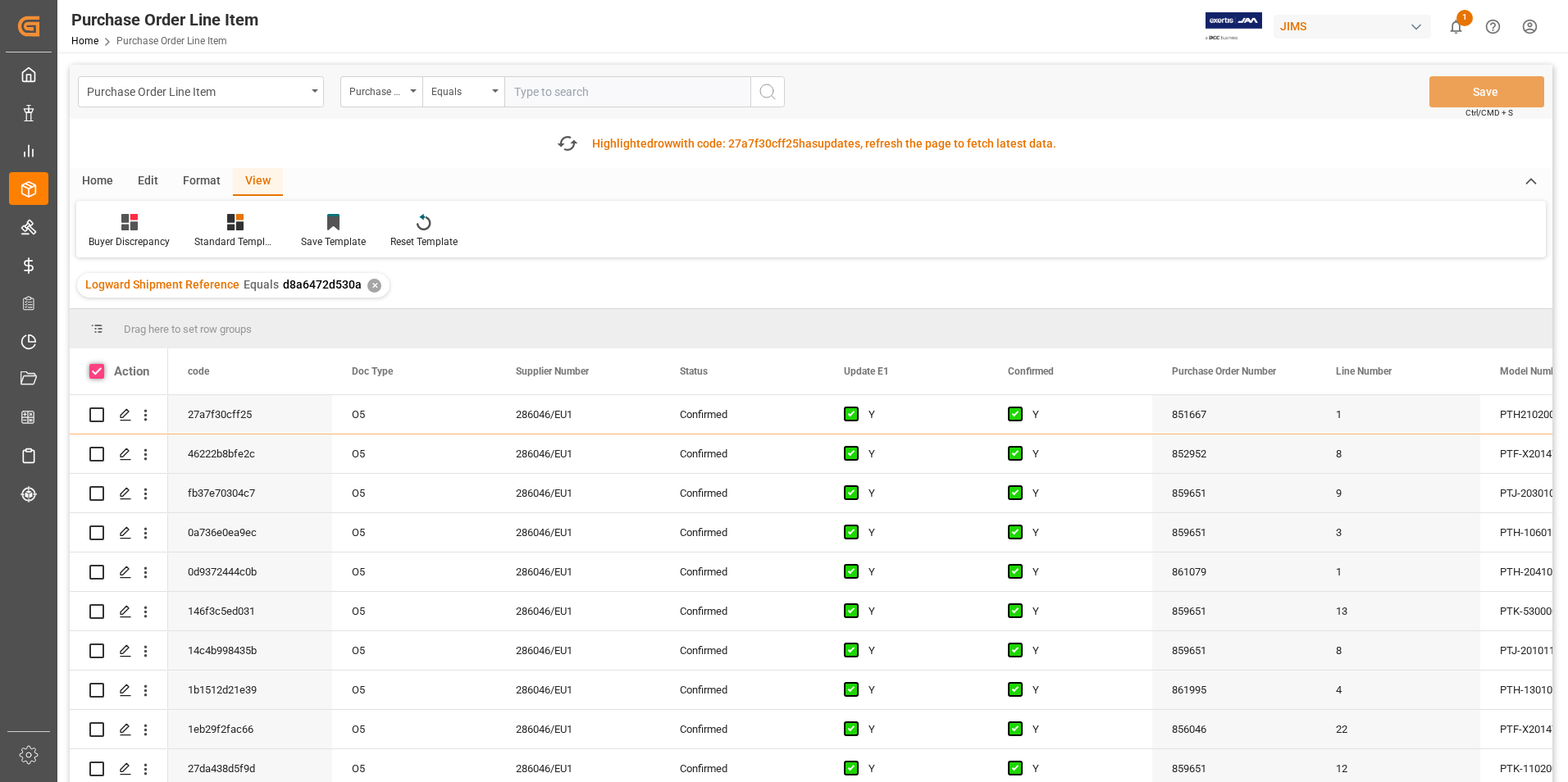
checkbox input "true"
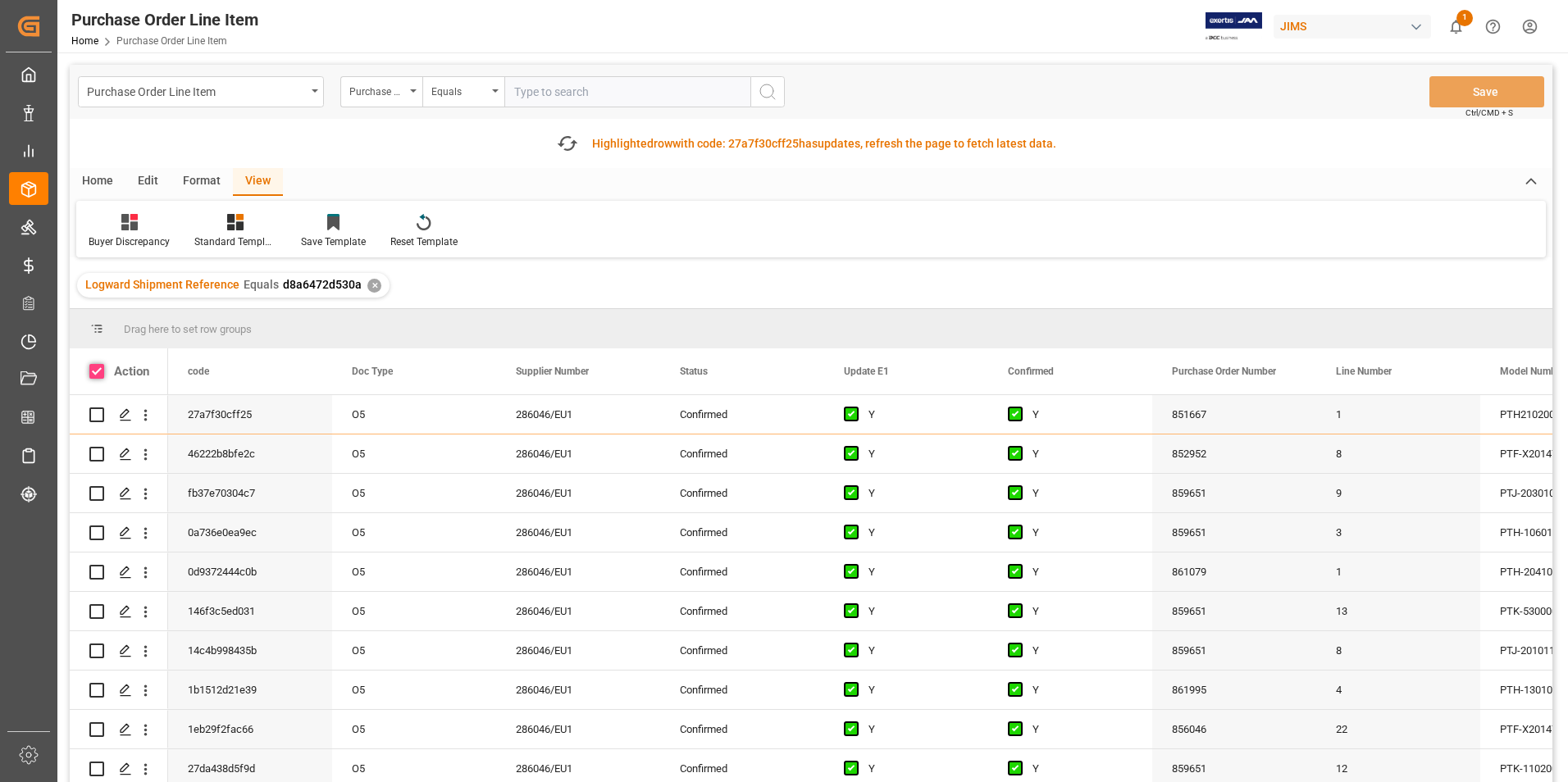
checkbox input "true"
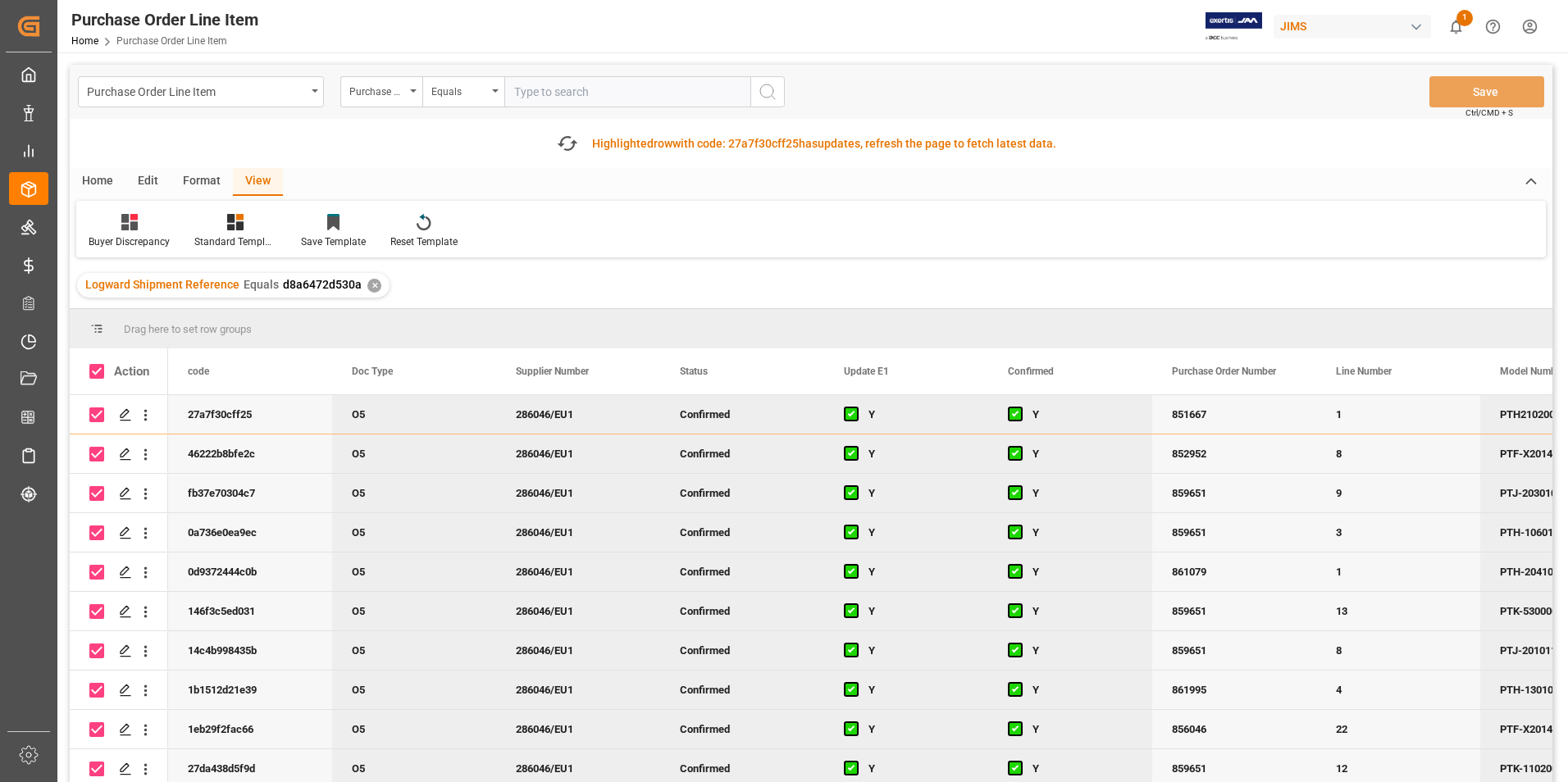
click at [92, 180] on div "Home" at bounding box center [97, 181] width 55 height 28
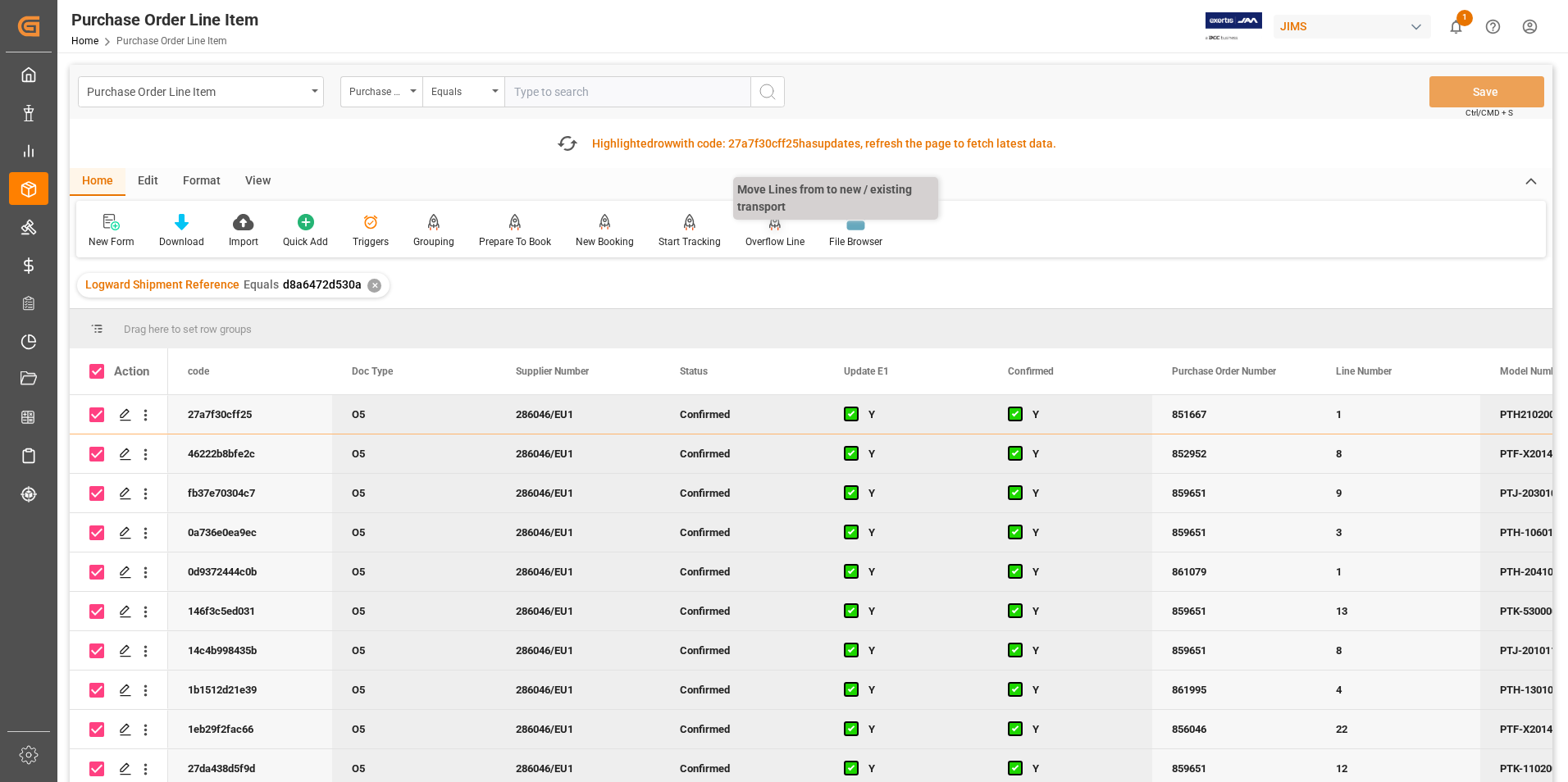
click at [754, 241] on div "Overflow Line" at bounding box center [774, 242] width 59 height 15
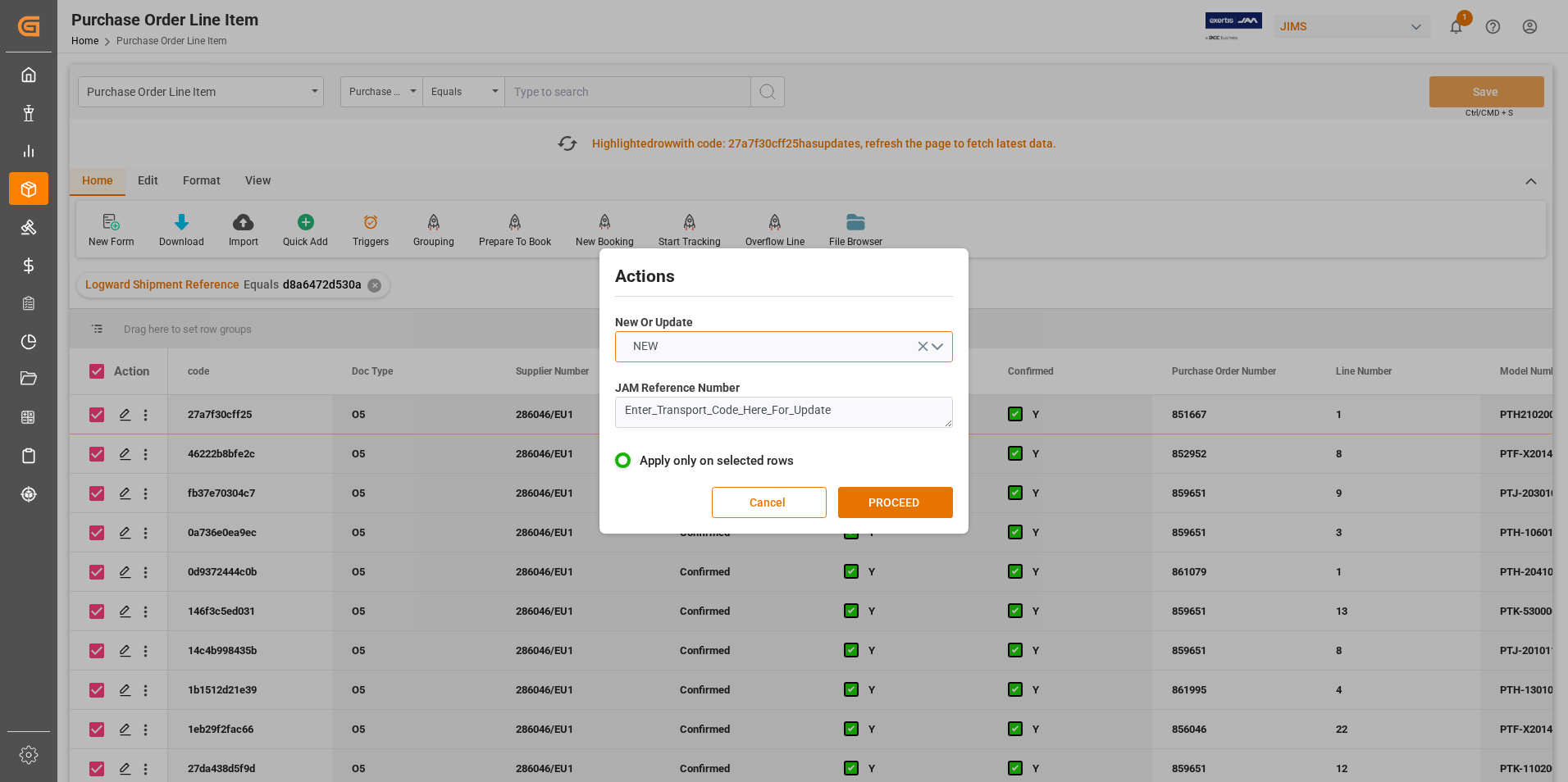
click at [765, 351] on button "NEW" at bounding box center [784, 346] width 338 height 31
click at [754, 383] on div "UPDATE" at bounding box center [784, 384] width 336 height 34
drag, startPoint x: 865, startPoint y: 415, endPoint x: 551, endPoint y: 427, distance: 314.2
click at [551, 427] on div "Actions New Or Update UPDATE JAM Reference Number Enter_Transport_Code_Here_For…" at bounding box center [784, 391] width 1568 height 782
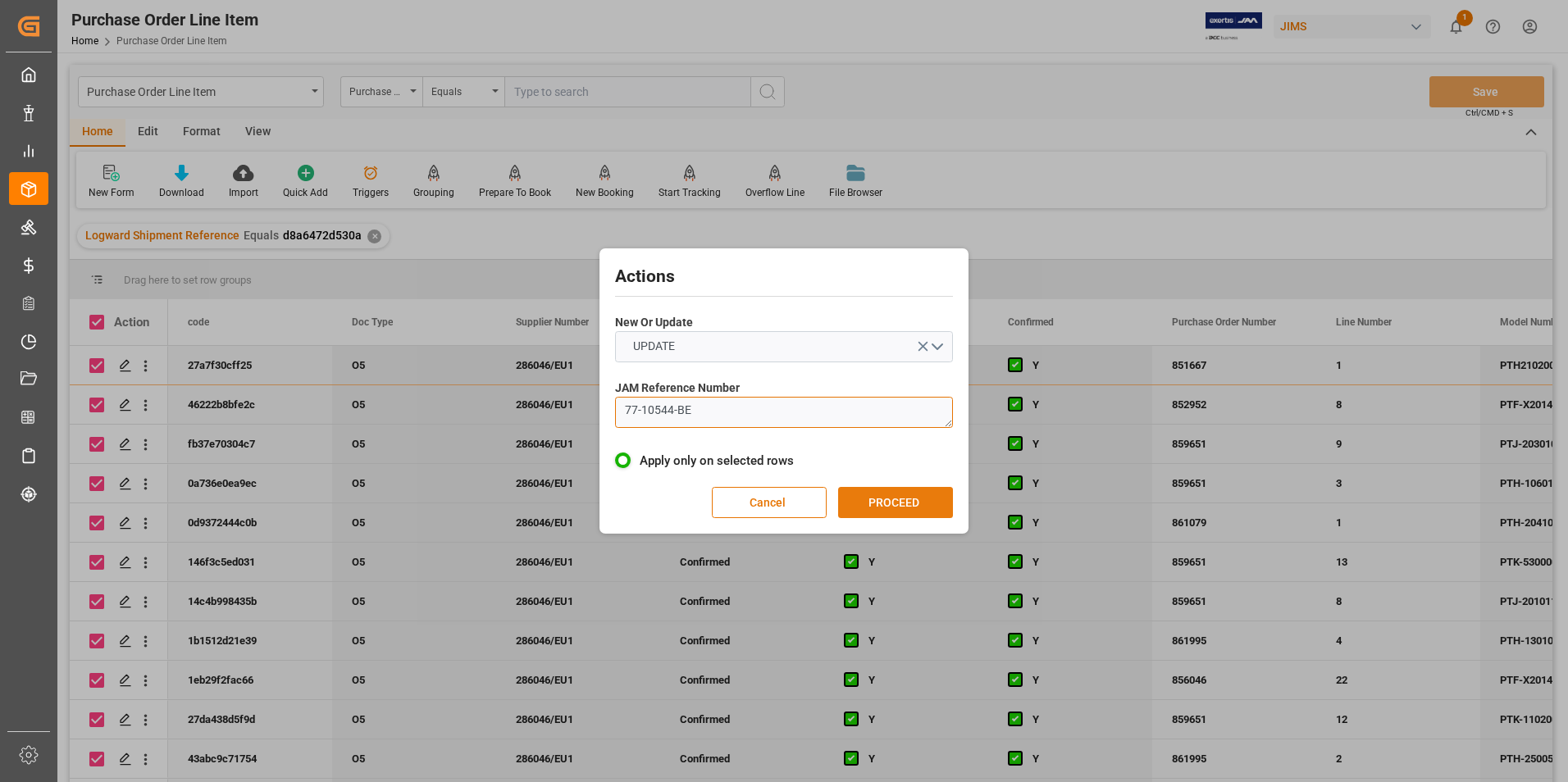
type textarea "77-10544-BE"
click at [905, 516] on button "PROCEED" at bounding box center [896, 503] width 114 height 31
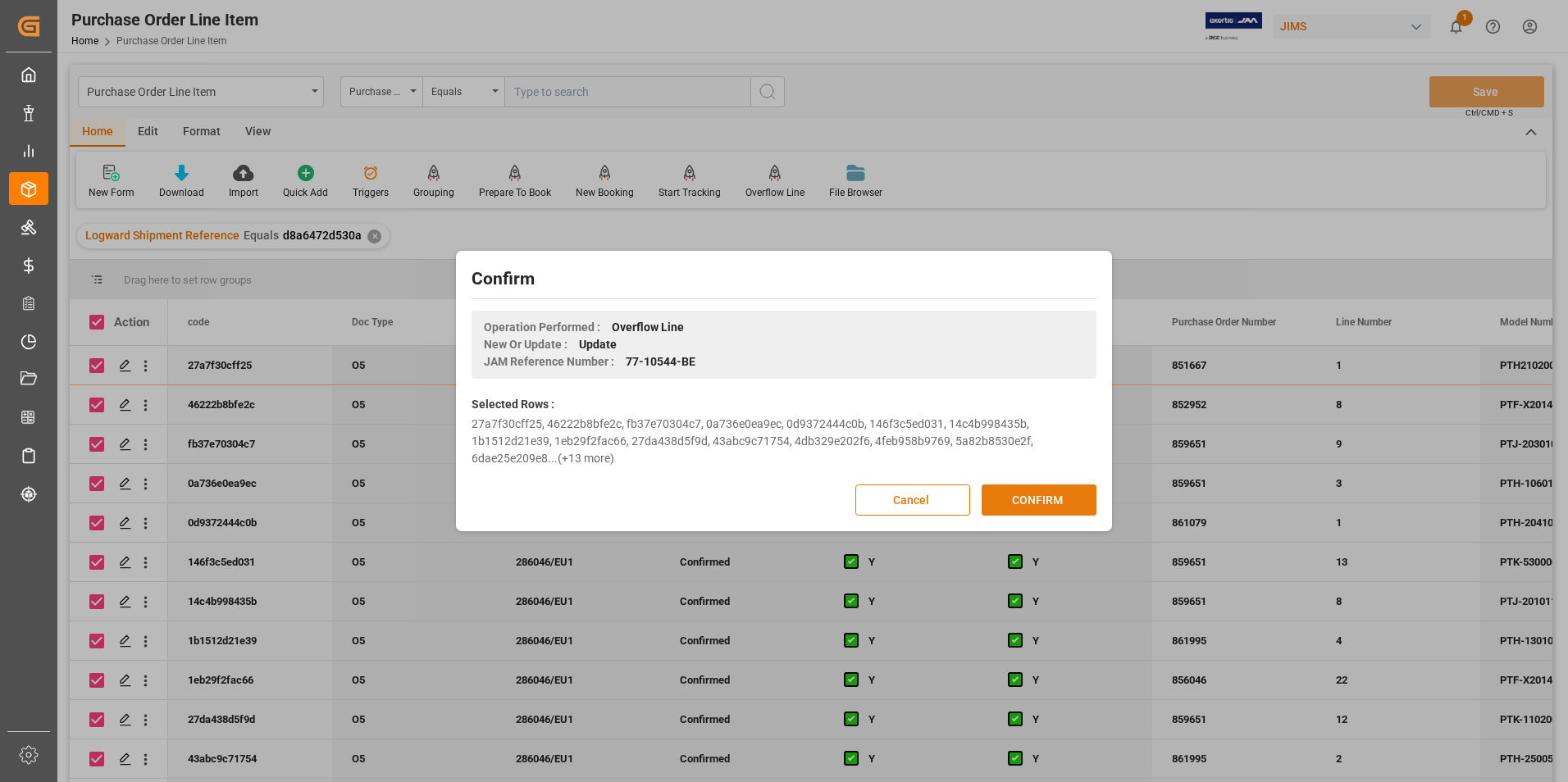
click at [1012, 500] on button "CONFIRM" at bounding box center [1038, 500] width 114 height 31
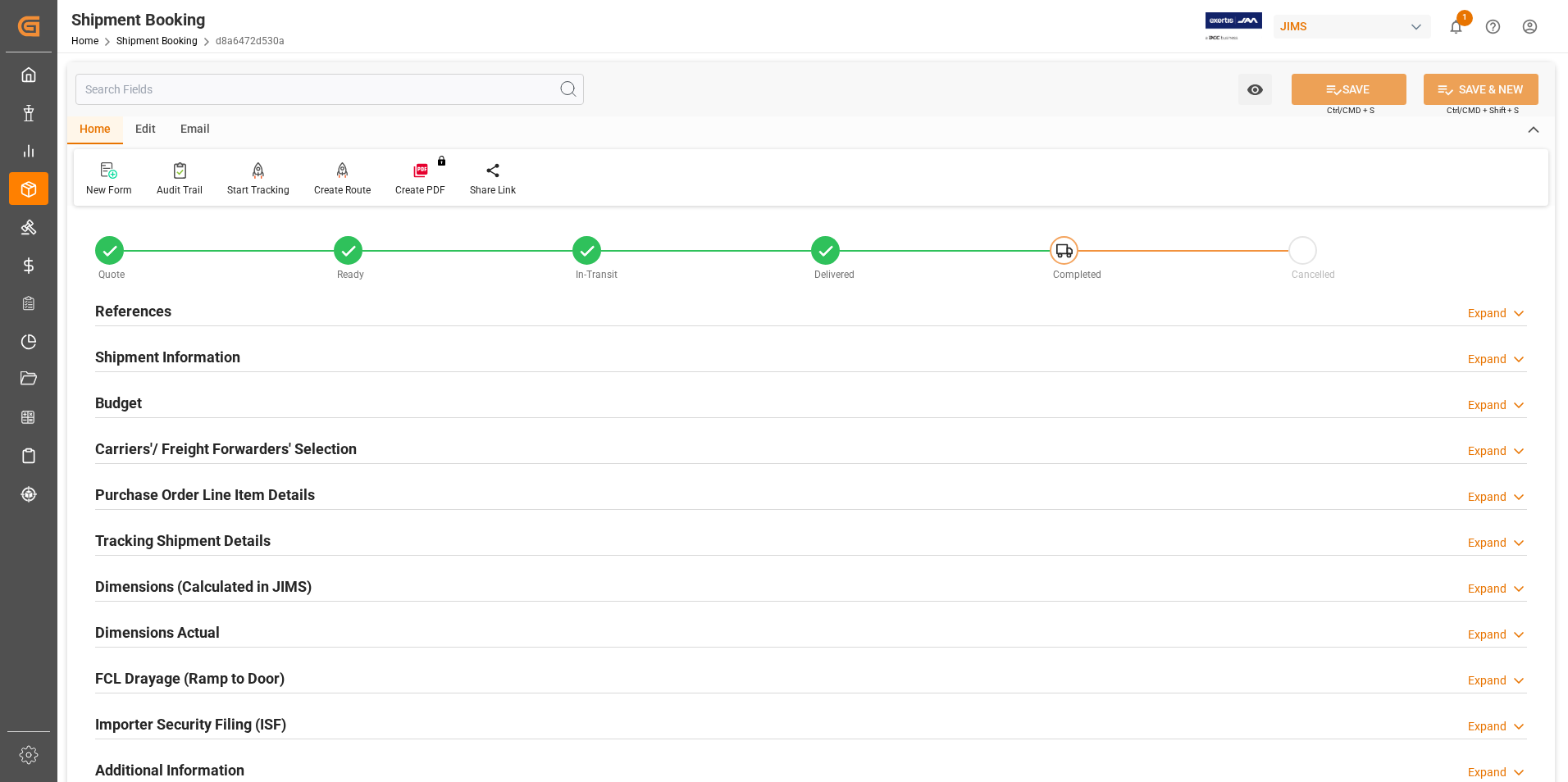
click at [193, 498] on h2 "Purchase Order Line Item Details" at bounding box center [205, 495] width 219 height 22
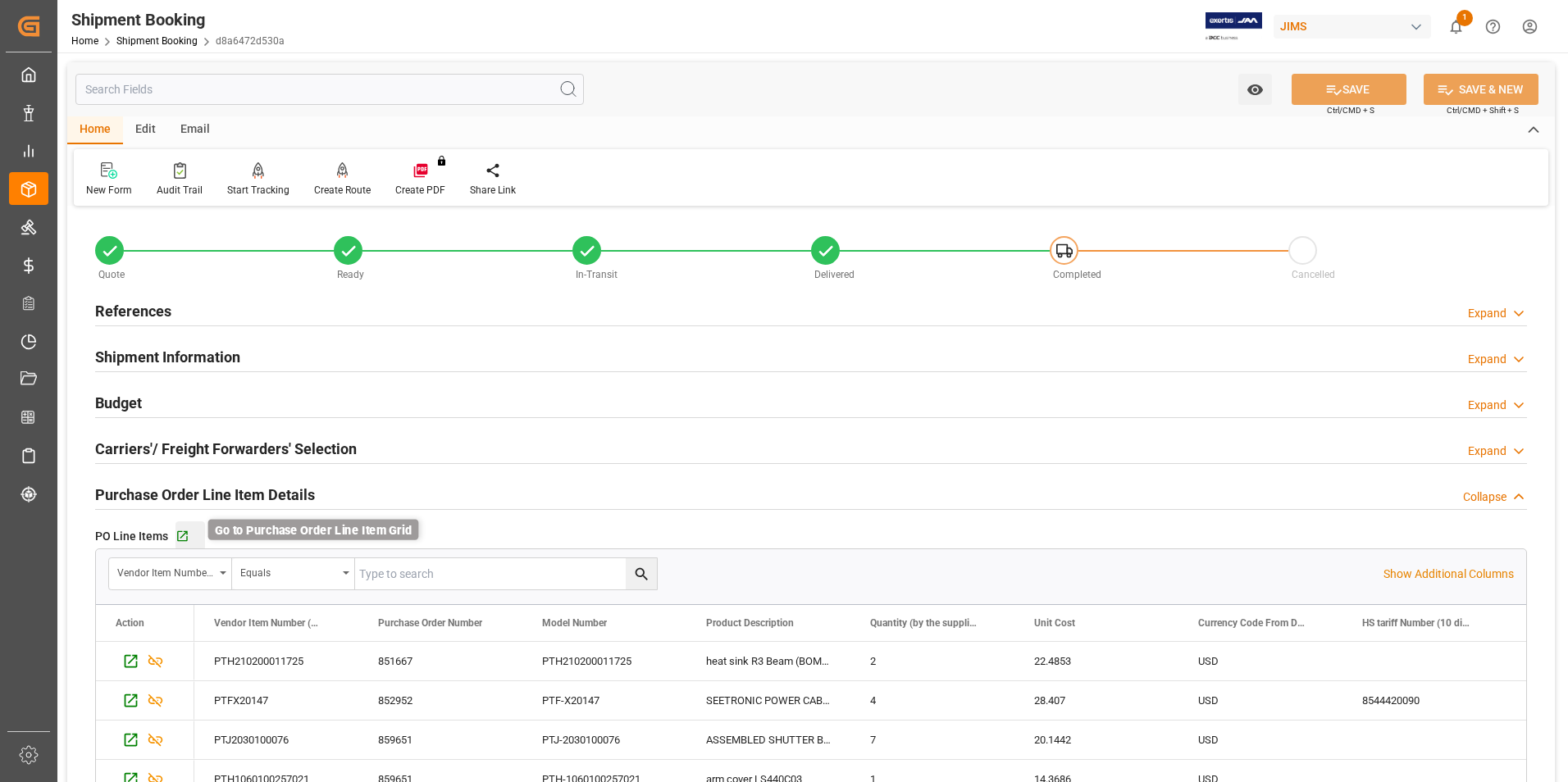
click at [183, 532] on icon "button" at bounding box center [182, 537] width 14 height 14
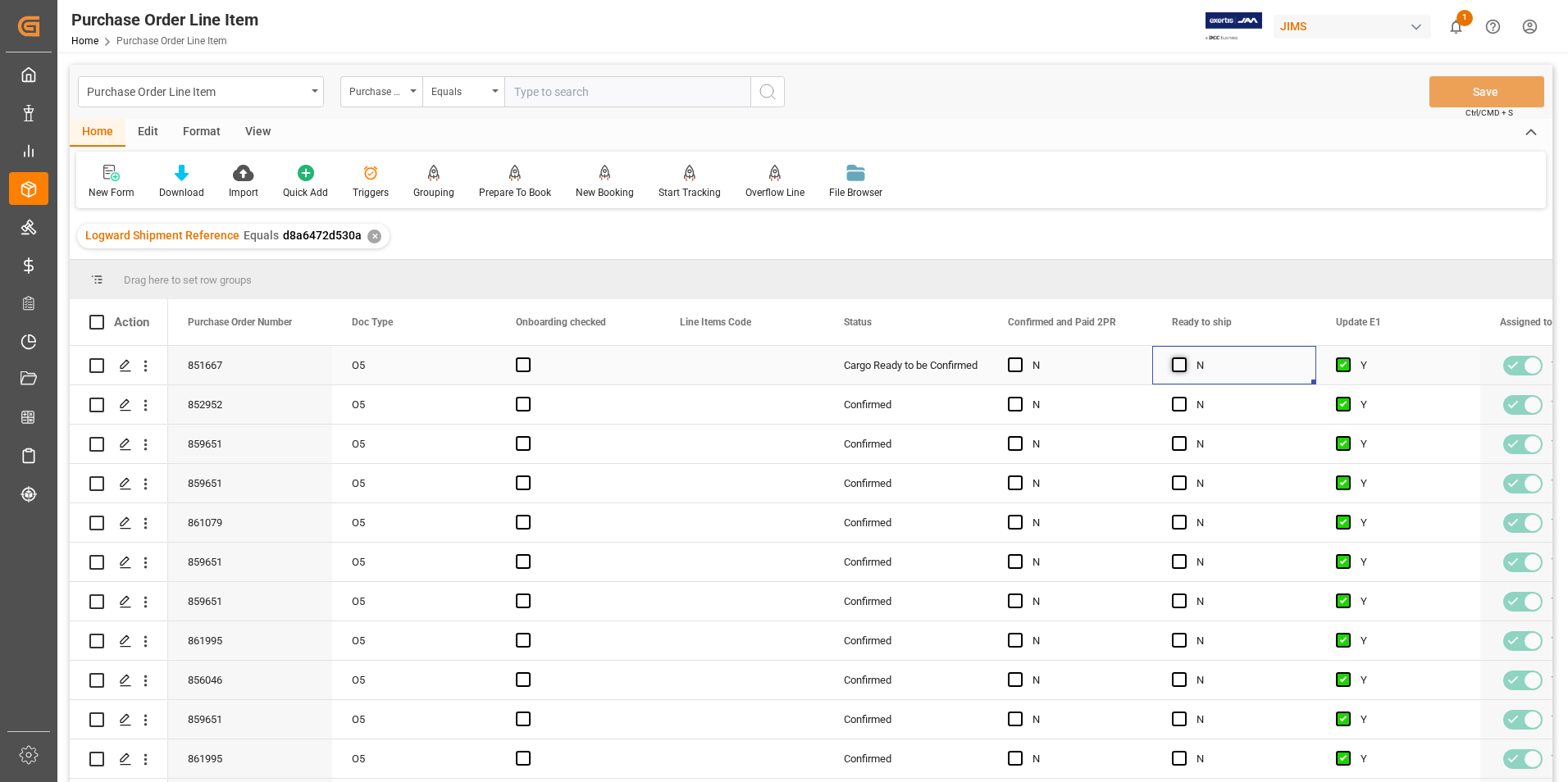
click at [1181, 364] on span "Press SPACE to select this row." at bounding box center [1179, 364] width 15 height 15
click at [1184, 357] on input "Press SPACE to select this row." at bounding box center [1184, 357] width 0 height 0
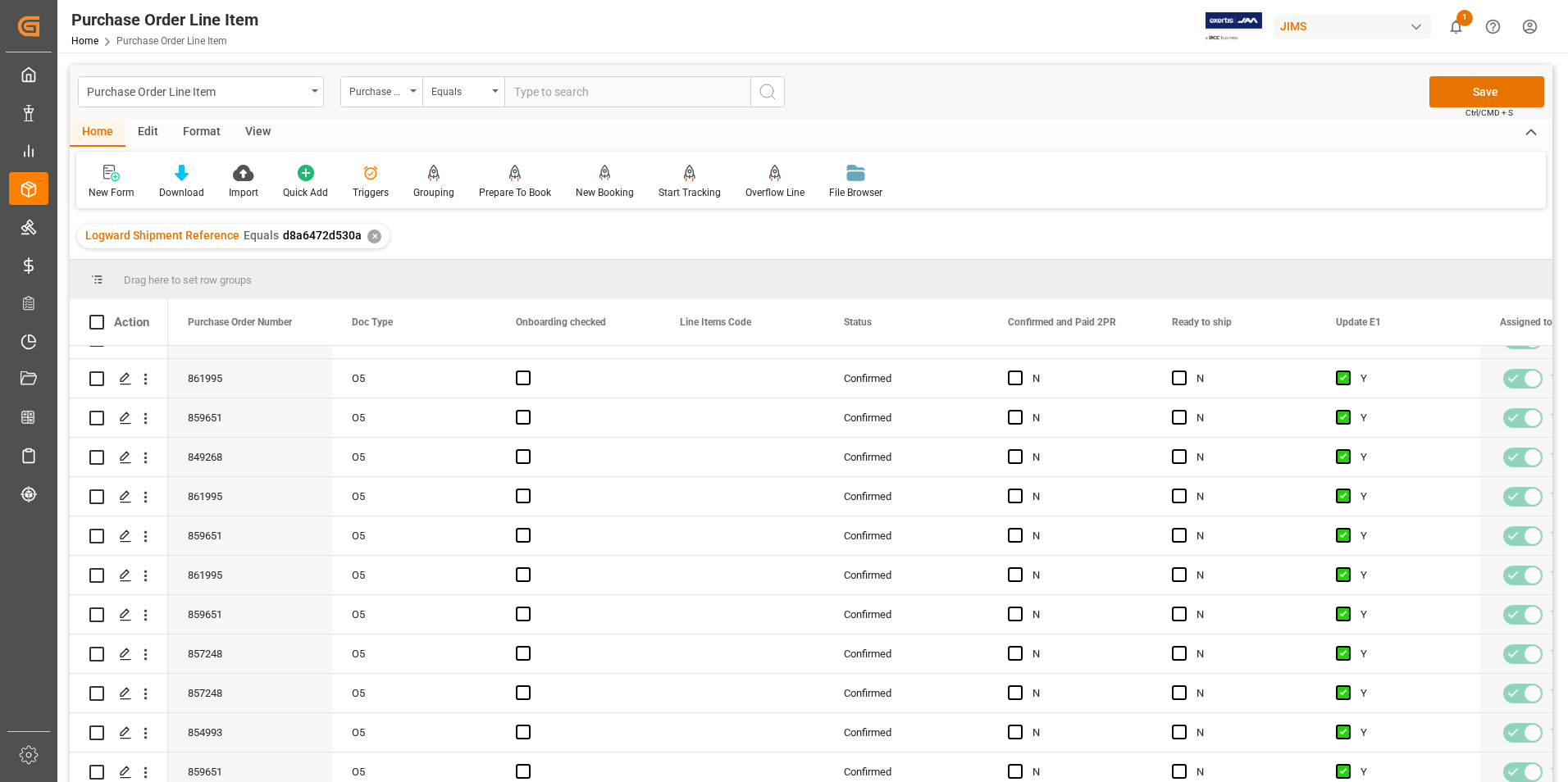
scroll to position [667, 0]
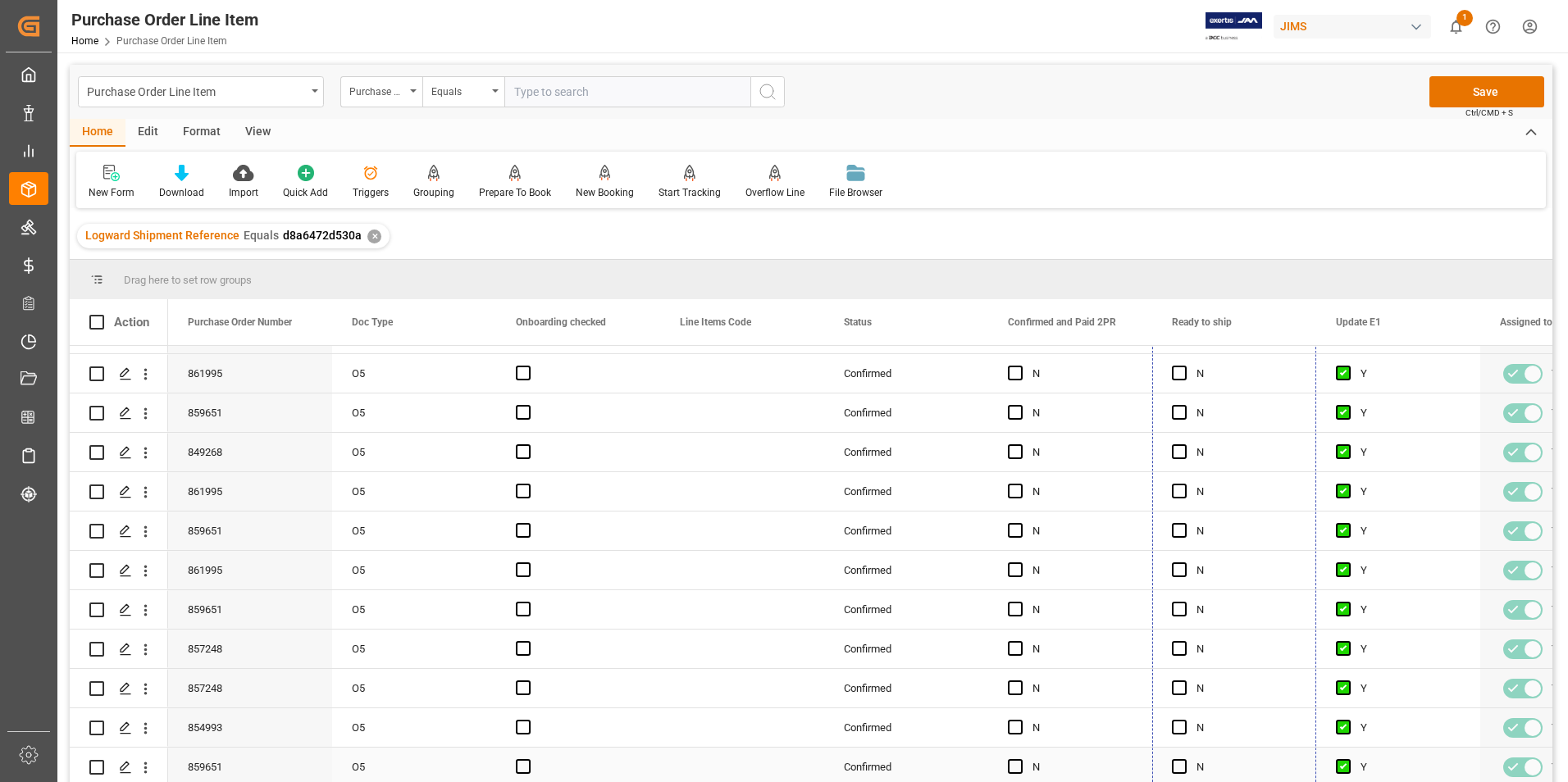
drag, startPoint x: 1312, startPoint y: 382, endPoint x: 1311, endPoint y: 773, distance: 391.0
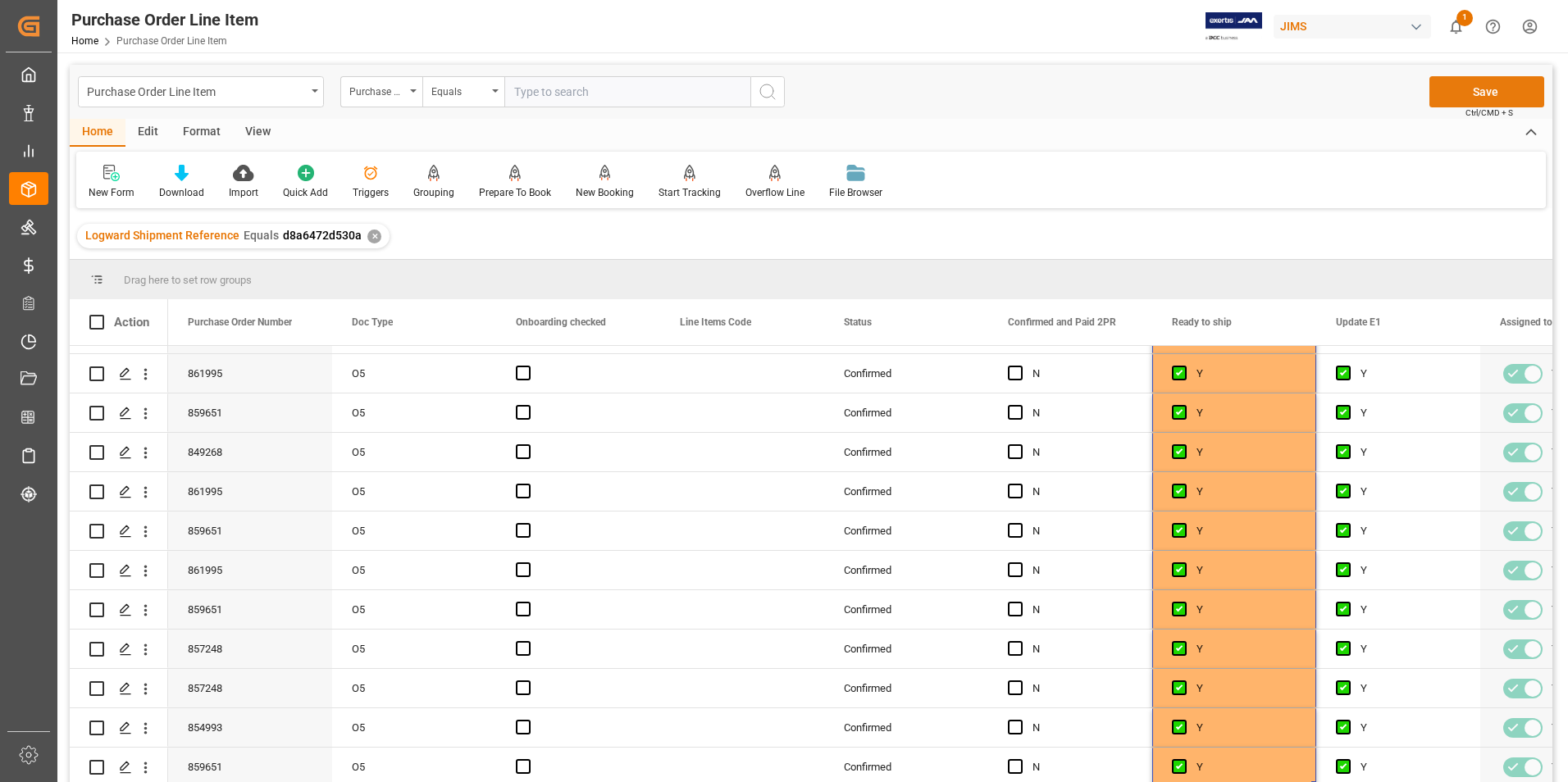
click at [1476, 98] on button "Save" at bounding box center [1486, 92] width 114 height 31
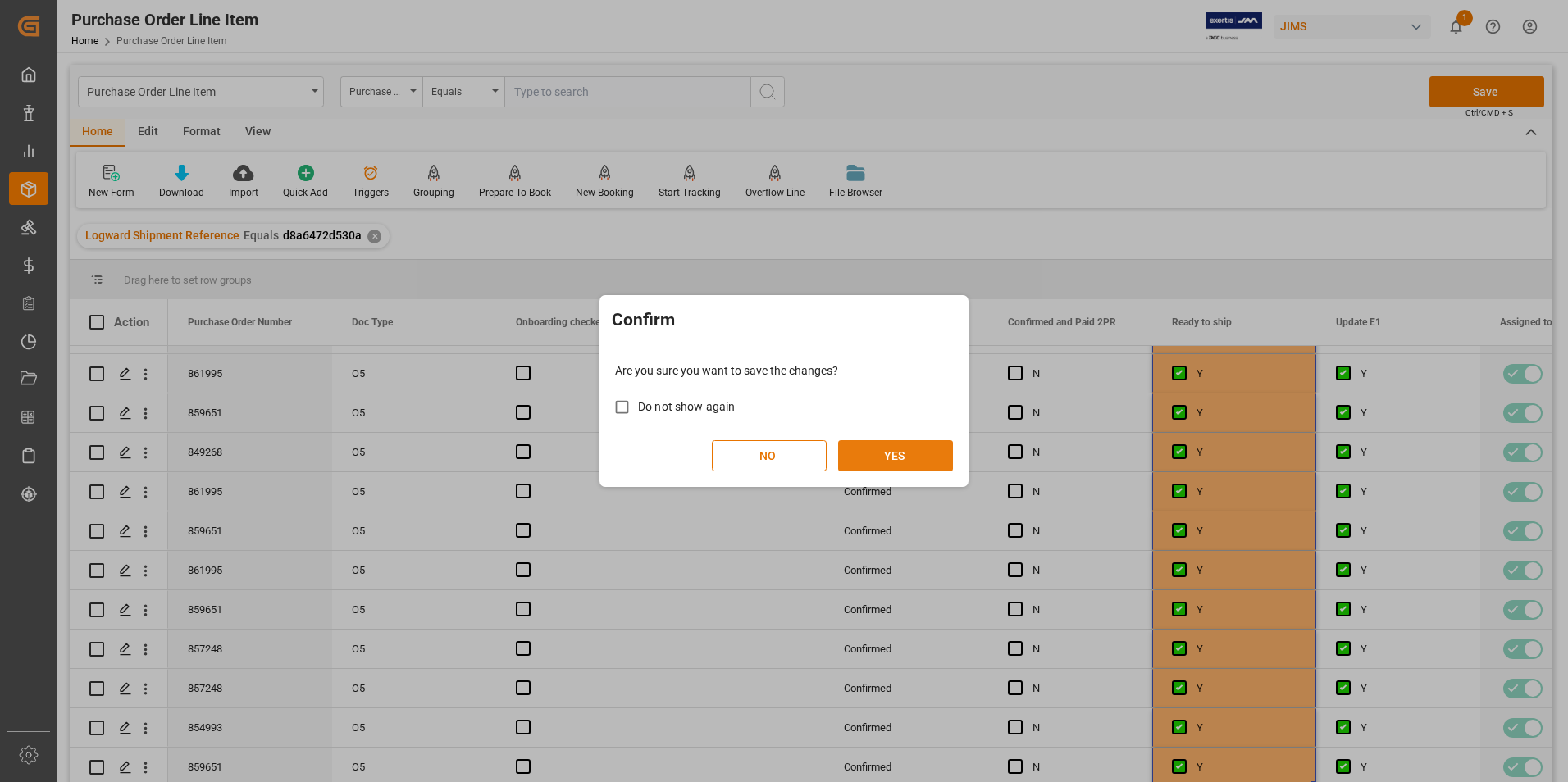
click at [875, 461] on button "YES" at bounding box center [896, 456] width 114 height 31
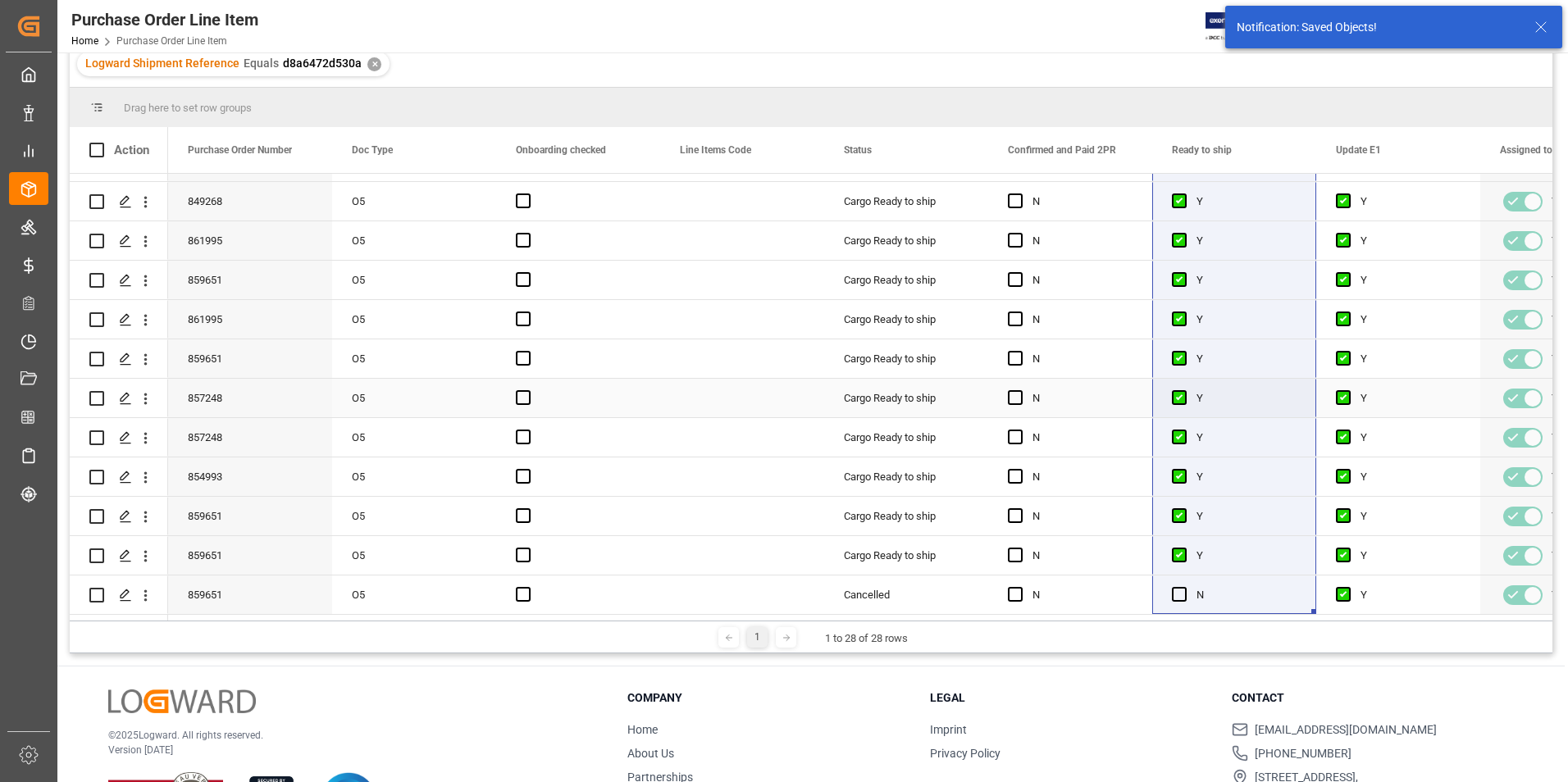
scroll to position [243, 0]
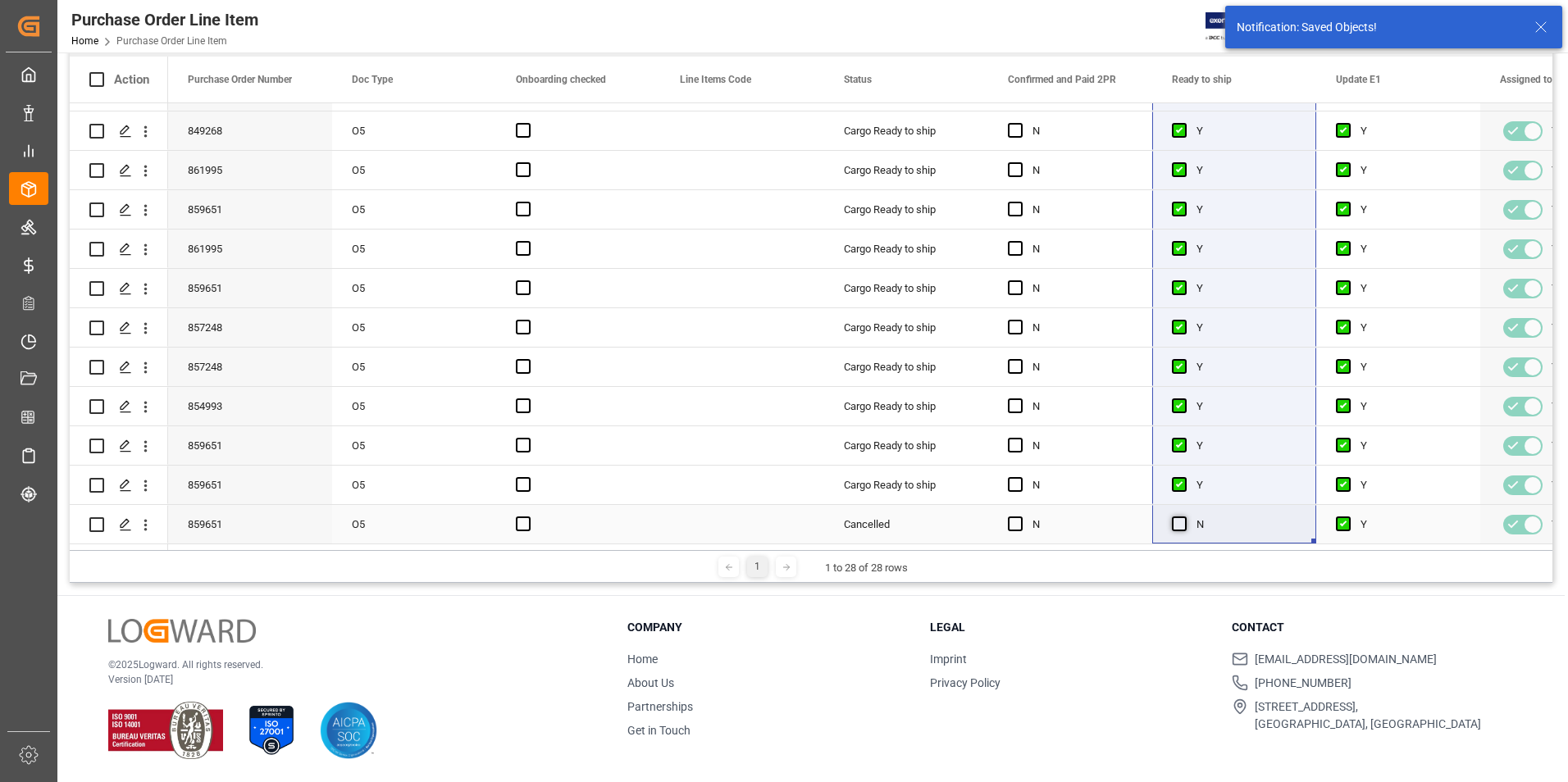
click at [1184, 521] on span "Press SPACE to select this row." at bounding box center [1179, 523] width 15 height 15
click at [1184, 516] on input "Press SPACE to select this row." at bounding box center [1184, 516] width 0 height 0
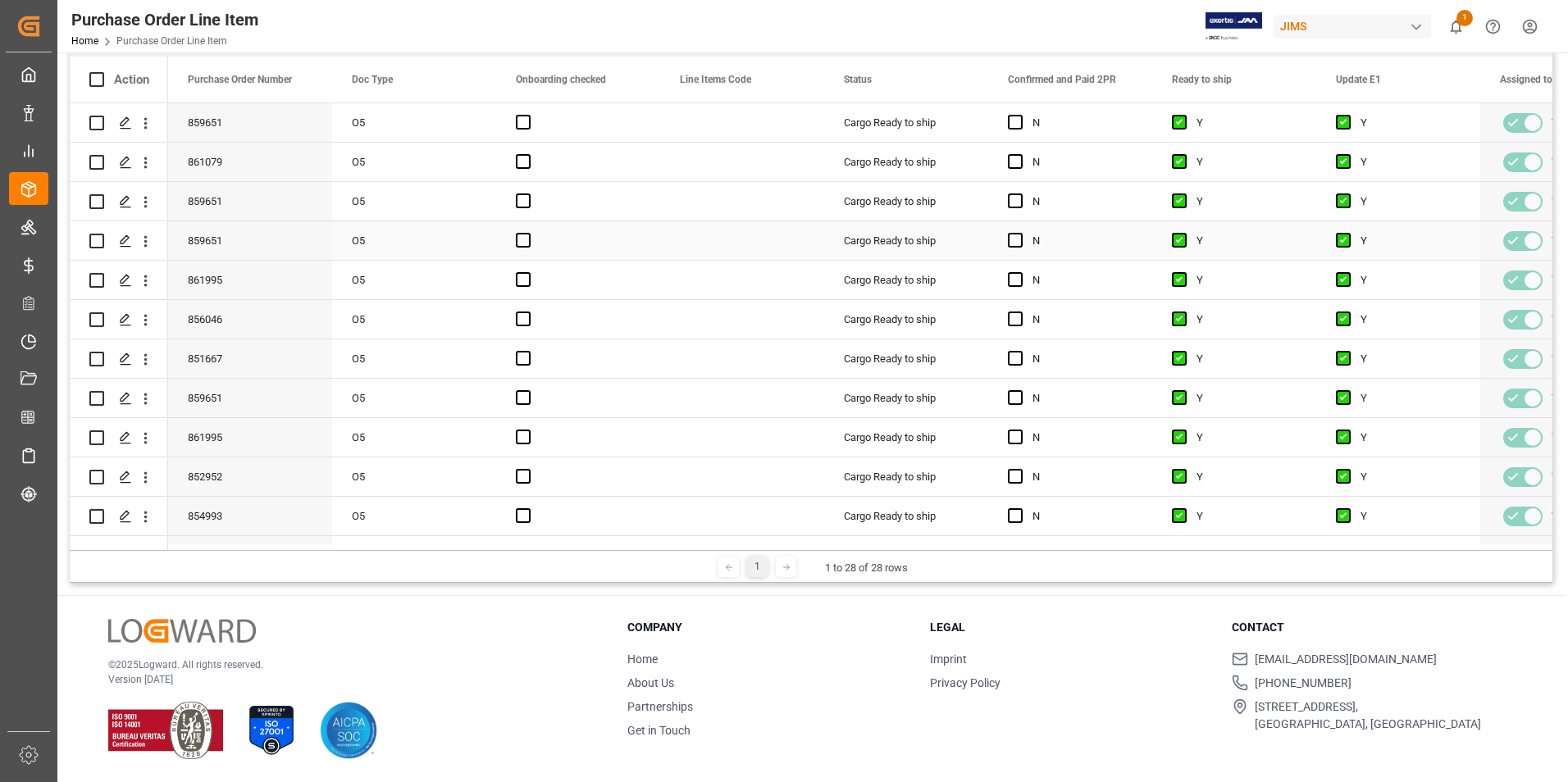
scroll to position [0, 0]
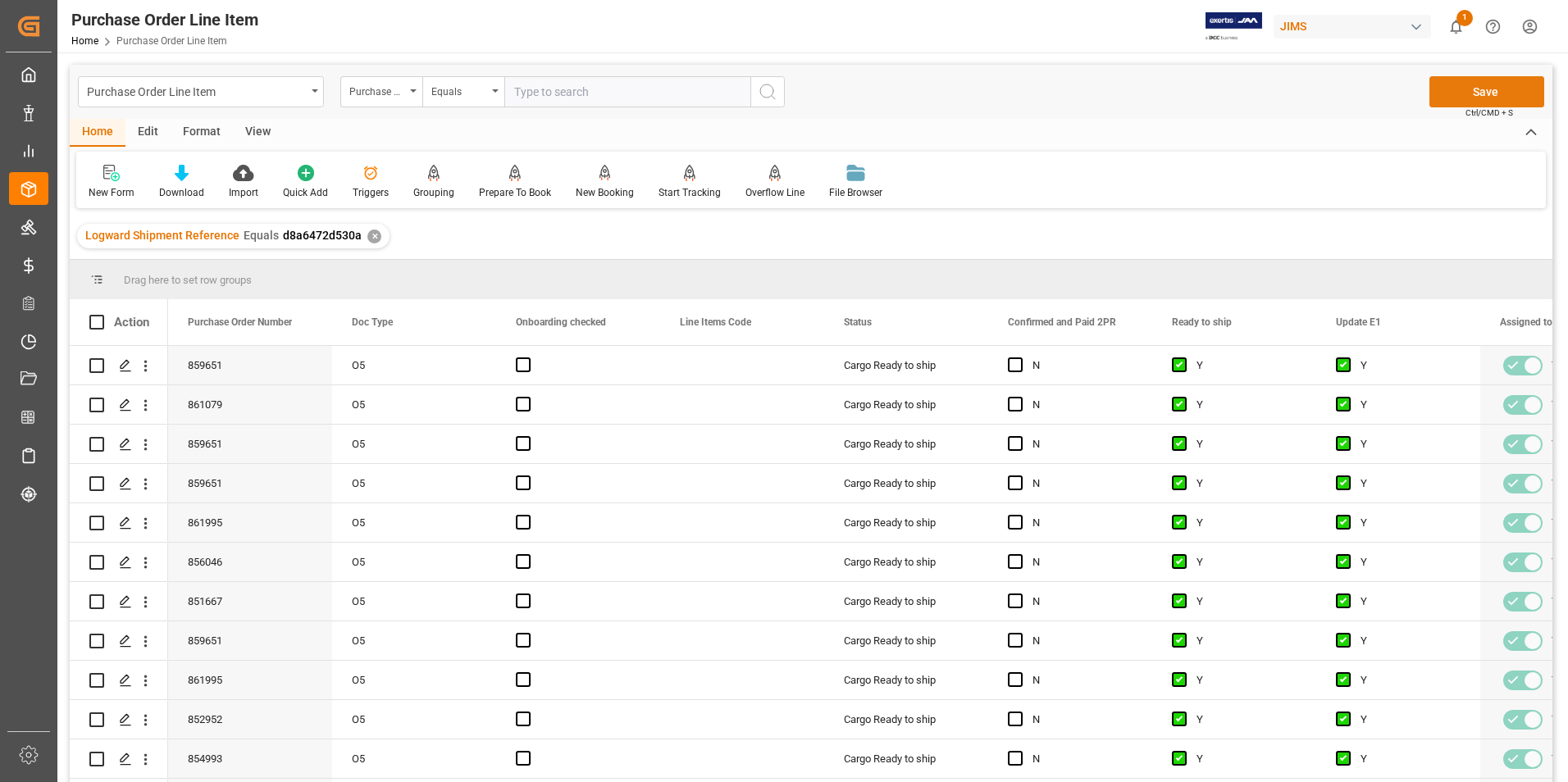
click at [1489, 91] on button "Save" at bounding box center [1486, 92] width 114 height 31
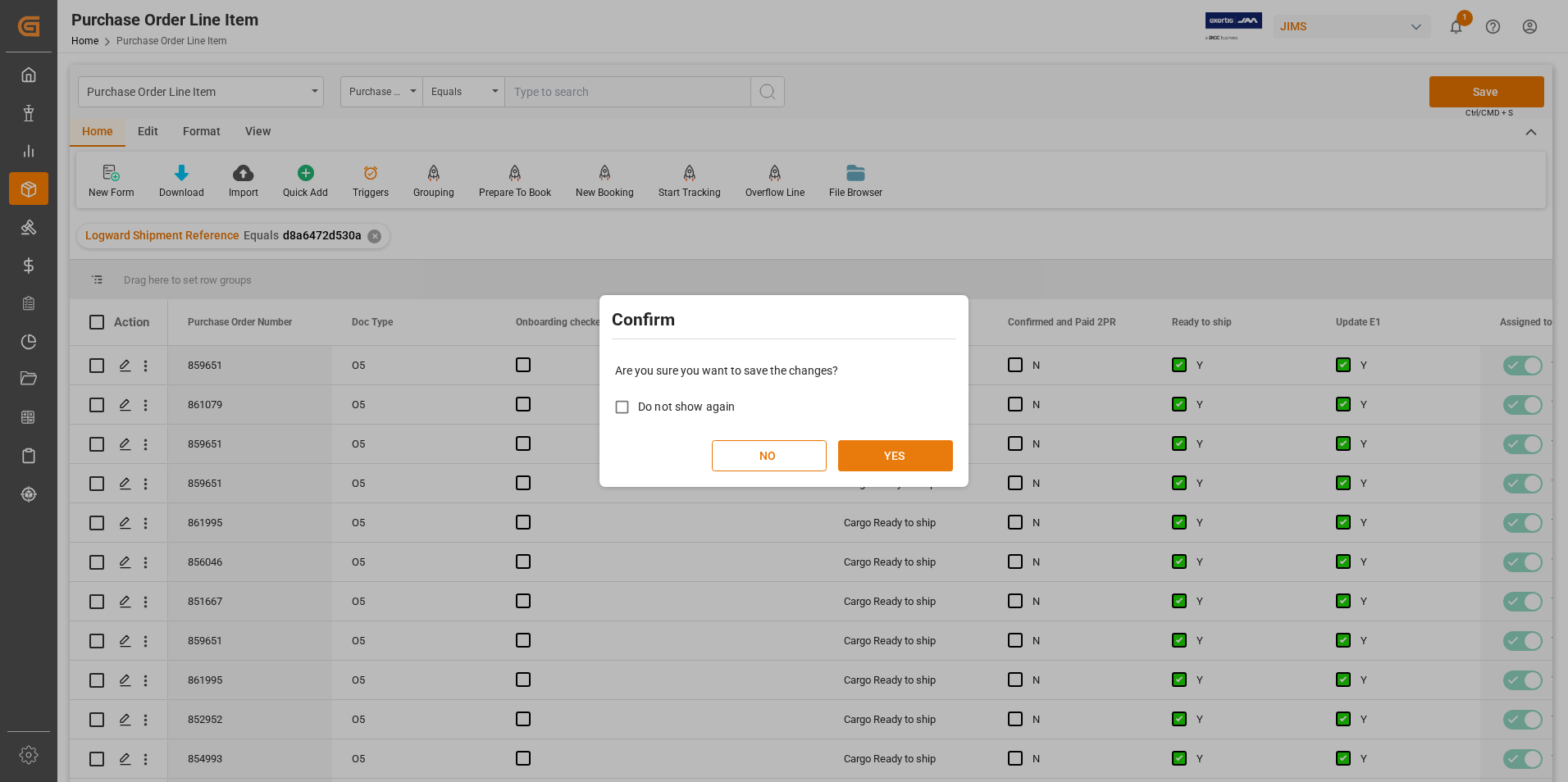
click at [871, 461] on button "YES" at bounding box center [896, 456] width 114 height 31
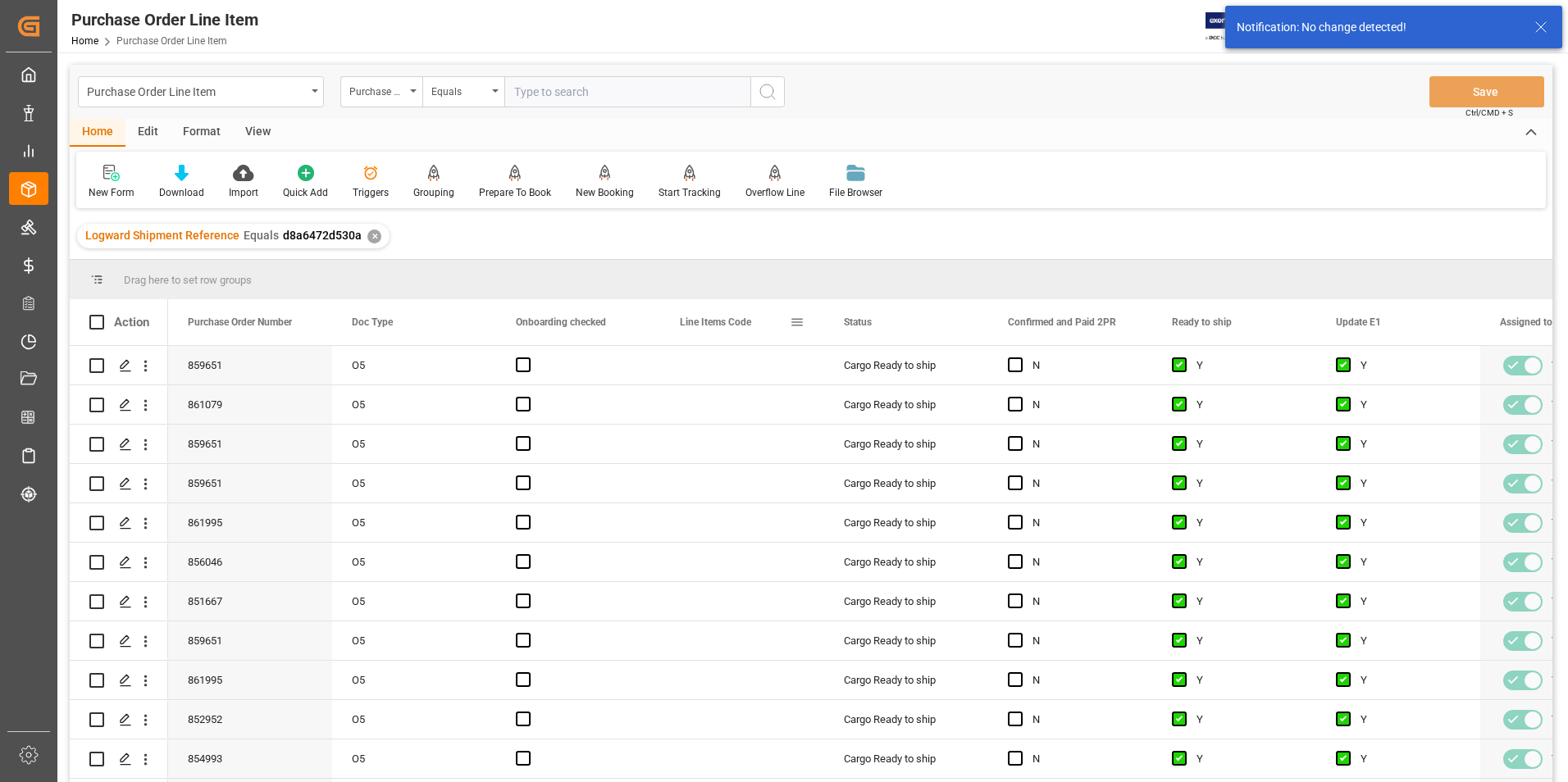
click at [790, 318] on span at bounding box center [797, 321] width 15 height 15
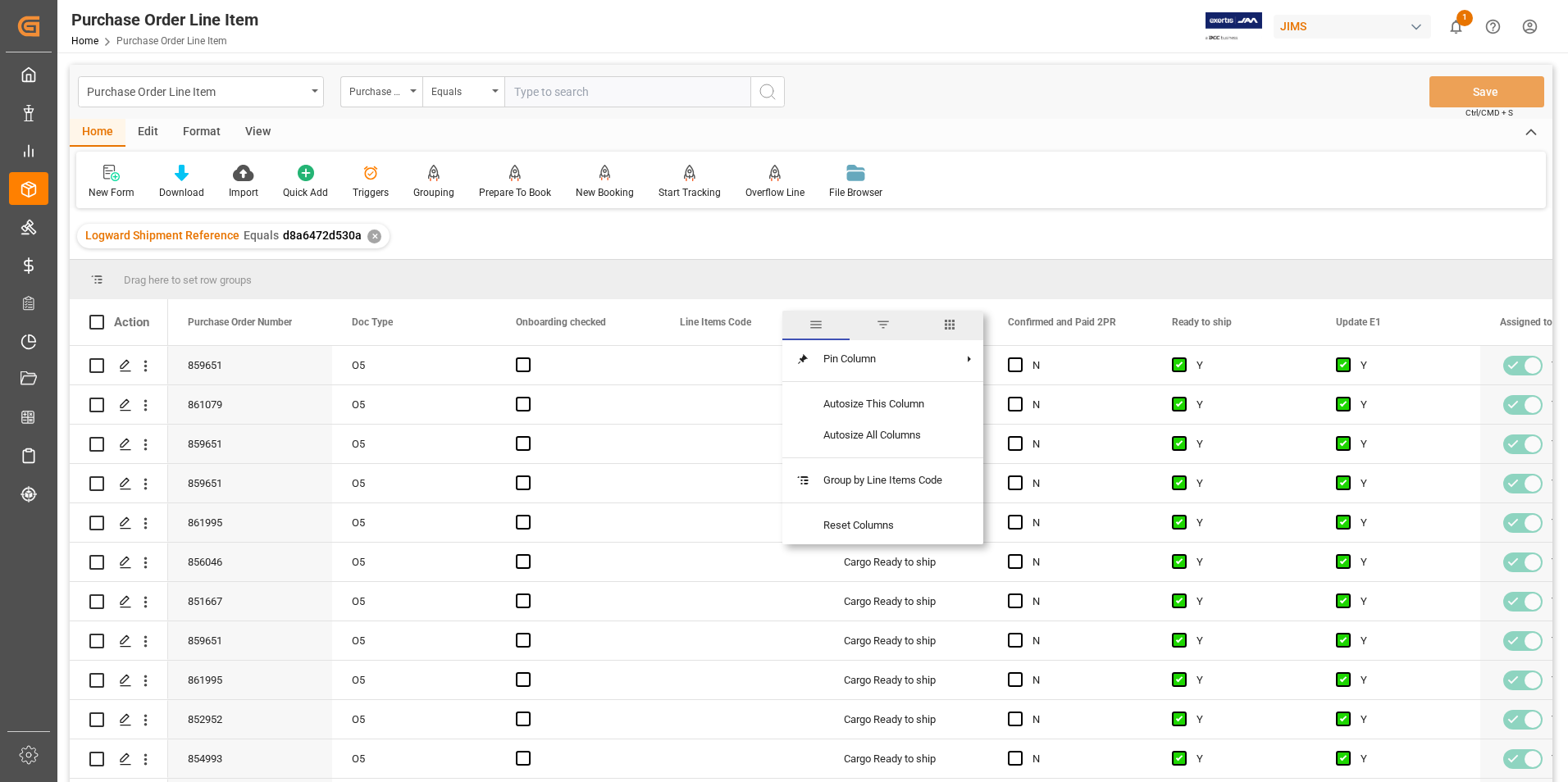
click at [951, 322] on span "columns" at bounding box center [949, 324] width 15 height 15
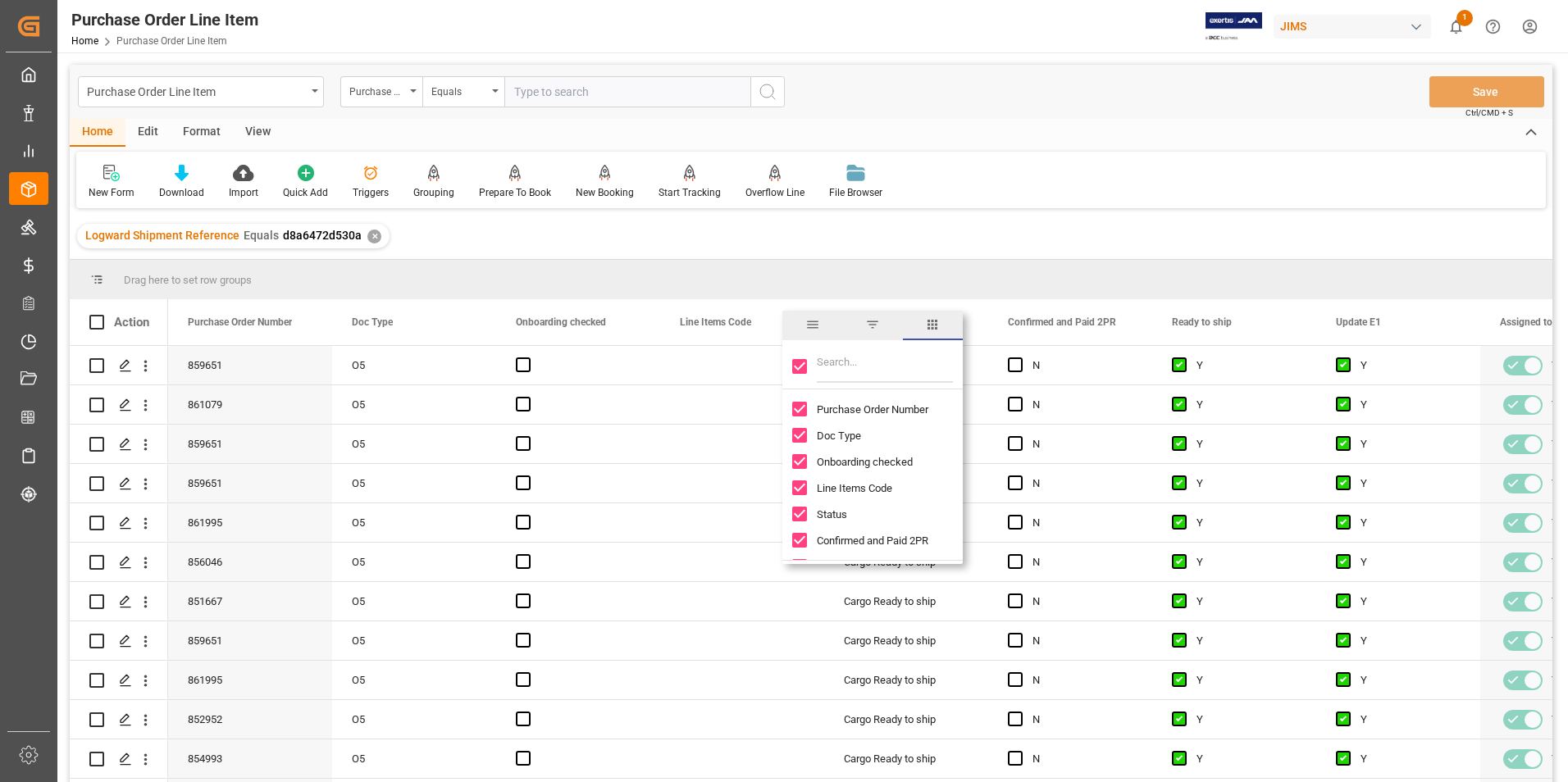
click at [796, 367] on input "Toggle Select All Columns" at bounding box center [799, 366] width 15 height 15
checkbox input "false"
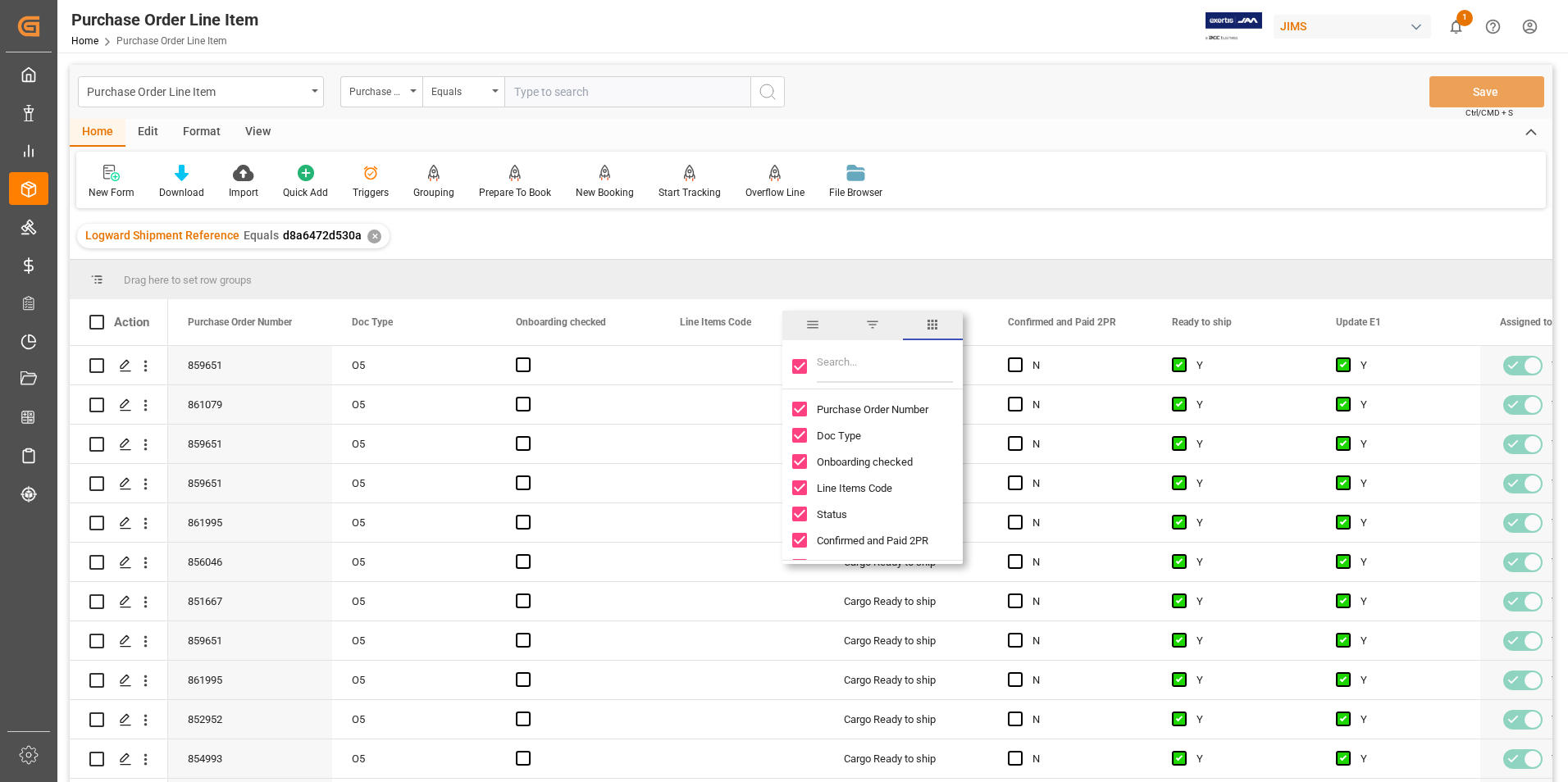
checkbox input "false"
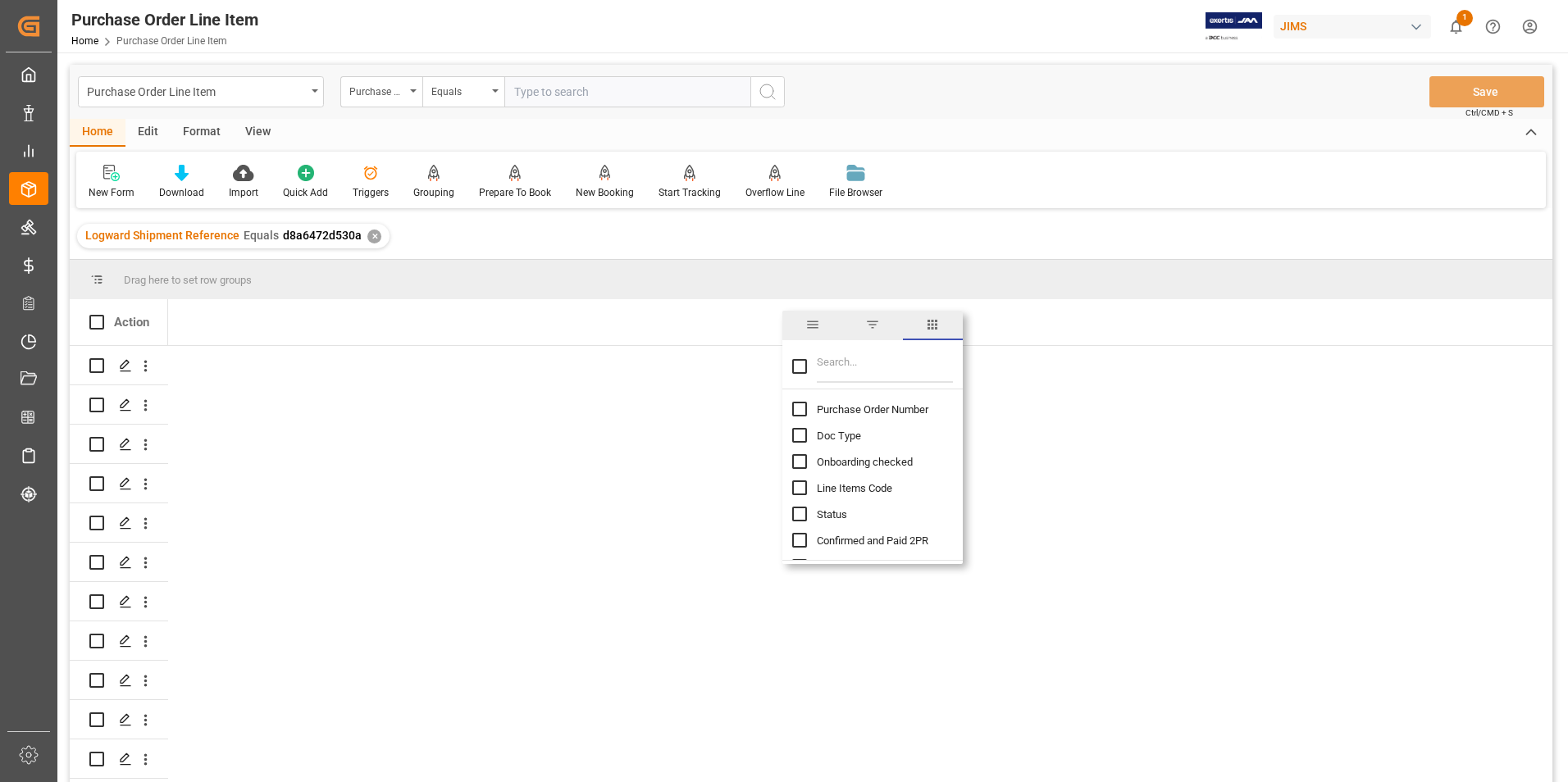
click at [800, 408] on input "Purchase Order Number column toggle visibility (hidden)" at bounding box center [799, 408] width 15 height 15
checkbox input "true"
checkbox input "false"
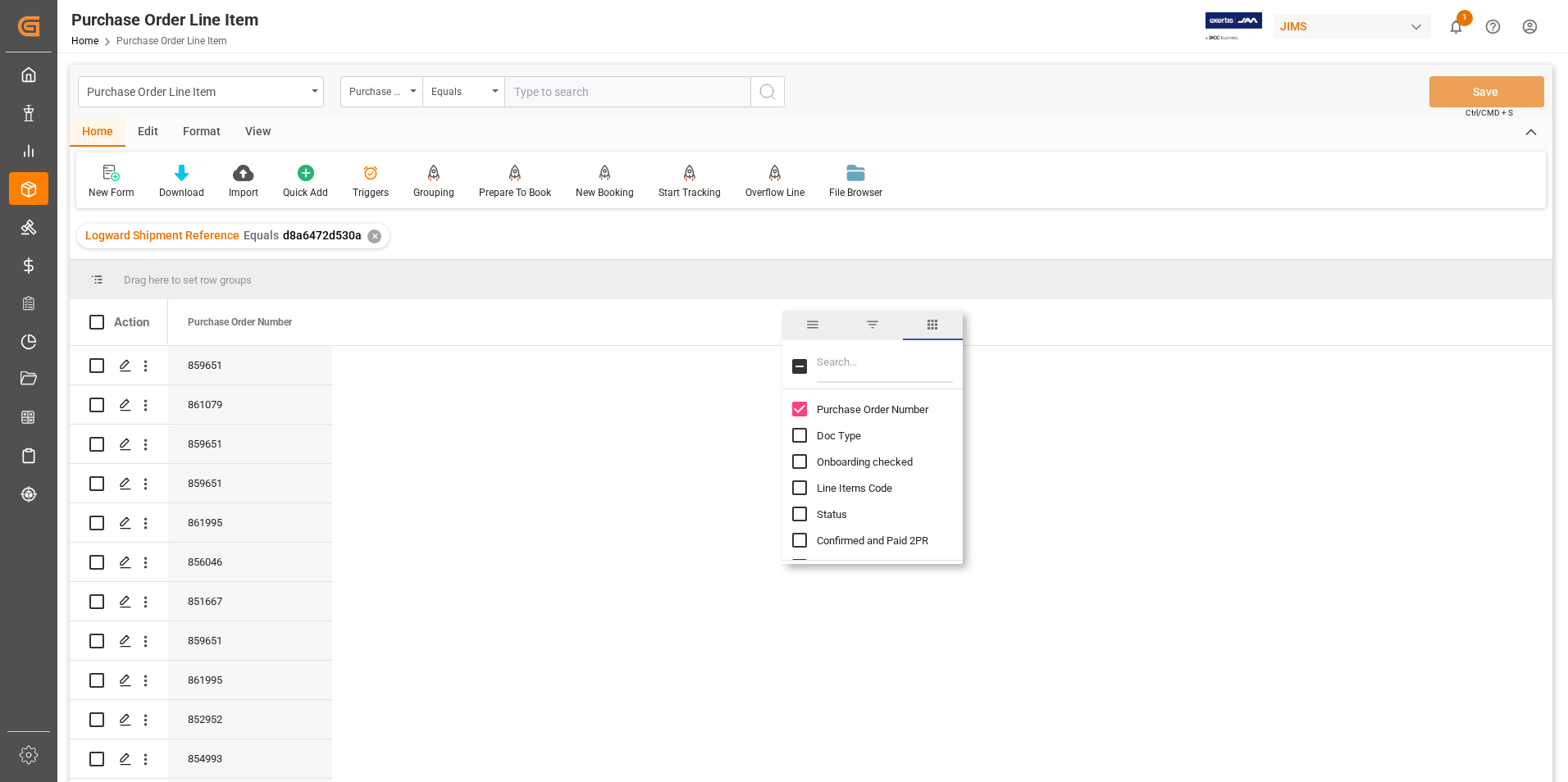
click at [838, 373] on input "Filter Columns Input" at bounding box center [885, 367] width 136 height 33
type input "incoterm"
checkbox input "true"
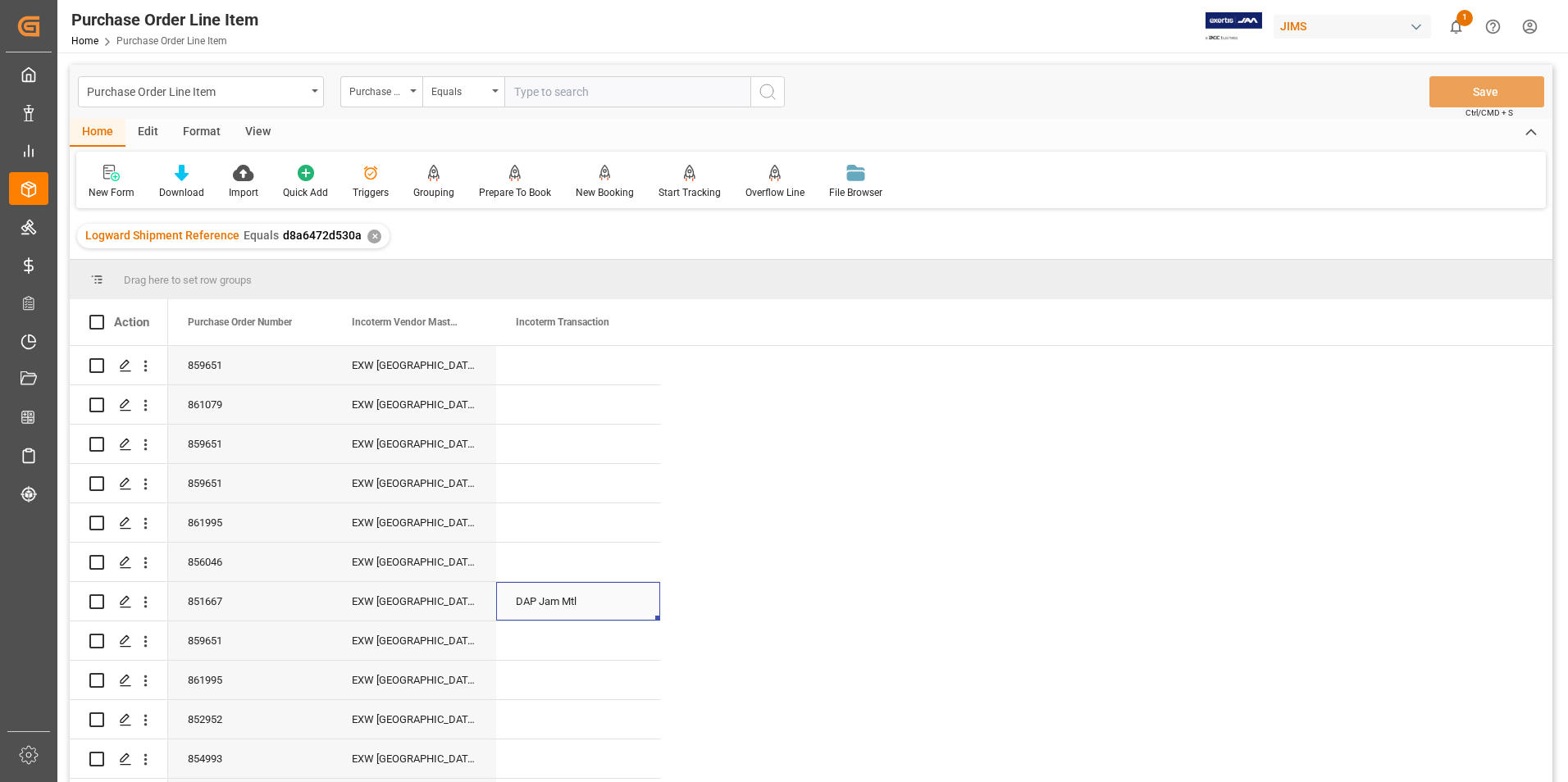
click at [573, 601] on div "DAP Jam Mtl" at bounding box center [577, 602] width 164 height 39
click at [606, 603] on div "DAP Jam Mtl" at bounding box center [577, 602] width 164 height 39
click at [635, 604] on input "DAP Jam Mtl" at bounding box center [578, 610] width 138 height 31
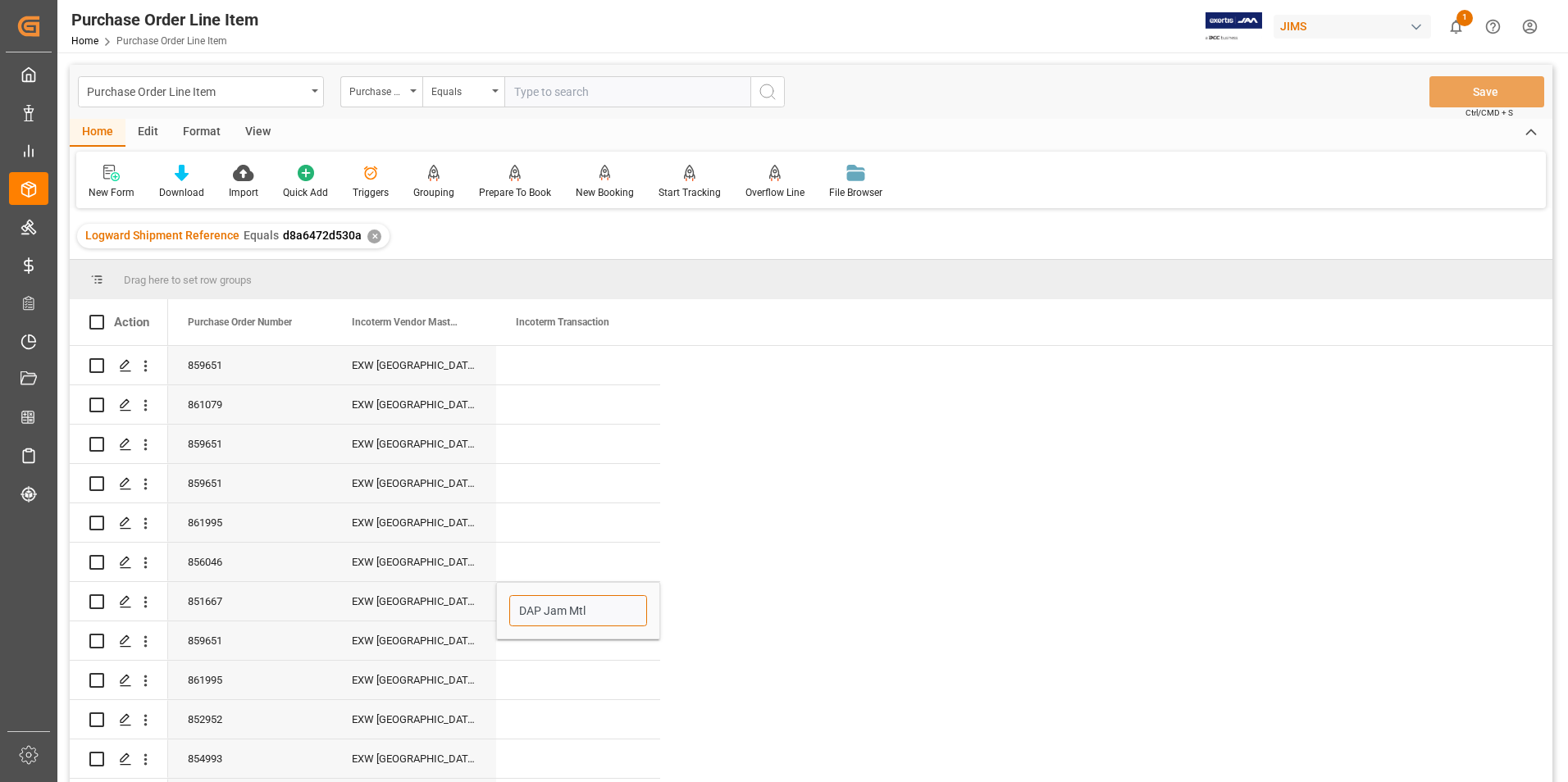
click at [644, 620] on input "DAP Jam Mtl" at bounding box center [578, 610] width 138 height 31
click at [611, 550] on div "Press SPACE to select this row." at bounding box center [577, 562] width 164 height 39
click at [635, 601] on div "DAP Jam Mtl" at bounding box center [577, 602] width 164 height 39
drag, startPoint x: 659, startPoint y: 620, endPoint x: 654, endPoint y: 356, distance: 264.0
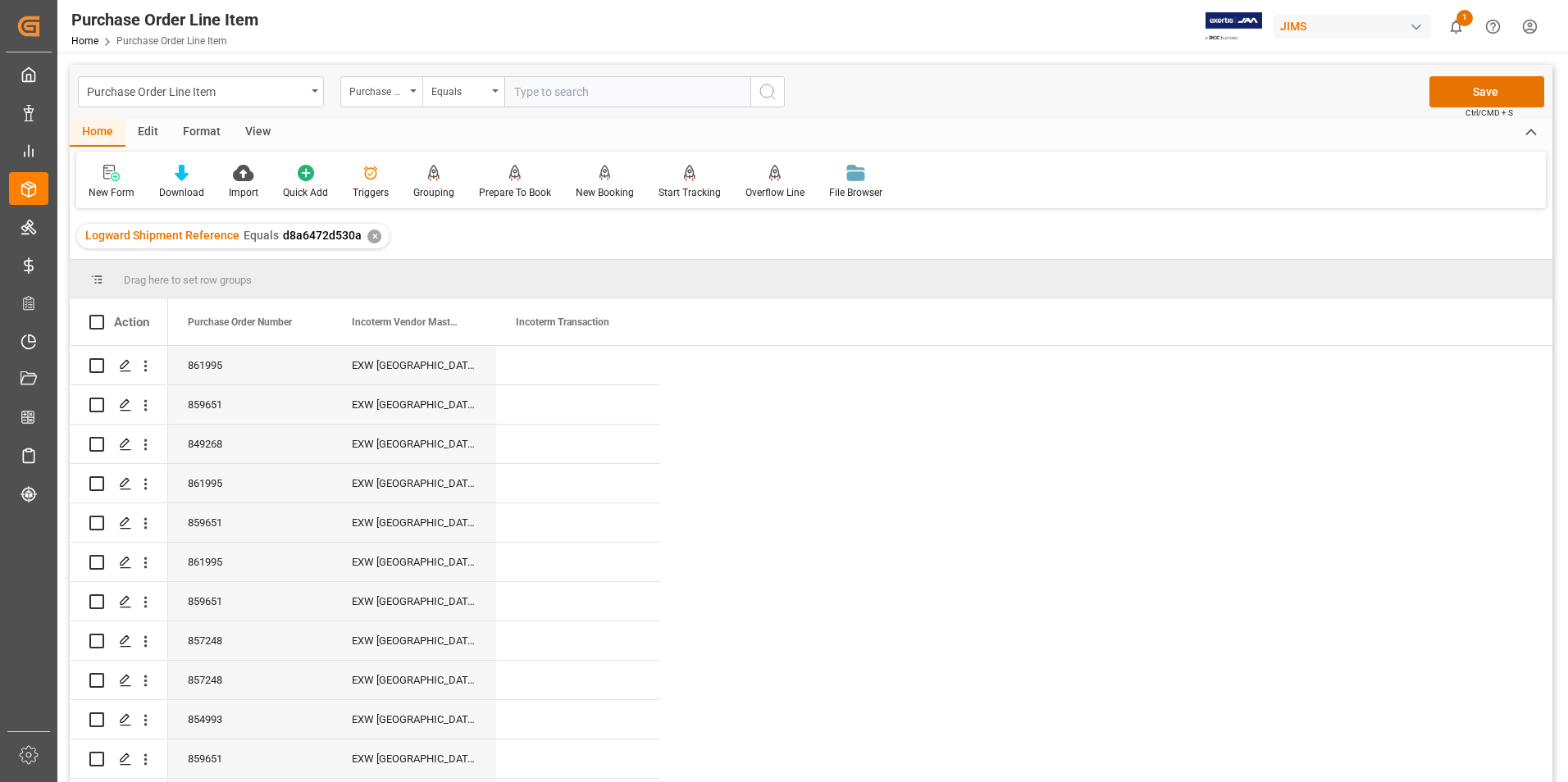
scroll to position [661, 0]
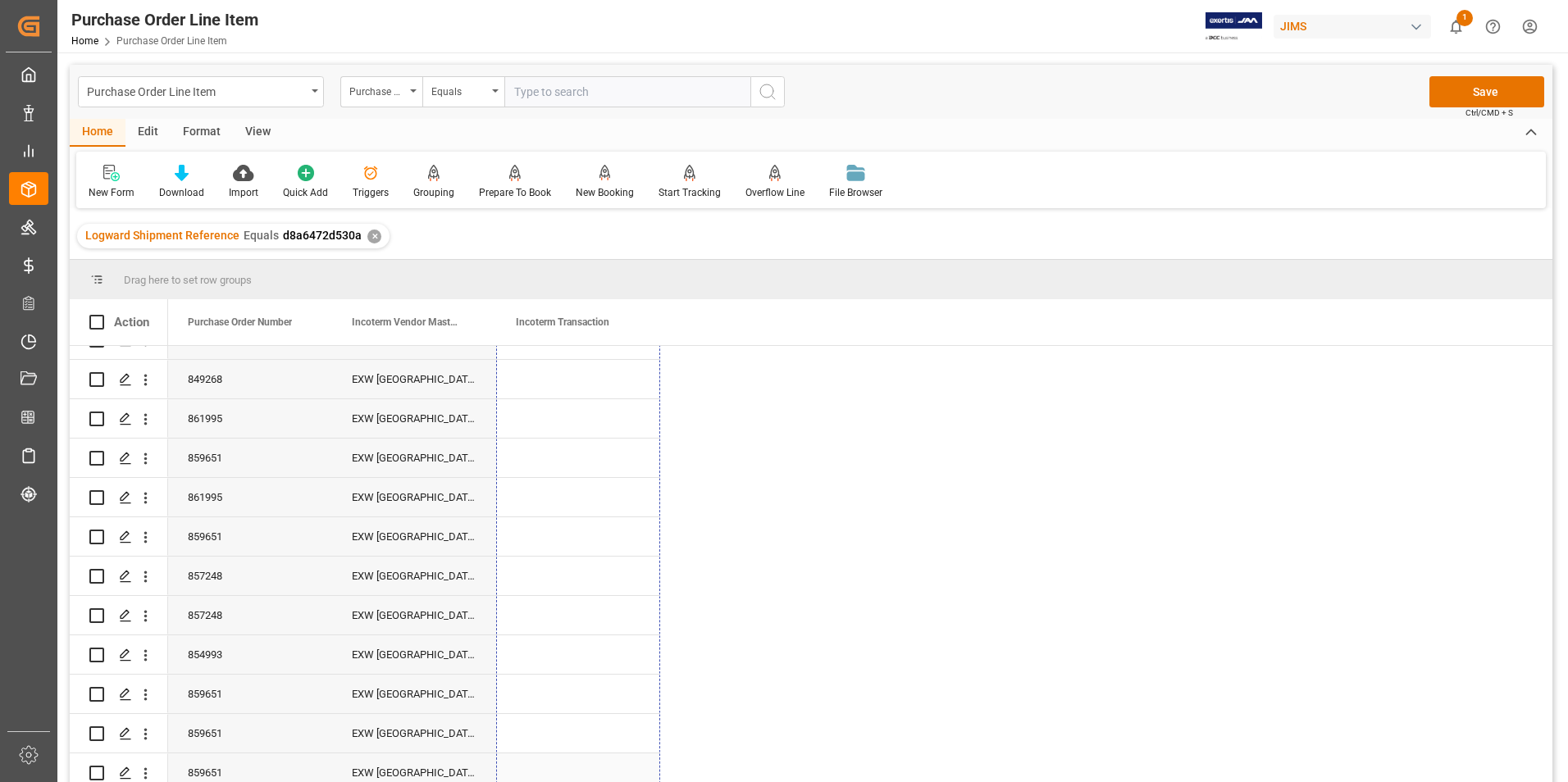
drag, startPoint x: 657, startPoint y: 619, endPoint x: 653, endPoint y: 766, distance: 147.1
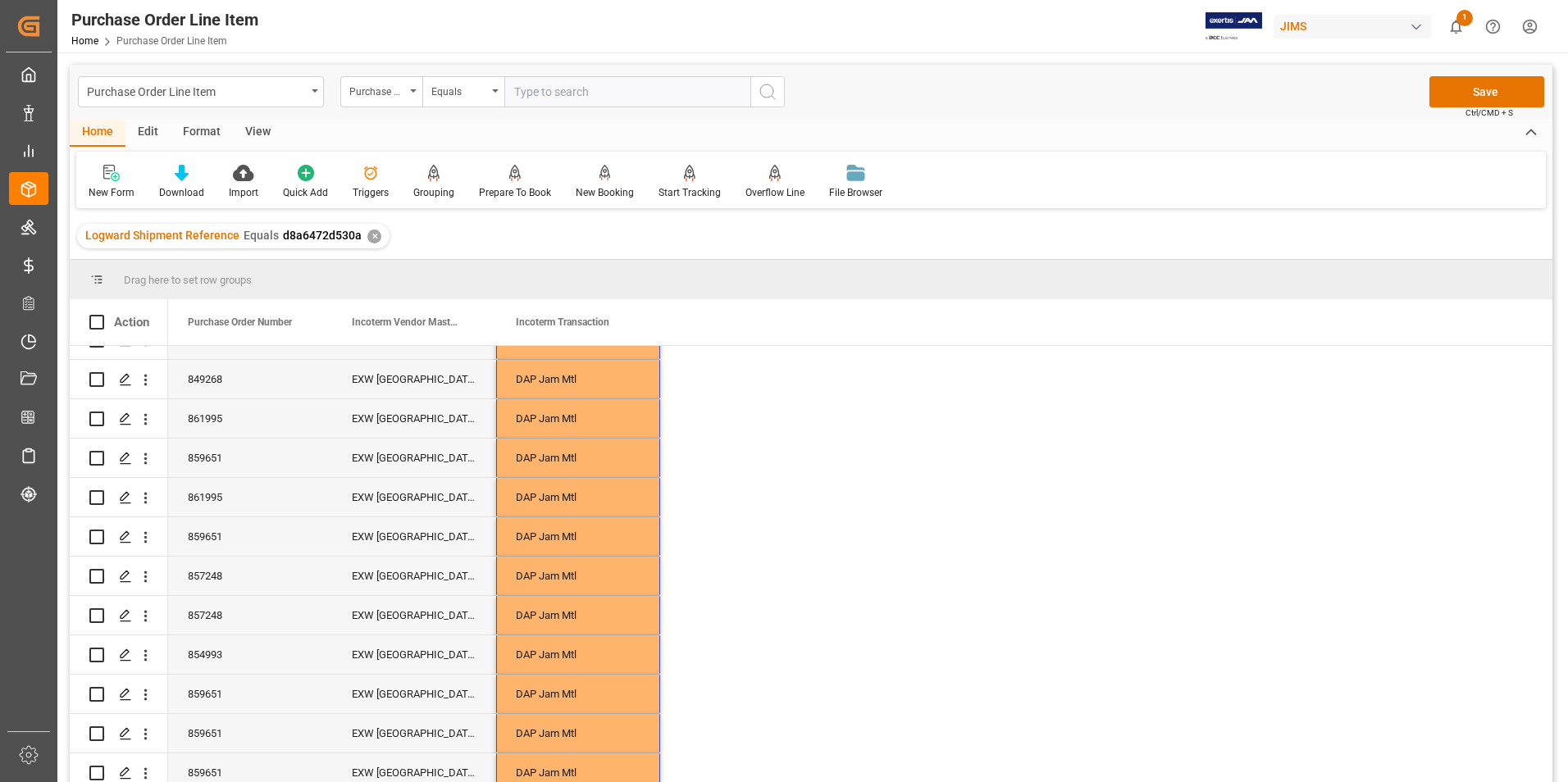
scroll to position [0, 0]
click at [1472, 98] on button "Save" at bounding box center [1486, 92] width 114 height 31
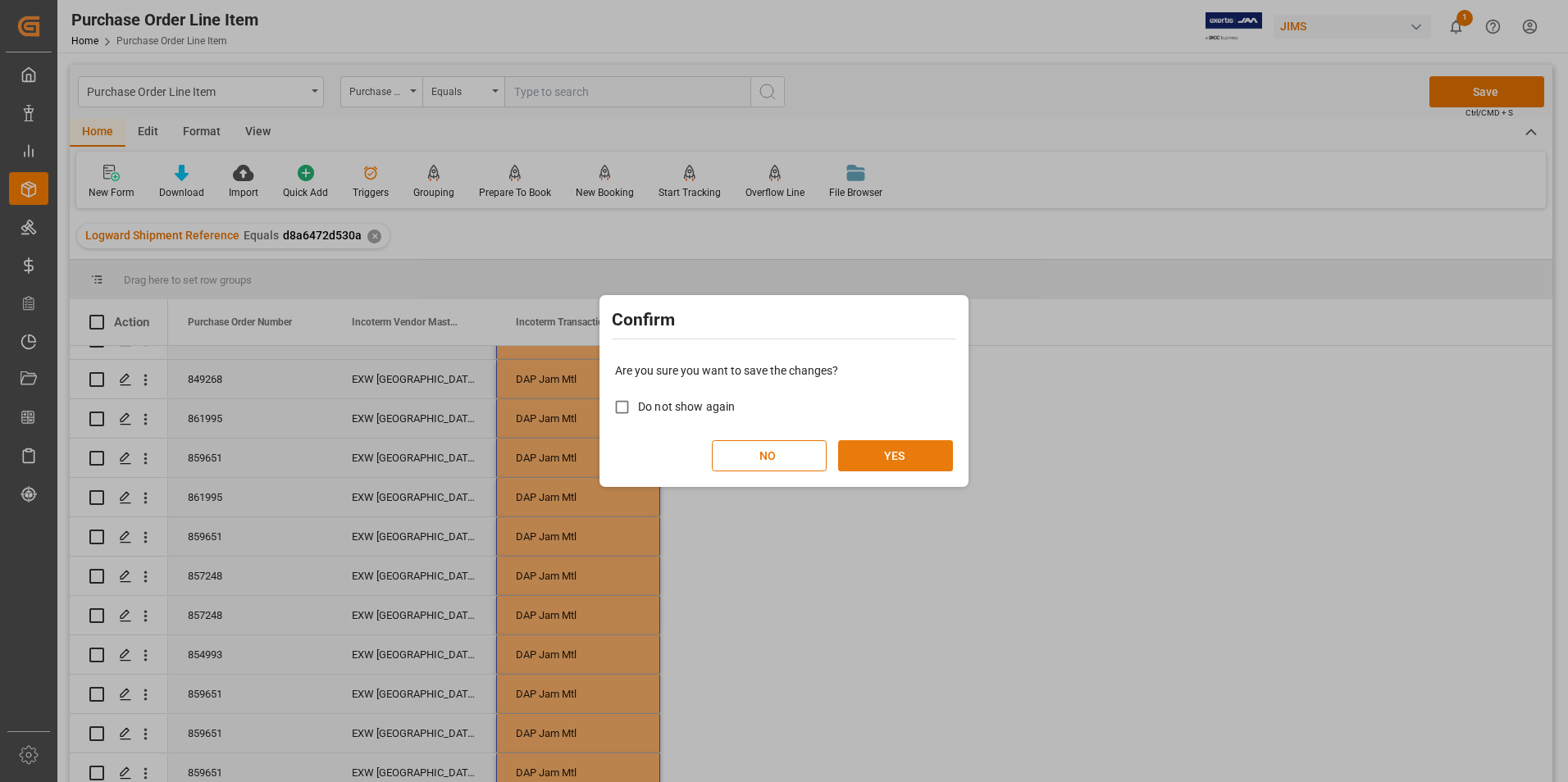
click at [935, 450] on button "YES" at bounding box center [896, 456] width 114 height 31
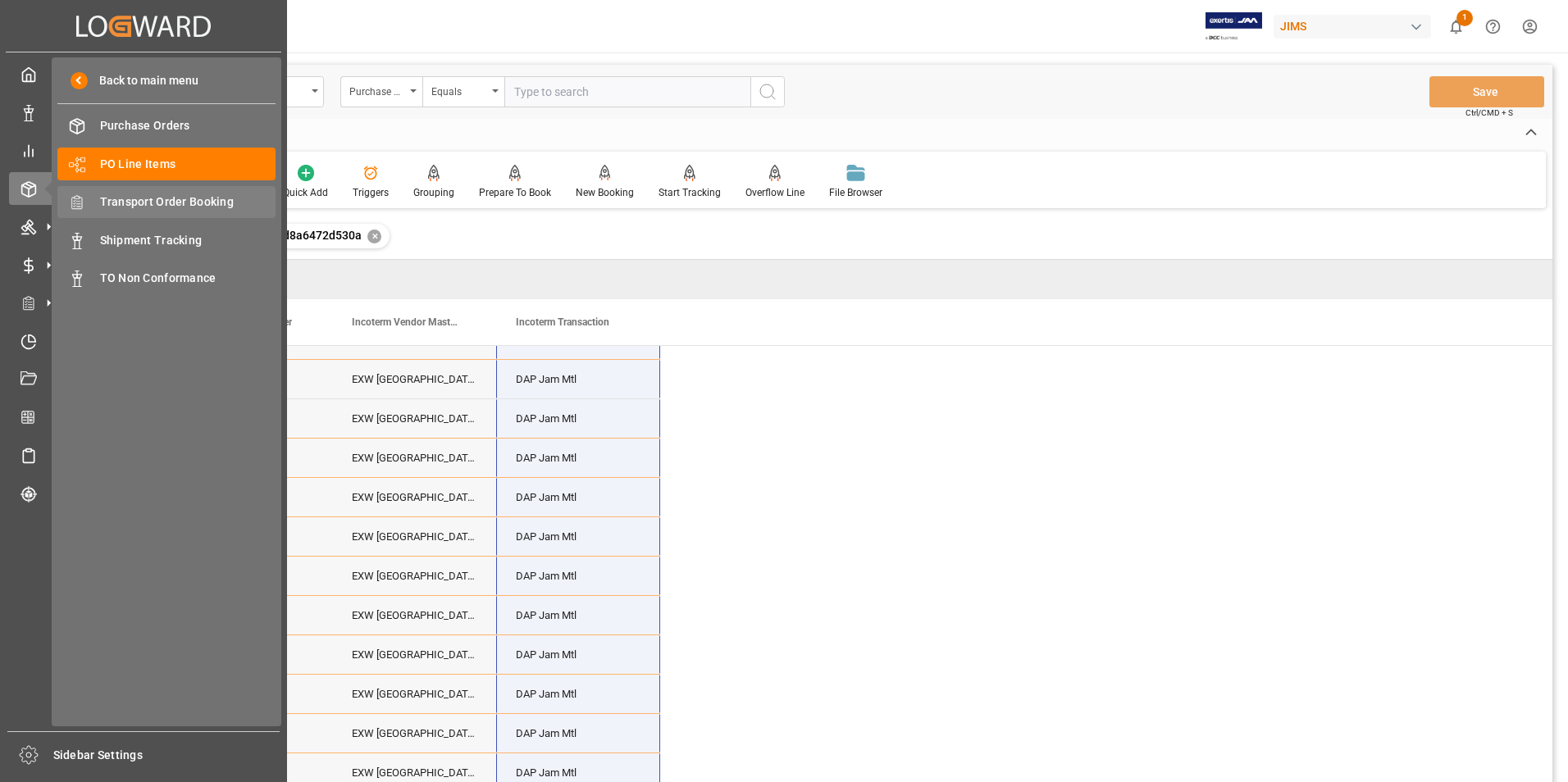
click at [219, 198] on span "Transport Order Booking" at bounding box center [188, 202] width 177 height 17
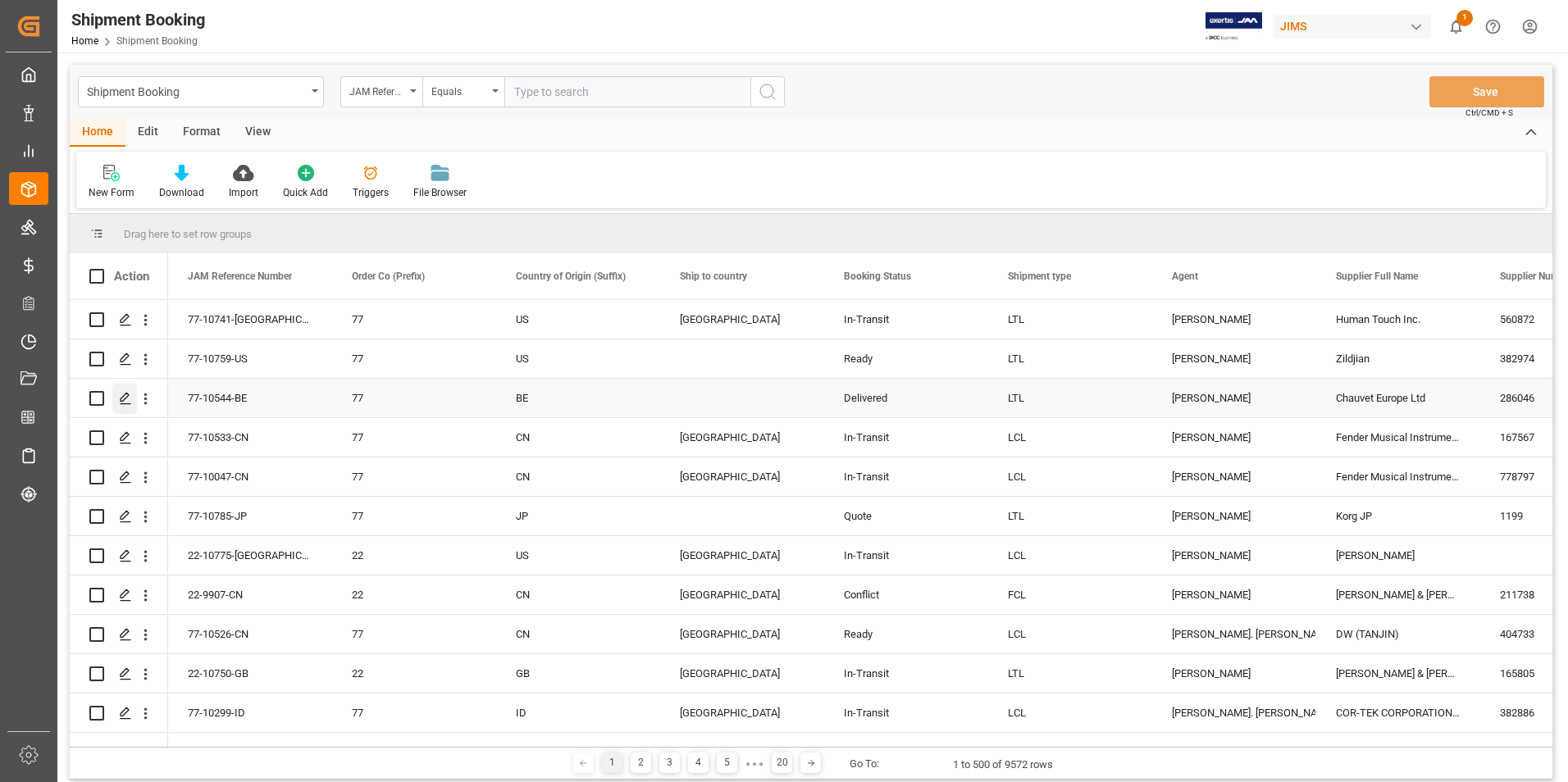
click at [122, 394] on icon "Press SPACE to select this row." at bounding box center [126, 399] width 14 height 14
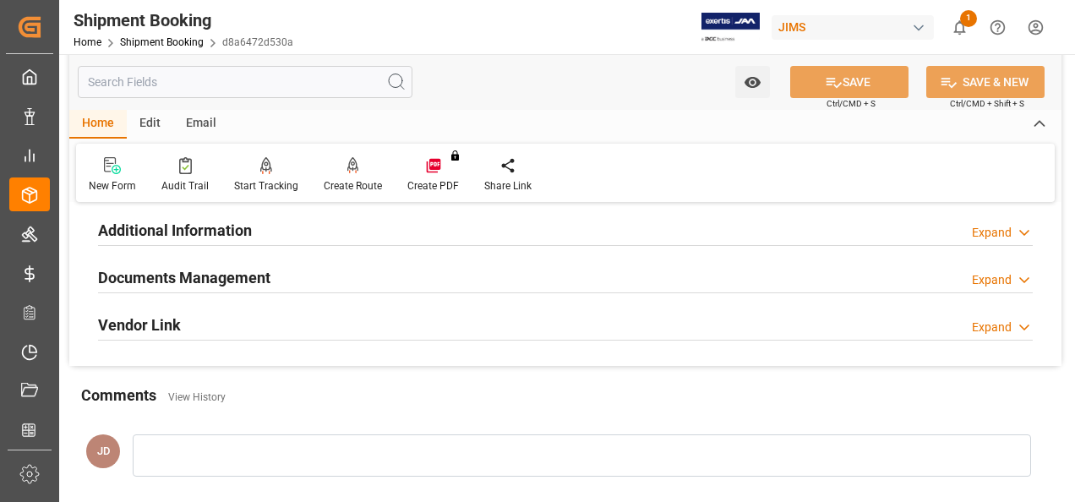
scroll to position [592, 0]
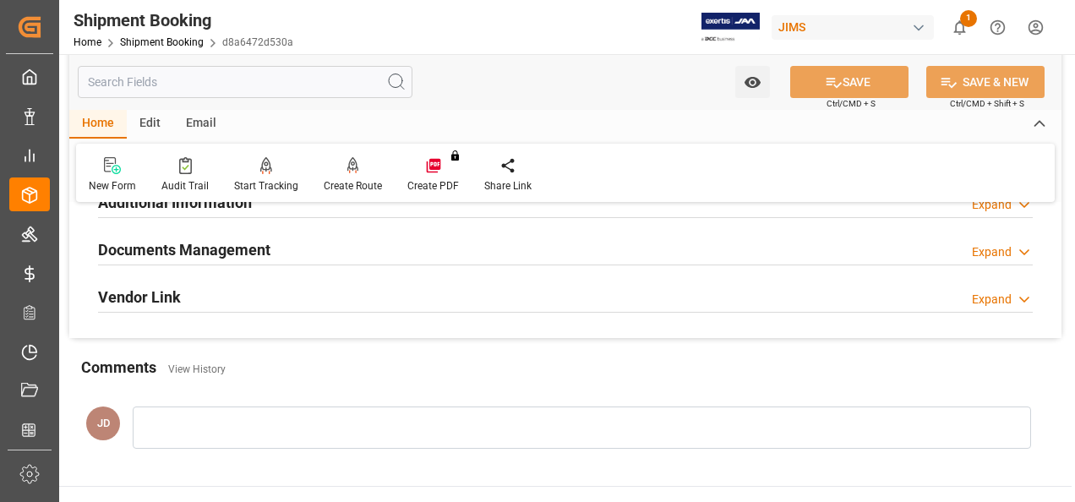
click at [183, 248] on h2 "Documents Management" at bounding box center [184, 249] width 172 height 23
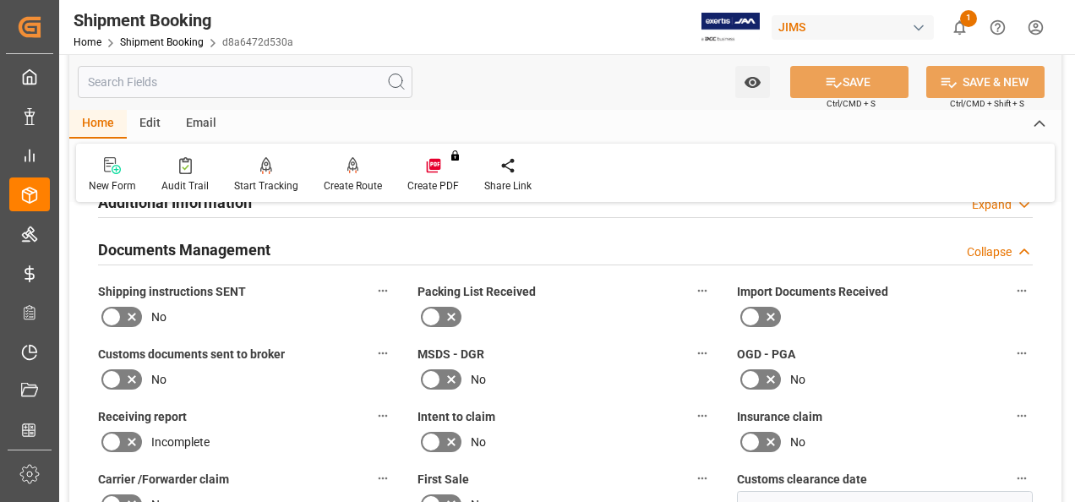
click at [766, 311] on icon at bounding box center [771, 317] width 20 height 20
click at [0, 0] on input "checkbox" at bounding box center [0, 0] width 0 height 0
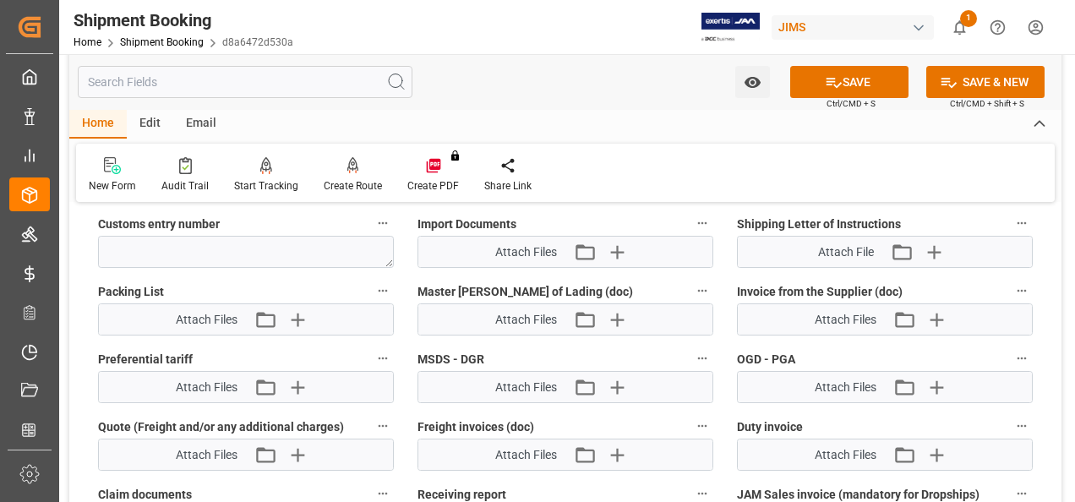
scroll to position [930, 0]
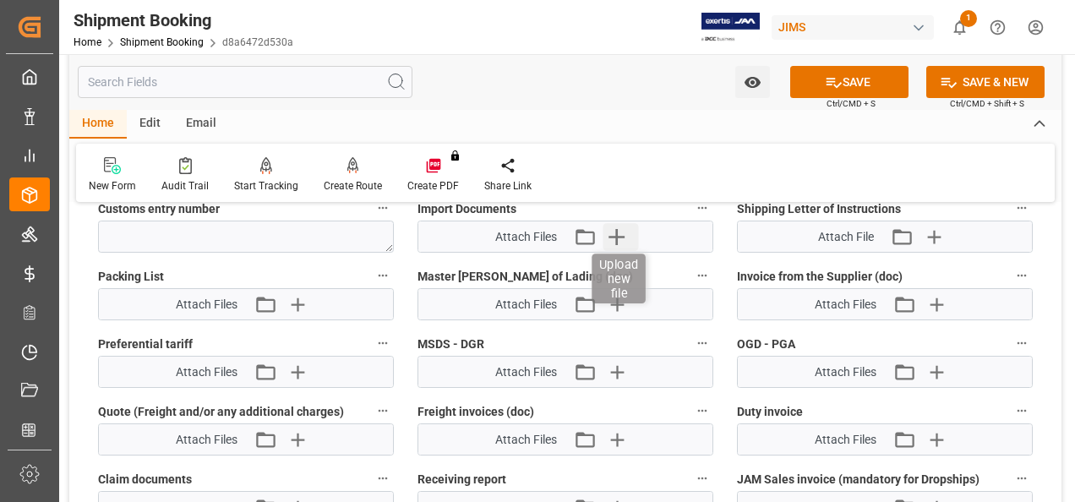
click at [617, 237] on icon "button" at bounding box center [616, 237] width 16 height 16
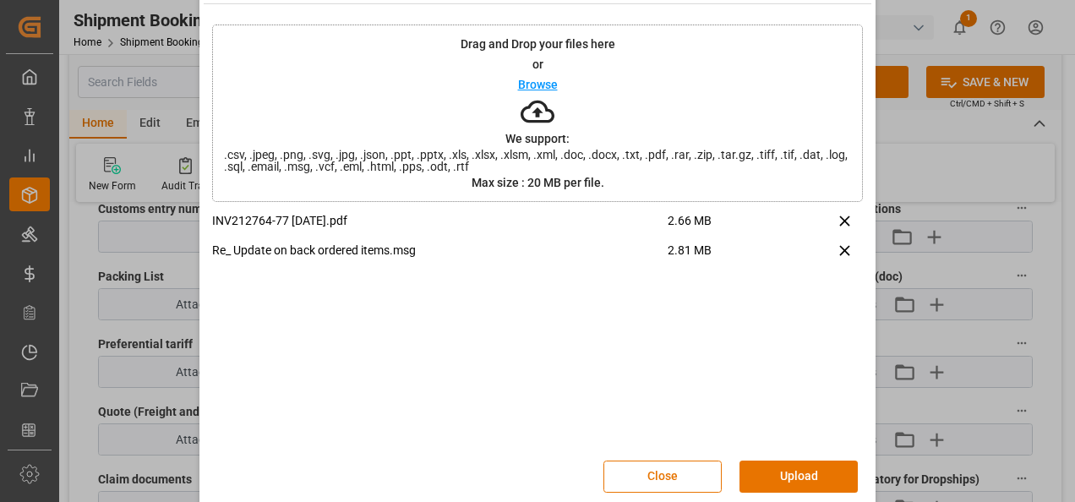
scroll to position [67, 0]
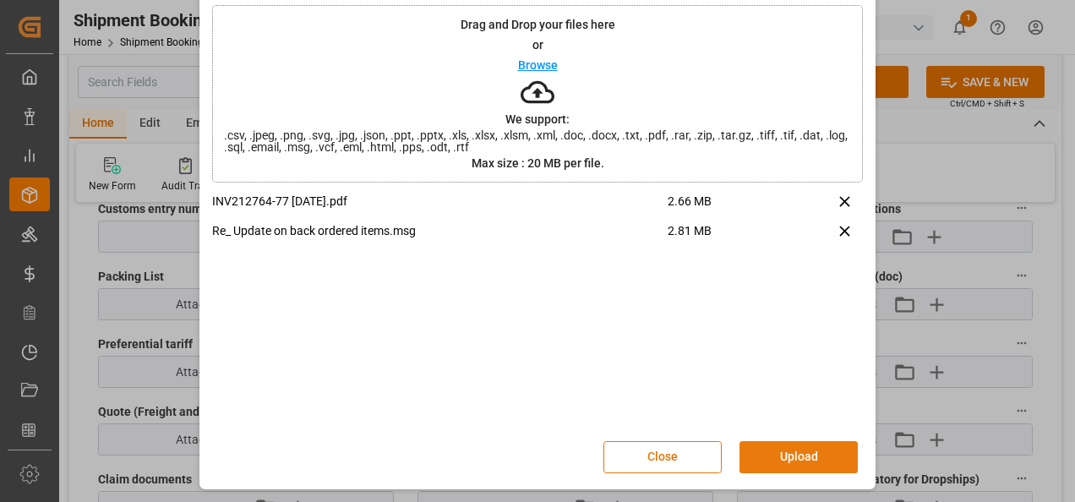
click at [774, 460] on button "Upload" at bounding box center [798, 457] width 118 height 32
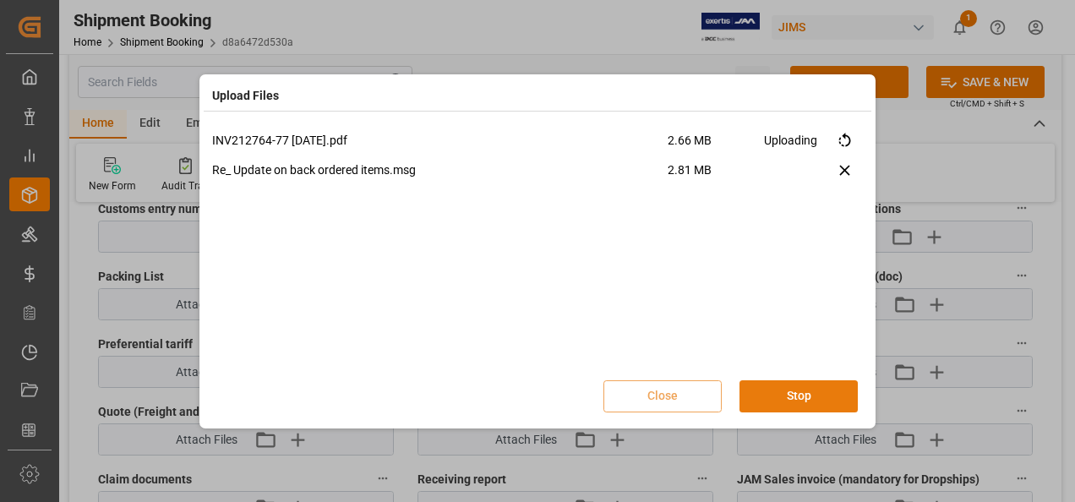
scroll to position [0, 0]
click at [793, 395] on button "Done" at bounding box center [798, 396] width 118 height 32
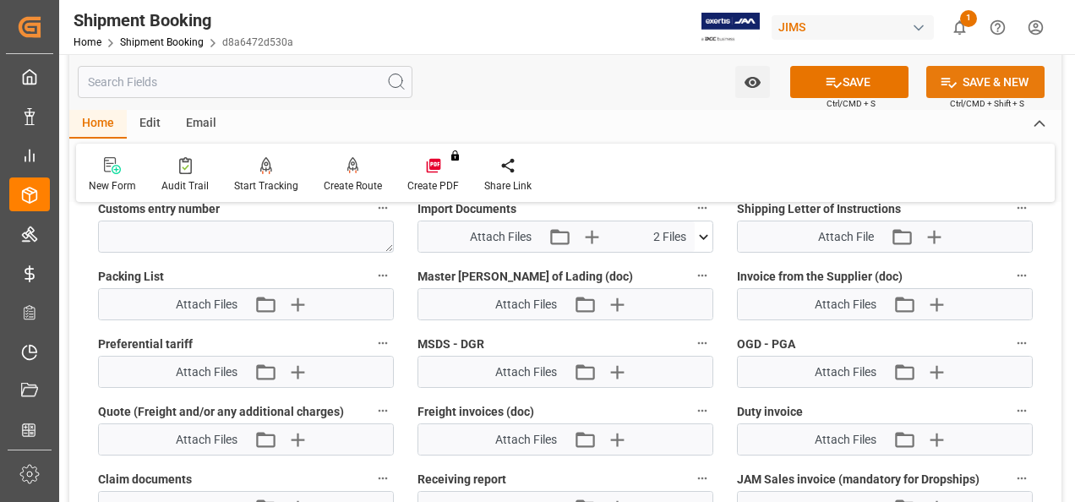
click at [995, 76] on button "SAVE & NEW" at bounding box center [985, 82] width 118 height 32
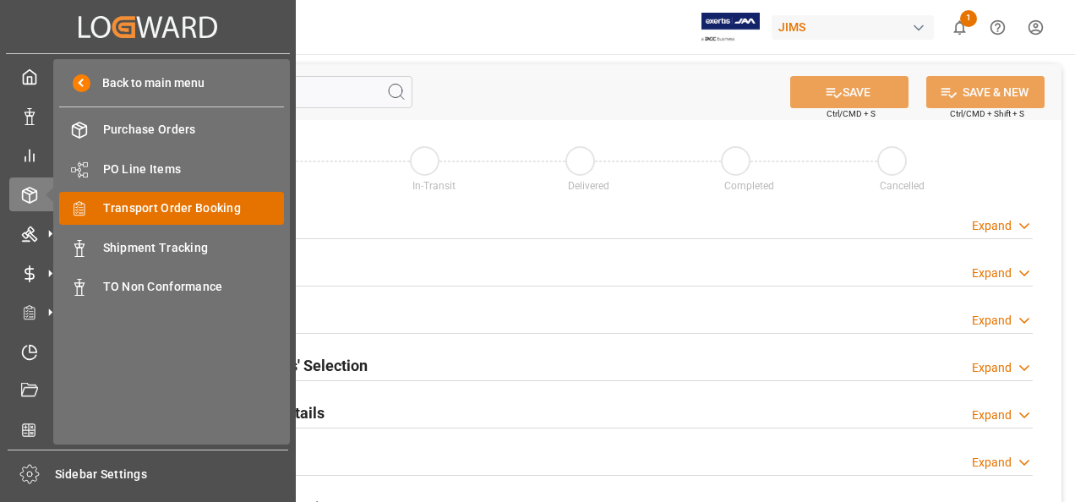
click at [218, 211] on span "Transport Order Booking" at bounding box center [194, 208] width 182 height 18
